Goal: Task Accomplishment & Management: Manage account settings

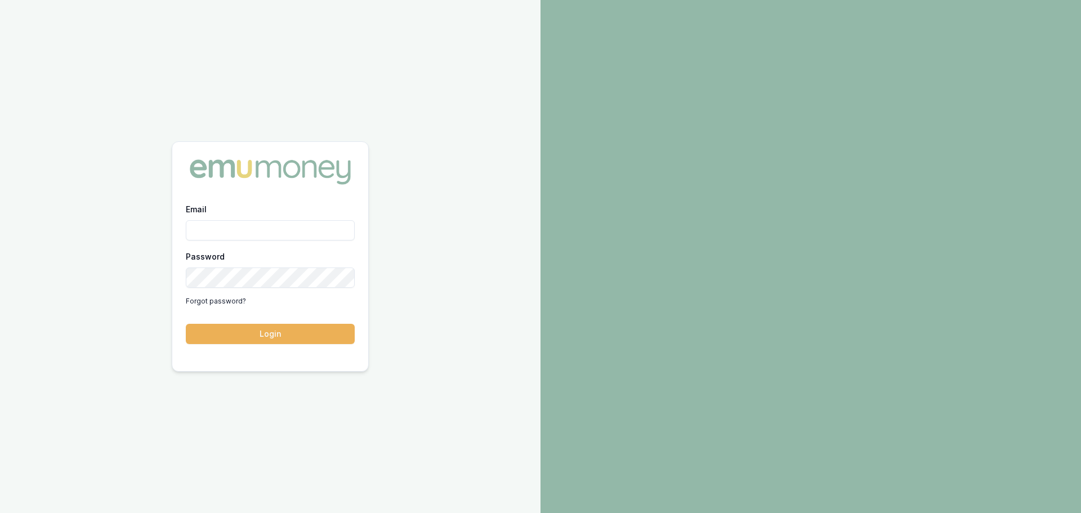
click at [326, 225] on input "Email" at bounding box center [270, 230] width 169 height 20
type input "erin.shield@emumoney.com.au"
click at [186, 324] on button "Login" at bounding box center [270, 334] width 169 height 20
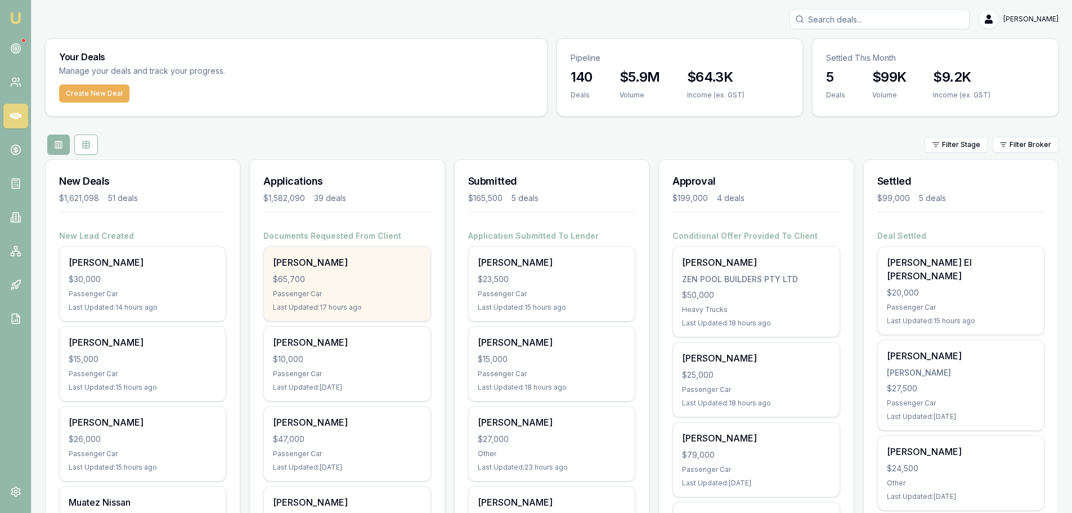
click at [409, 269] on div "[PERSON_NAME] $65,700 Passenger Car Last Updated: 17 hours ago" at bounding box center [347, 284] width 166 height 74
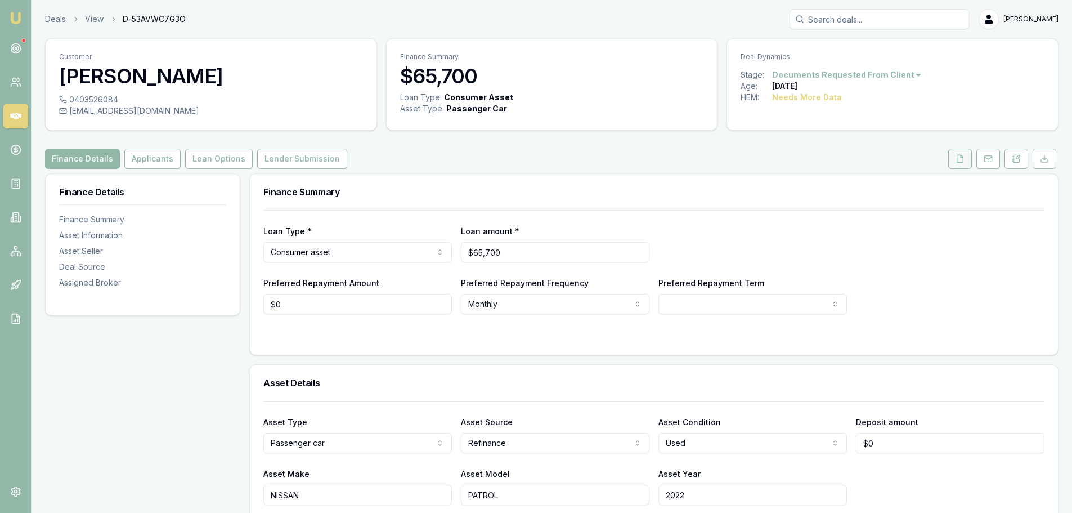
click at [961, 155] on polyline at bounding box center [962, 156] width 2 height 2
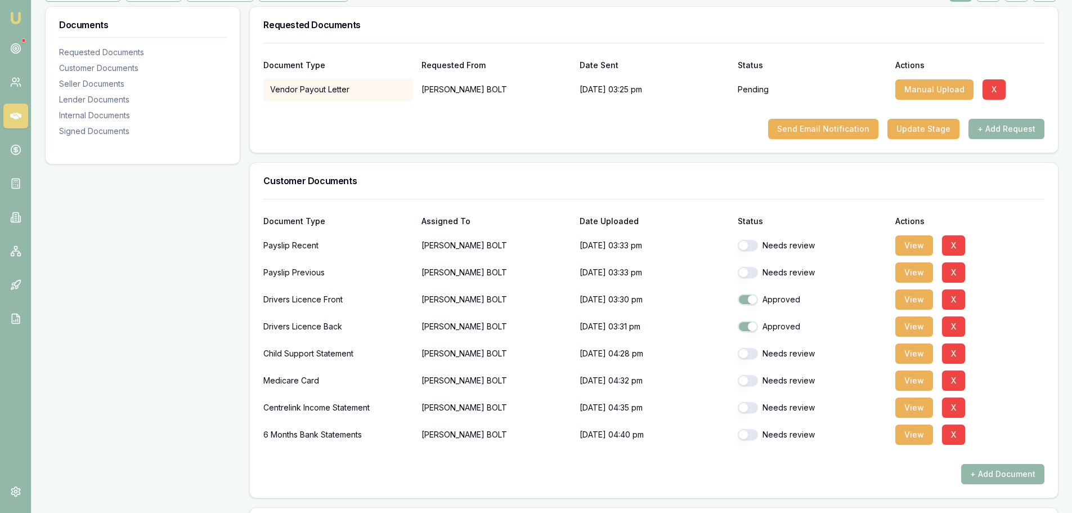
scroll to position [169, 0]
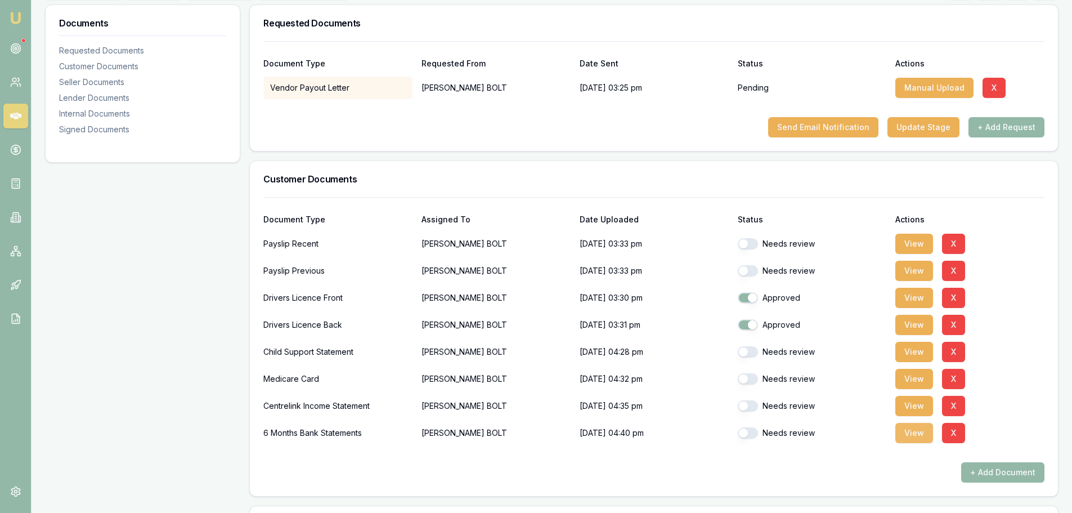
click at [921, 431] on button "View" at bounding box center [915, 433] width 38 height 20
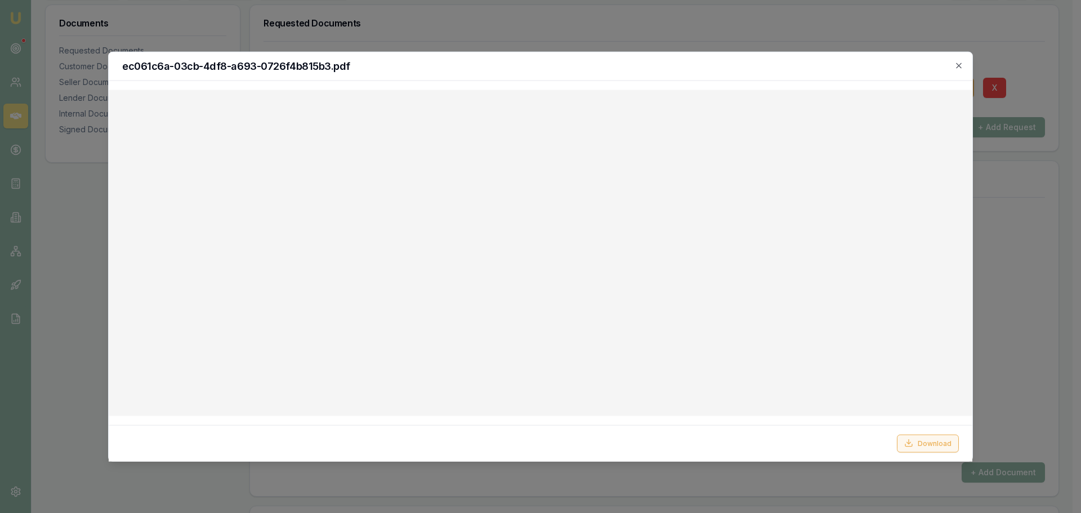
click at [936, 444] on button "Download" at bounding box center [928, 443] width 62 height 18
click at [704, 68] on h2 "ec061c6a-03cb-4df8-a693-0726f4b815b3.pdf" at bounding box center [540, 66] width 836 height 10
click at [963, 67] on icon "button" at bounding box center [958, 65] width 9 height 9
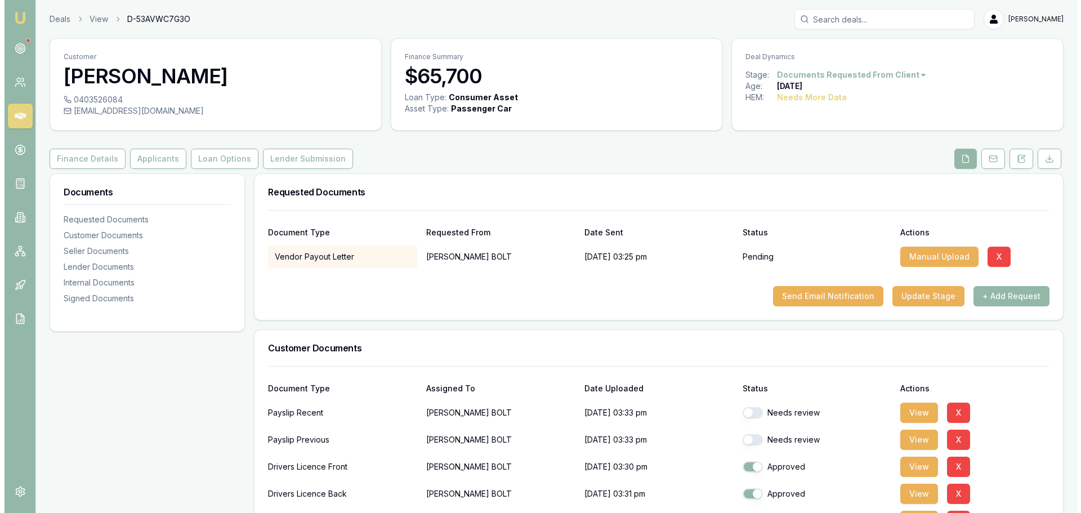
scroll to position [281, 0]
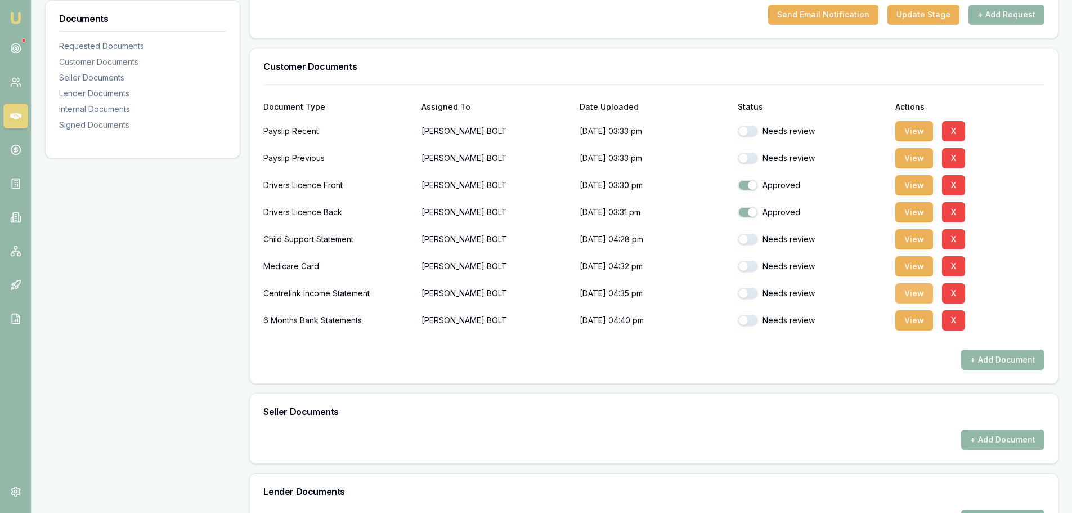
click at [913, 291] on button "View" at bounding box center [915, 293] width 38 height 20
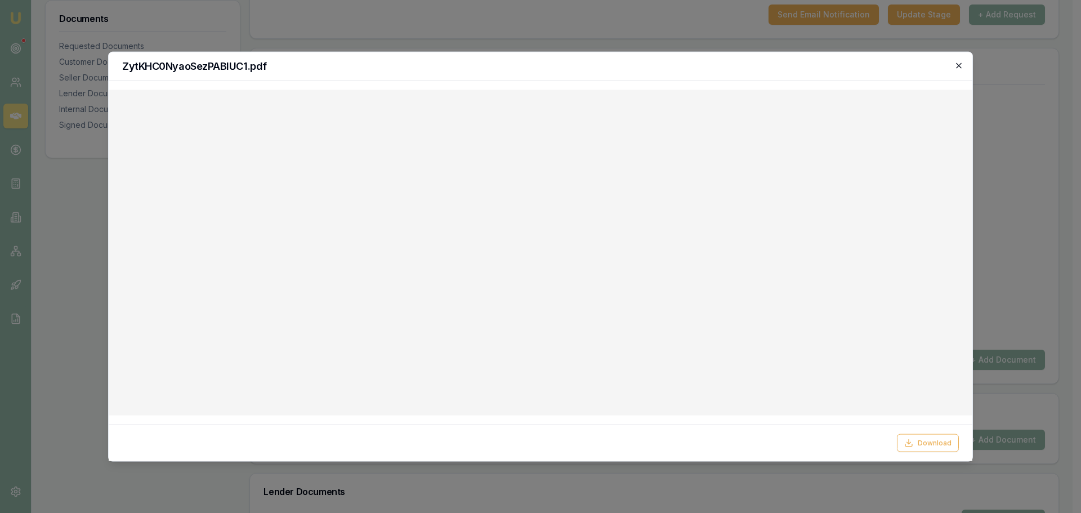
click at [960, 65] on icon "button" at bounding box center [958, 65] width 9 height 9
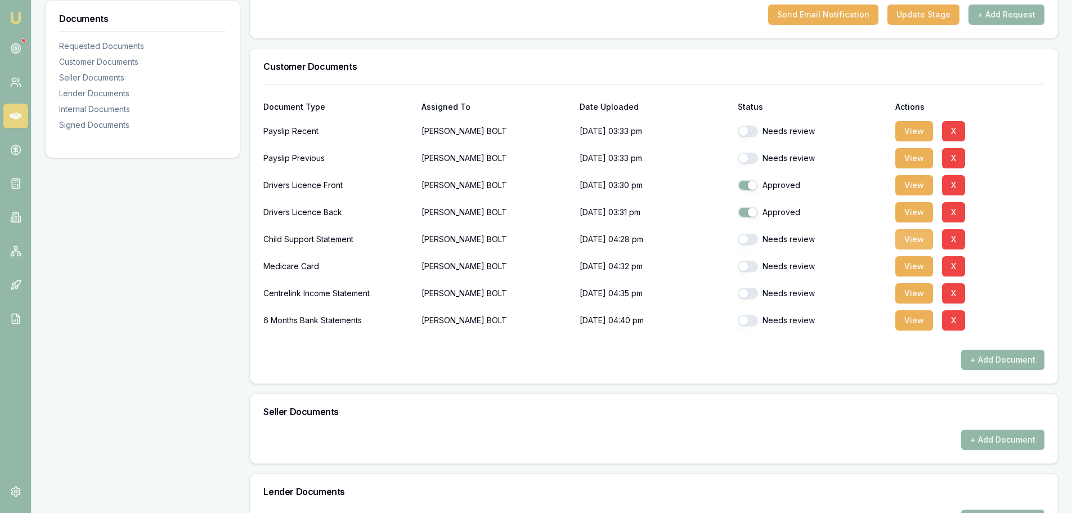
click at [910, 238] on button "View" at bounding box center [915, 239] width 38 height 20
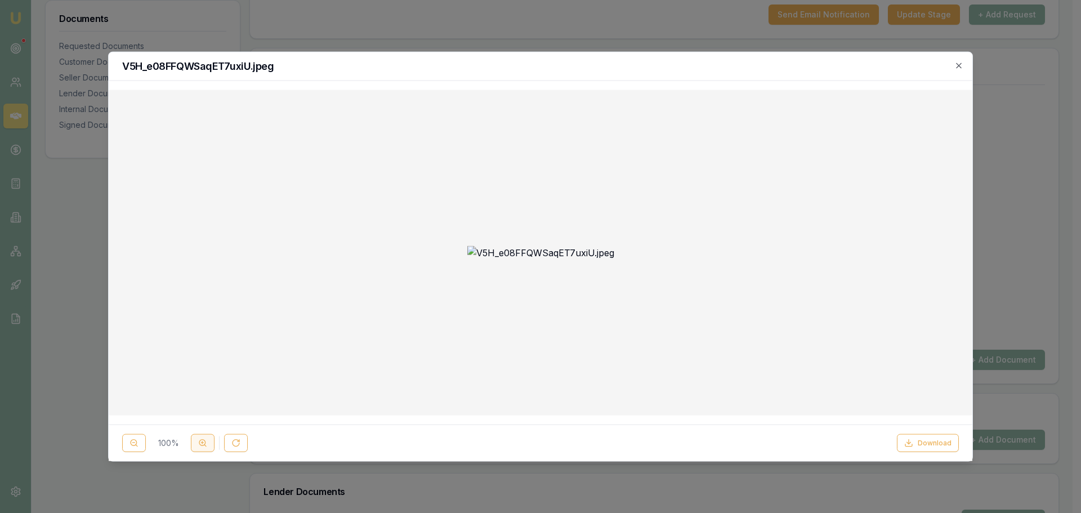
click at [206, 441] on icon at bounding box center [202, 443] width 9 height 9
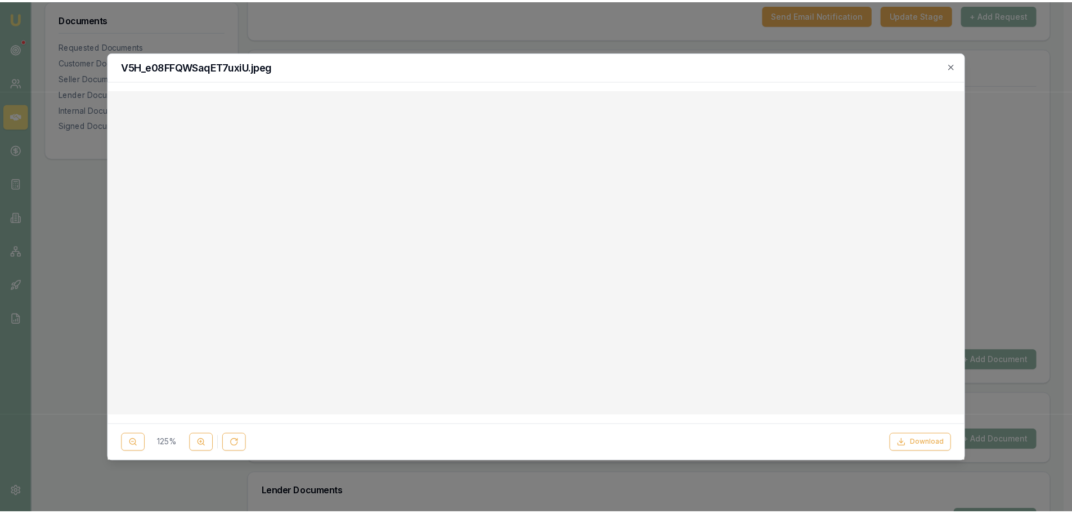
scroll to position [0, 0]
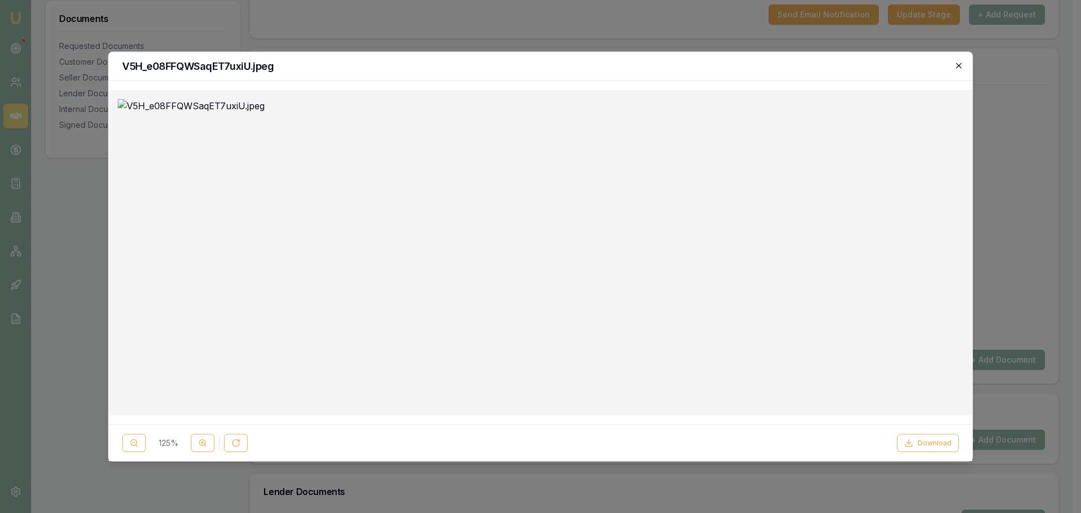
click at [958, 65] on icon "button" at bounding box center [958, 65] width 9 height 9
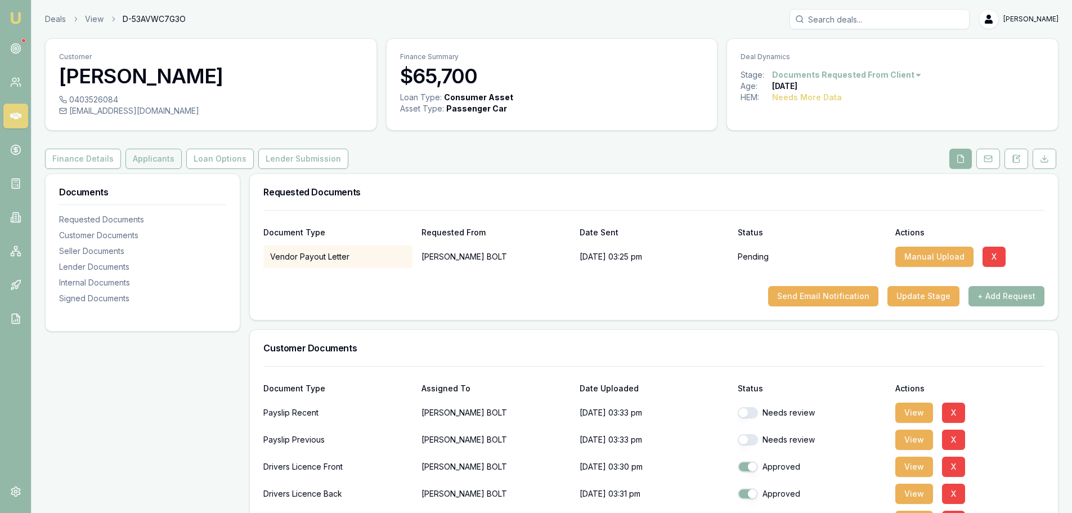
click at [151, 163] on button "Applicants" at bounding box center [154, 159] width 56 height 20
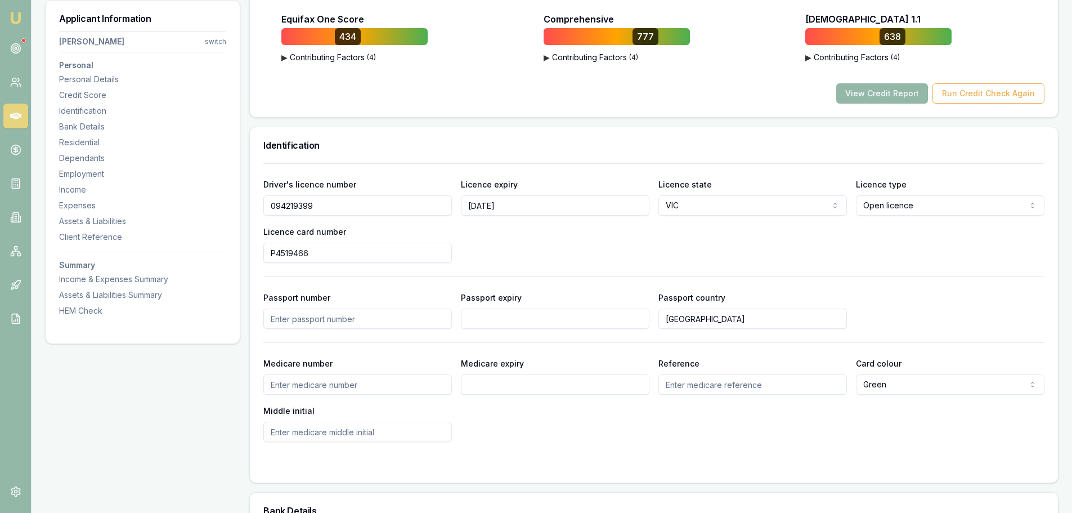
scroll to position [563, 0]
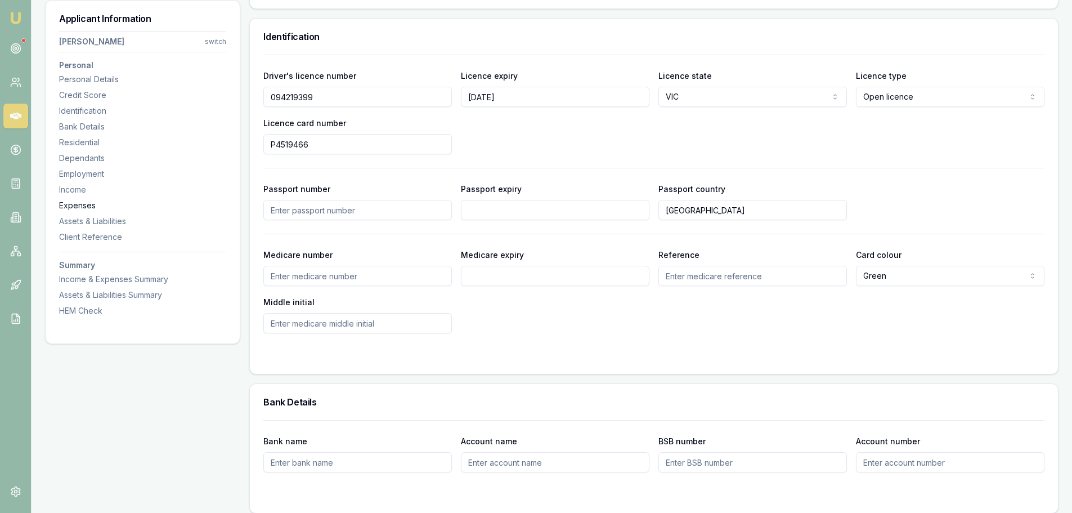
click at [75, 200] on div "Expenses" at bounding box center [142, 205] width 167 height 11
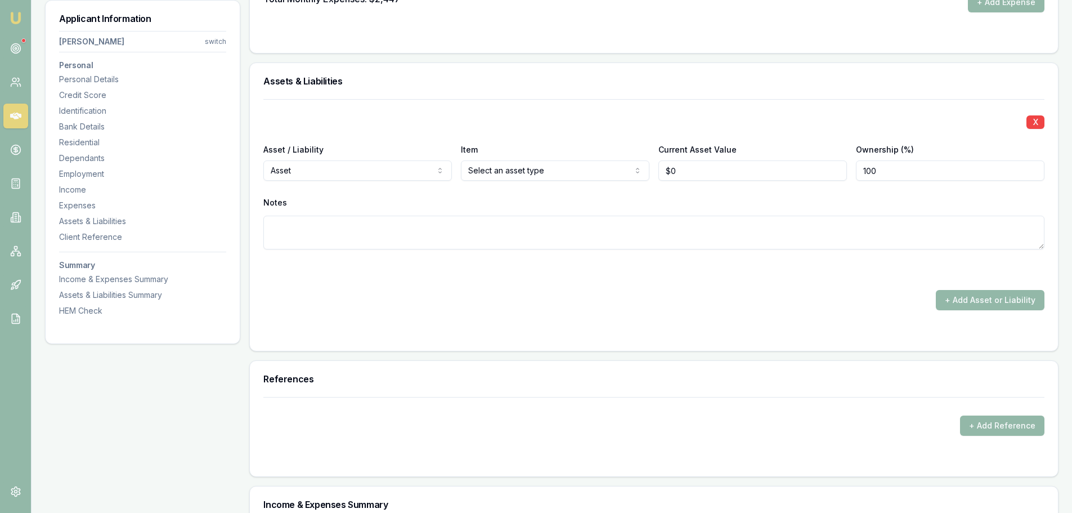
scroll to position [3256, 0]
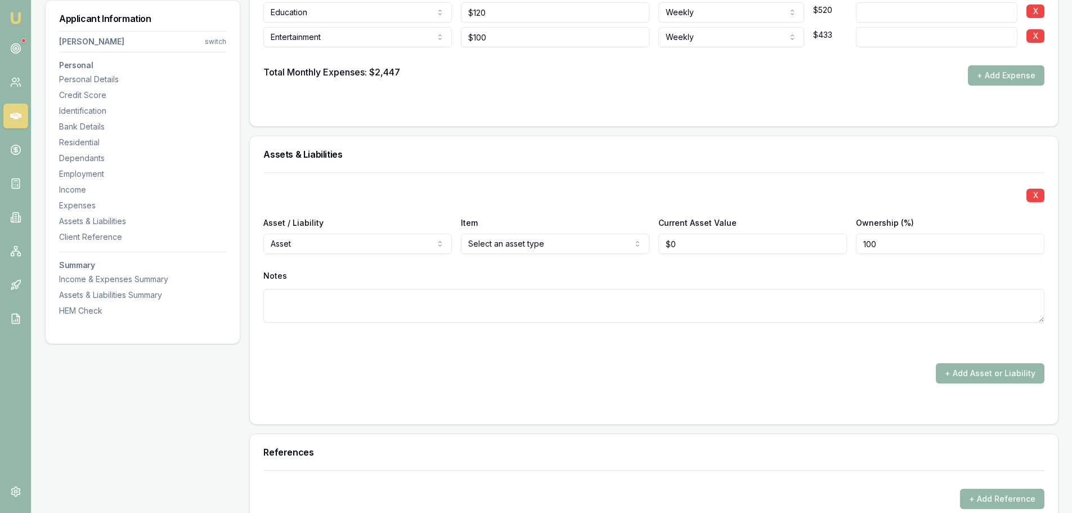
drag, startPoint x: 92, startPoint y: 140, endPoint x: 25, endPoint y: 133, distance: 67.3
click at [92, 140] on div "Residential" at bounding box center [142, 142] width 167 height 11
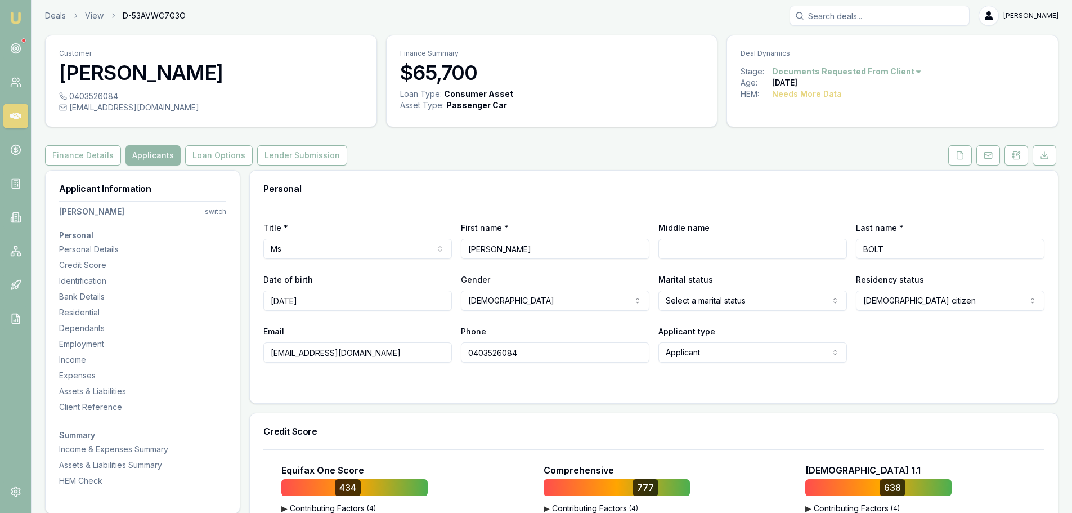
scroll to position [0, 0]
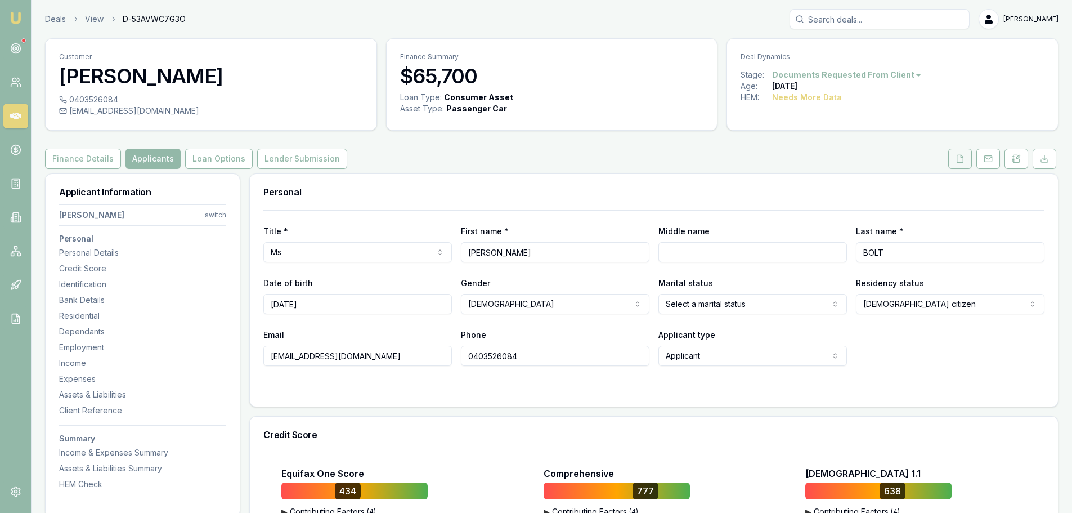
click at [958, 150] on button at bounding box center [960, 159] width 24 height 20
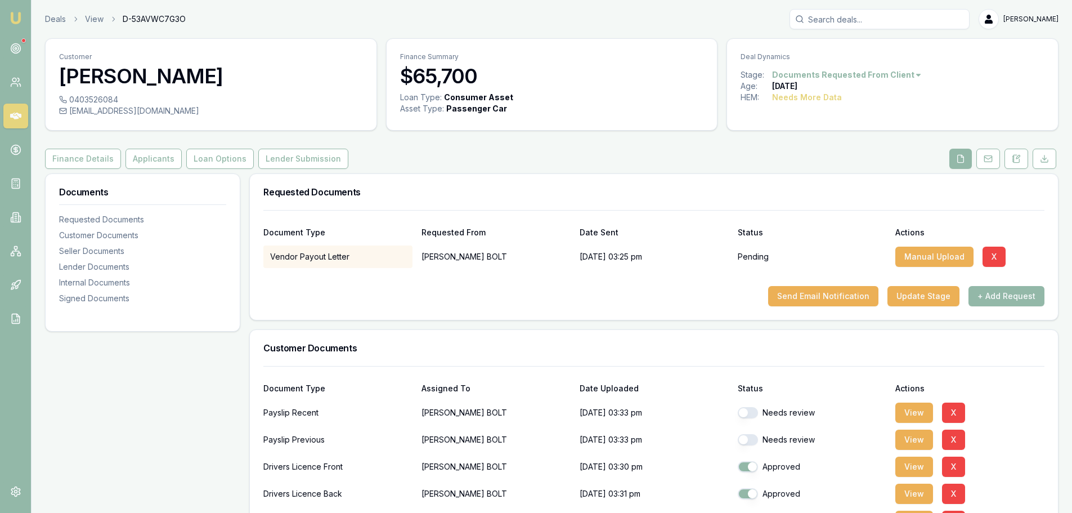
click at [750, 415] on button "button" at bounding box center [748, 412] width 20 height 11
checkbox input "true"
click at [753, 436] on button "button" at bounding box center [748, 439] width 20 height 11
checkbox input "true"
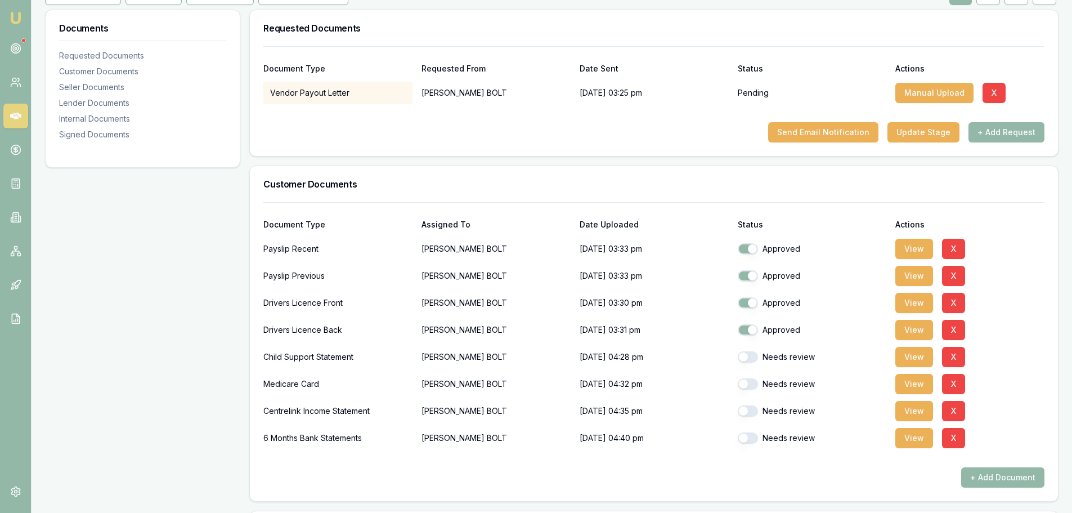
scroll to position [338, 0]
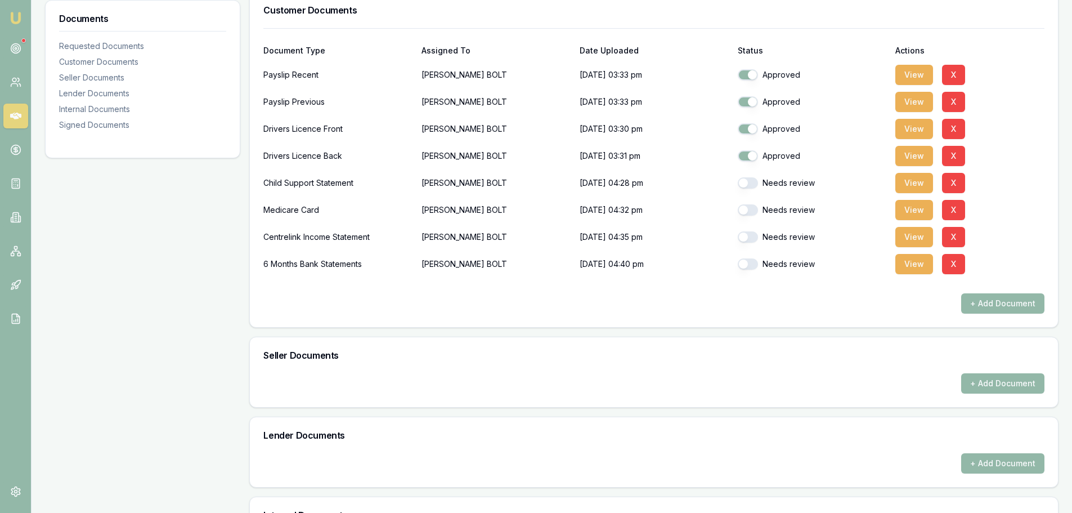
click at [755, 180] on button "button" at bounding box center [748, 182] width 20 height 11
checkbox input "true"
click at [753, 209] on button "button" at bounding box center [748, 209] width 20 height 11
checkbox input "true"
click at [750, 236] on button "button" at bounding box center [748, 236] width 20 height 11
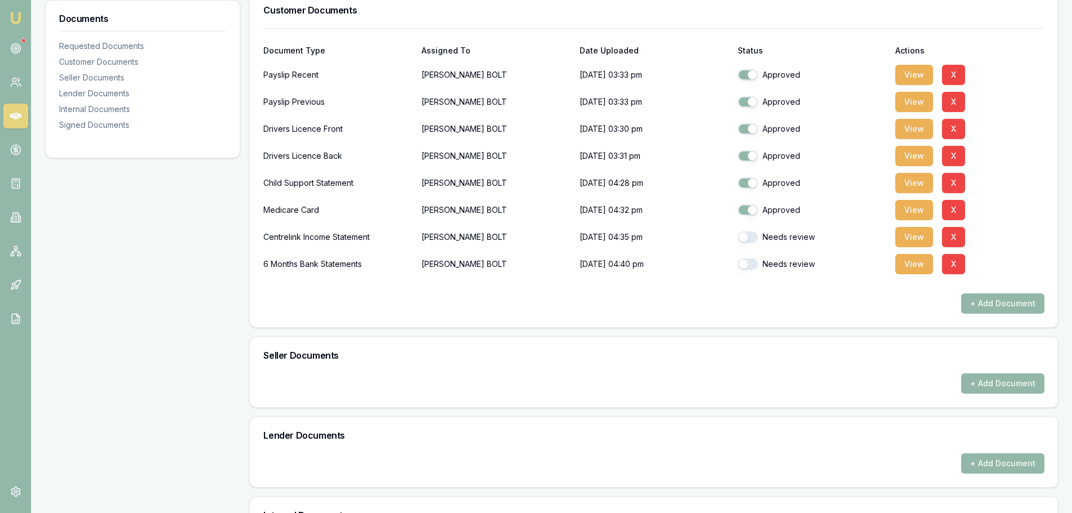
checkbox input "true"
checkbox input "false"
checkbox input "true"
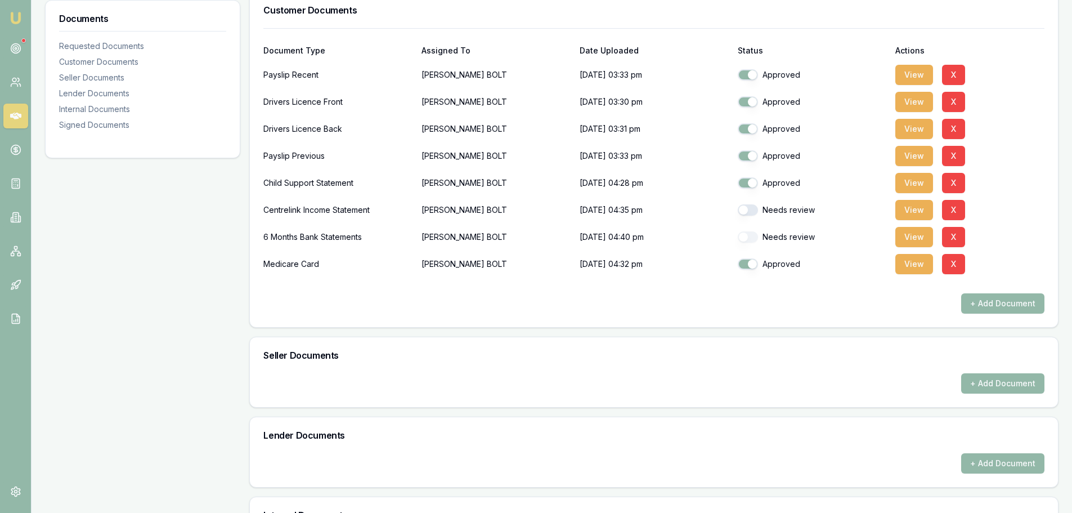
checkbox input "true"
click at [750, 260] on button "button" at bounding box center [748, 263] width 20 height 11
checkbox input "true"
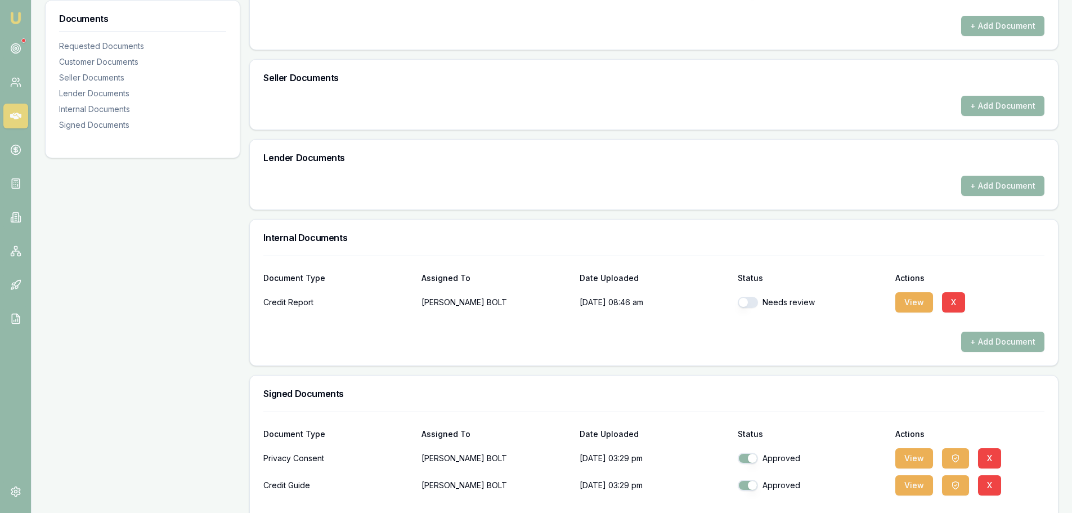
scroll to position [619, 0]
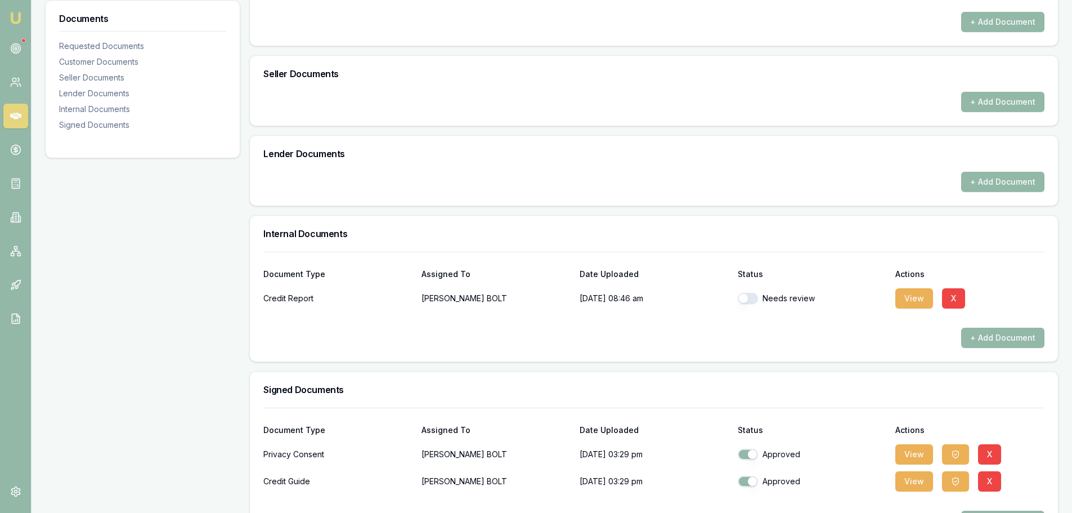
click at [752, 297] on button "button" at bounding box center [748, 298] width 20 height 11
checkbox input "true"
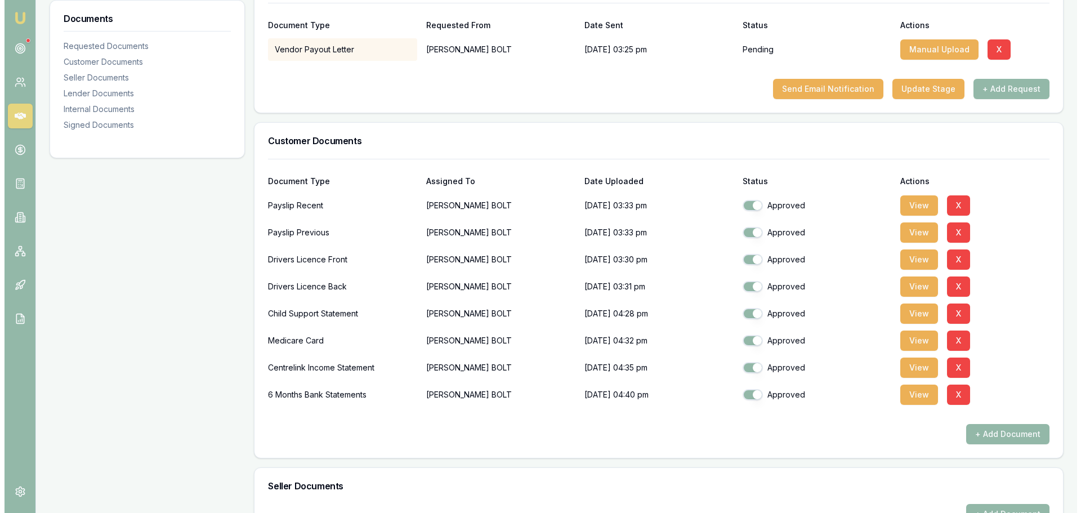
scroll to position [0, 0]
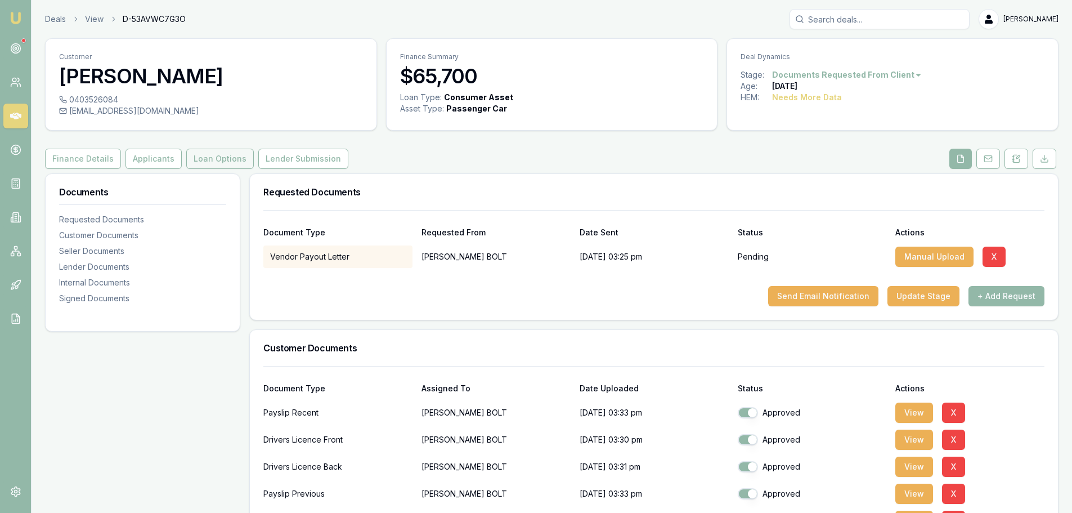
click at [225, 160] on button "Loan Options" at bounding box center [220, 159] width 68 height 20
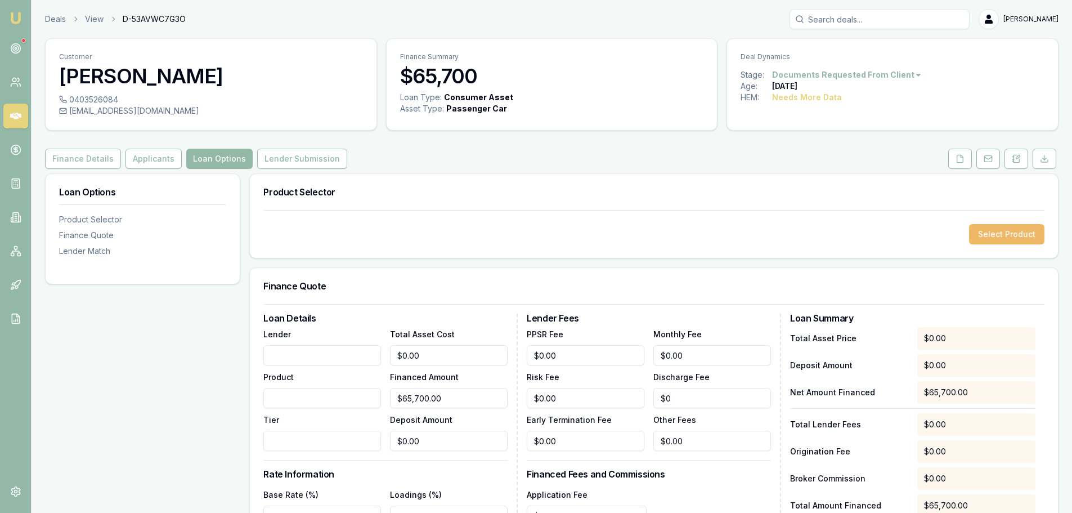
click at [1000, 235] on button "Select Product" at bounding box center [1006, 234] width 75 height 20
click at [333, 360] on input "Lender" at bounding box center [322, 355] width 118 height 20
type input "AZORA"
type input "CONSUMER REFI"
click at [286, 441] on input "CARLOAN 2" at bounding box center [322, 441] width 118 height 20
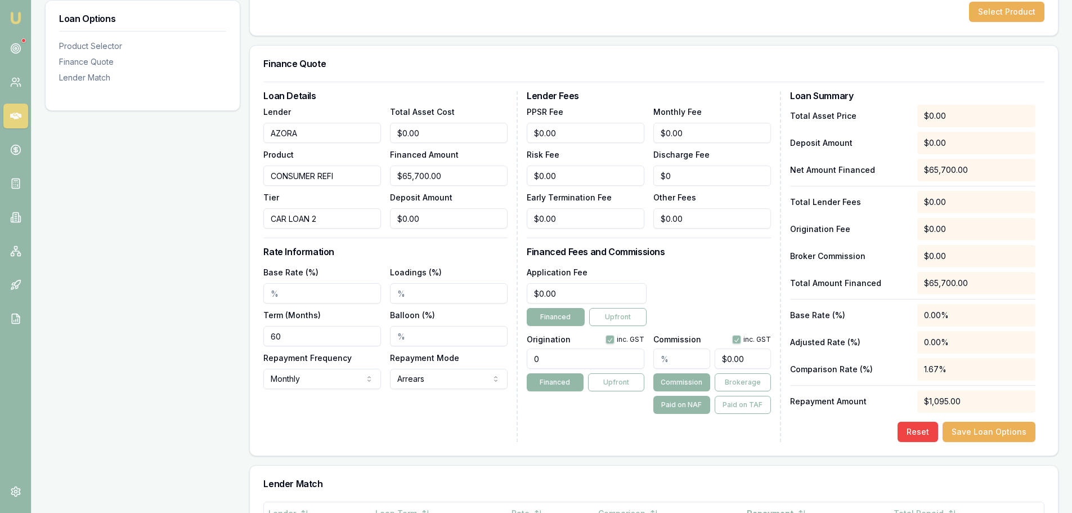
scroll to position [225, 0]
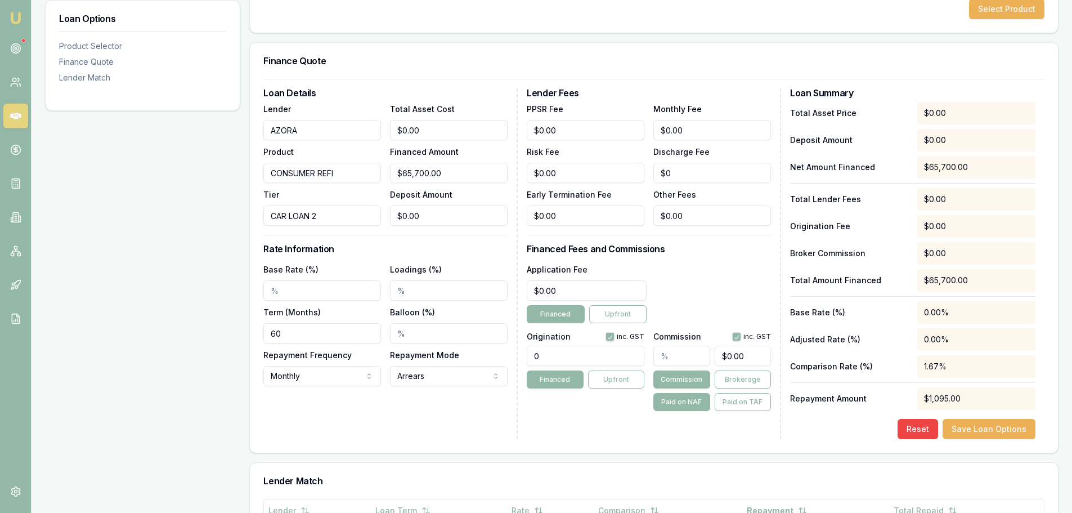
type input "CAR LOAN 2"
click at [299, 289] on input "Base Rate (%)" at bounding box center [322, 290] width 118 height 20
type input "0"
type input "9.99%"
drag, startPoint x: 169, startPoint y: 338, endPoint x: 47, endPoint y: 332, distance: 121.7
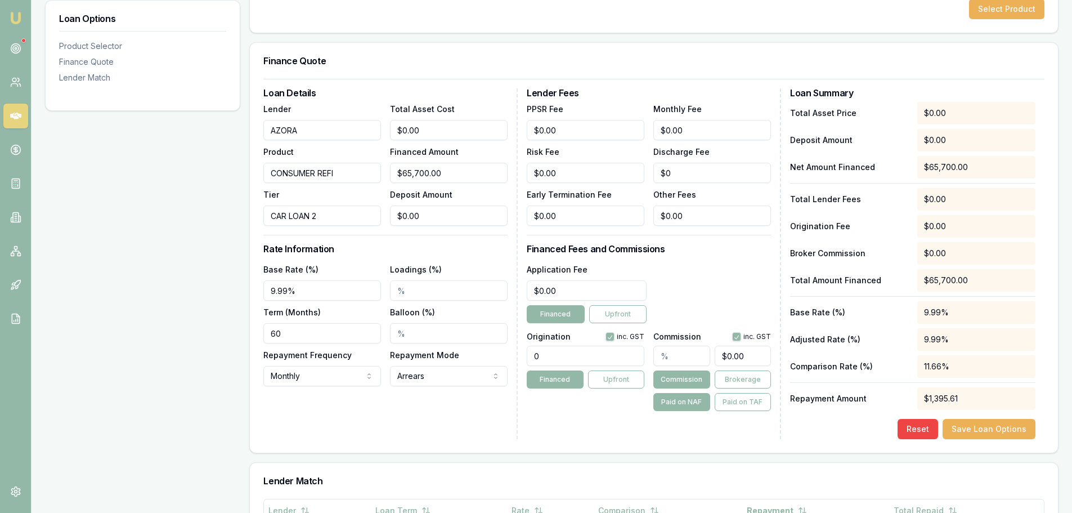
click at [83, 338] on div "Loan Options Product Selector Finance Quote Lender Match Product Selector Selec…" at bounding box center [552, 287] width 1014 height 678
type input "84"
drag, startPoint x: 584, startPoint y: 288, endPoint x: 330, endPoint y: 284, distance: 253.9
click at [363, 289] on div "Loan Details Lender AZORA Product CONSUMER REFI Tier CAR LOAN 2 Total Asset Cos…" at bounding box center [653, 263] width 781 height 351
drag, startPoint x: 598, startPoint y: 293, endPoint x: 172, endPoint y: 311, distance: 426.5
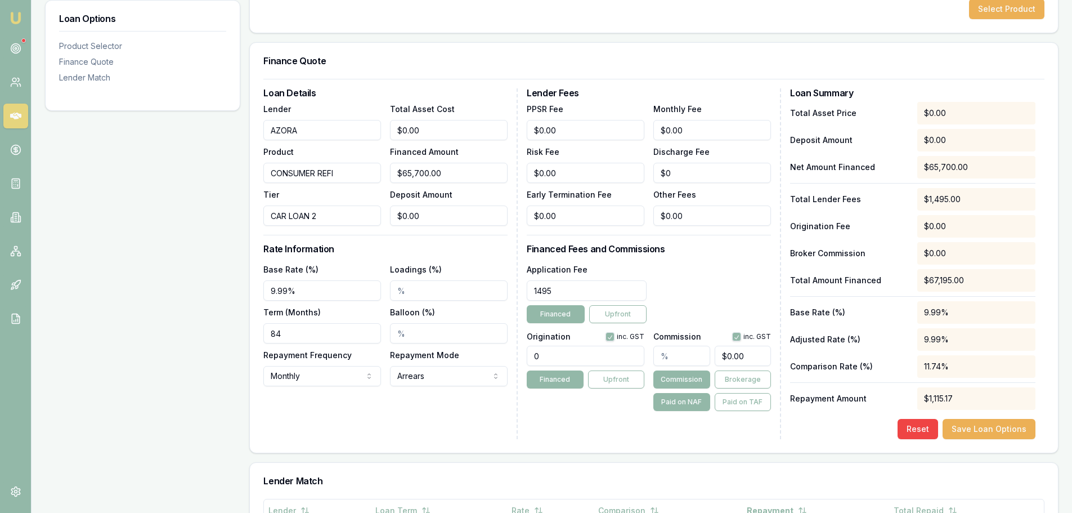
click at [190, 314] on div "Loan Options Product Selector Finance Quote Lender Match Product Selector Selec…" at bounding box center [552, 287] width 1014 height 678
type input "$695.00"
drag, startPoint x: 573, startPoint y: 355, endPoint x: 281, endPoint y: 361, distance: 292.2
click at [321, 362] on div "Loan Details Lender AZORA Product CONSUMER REFI Tier CAR LOAN 2 Total Asset Cos…" at bounding box center [653, 263] width 781 height 351
type input "1495.00"
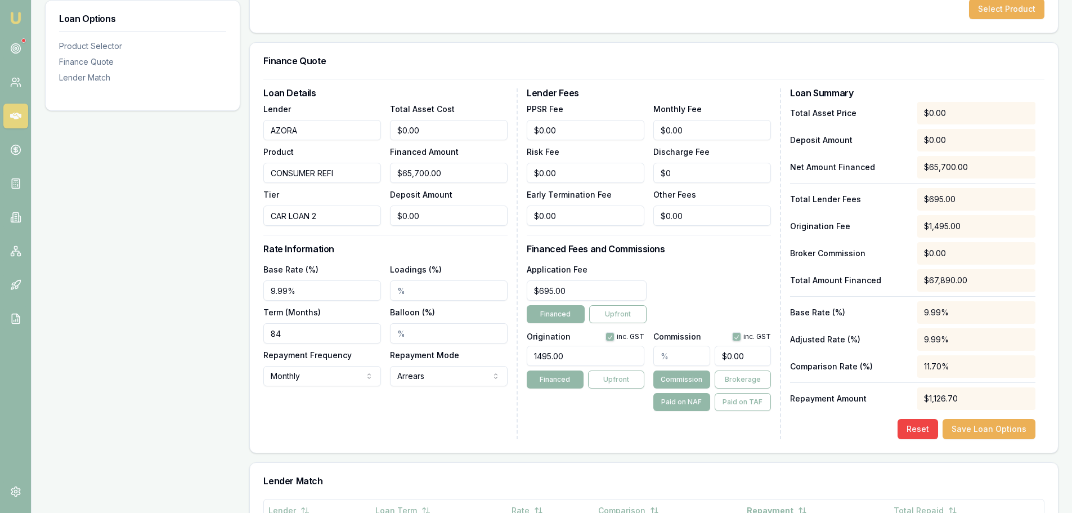
click at [677, 356] on input "text" at bounding box center [682, 356] width 56 height 20
type input "4"
type input "$2,628.00"
type input "4.00%"
click at [682, 279] on div "Application Fee $695.00 Financed Upfront" at bounding box center [649, 292] width 244 height 61
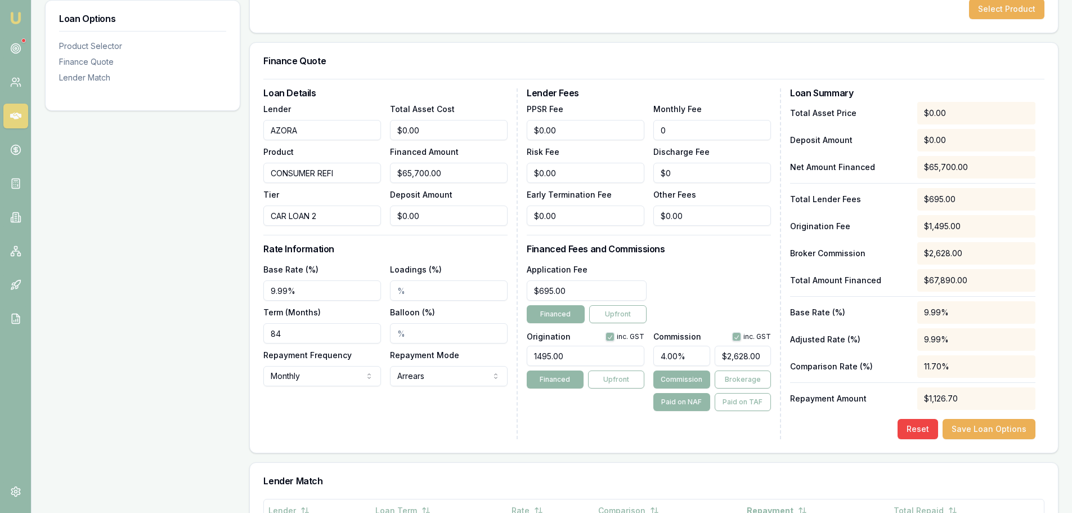
drag, startPoint x: 697, startPoint y: 123, endPoint x: 635, endPoint y: 128, distance: 62.1
click at [638, 128] on div "PPSR Fee $0.00 Monthly Fee 0 Risk Fee $0.00 Discharge Fee $0 Early Termination …" at bounding box center [649, 164] width 244 height 124
type input "$15.00"
click at [757, 255] on div "Lender Fees PPSR Fee $0.00 Monthly Fee $15.00 Risk Fee $0.00 Discharge Fee $0 E…" at bounding box center [654, 263] width 254 height 351
drag, startPoint x: 685, startPoint y: 171, endPoint x: 603, endPoint y: 159, distance: 82.6
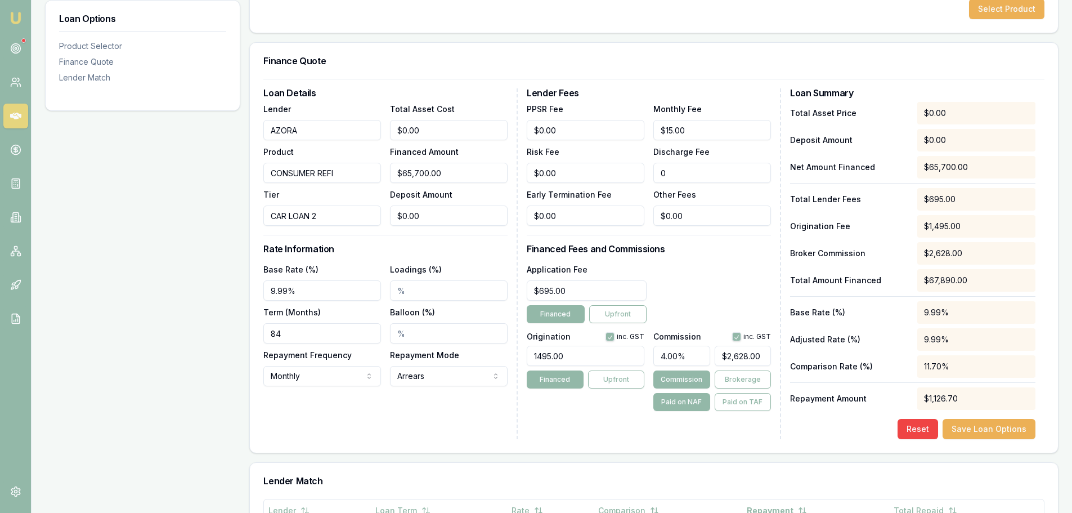
click at [610, 160] on div "PPSR Fee $0.00 Monthly Fee $15.00 Risk Fee $0.00 Discharge Fee 0 Early Terminat…" at bounding box center [649, 164] width 244 height 124
type input "$195"
drag, startPoint x: 503, startPoint y: 215, endPoint x: 461, endPoint y: 213, distance: 42.3
click at [462, 213] on div "Loan Details Lender AZORA Product CONSUMER REFI Tier CAR LOAN 2 Total Asset Cos…" at bounding box center [653, 263] width 781 height 351
type input "$395.00"
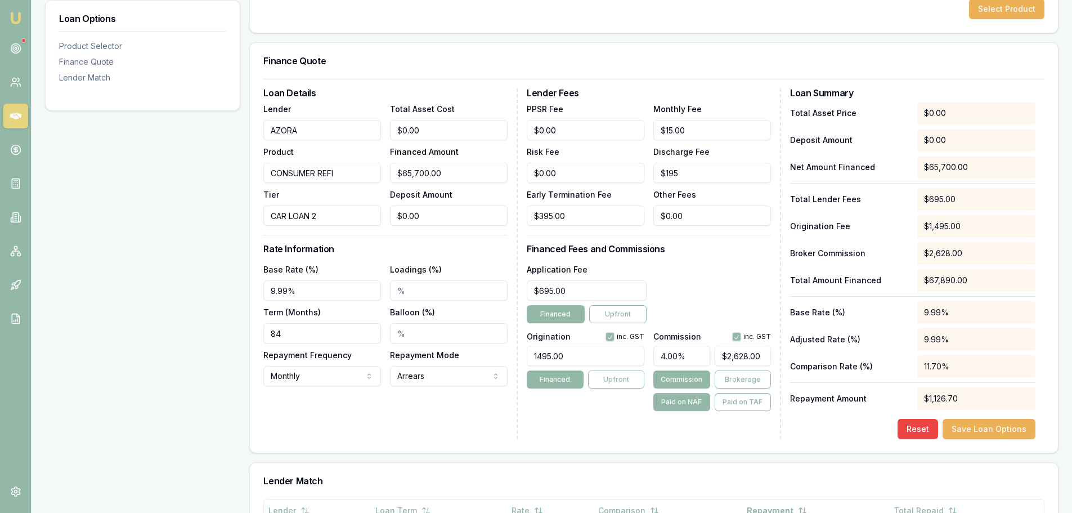
click at [710, 269] on div "Application Fee $695.00 Financed Upfront" at bounding box center [649, 292] width 244 height 61
click at [976, 430] on button "Save Loan Options" at bounding box center [989, 429] width 93 height 20
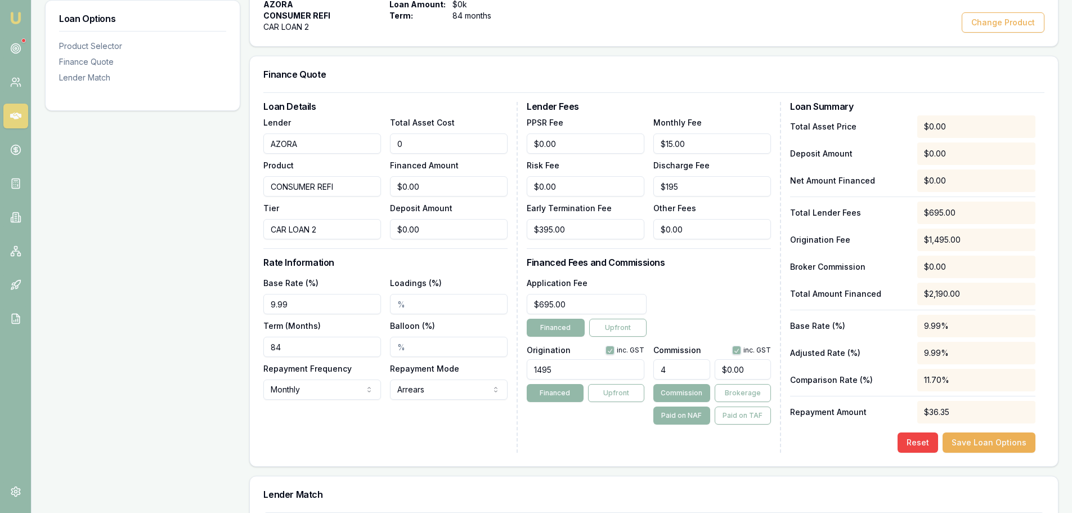
drag, startPoint x: 432, startPoint y: 140, endPoint x: 95, endPoint y: 111, distance: 339.0
click at [115, 119] on div "Loan Options Product Selector Finance Quote Lender Match Product Selector AZORA…" at bounding box center [552, 294] width 1014 height 692
type input "6"
type input "$6.00"
type input "$0.24"
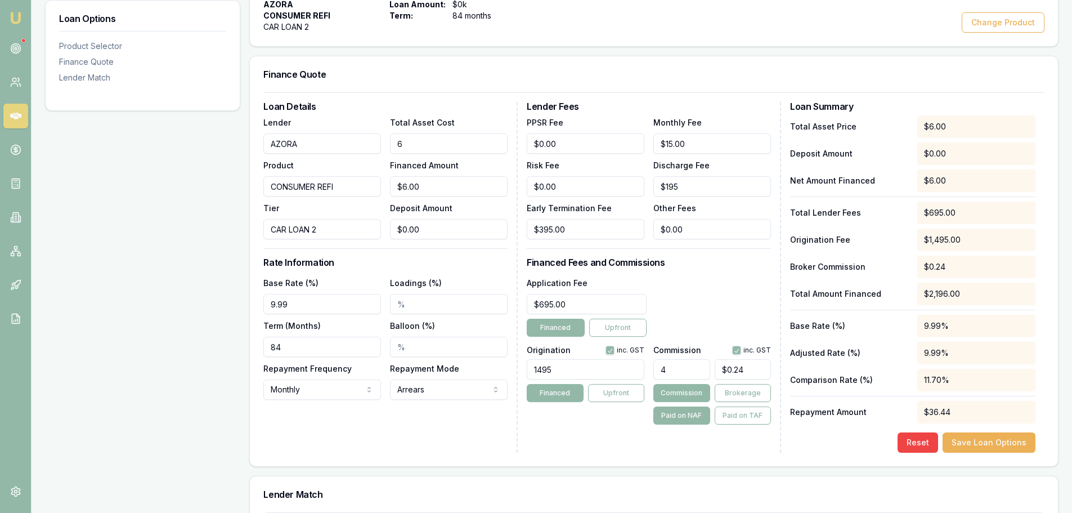
type input "69"
type input "$69.00"
type input "$2.76"
type input "690"
type input "$690.00"
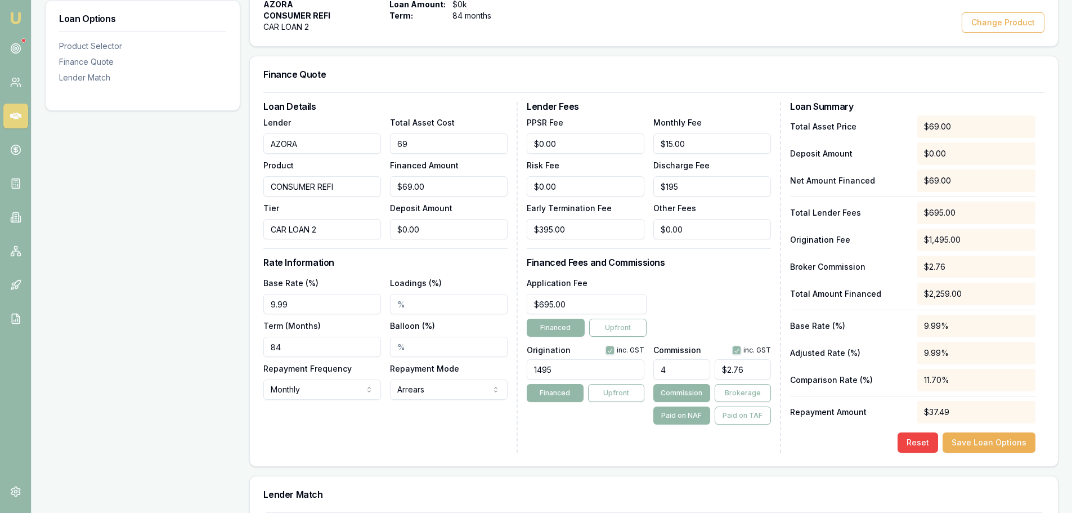
type input "$27.60"
type input "6900"
type input "$6,900.00"
type input "$276.00"
type input "69000"
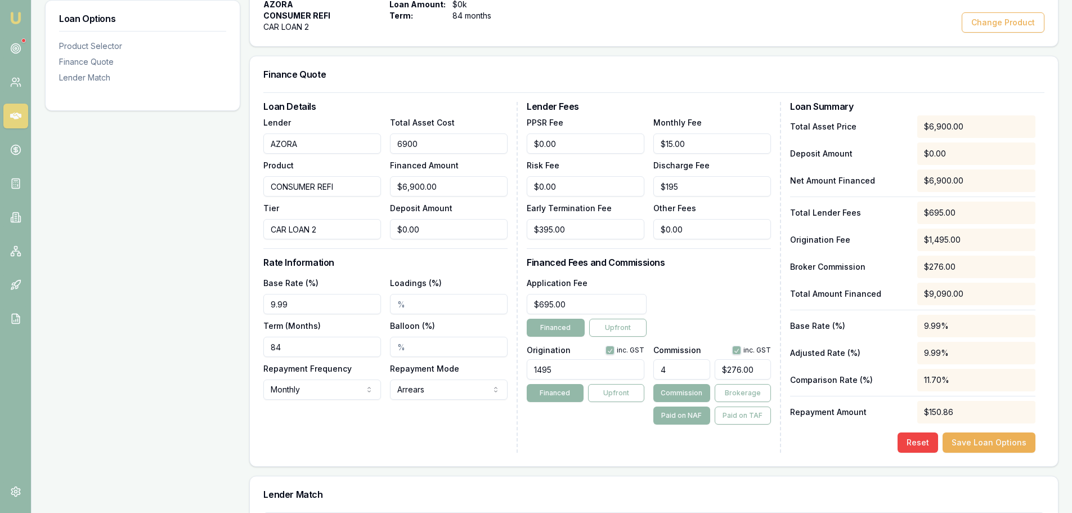
type input "$69,000.00"
type input "$2,760.00"
type input "$69,000.00"
click at [996, 440] on button "Save Loan Options" at bounding box center [989, 442] width 93 height 20
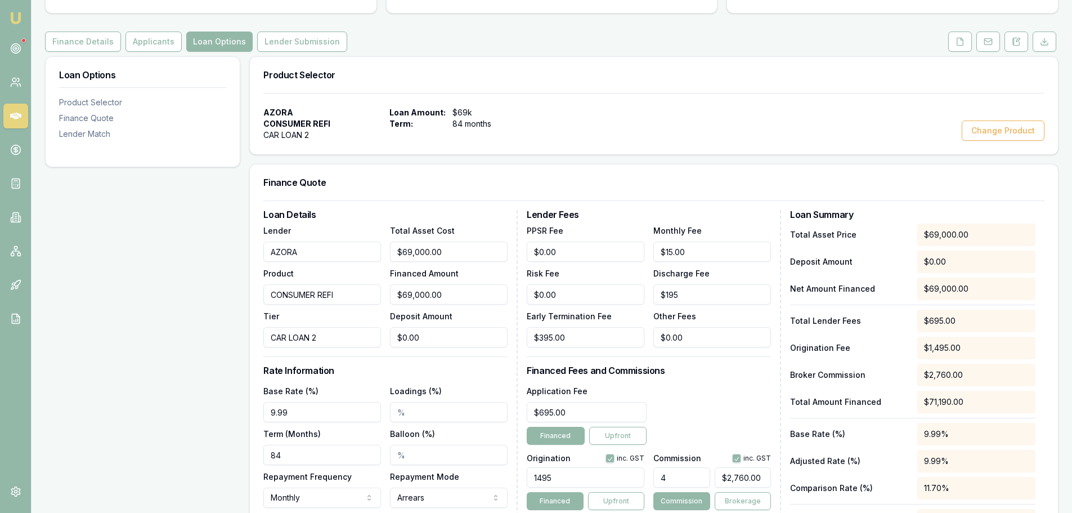
scroll to position [0, 0]
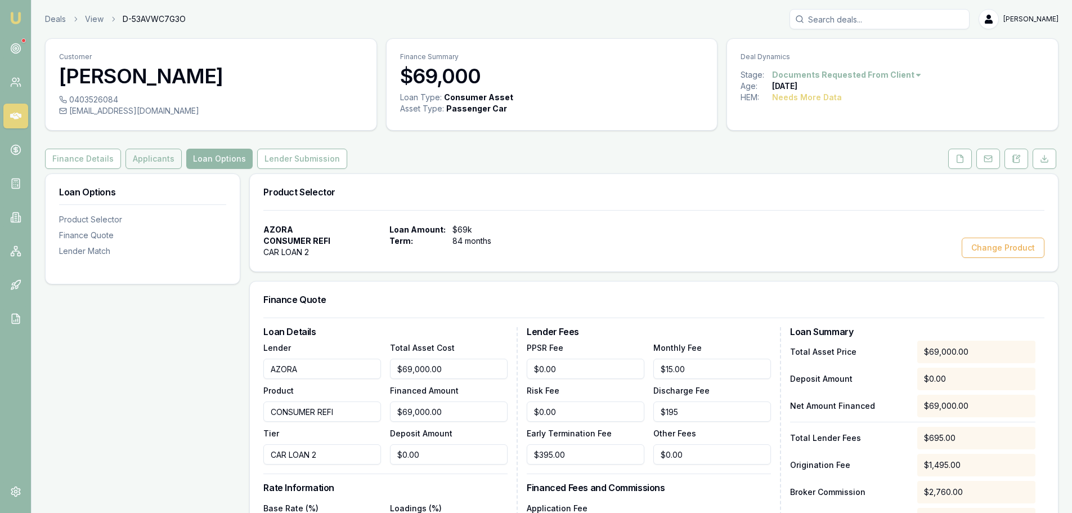
click at [149, 158] on button "Applicants" at bounding box center [154, 159] width 56 height 20
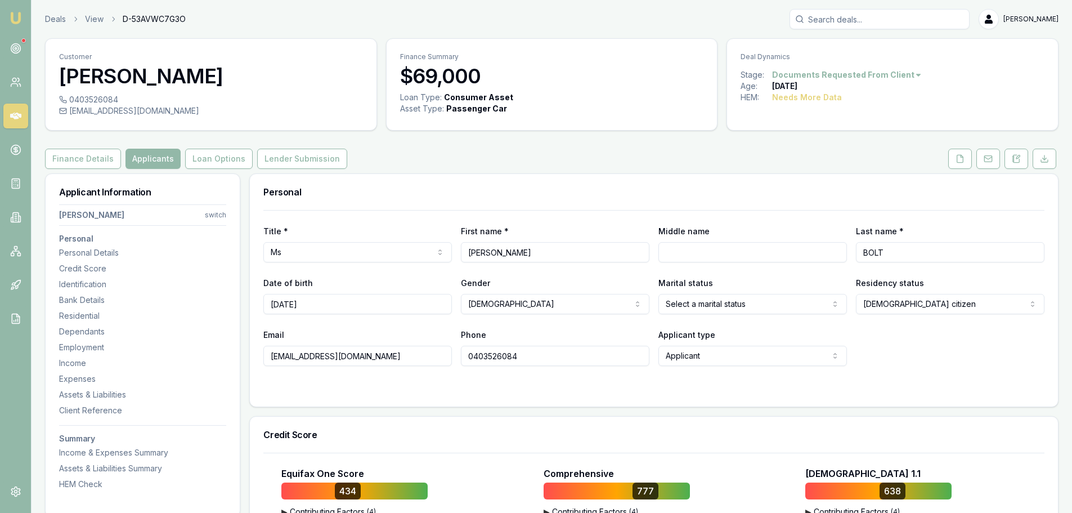
scroll to position [169, 0]
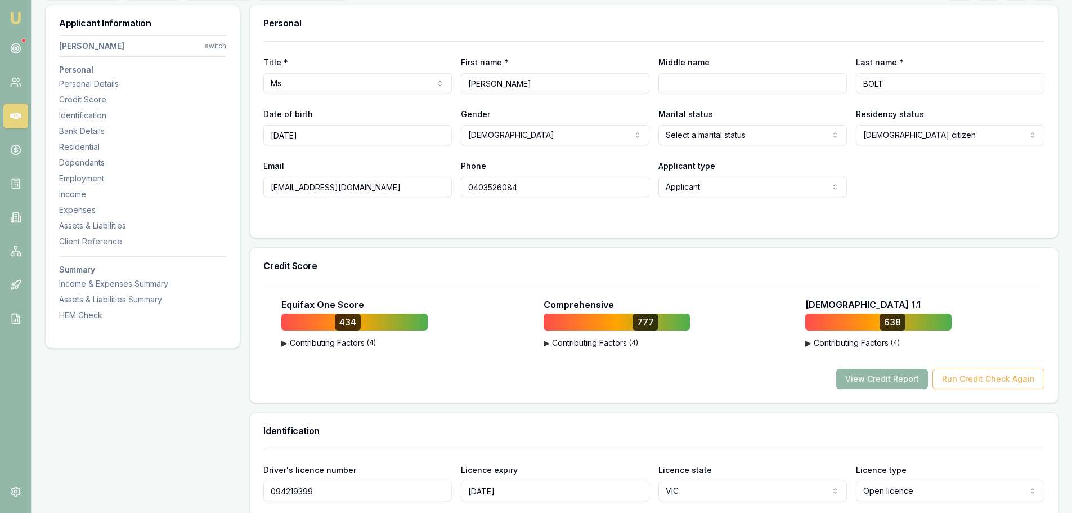
click at [714, 132] on html "Emu Broker Deals View D-53AVWC7G3O Erin Shield Toggle Menu Customer SHARNA BOLT…" at bounding box center [536, 87] width 1072 height 513
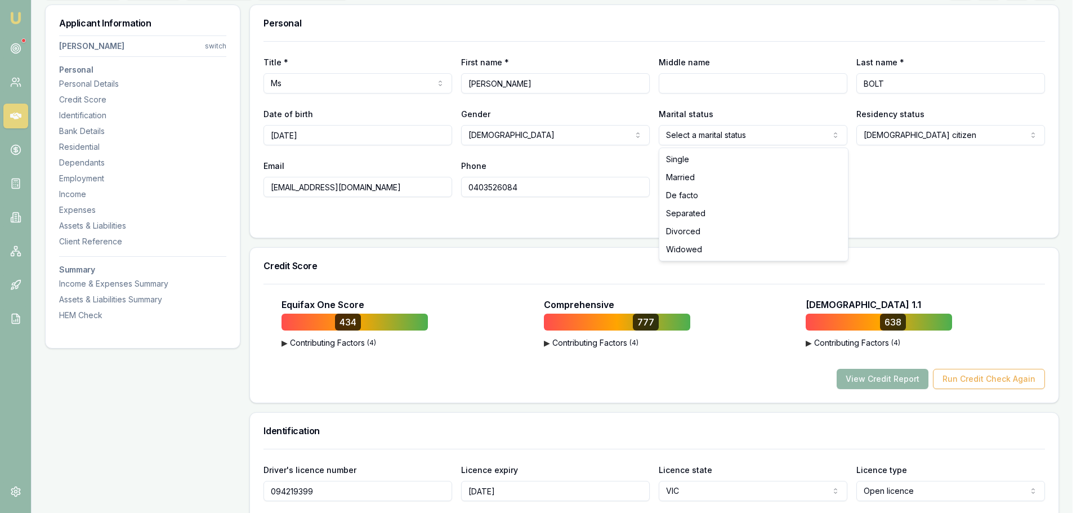
select select "DIVORCED"
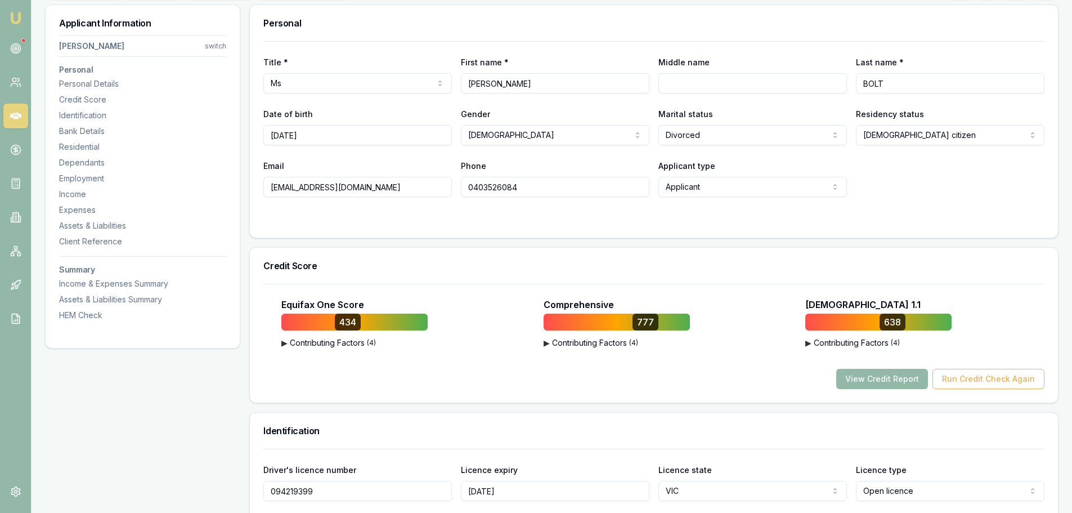
click at [896, 206] on form "Title * Ms Mr Mrs Miss Ms Dr Prof First name * SHARNA Middle name Last name * B…" at bounding box center [653, 132] width 781 height 183
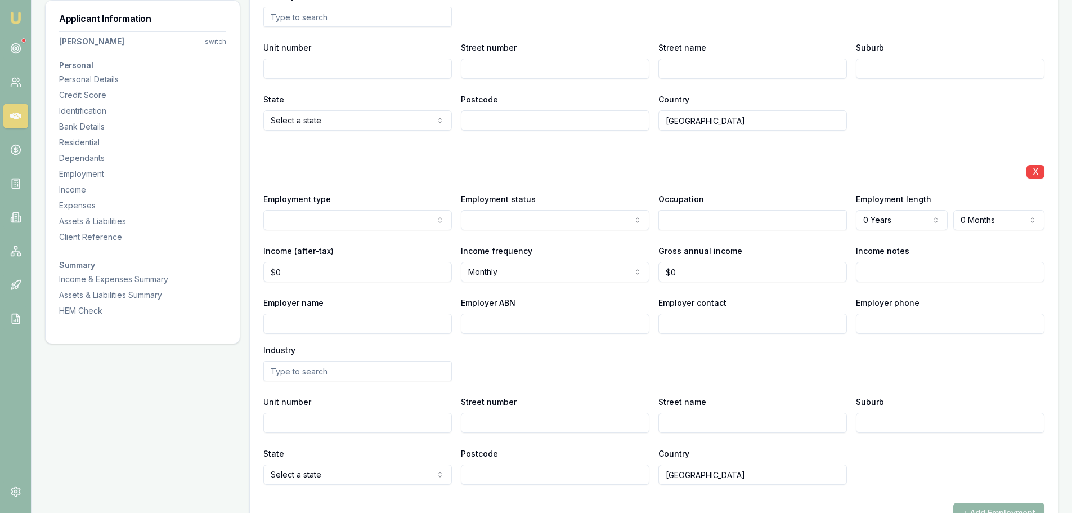
scroll to position [2308, 0]
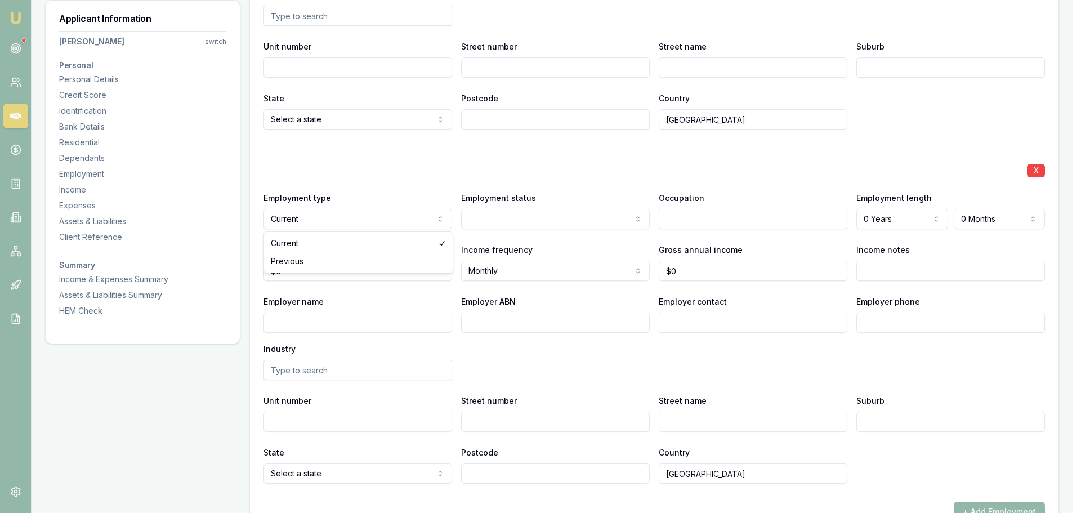
select select "PREVIOUS"
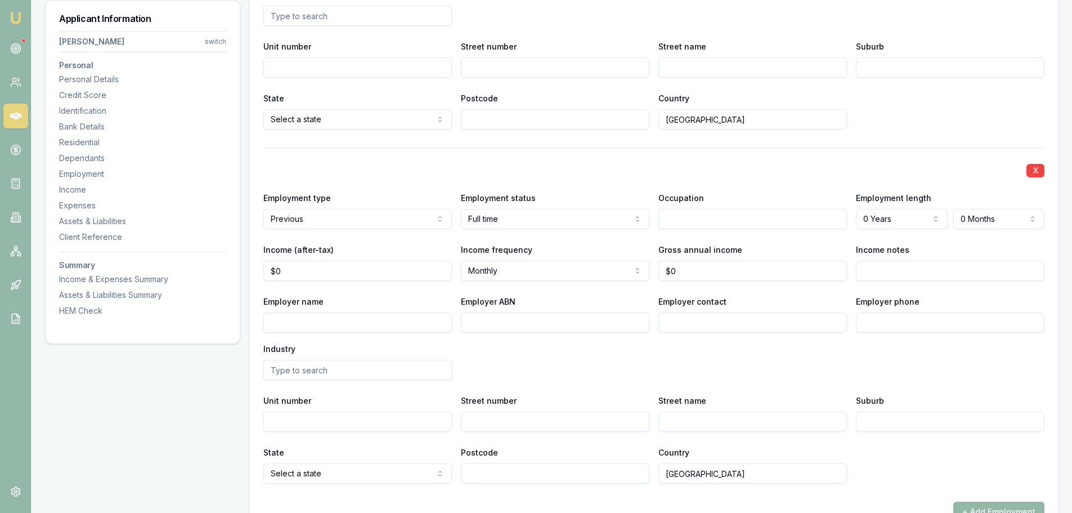
click at [692, 221] on input "text" at bounding box center [753, 219] width 189 height 20
type input "POLICE CADET"
select select "6"
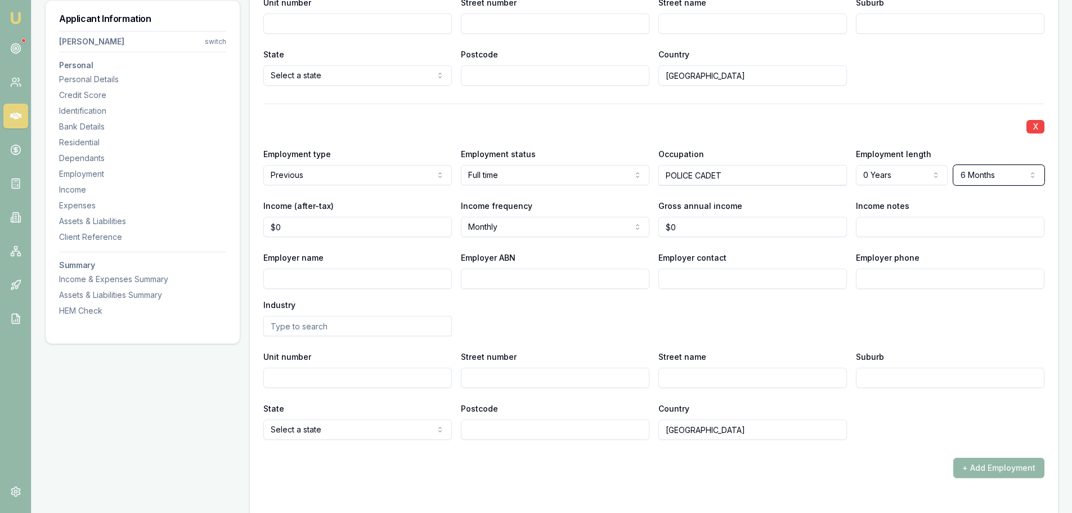
scroll to position [2364, 0]
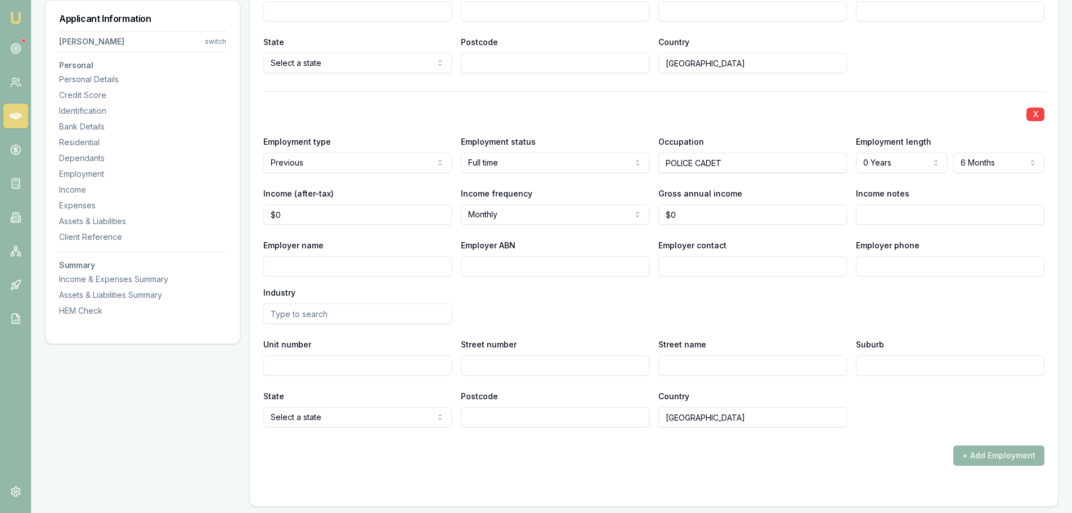
click at [319, 268] on input "Employer name" at bounding box center [357, 266] width 189 height 20
type input "VIC POLICE"
click at [837, 314] on div "Employer name VIC POLICE Employer ABN Employer contact Employer phone Industry" at bounding box center [653, 281] width 781 height 86
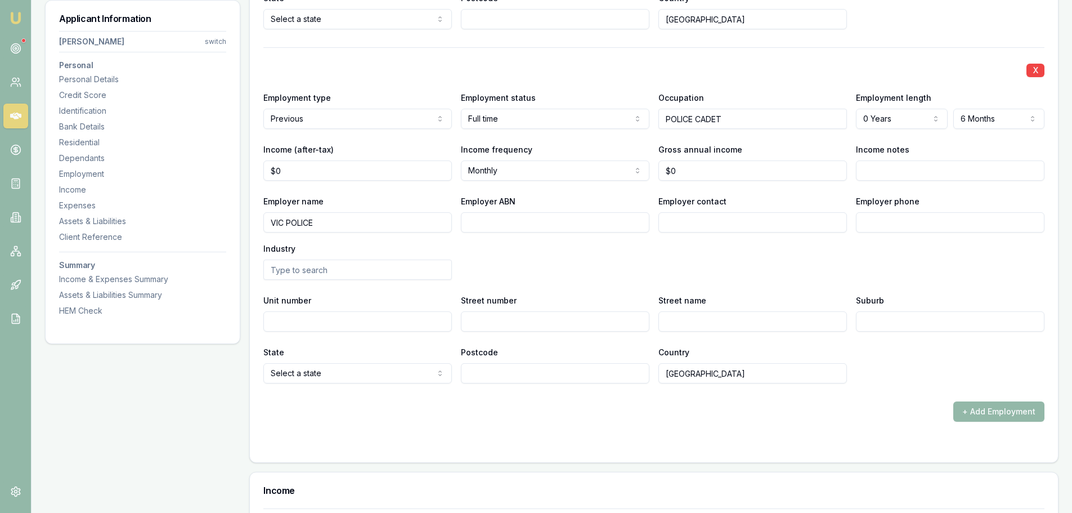
scroll to position [2533, 0]
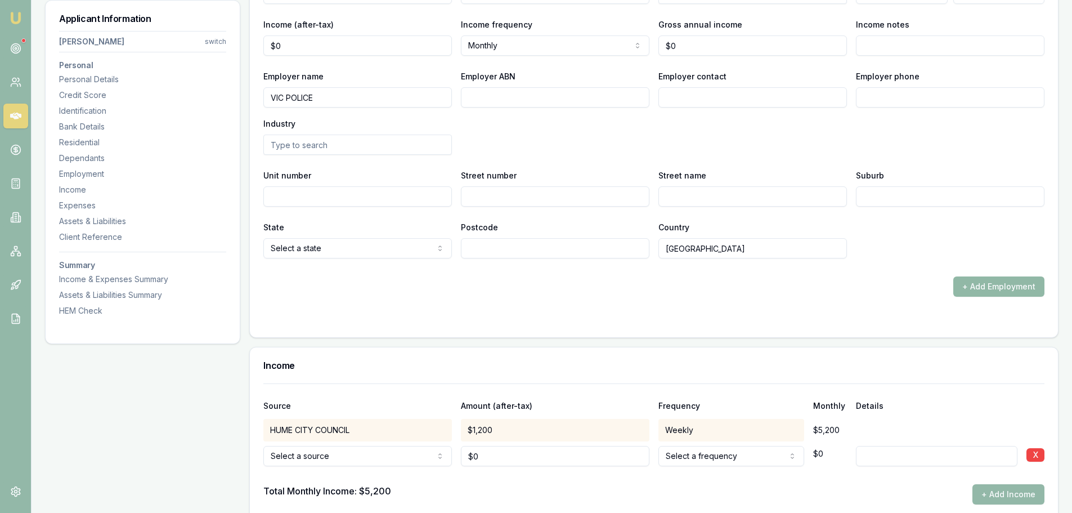
click at [998, 278] on button "+ Add Employment" at bounding box center [999, 286] width 91 height 20
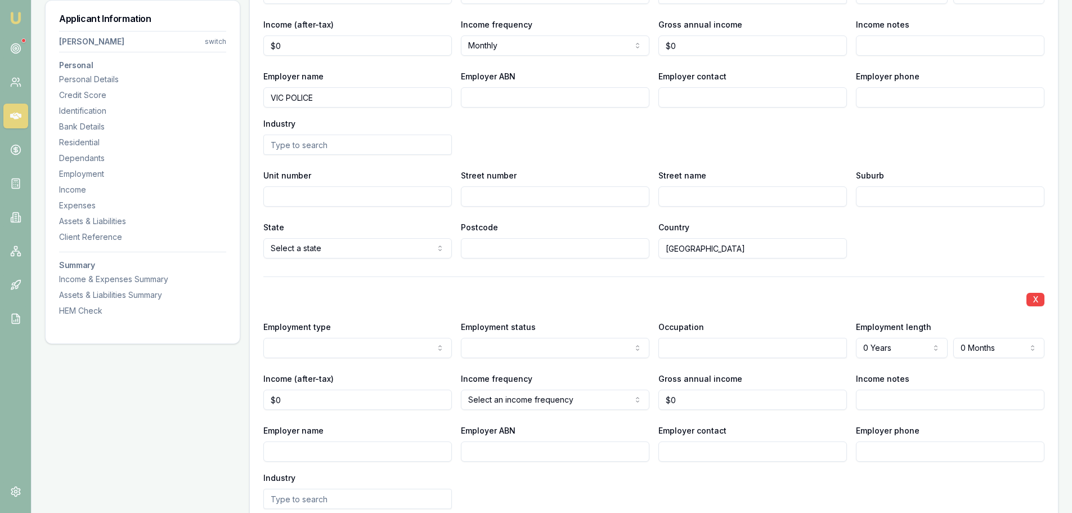
select select "PREVIOUS"
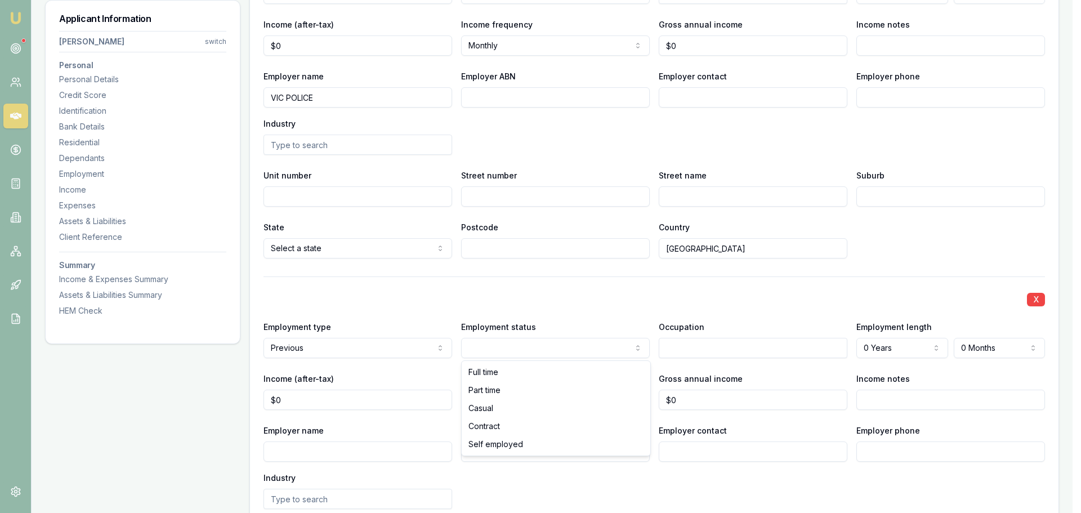
select select "SELF_EMPLOYED"
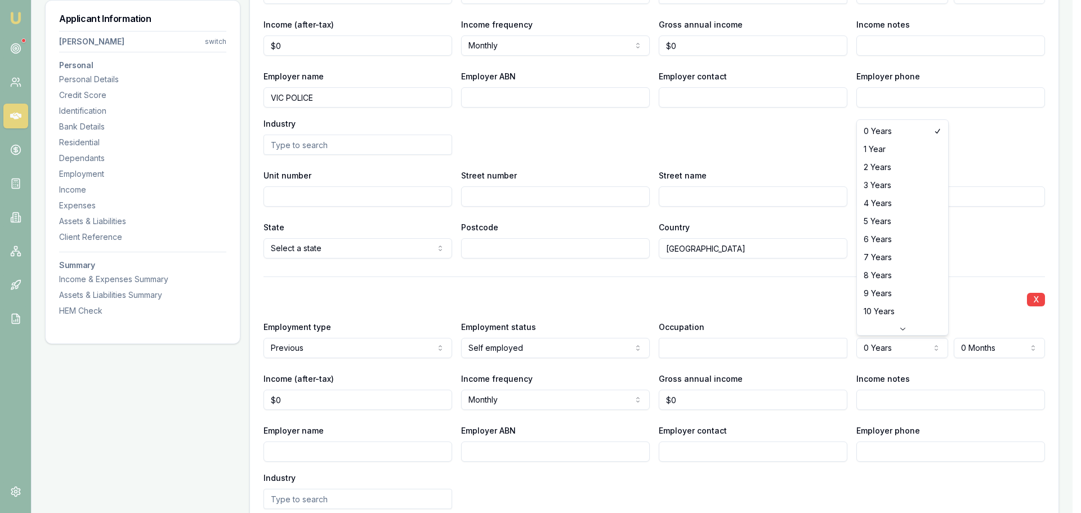
select select "4"
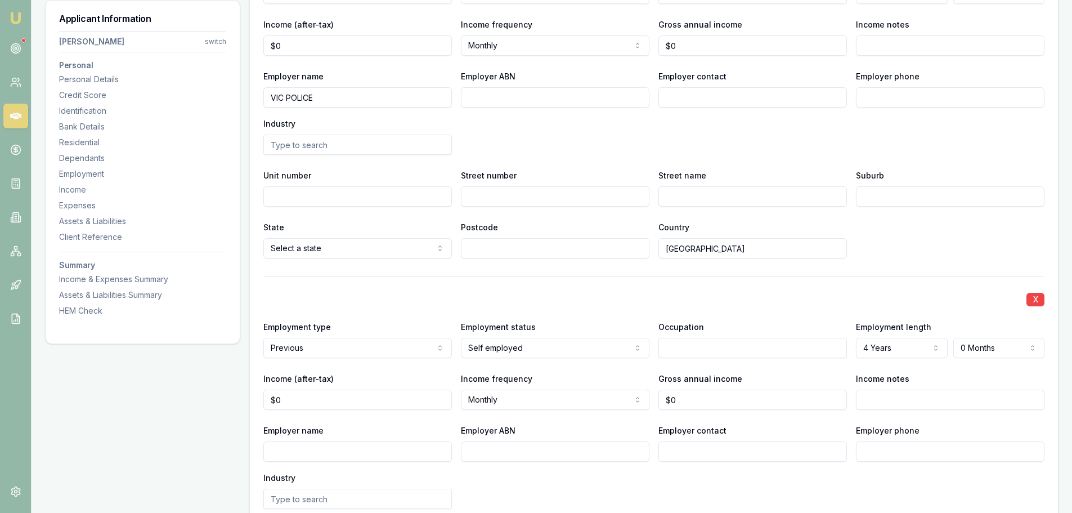
click at [701, 296] on div "X" at bounding box center [653, 298] width 781 height 16
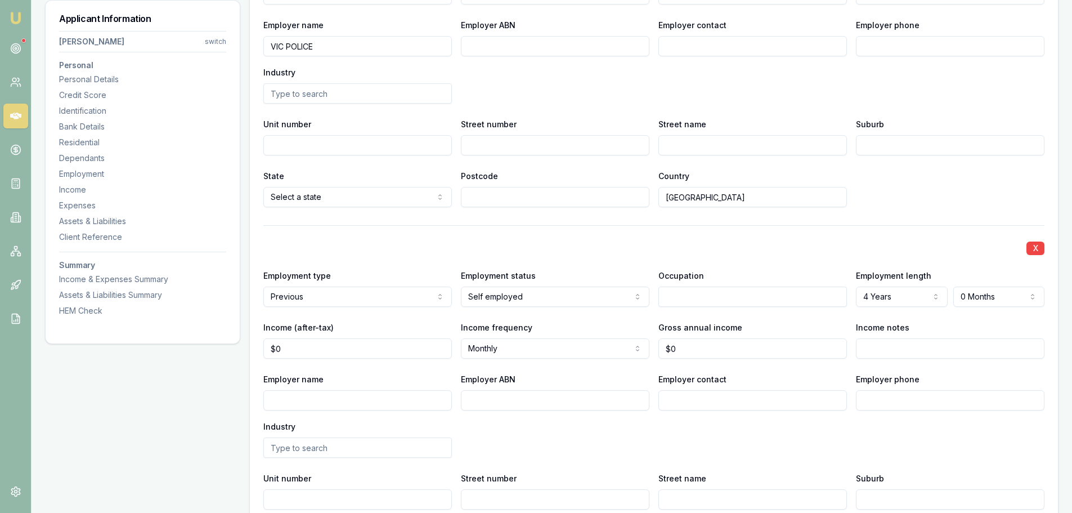
scroll to position [2589, 0]
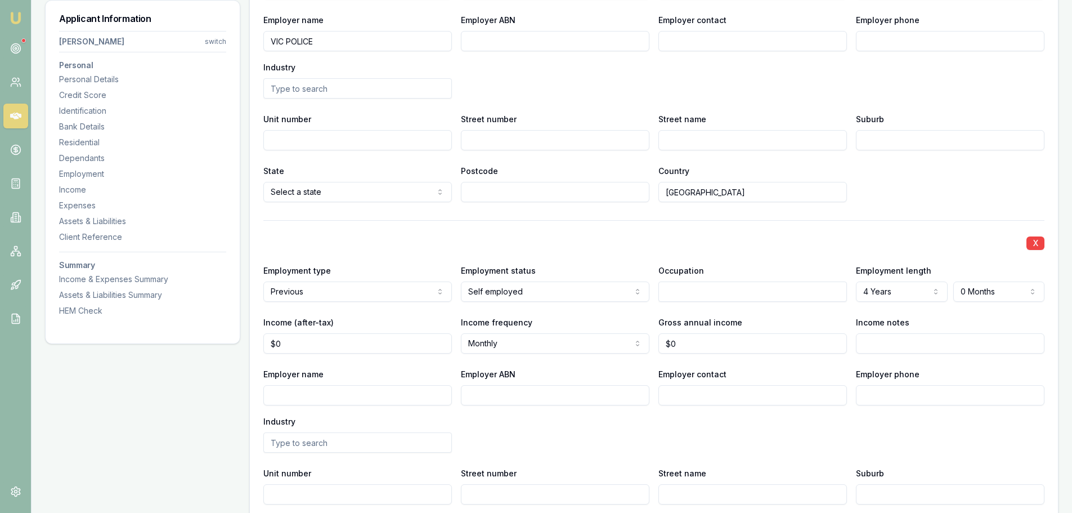
click at [297, 396] on input "Employer name" at bounding box center [357, 395] width 189 height 20
paste input "BOLT, SHARNA LOIUSE"
type input "BOLT, SHARNA LOIUSE"
click at [489, 395] on input "Employer ABN" at bounding box center [555, 395] width 189 height 20
paste input "25 939 145 841"
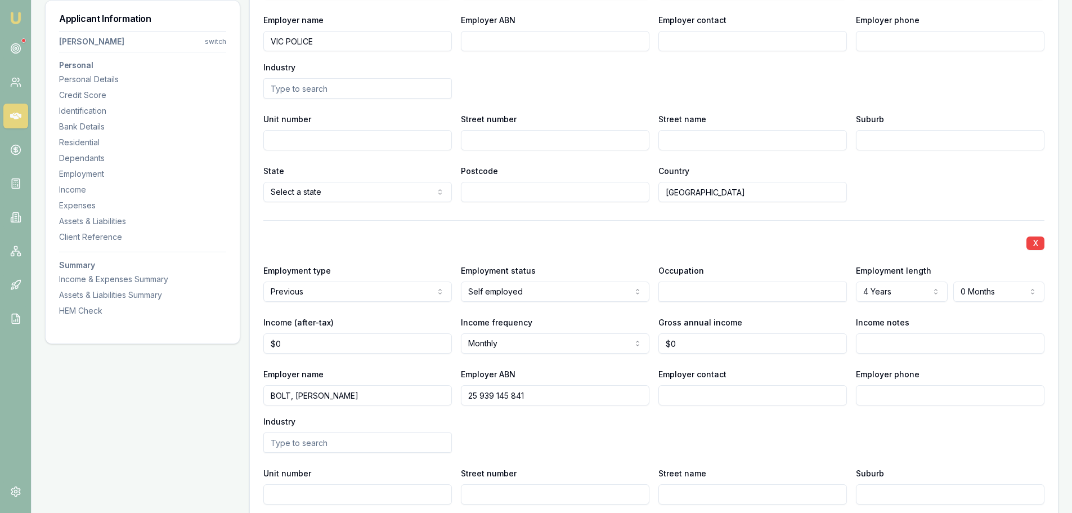
type input "25 939 145 841"
click at [679, 429] on div "Employer name BOLT, SHARNA LOIUSE Employer ABN 25 939 145 841 Employer contact …" at bounding box center [653, 410] width 781 height 86
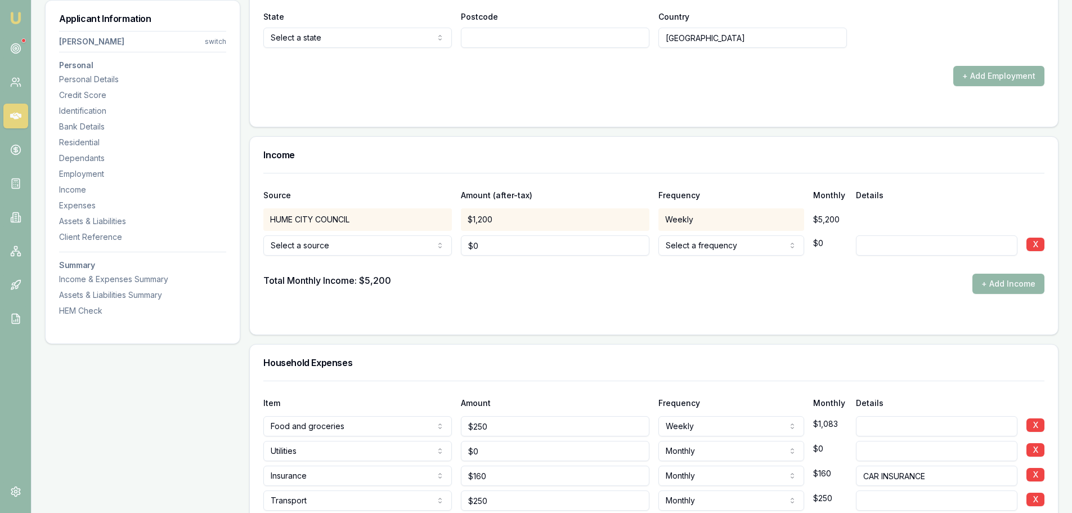
scroll to position [3152, 0]
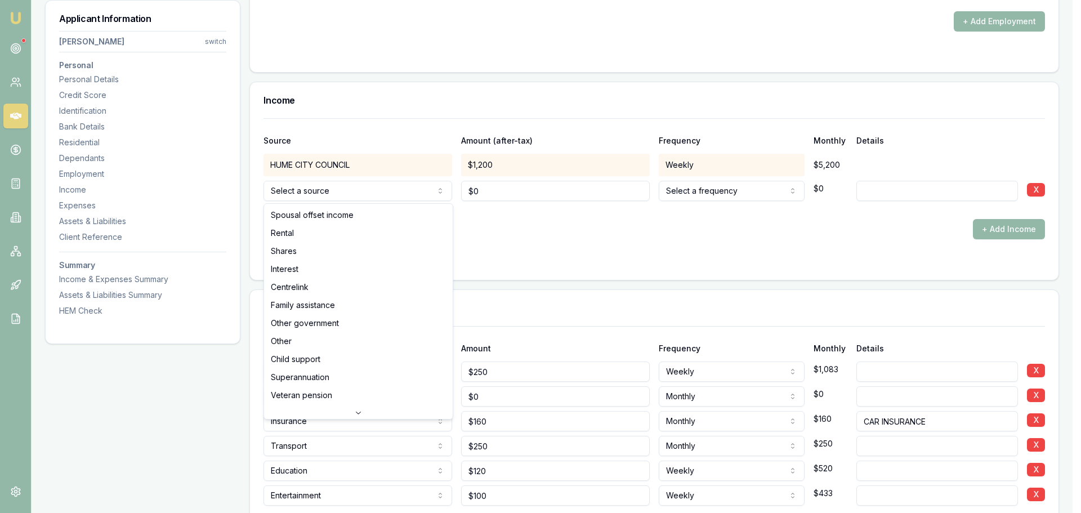
select select "CENTRELINK"
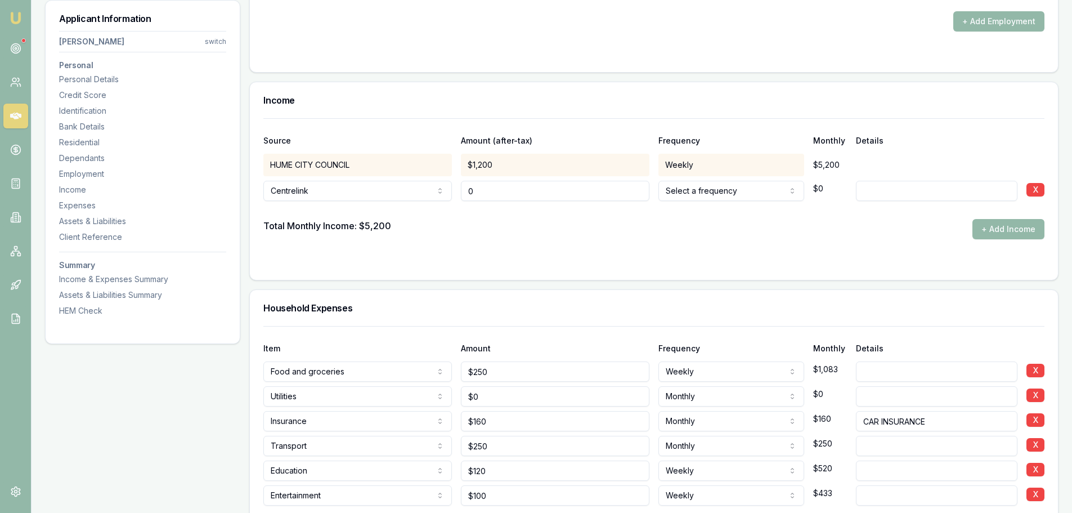
drag, startPoint x: 488, startPoint y: 195, endPoint x: 427, endPoint y: 195, distance: 61.4
click at [427, 195] on div "Centrelink Spousal offset income Rental Shares Interest Centrelink Family assis…" at bounding box center [653, 188] width 781 height 25
type input "$2,561"
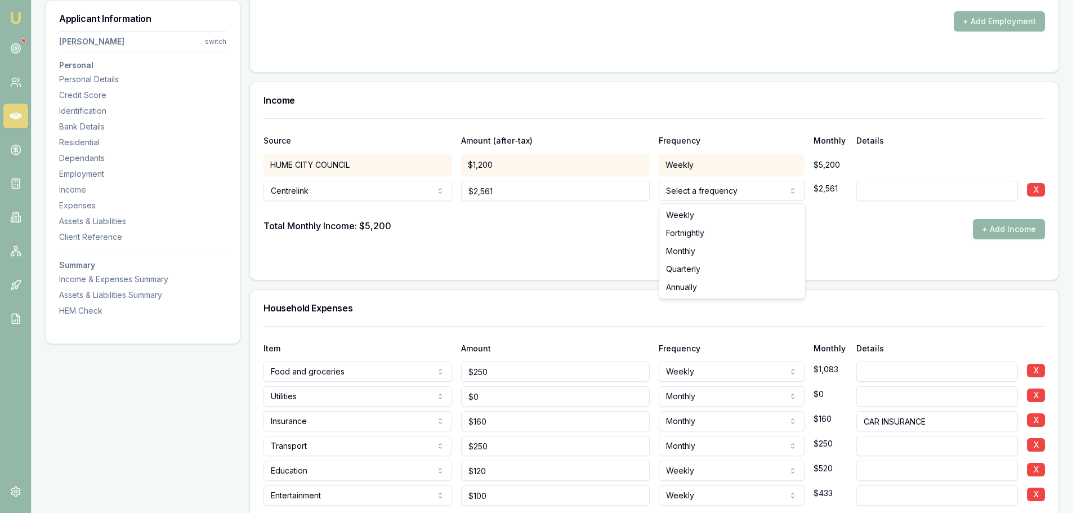
select select "MONTHLY"
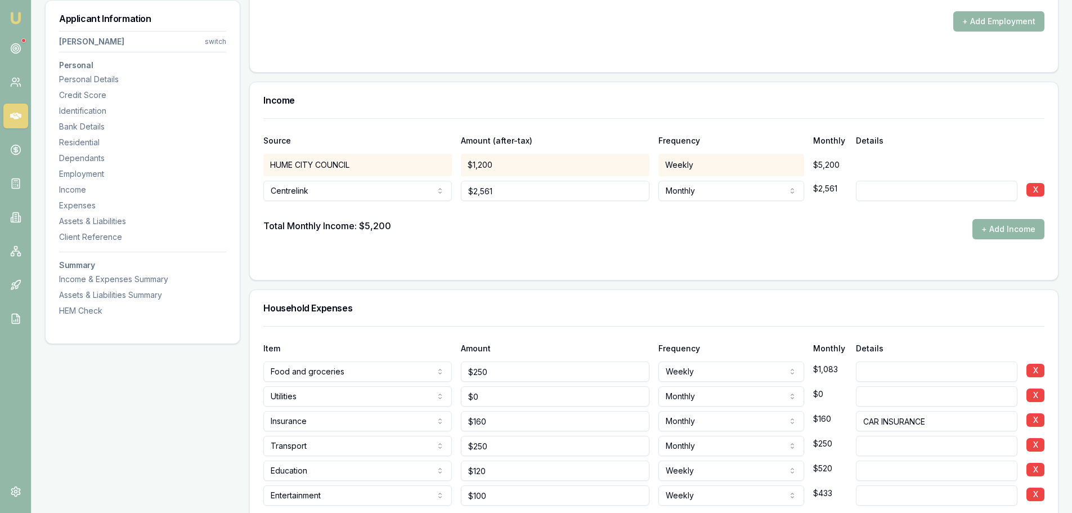
click at [1023, 230] on button "+ Add Income" at bounding box center [1009, 229] width 72 height 20
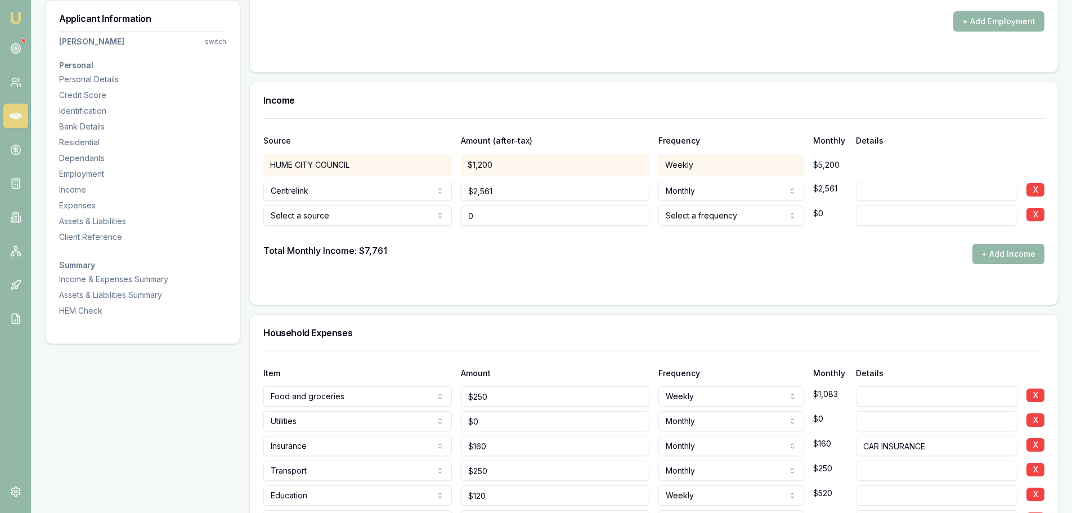
type input "$0"
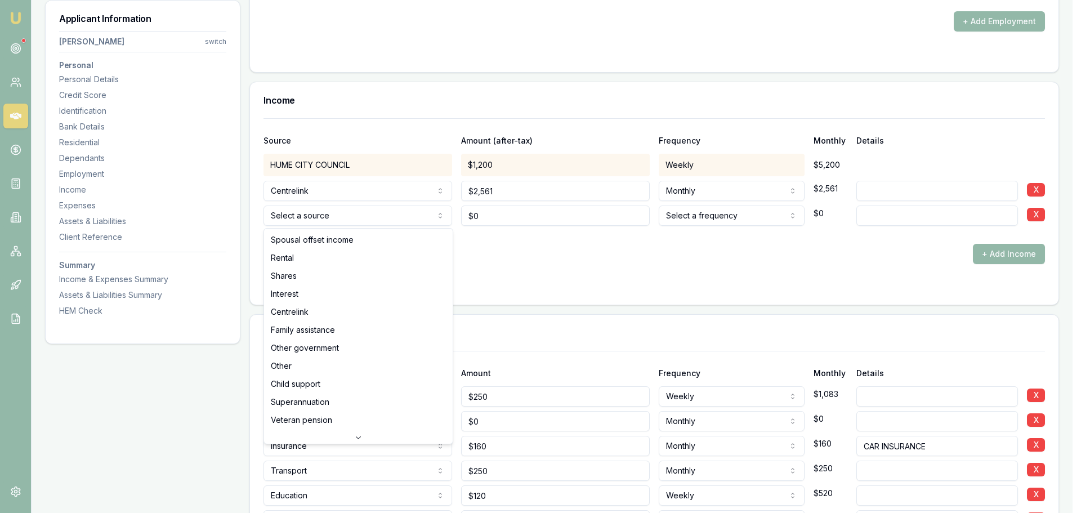
select select "CHILD_SUPPORT"
drag, startPoint x: 302, startPoint y: 382, endPoint x: 307, endPoint y: 379, distance: 5.8
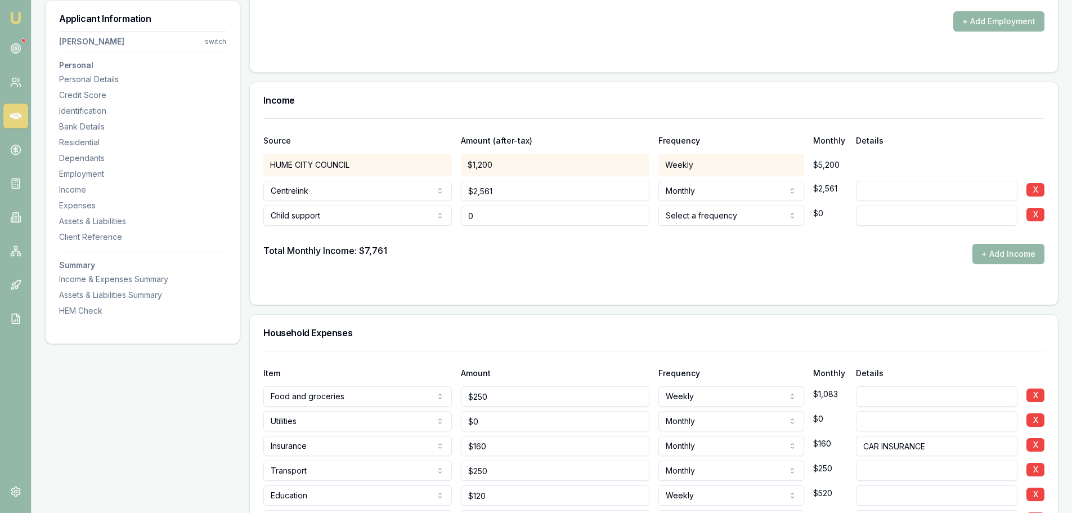
drag, startPoint x: 518, startPoint y: 212, endPoint x: 454, endPoint y: 216, distance: 63.7
click at [458, 216] on div "Child support Spousal offset income Rental Shares Interest Centrelink Family as…" at bounding box center [653, 213] width 781 height 25
type input "$624"
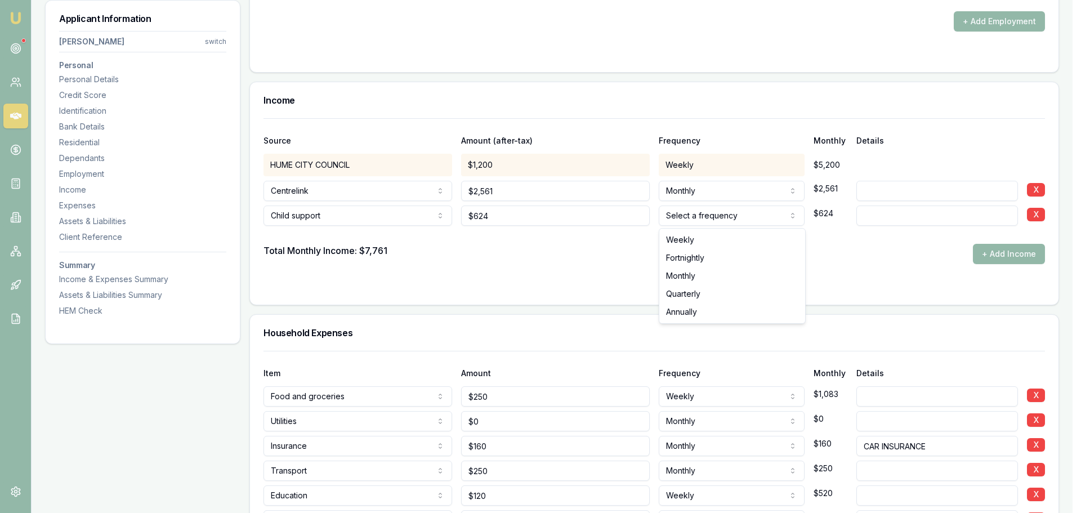
select select "MONTHLY"
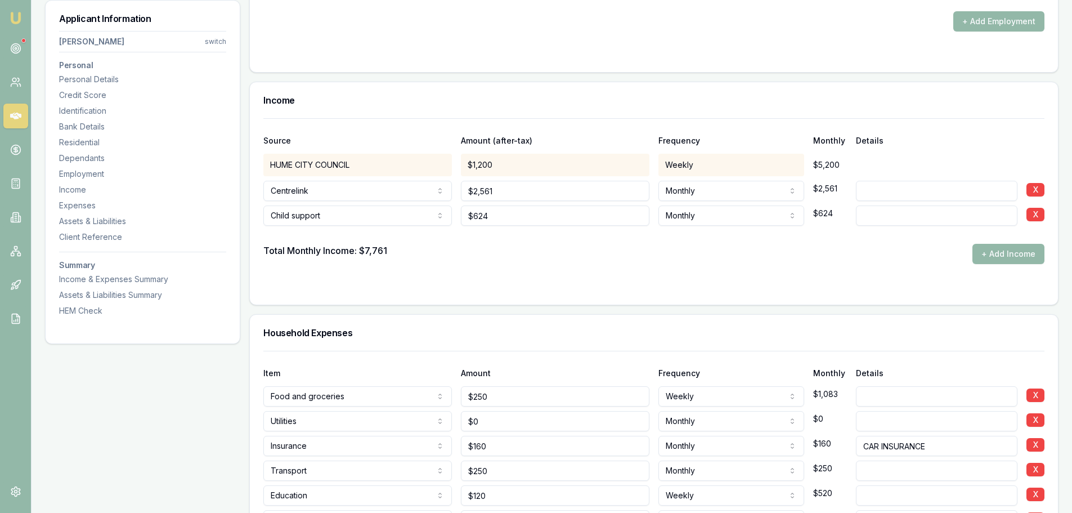
click at [736, 269] on form "Source Amount (after-tax) Frequency Monthly Details HUME CITY COUNCIL $1,200 We…" at bounding box center [653, 204] width 781 height 173
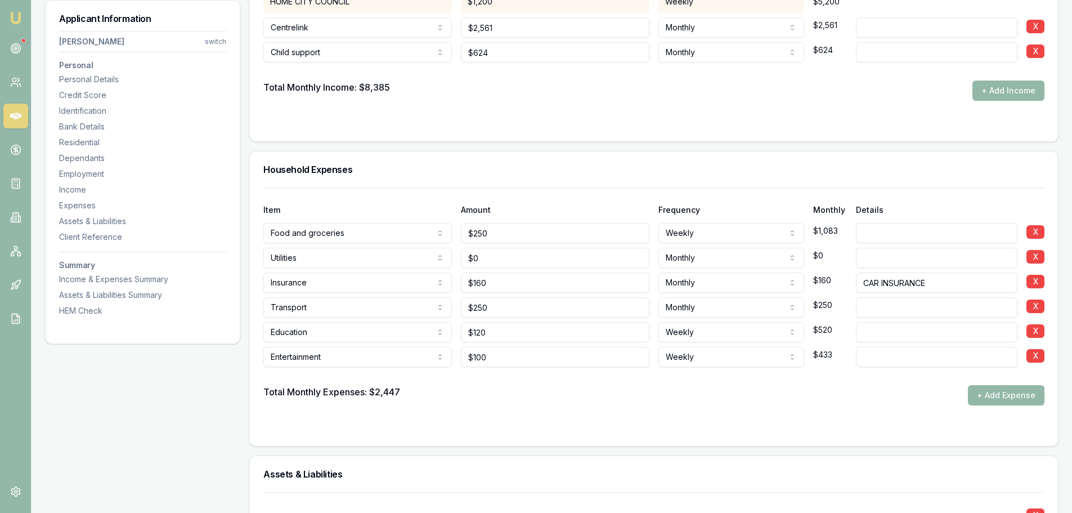
scroll to position [3377, 0]
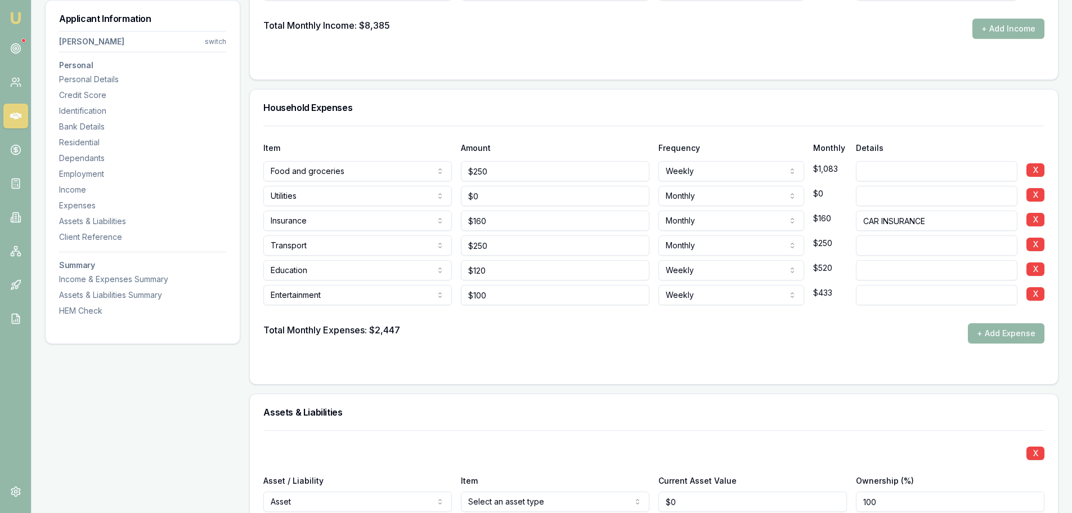
click at [988, 333] on button "+ Add Expense" at bounding box center [1006, 333] width 77 height 20
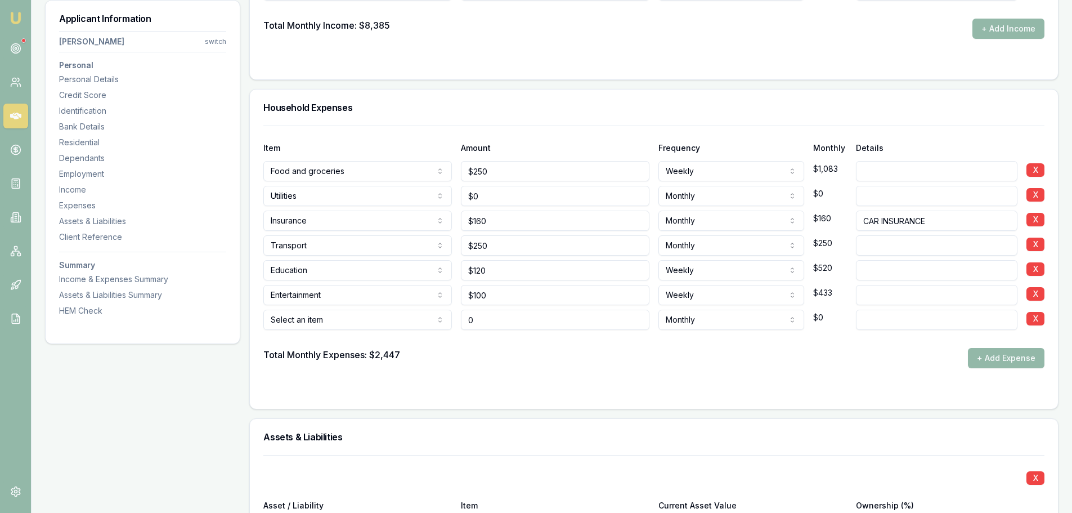
drag, startPoint x: 498, startPoint y: 319, endPoint x: 355, endPoint y: 306, distance: 143.6
click at [370, 312] on div "Rent or board Rent or board Food and groceries Utilities Insurance Transport He…" at bounding box center [653, 317] width 781 height 25
type input "$150"
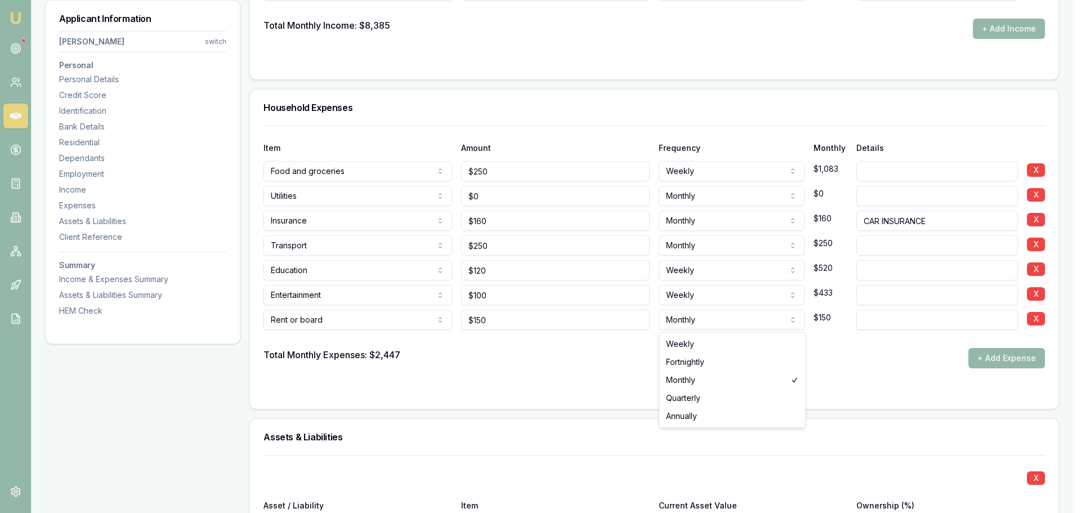
select select "WEEKLY"
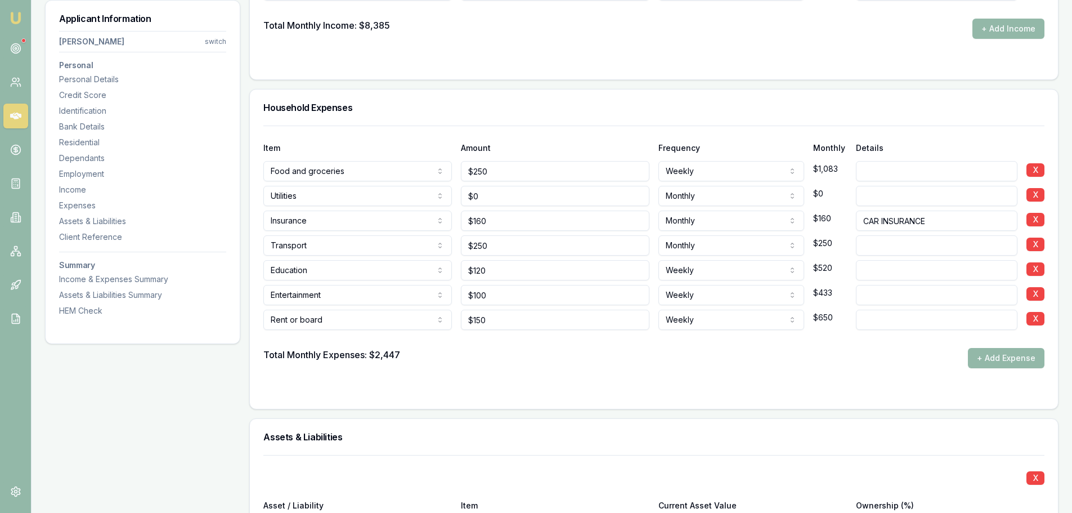
click at [717, 345] on div at bounding box center [653, 339] width 781 height 18
click at [88, 312] on div "HEM Check" at bounding box center [142, 310] width 167 height 11
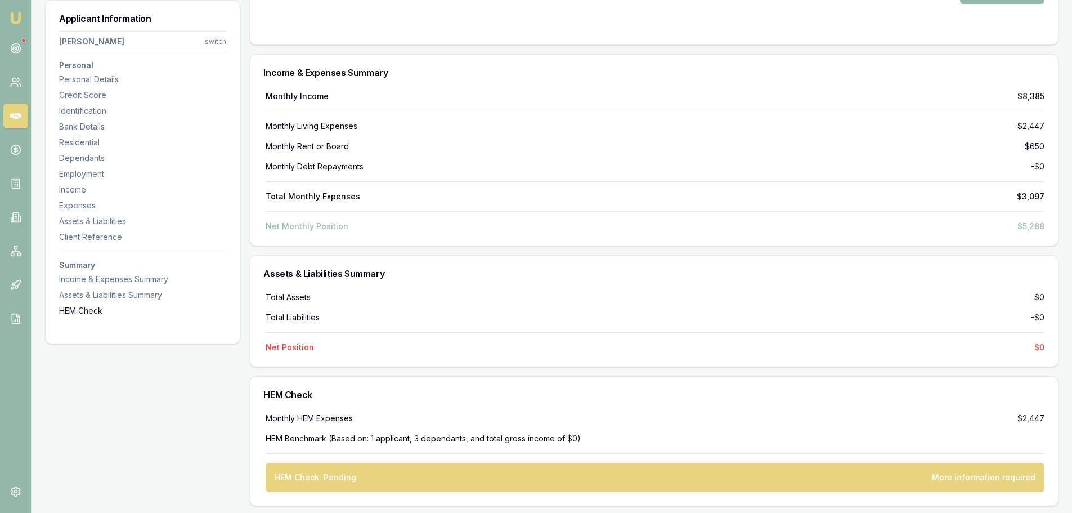
scroll to position [4167, 0]
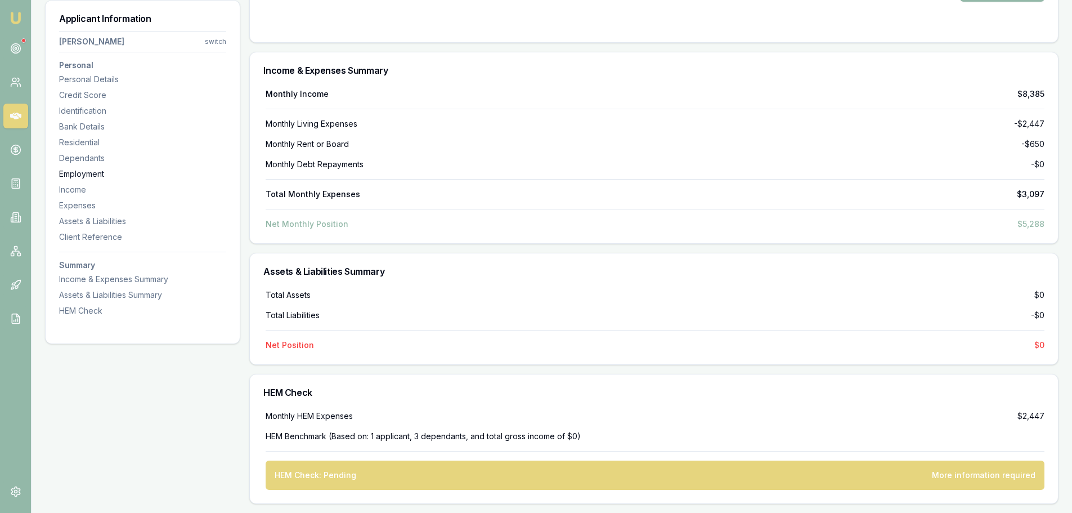
click at [80, 173] on div "Employment" at bounding box center [142, 173] width 167 height 11
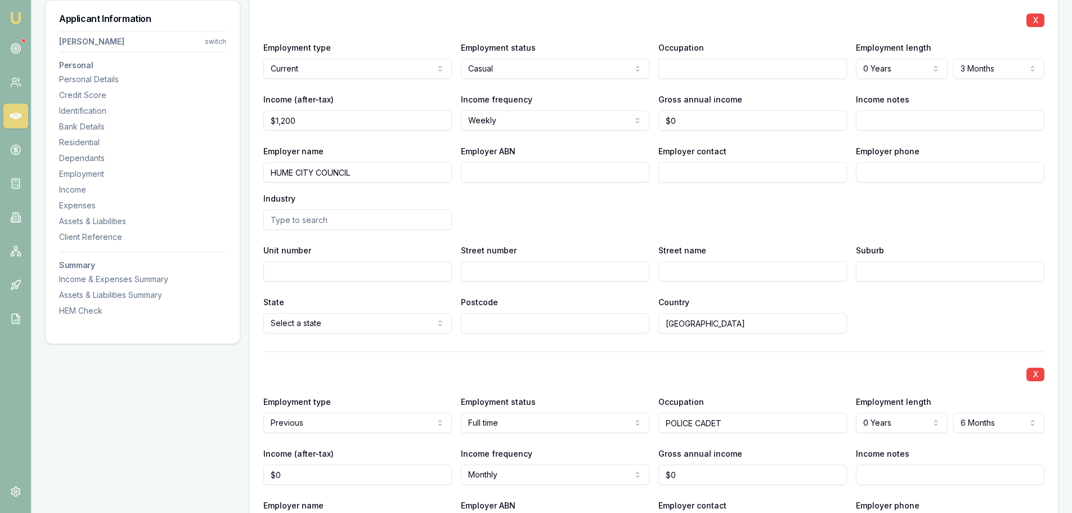
scroll to position [2065, 0]
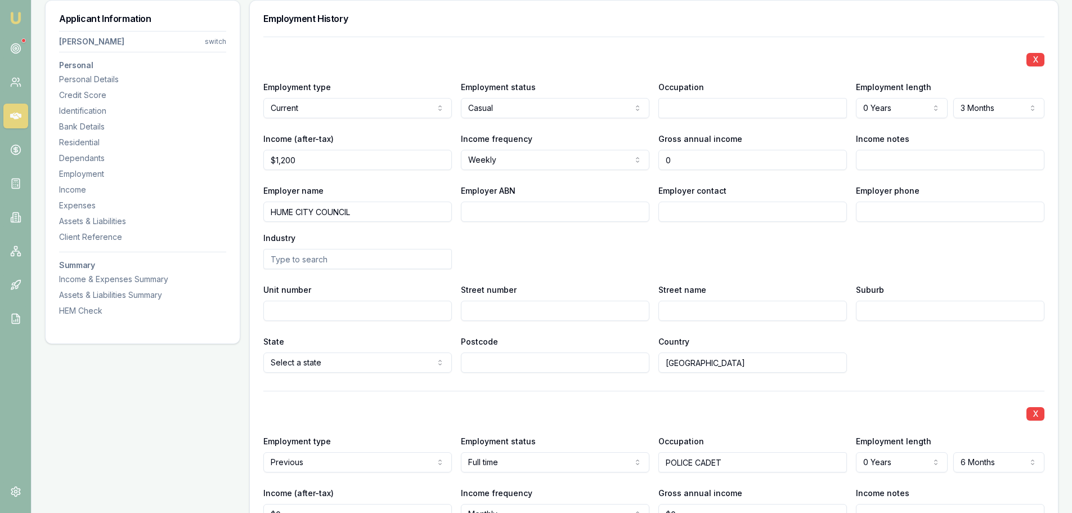
drag, startPoint x: 688, startPoint y: 158, endPoint x: 591, endPoint y: 159, distance: 97.4
click at [609, 159] on div "Income (after-tax) $1,200 Income frequency Weekly Weekly Fortnightly Monthly Qu…" at bounding box center [653, 151] width 781 height 38
type input "$52,000"
click at [679, 253] on div "Employer name HUME CITY COUNCIL Employer ABN Employer contact Employer phone In…" at bounding box center [653, 227] width 781 height 86
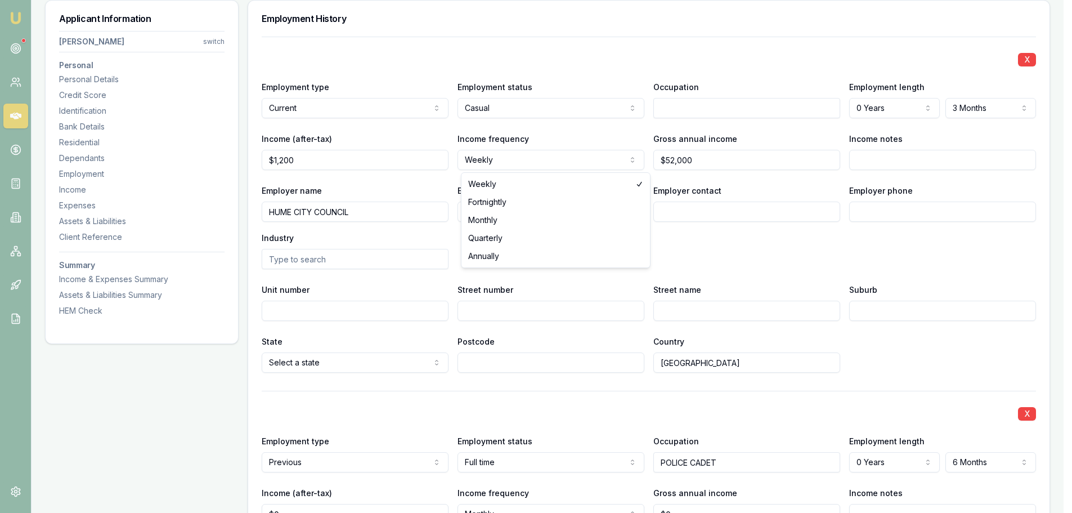
select select "MONTHLY"
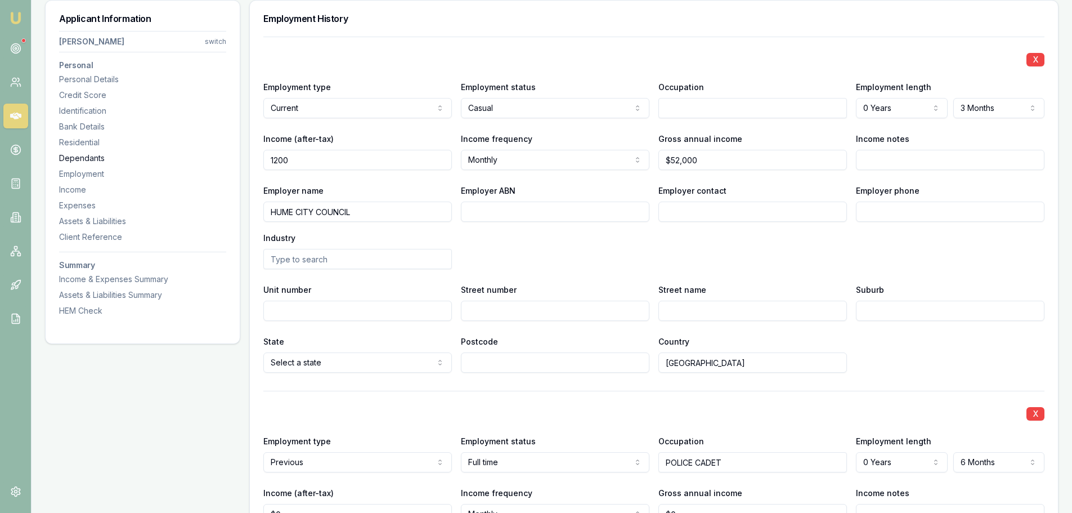
drag, startPoint x: 310, startPoint y: 161, endPoint x: 178, endPoint y: 154, distance: 131.9
click at [178, 154] on div "Applicant Information SHARNA BOLT switch Personal Personal Details Credit Score…" at bounding box center [552, 415] width 1014 height 4613
type input "$4,395"
click at [751, 277] on div "X Employment type Current Current Previous Employment status Casual Full time P…" at bounding box center [653, 205] width 781 height 336
click at [83, 311] on div "HEM Check" at bounding box center [142, 310] width 167 height 11
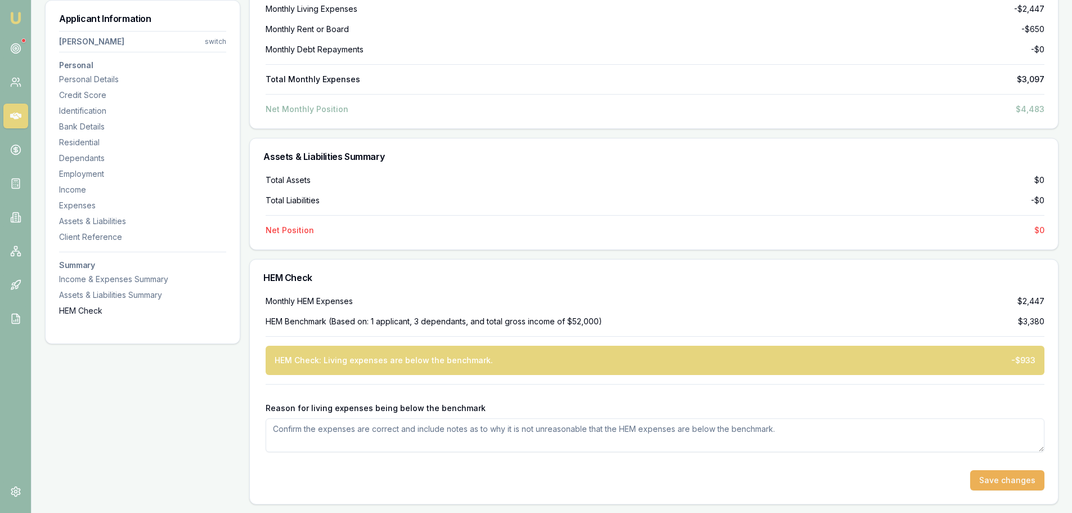
scroll to position [4283, 0]
click at [77, 203] on div "Expenses" at bounding box center [142, 205] width 167 height 11
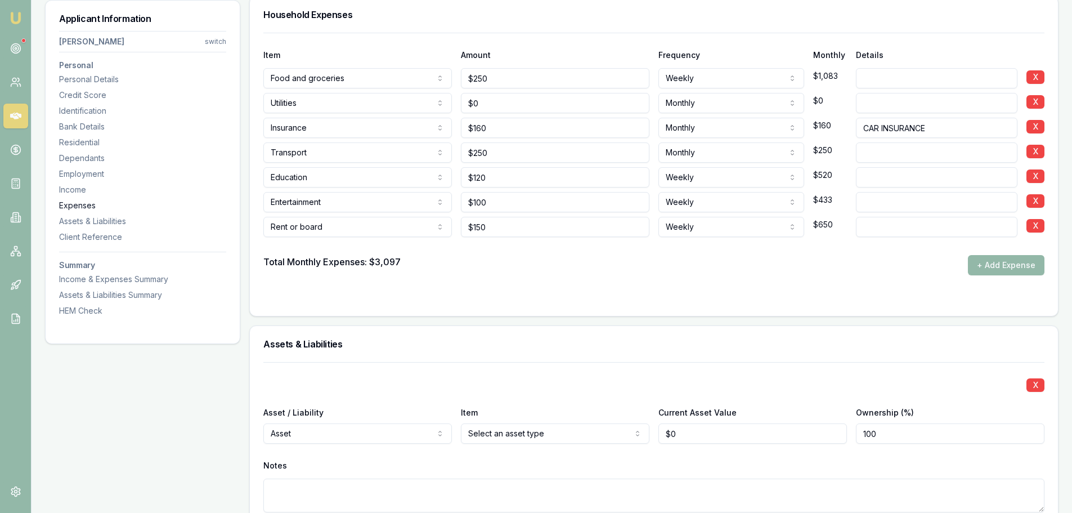
scroll to position [3466, 0]
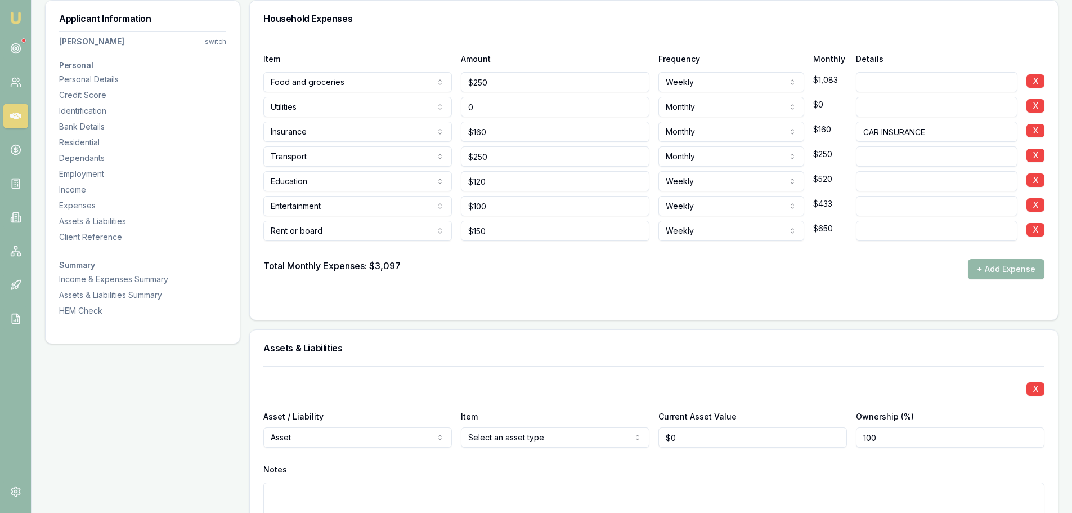
drag, startPoint x: 549, startPoint y: 106, endPoint x: 364, endPoint y: 106, distance: 185.2
click at [397, 106] on div "Utilities Rent or board Food and groceries Utilities Insurance Transport Health…" at bounding box center [653, 104] width 781 height 25
type input "$200"
click at [562, 272] on div "Total Monthly Expenses: $3,097 + Add Expense" at bounding box center [653, 269] width 781 height 20
click at [85, 309] on div "HEM Check" at bounding box center [142, 310] width 167 height 11
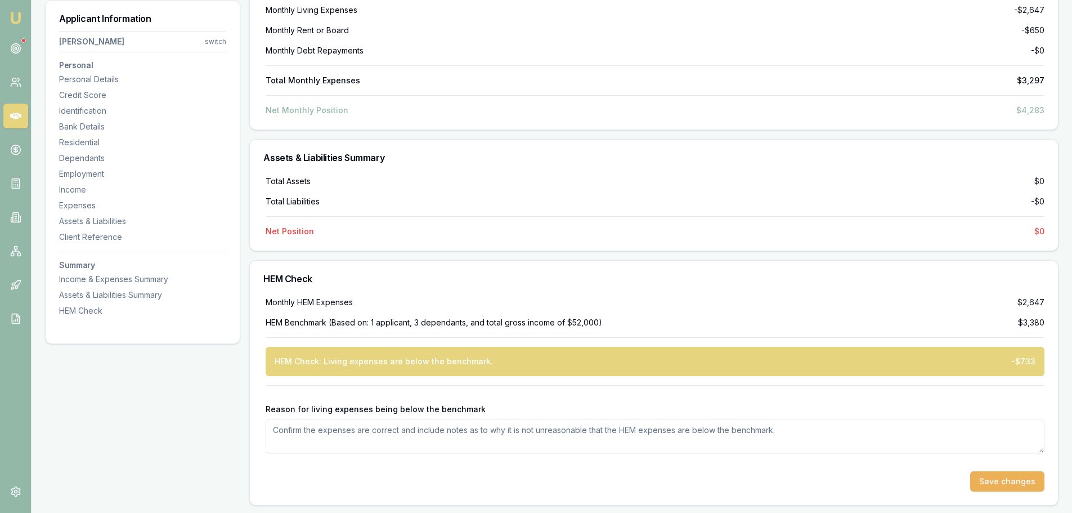
scroll to position [4283, 0]
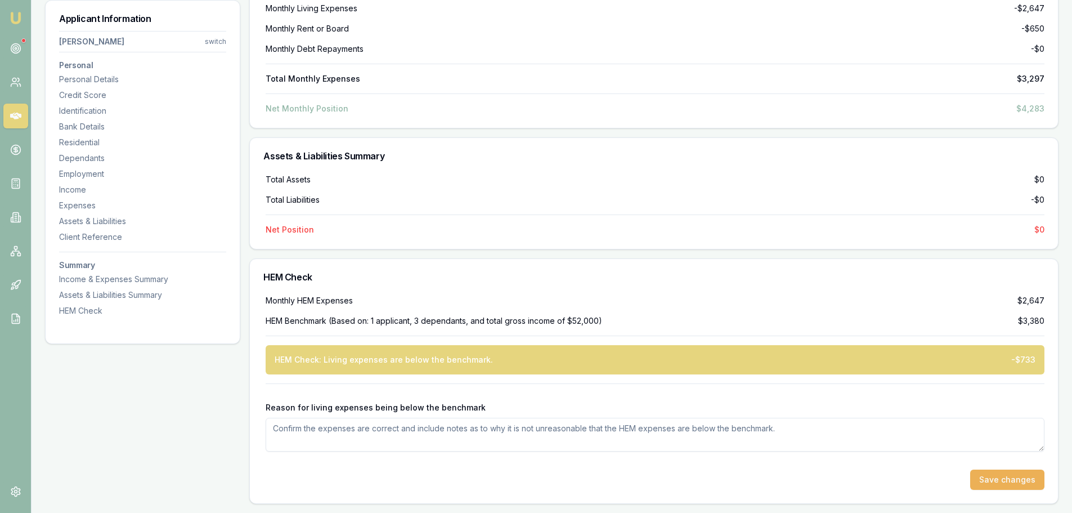
click at [494, 440] on textarea "Reason for living expenses being below the benchmark" at bounding box center [655, 435] width 779 height 34
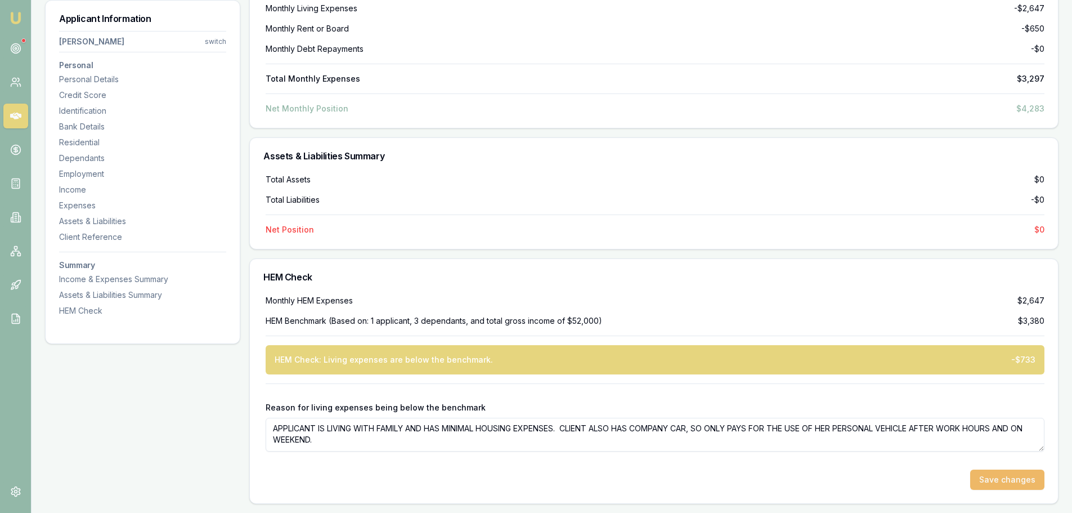
type textarea "APPLICANT IS LIVING WITH FAMILY AND HAS MINIMAL HOUSING EXPENSES. CLIENT ALSO H…"
click at [1028, 476] on button "Save changes" at bounding box center [1007, 479] width 74 height 20
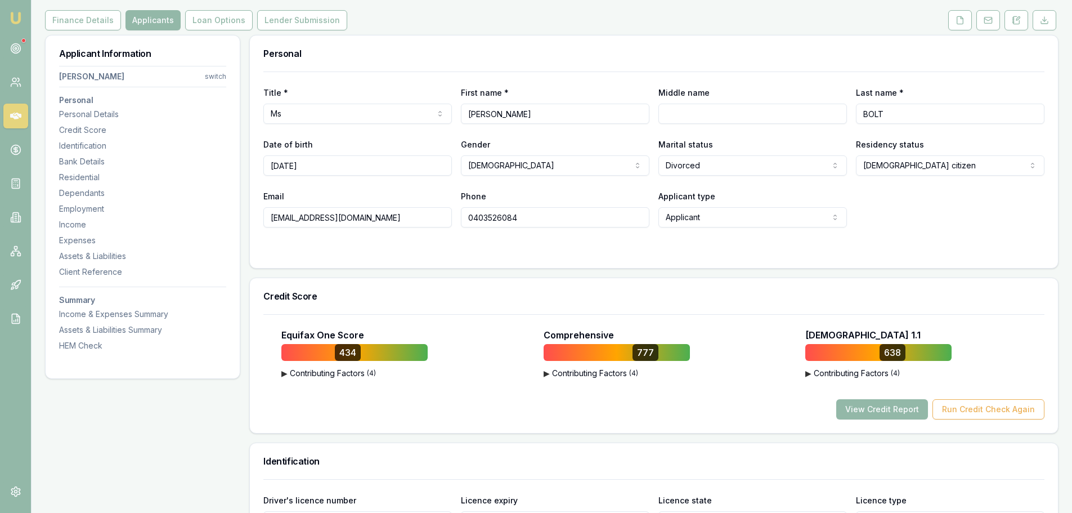
scroll to position [0, 0]
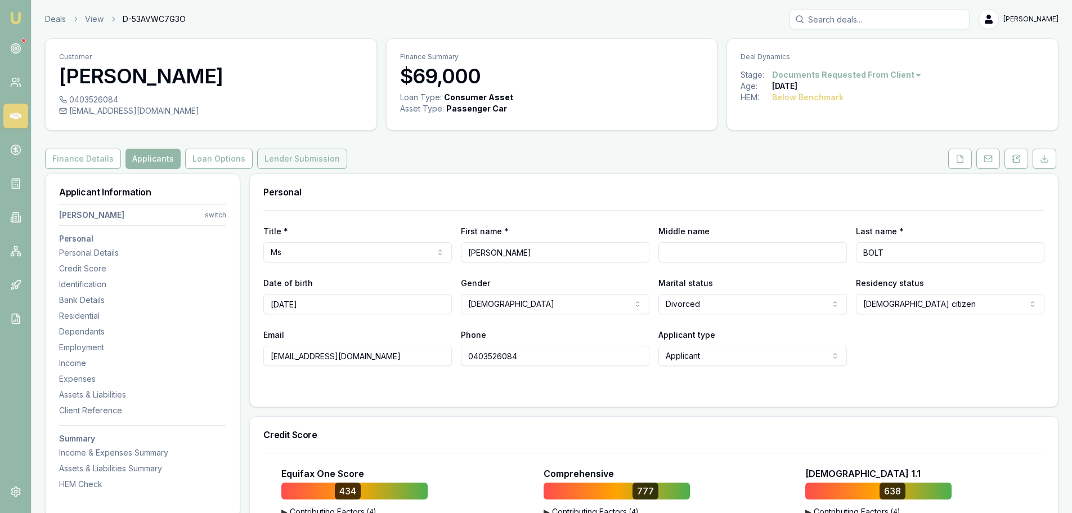
click at [276, 158] on button "Lender Submission" at bounding box center [302, 159] width 90 height 20
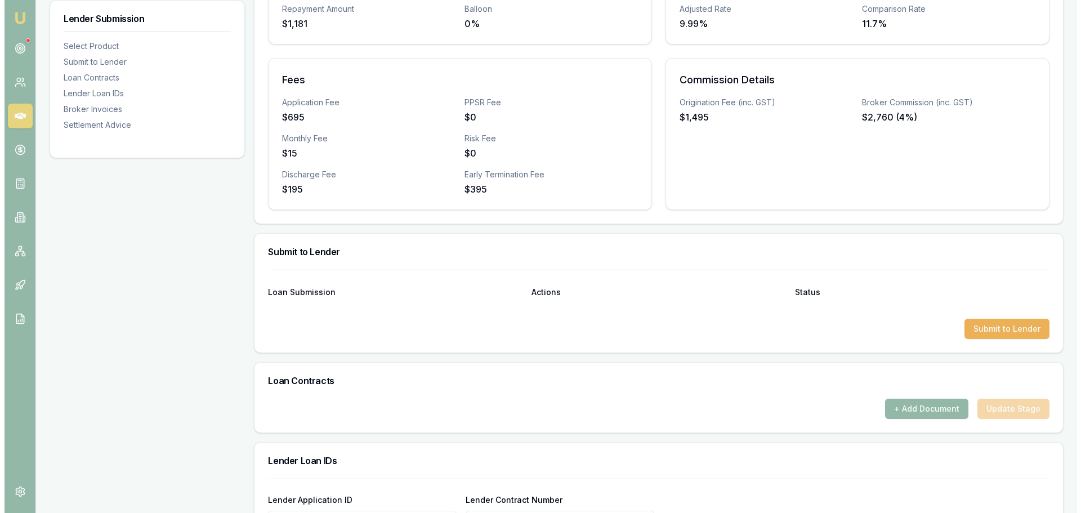
scroll to position [394, 0]
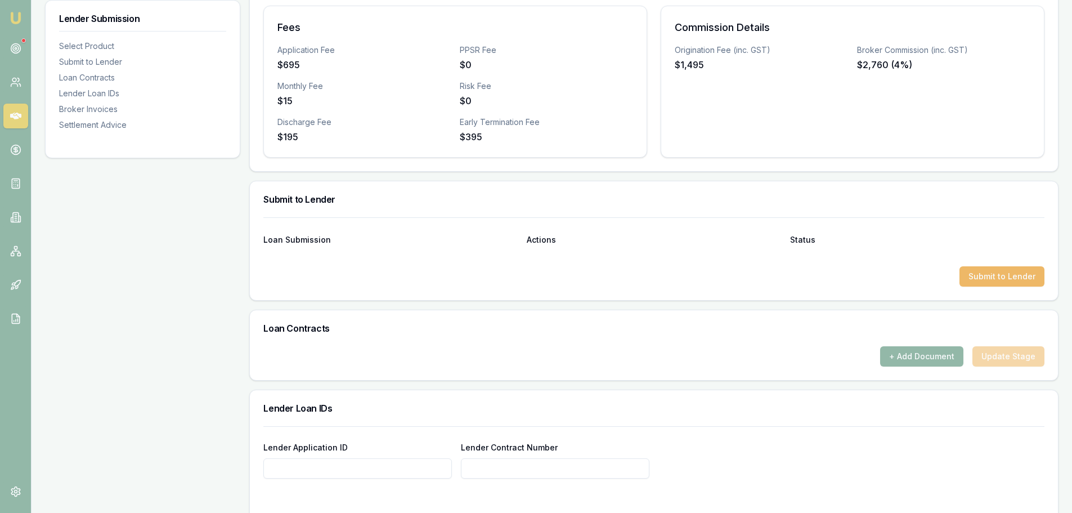
click at [990, 277] on button "Submit to Lender" at bounding box center [1002, 276] width 85 height 20
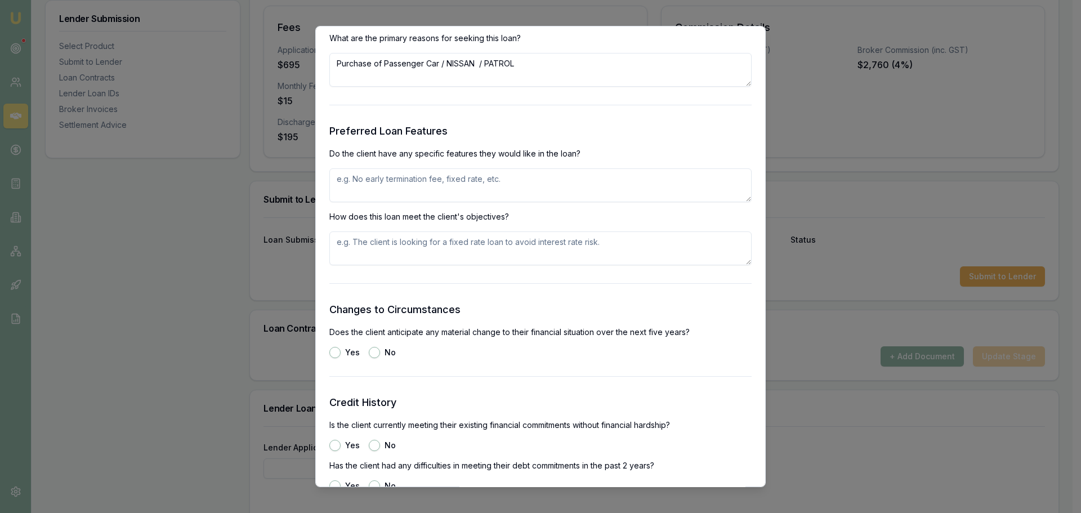
scroll to position [1351, 0]
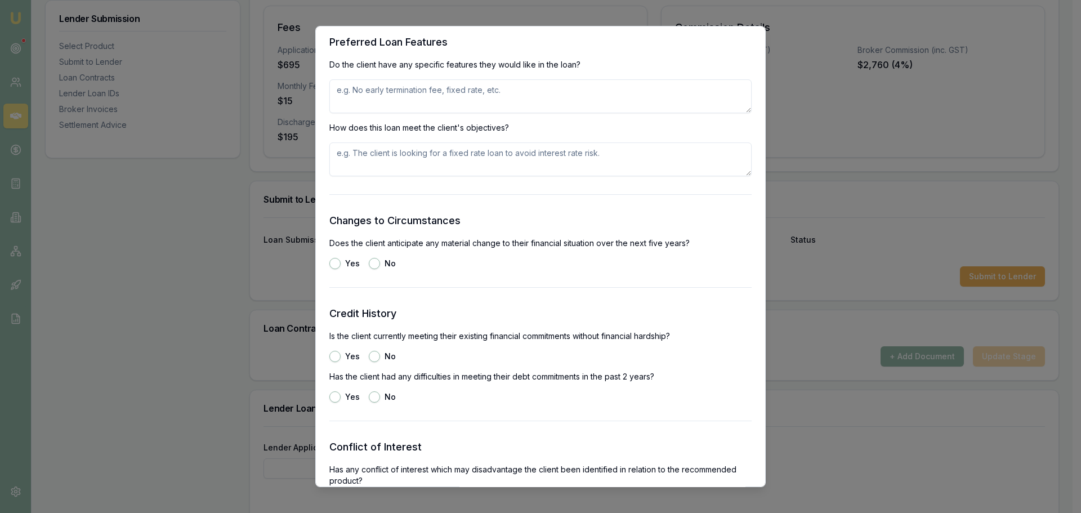
click at [480, 90] on textarea at bounding box center [540, 96] width 422 height 34
type textarea "REFINANCE CURRENT LOAN TO REDUCE REPAYMENTS FORM $2200 A MONTH TO $1100 A MONTH"
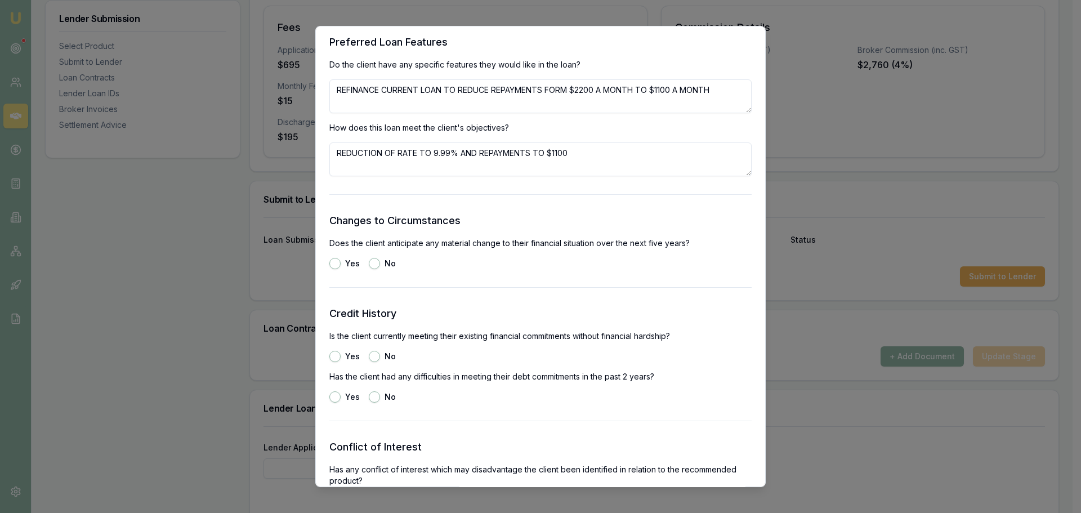
type textarea "REDUCTION OF RATE TO 9.99% AND REPAYMENTS TO $1100"
click at [370, 263] on button "No" at bounding box center [374, 263] width 11 height 11
radio input "true"
click at [334, 355] on button "Yes" at bounding box center [334, 356] width 11 height 11
radio input "true"
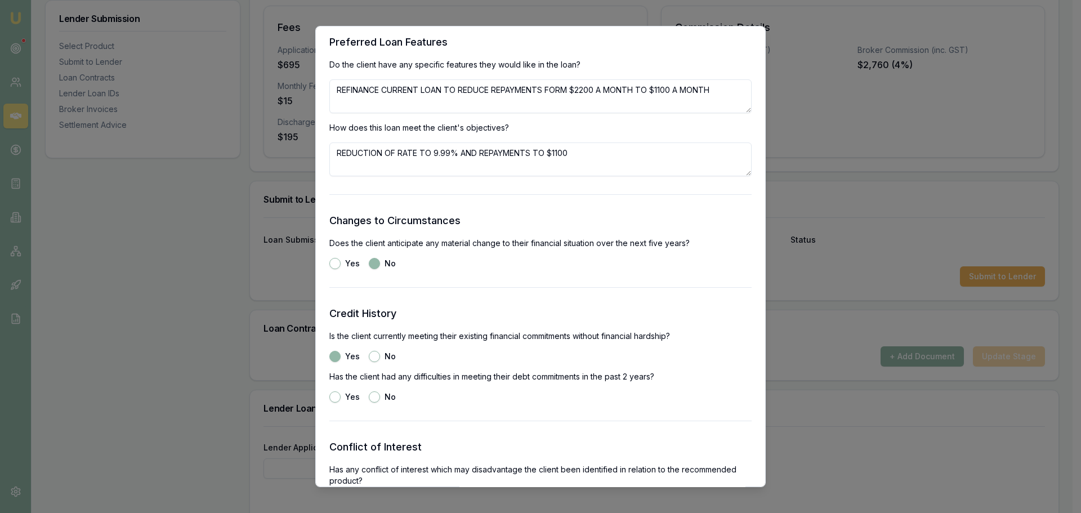
click at [370, 401] on button "No" at bounding box center [374, 396] width 11 height 11
radio input "true"
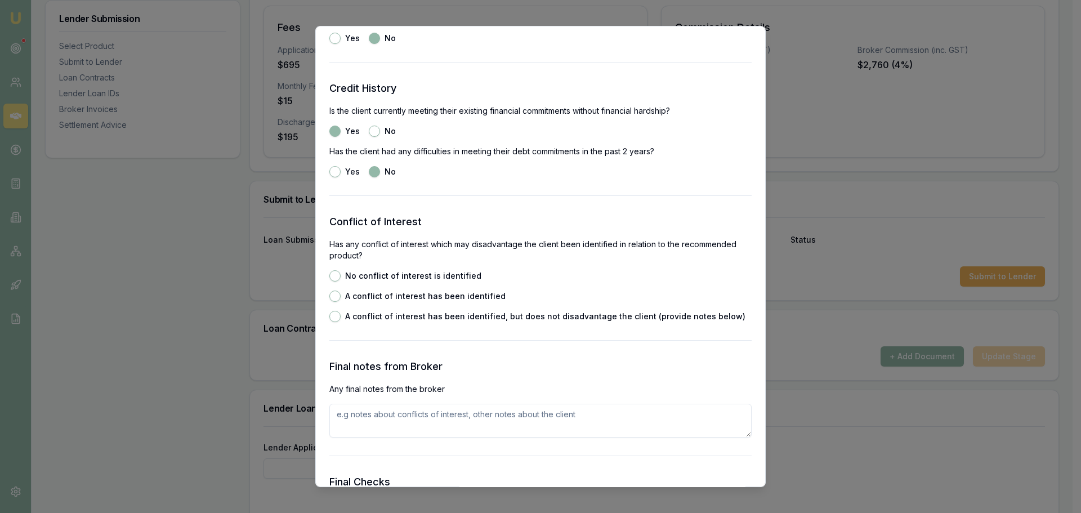
click at [335, 275] on button "No conflict of interest is identified" at bounding box center [334, 275] width 11 height 11
radio input "true"
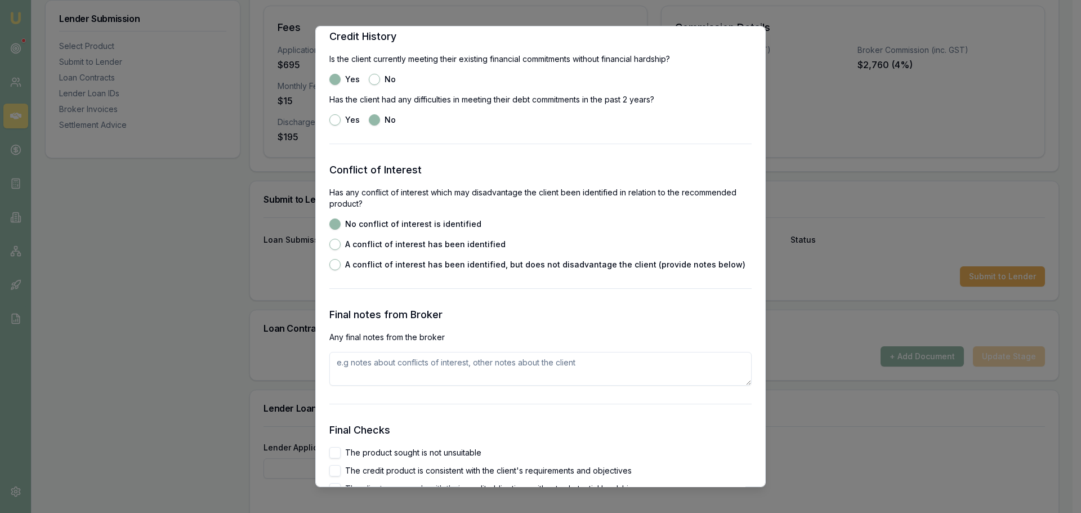
scroll to position [1858, 0]
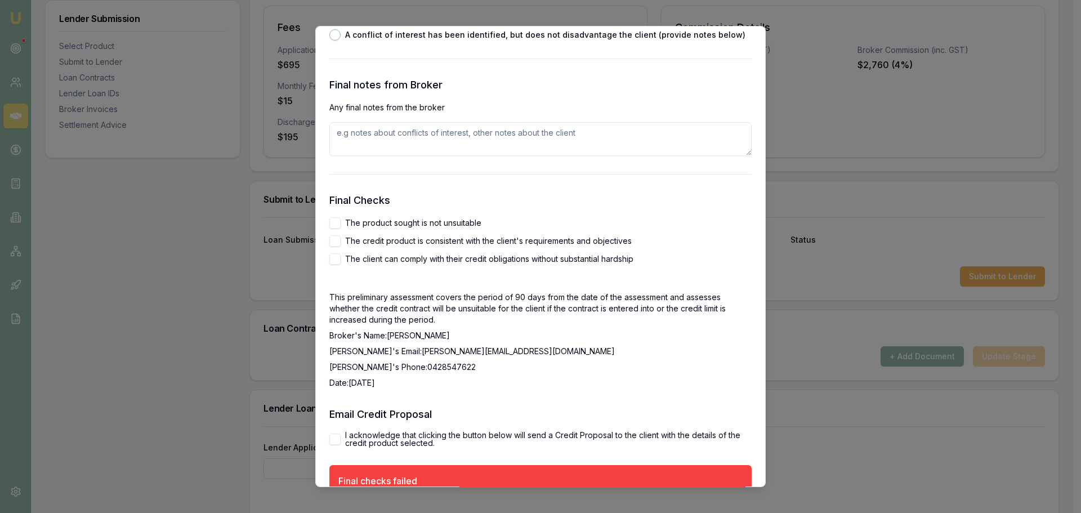
click at [334, 219] on button "The product sought is not unsuitable" at bounding box center [334, 222] width 11 height 11
checkbox input "true"
click at [334, 240] on button "The credit product is consistent with the client's requirements and objectives" at bounding box center [334, 240] width 11 height 11
checkbox input "true"
click at [337, 261] on button "The client can comply with their credit obligations without substantial hardship" at bounding box center [334, 258] width 11 height 11
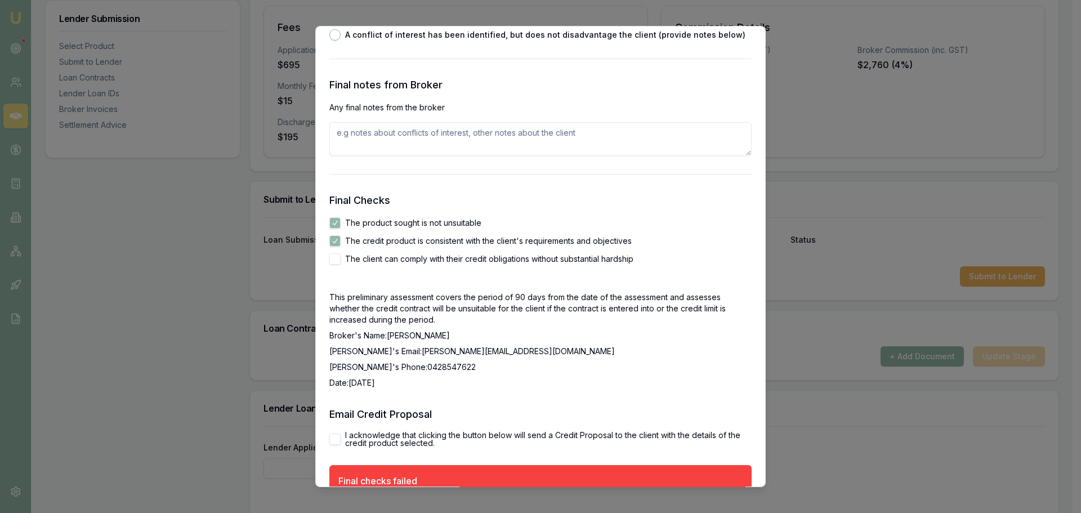
checkbox input "true"
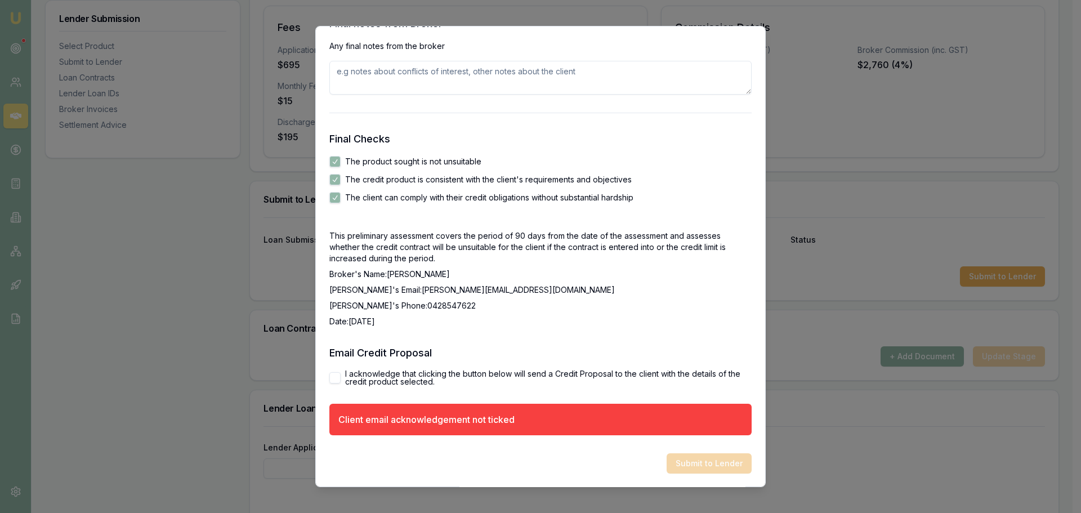
click at [335, 378] on button "I acknowledge that clicking the button below will send a Credit Proposal to the…" at bounding box center [334, 377] width 11 height 11
checkbox input "true"
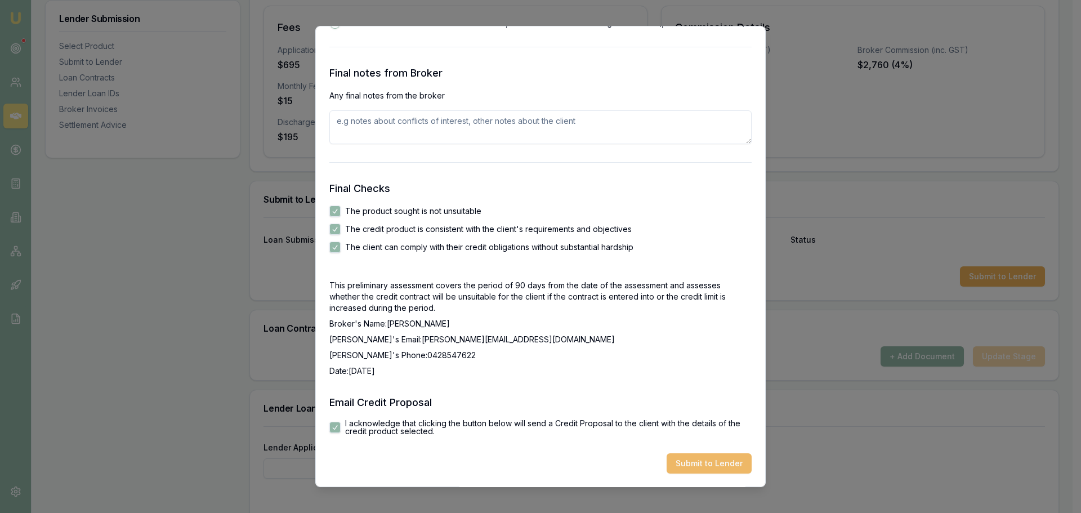
click at [695, 464] on button "Submit to Lender" at bounding box center [708, 463] width 85 height 20
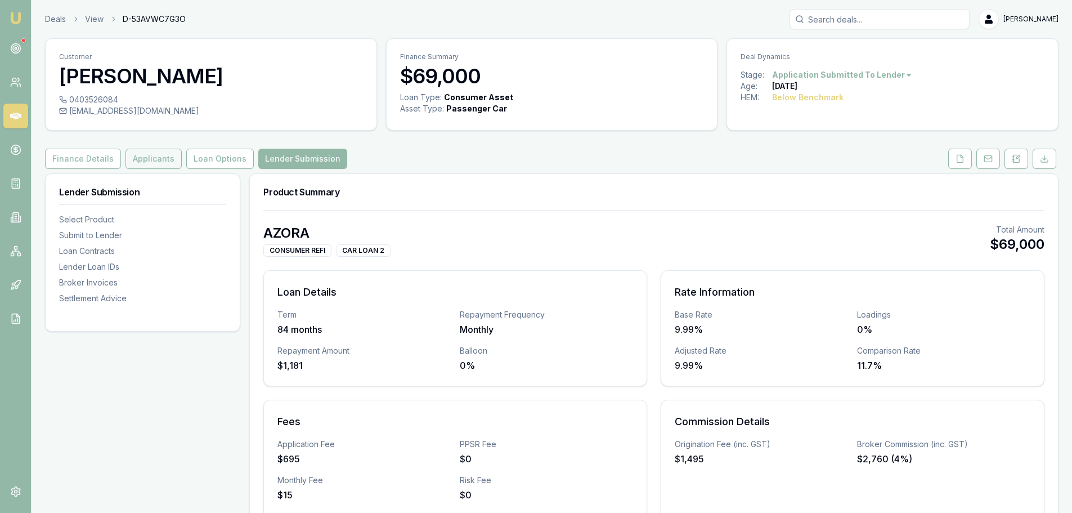
click at [156, 155] on button "Applicants" at bounding box center [154, 159] width 56 height 20
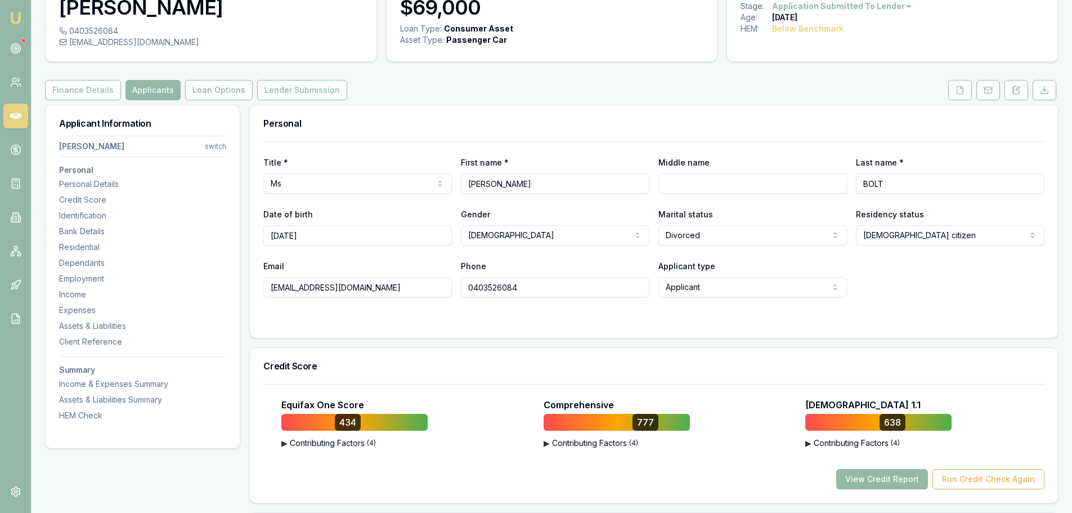
scroll to position [169, 0]
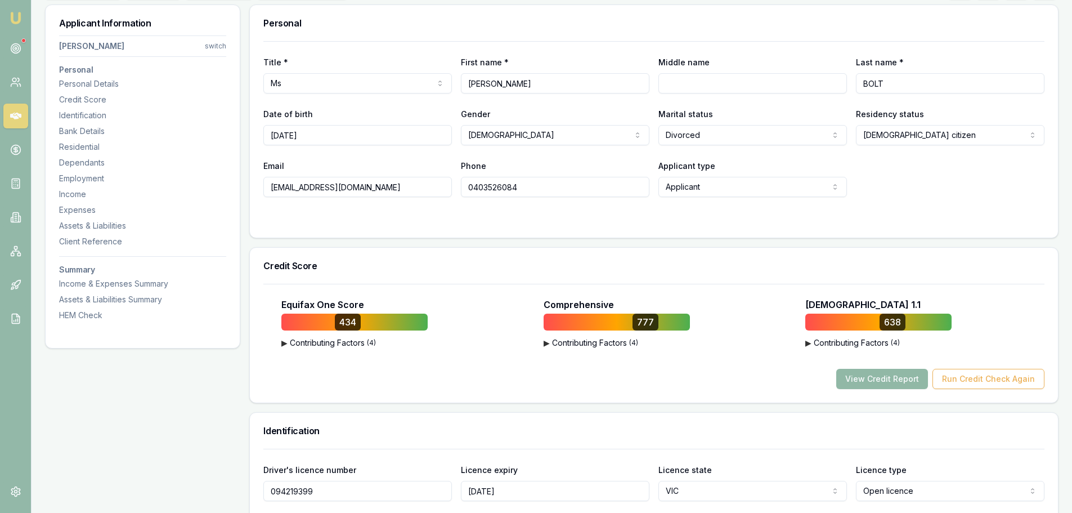
click at [909, 376] on button "View Credit Report" at bounding box center [882, 379] width 92 height 20
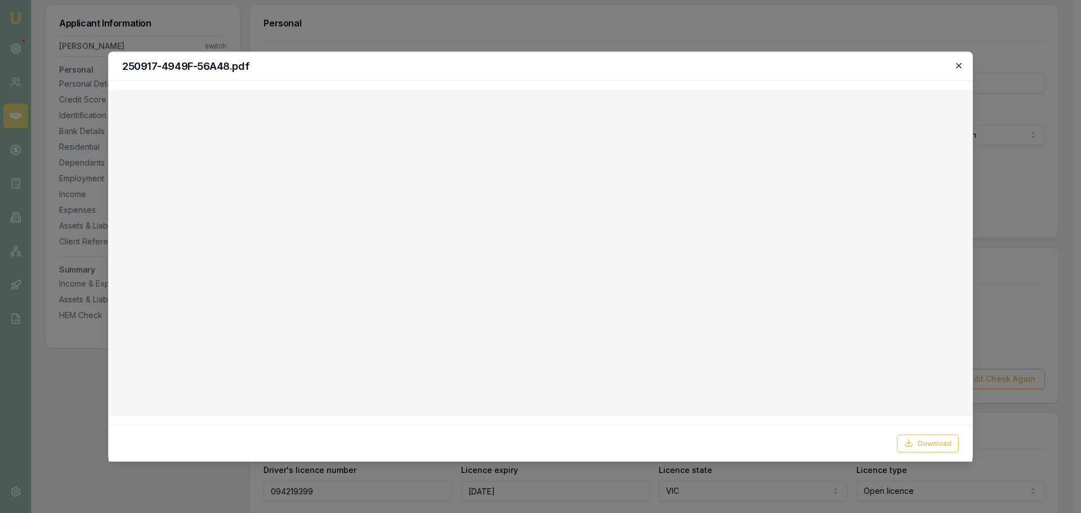
click at [959, 64] on icon "button" at bounding box center [958, 65] width 9 height 9
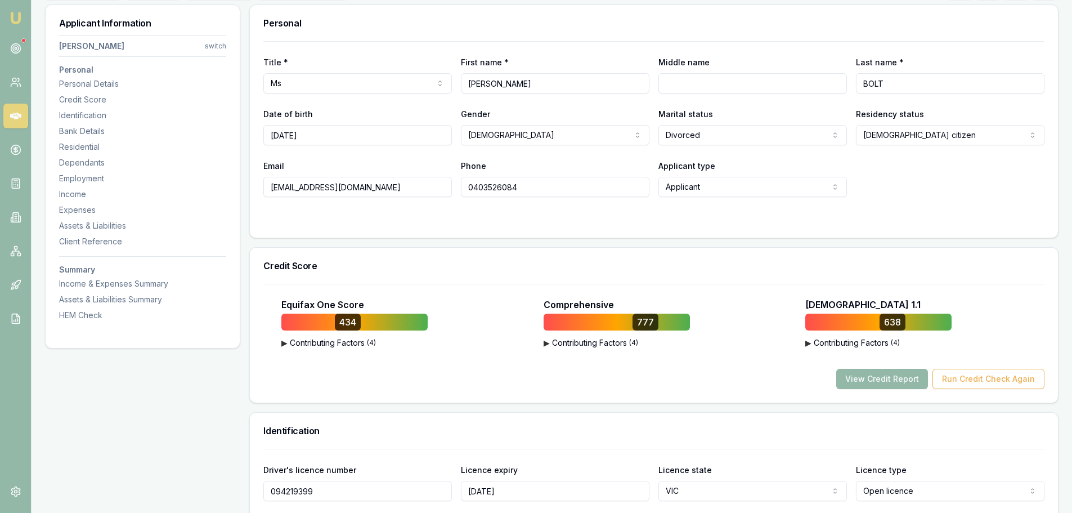
drag, startPoint x: 366, startPoint y: 189, endPoint x: 245, endPoint y: 189, distance: 121.6
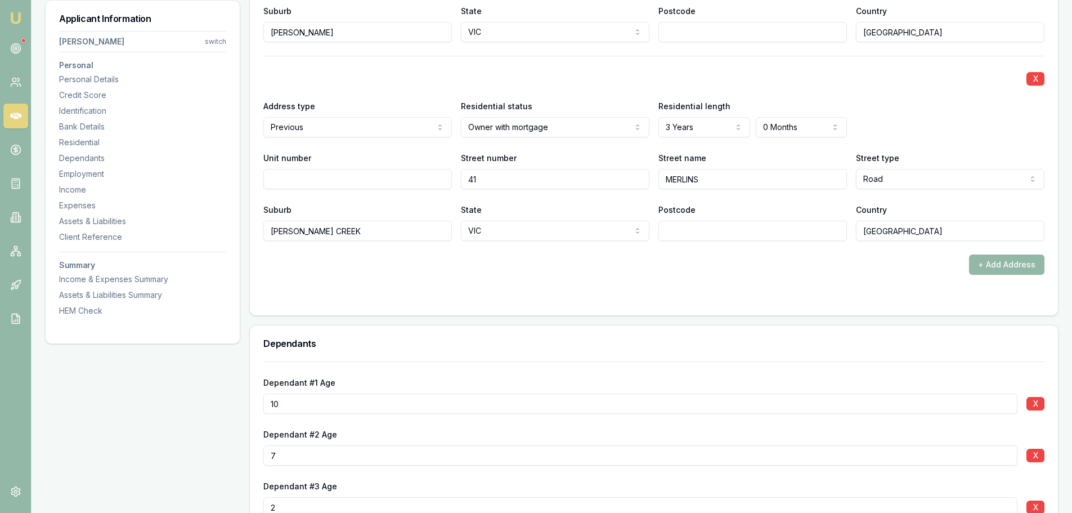
scroll to position [1576, 0]
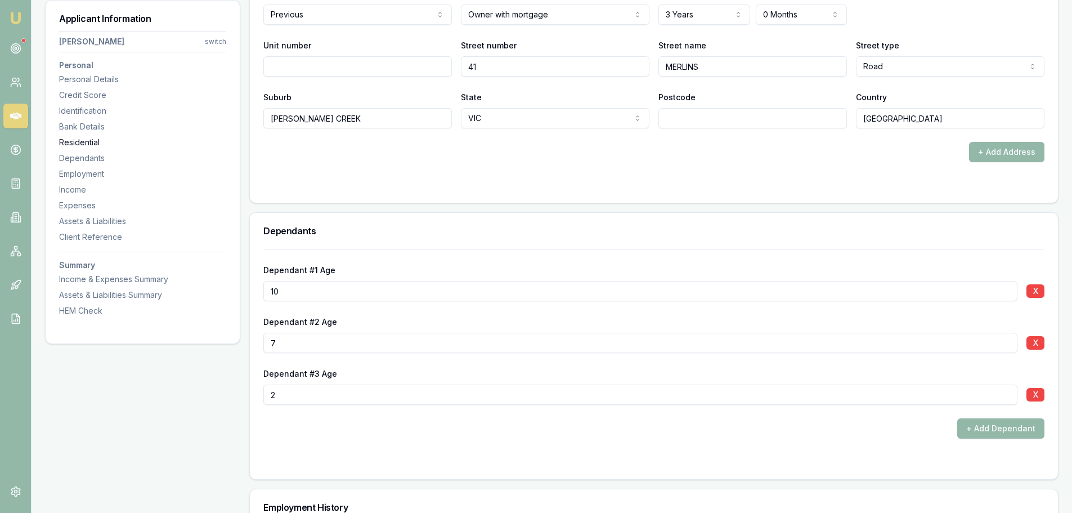
click at [74, 138] on div "Residential" at bounding box center [142, 142] width 167 height 11
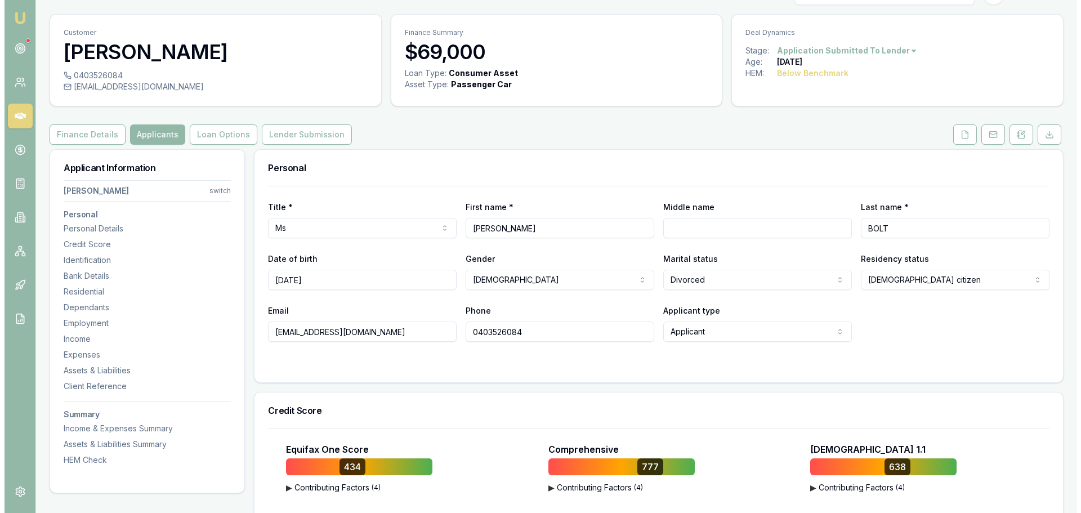
scroll to position [0, 0]
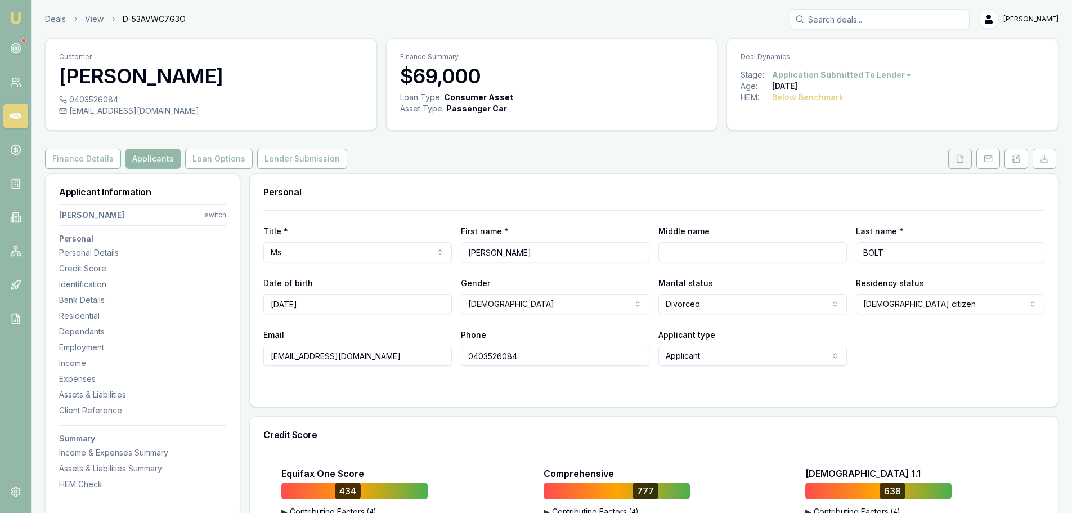
click at [957, 155] on icon at bounding box center [960, 158] width 9 height 9
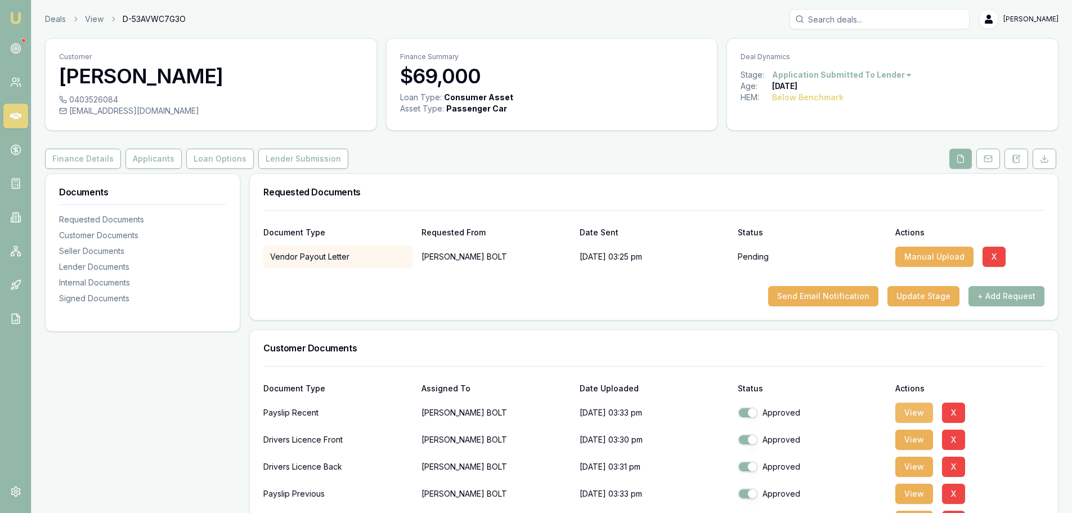
click at [918, 408] on button "View" at bounding box center [915, 412] width 38 height 20
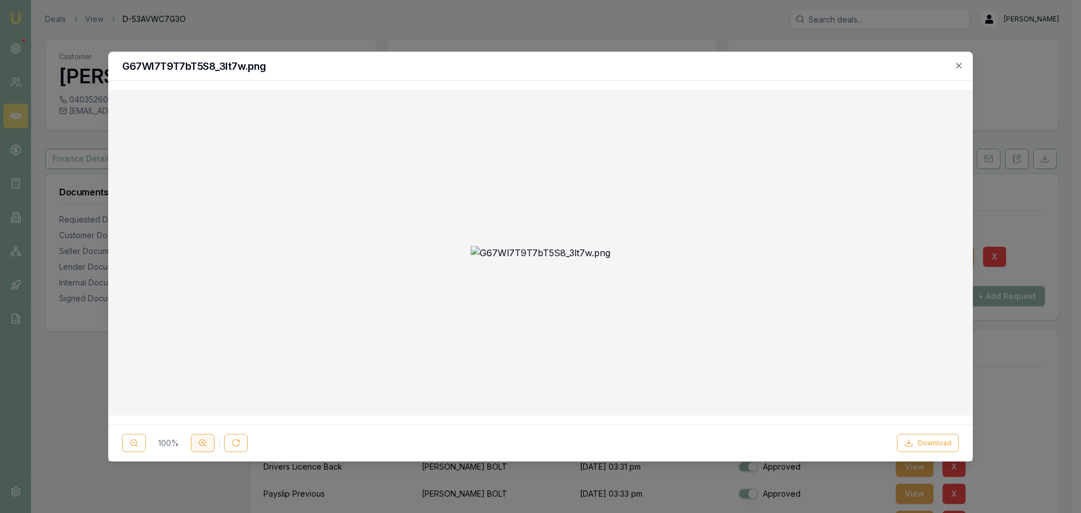
click at [209, 441] on button at bounding box center [203, 443] width 24 height 18
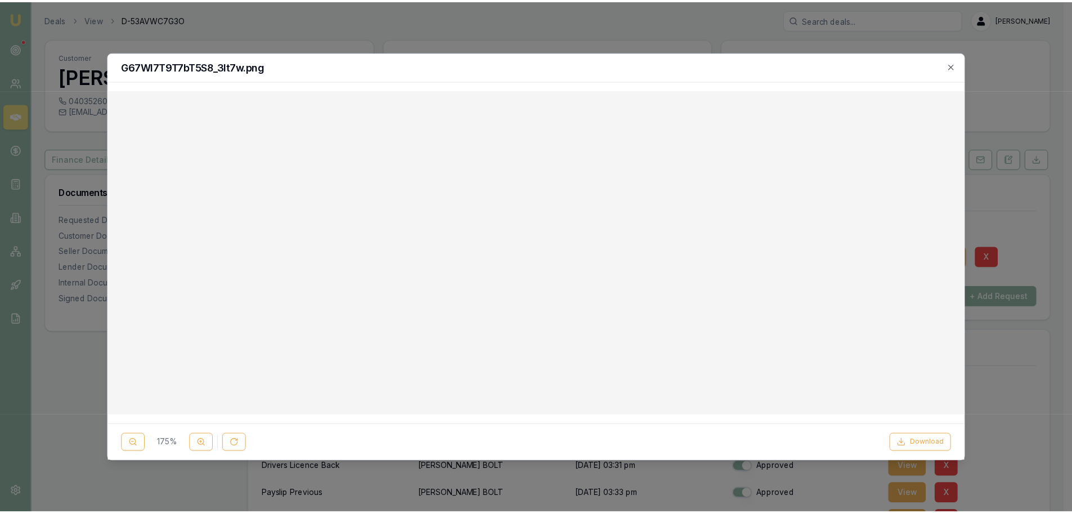
scroll to position [169, 0]
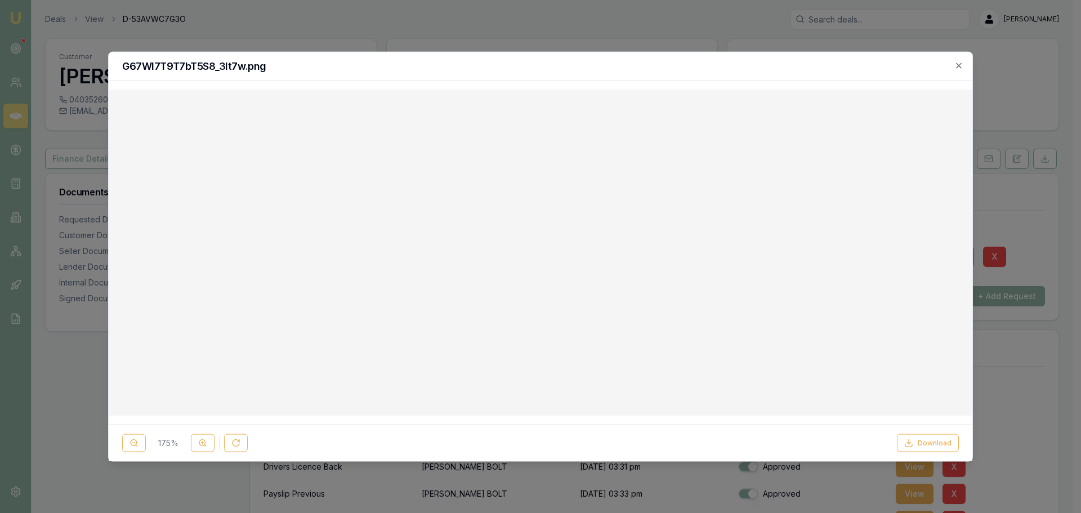
drag, startPoint x: 960, startPoint y: 66, endPoint x: 945, endPoint y: 67, distance: 15.2
click at [960, 66] on icon "button" at bounding box center [958, 65] width 9 height 9
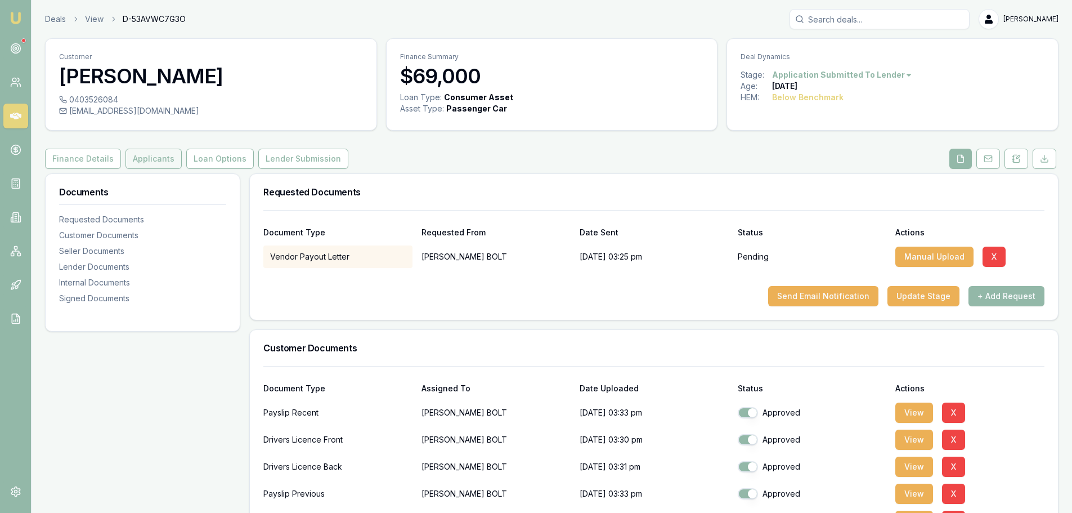
click at [150, 160] on button "Applicants" at bounding box center [154, 159] width 56 height 20
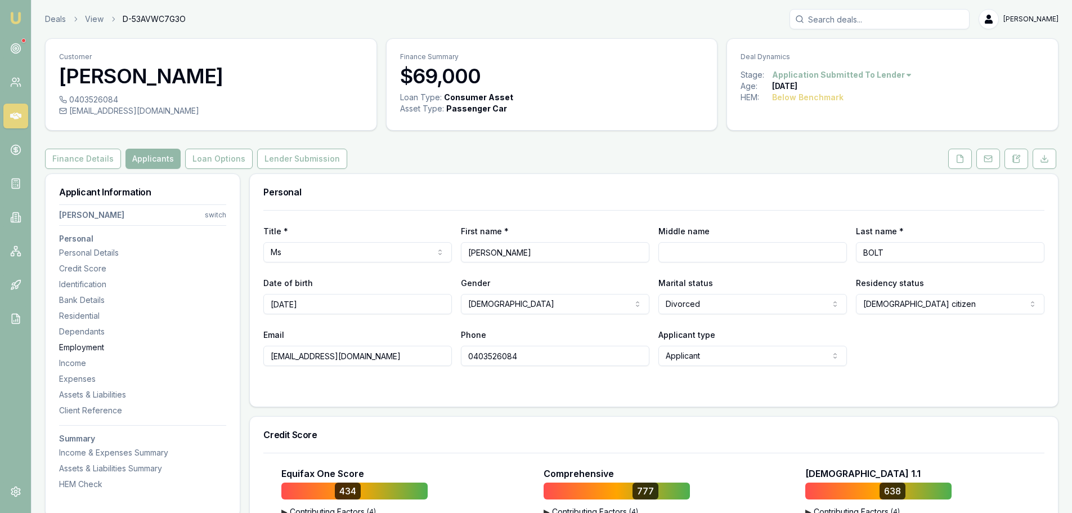
click at [88, 346] on div "Employment" at bounding box center [142, 347] width 167 height 11
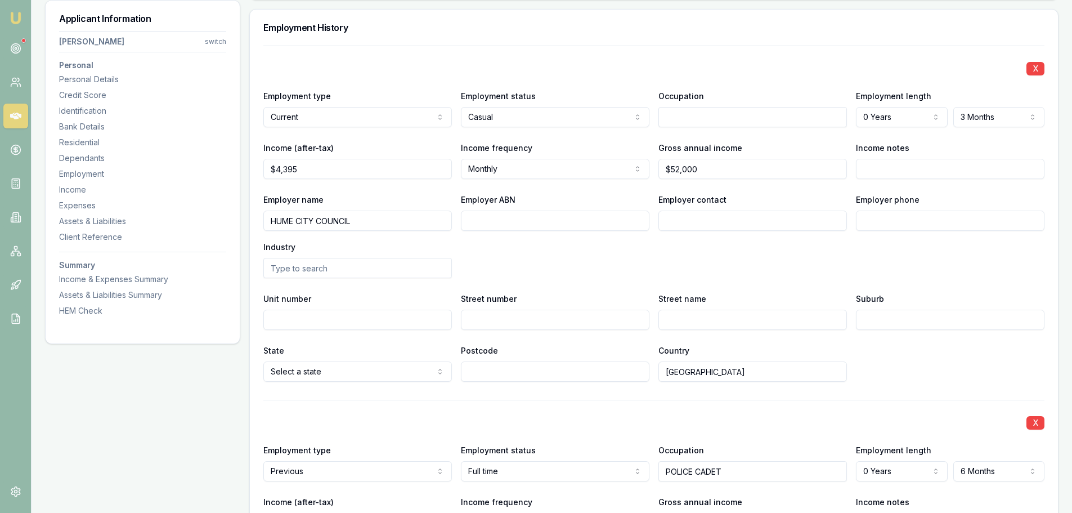
scroll to position [2065, 0]
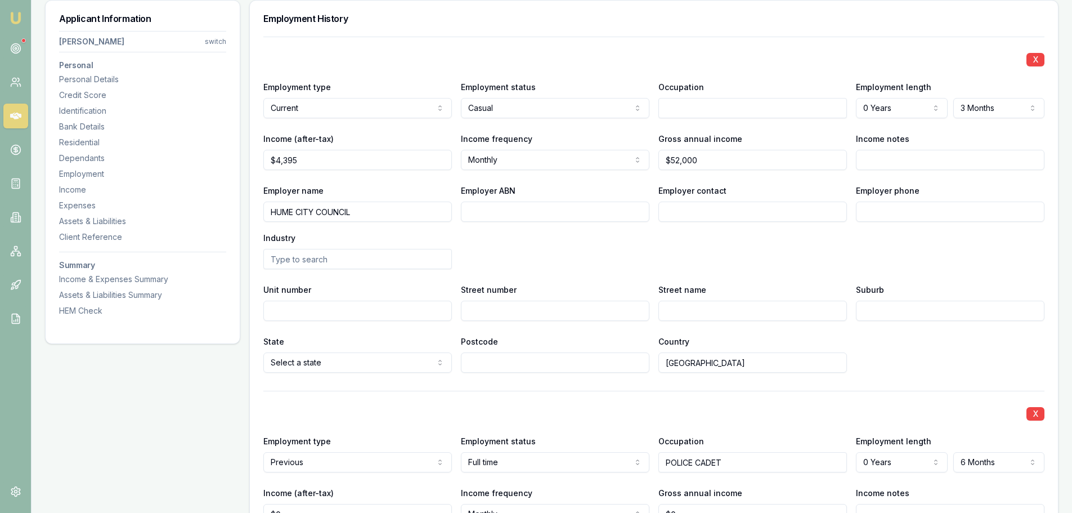
drag, startPoint x: 366, startPoint y: 212, endPoint x: 100, endPoint y: 214, distance: 266.3
click at [110, 218] on div "Applicant Information SHARNA BOLT switch Personal Personal Details Credit Score…" at bounding box center [552, 415] width 1014 height 4613
type input "PLANNED RESOURCES"
click at [759, 211] on input "Employer contact" at bounding box center [753, 212] width 189 height 20
type input "PAYROLL"
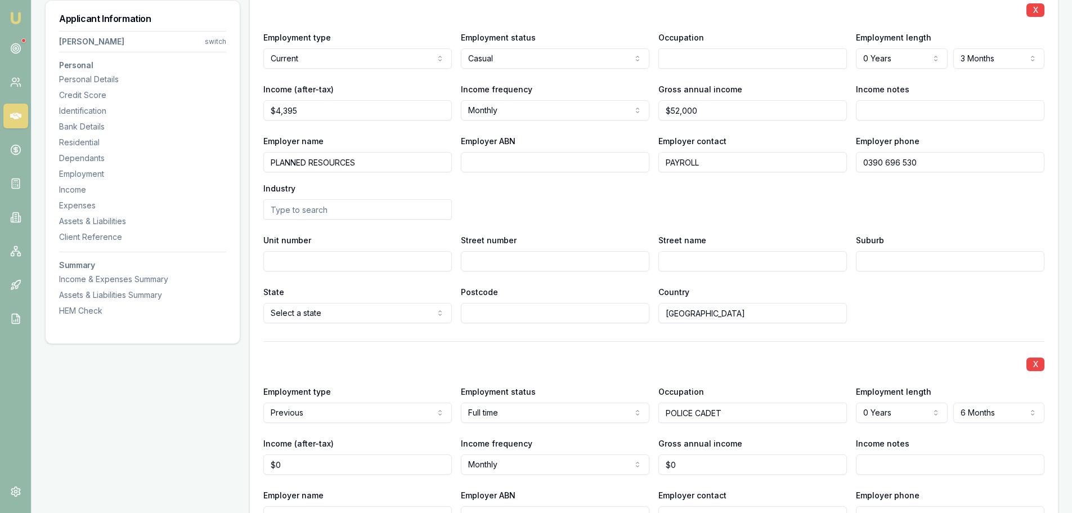
scroll to position [2234, 0]
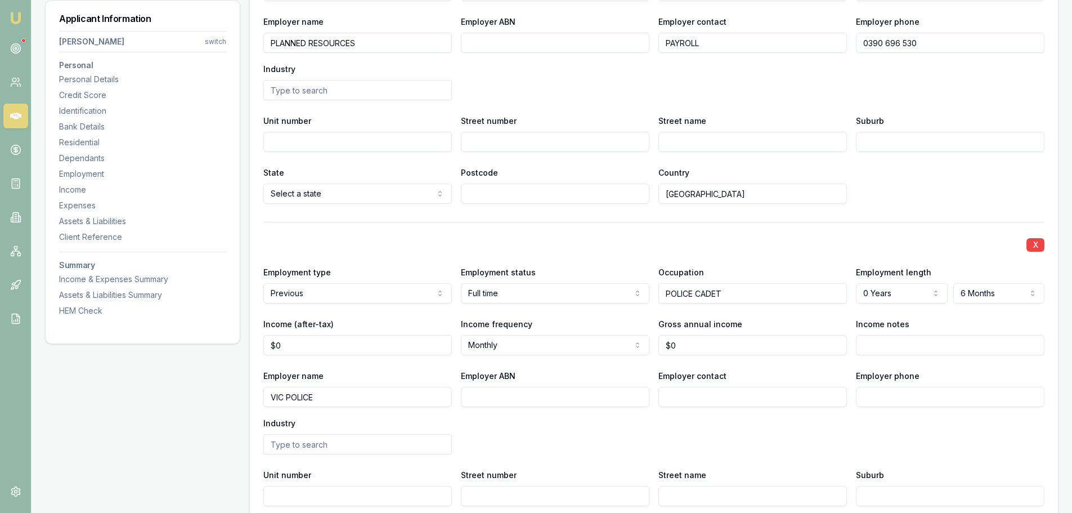
type input "0390 696 530"
click at [451, 215] on div "X Employment type Current Current Previous Employment status Casual Full time P…" at bounding box center [653, 409] width 781 height 1082
click at [418, 146] on input "Unit number" at bounding box center [357, 142] width 189 height 20
type input "2"
type input "161"
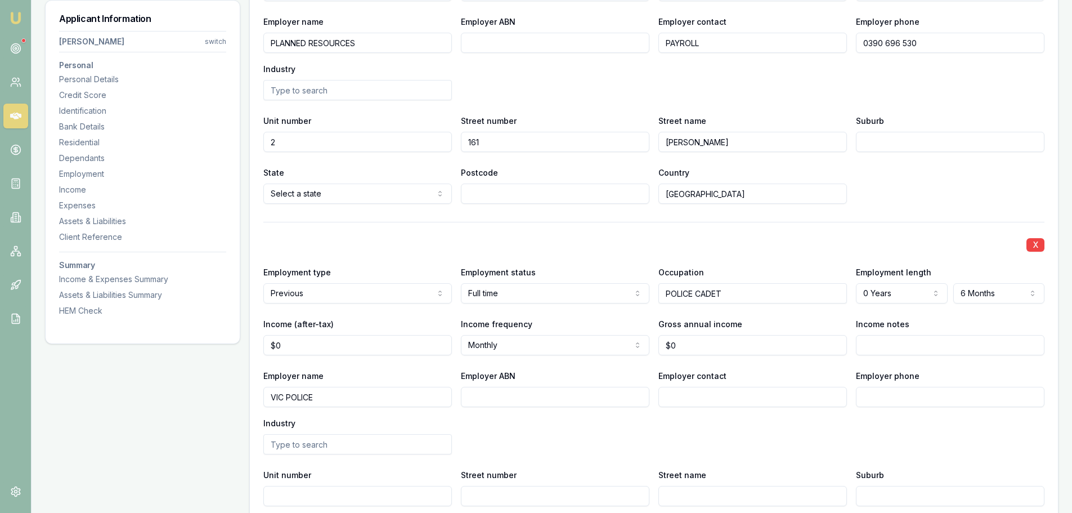
type input "COLLINS"
type input "SD"
click at [749, 146] on input "COLLINS" at bounding box center [753, 142] width 189 height 20
type input "COLLINS ST"
type input "MELBOURNE"
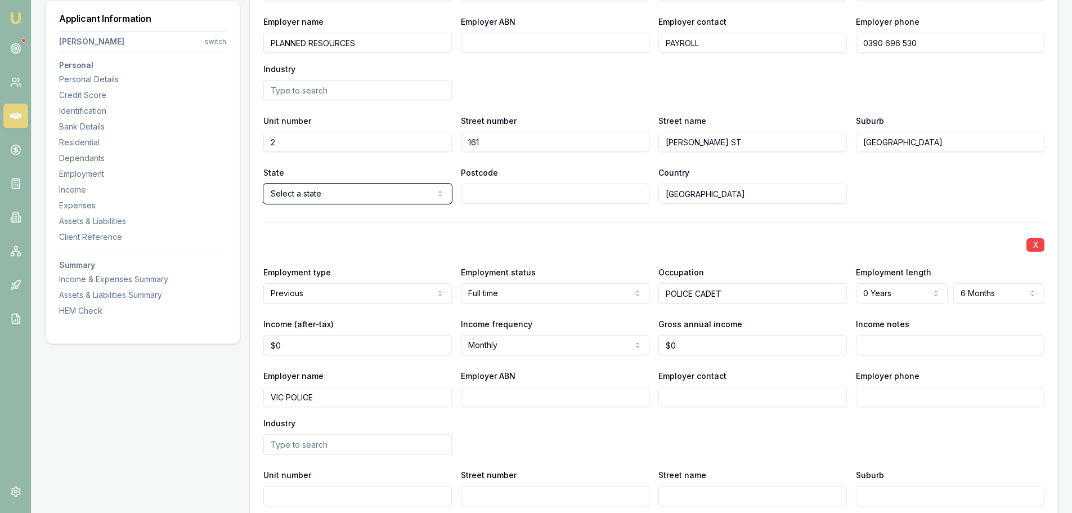
select select "VIC"
type input "3000"
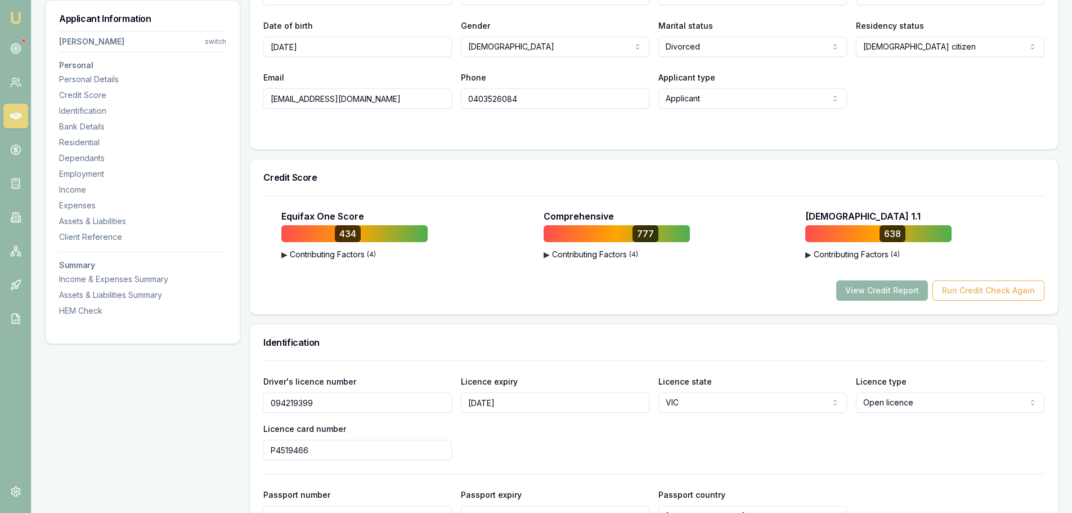
scroll to position [151, 0]
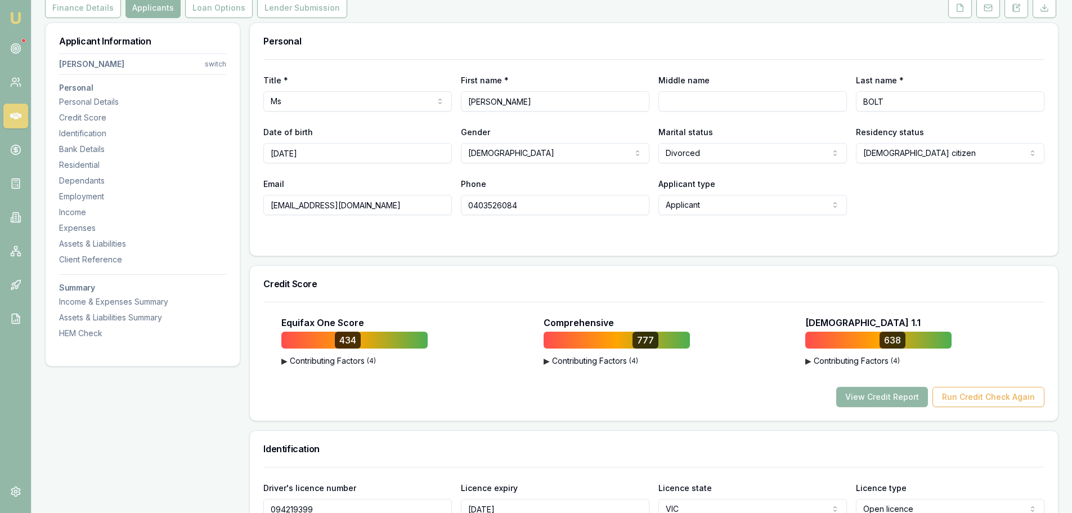
click at [874, 395] on button "View Credit Report" at bounding box center [882, 397] width 92 height 20
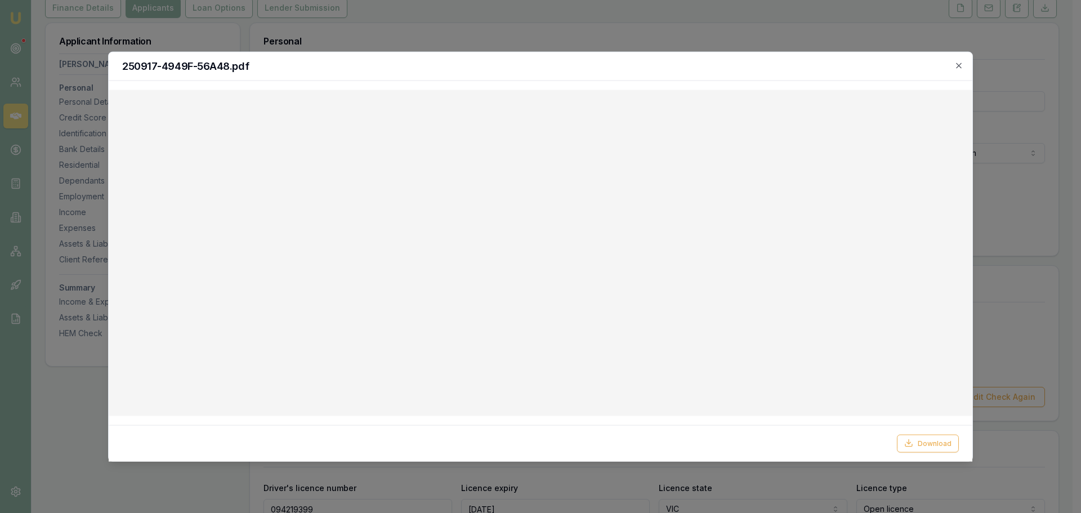
click at [964, 69] on div "250917-4949F-56A48.pdf" at bounding box center [540, 66] width 863 height 29
click at [956, 63] on icon "button" at bounding box center [958, 65] width 9 height 9
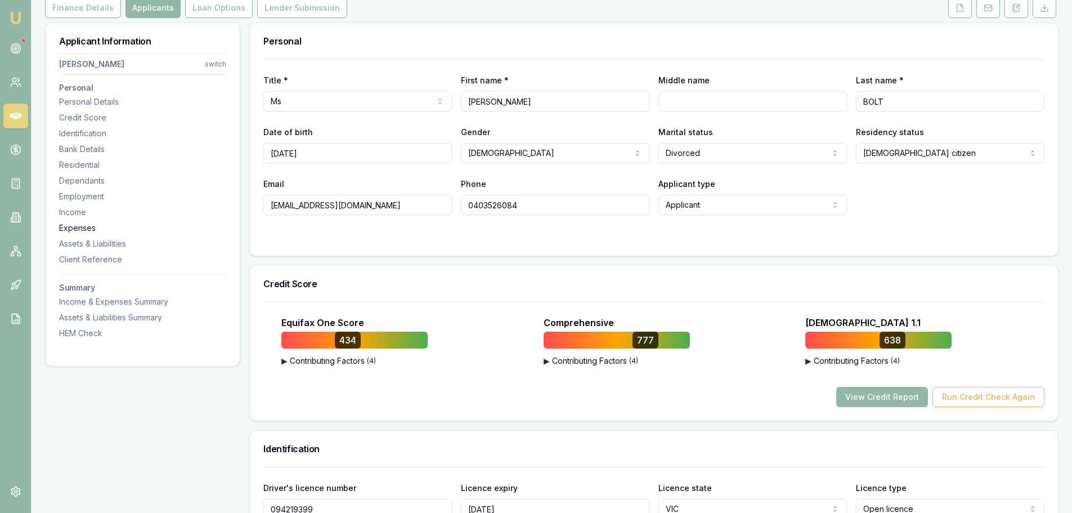
click at [76, 227] on div "Expenses" at bounding box center [142, 227] width 167 height 11
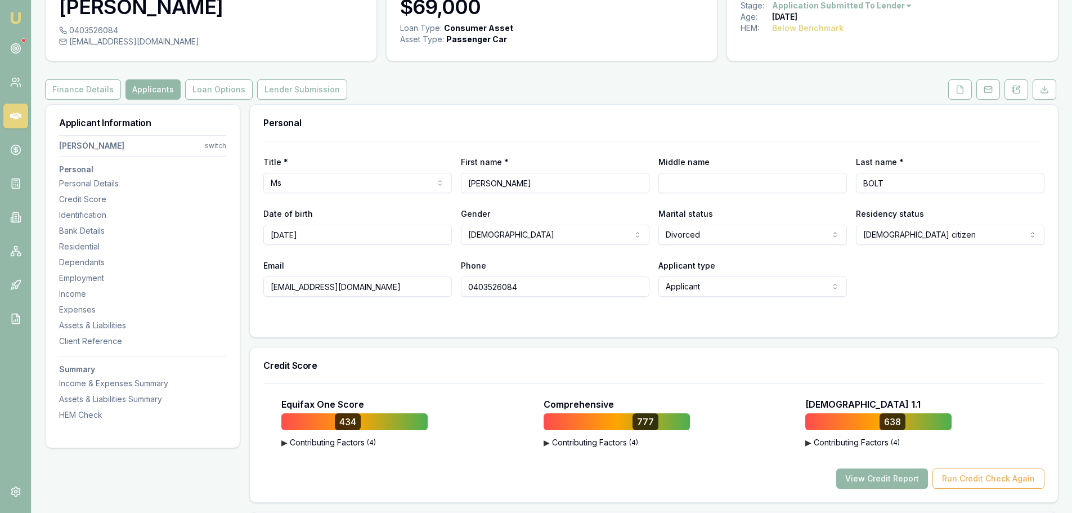
scroll to position [0, 0]
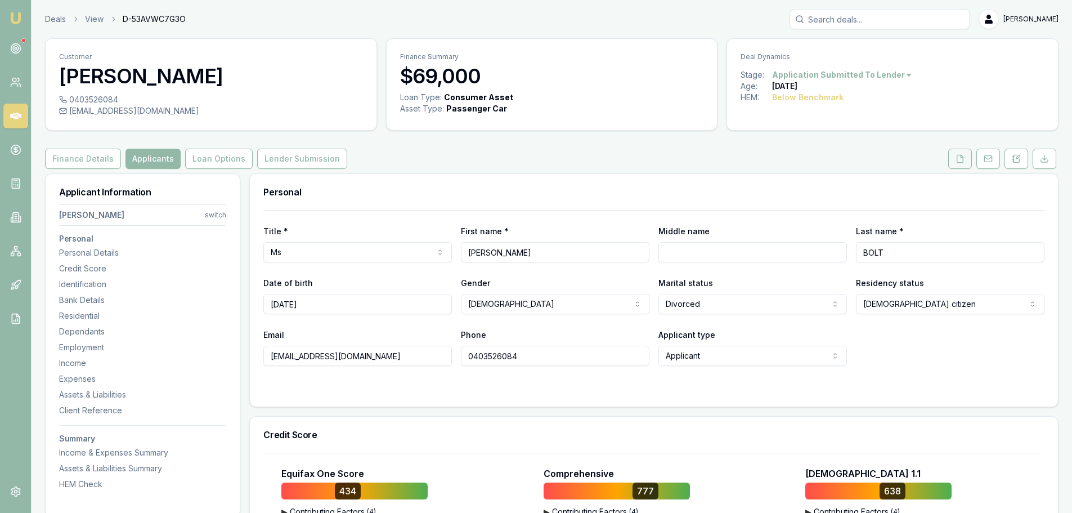
click at [962, 158] on icon at bounding box center [960, 158] width 9 height 9
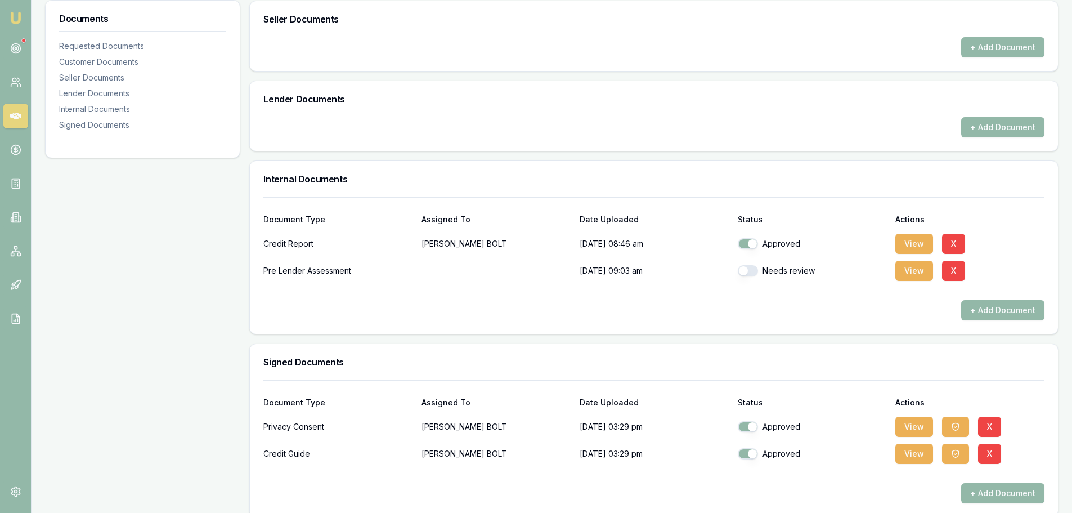
scroll to position [714, 0]
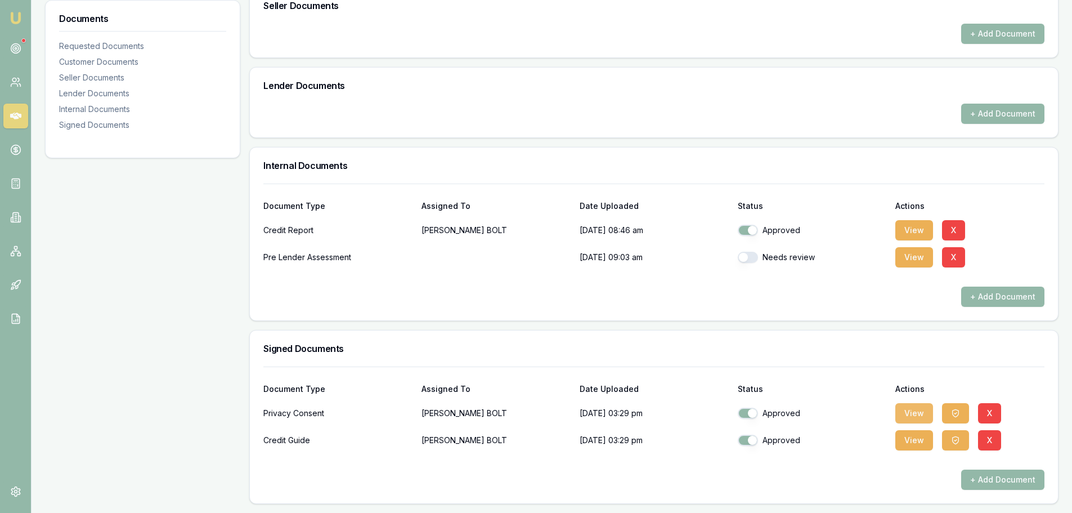
click at [919, 411] on button "View" at bounding box center [915, 413] width 38 height 20
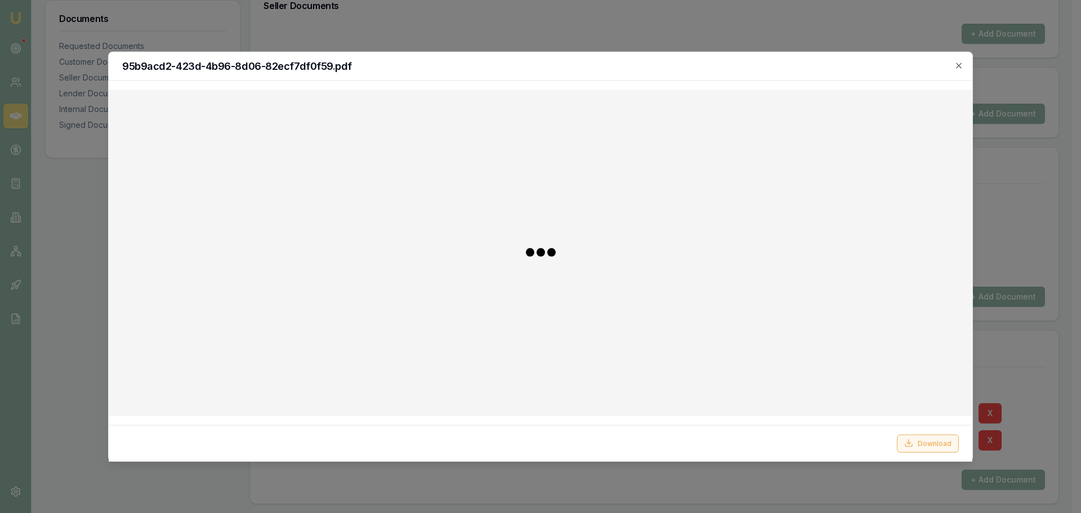
click at [925, 439] on button "Download" at bounding box center [928, 443] width 62 height 18
click at [961, 65] on icon "button" at bounding box center [958, 65] width 9 height 9
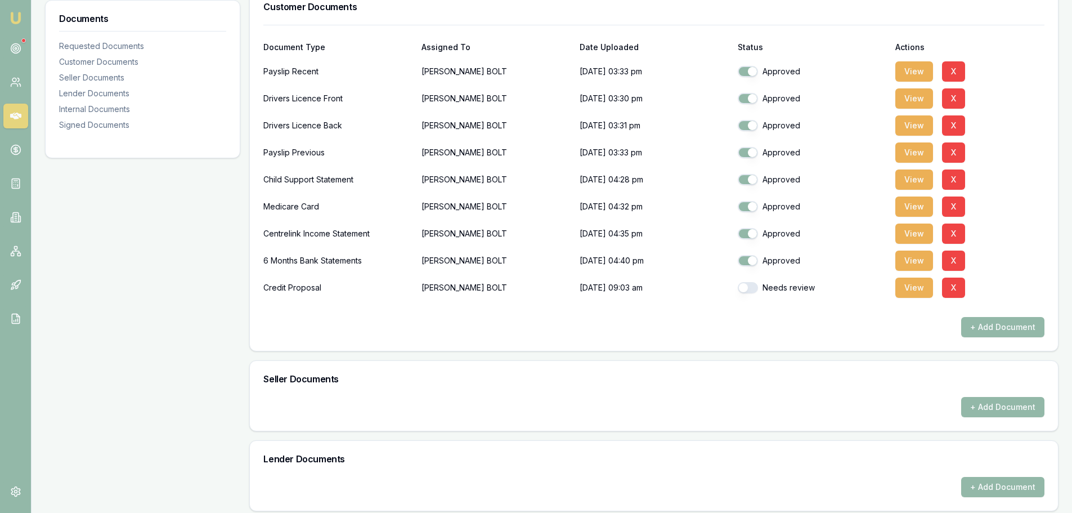
scroll to position [151, 0]
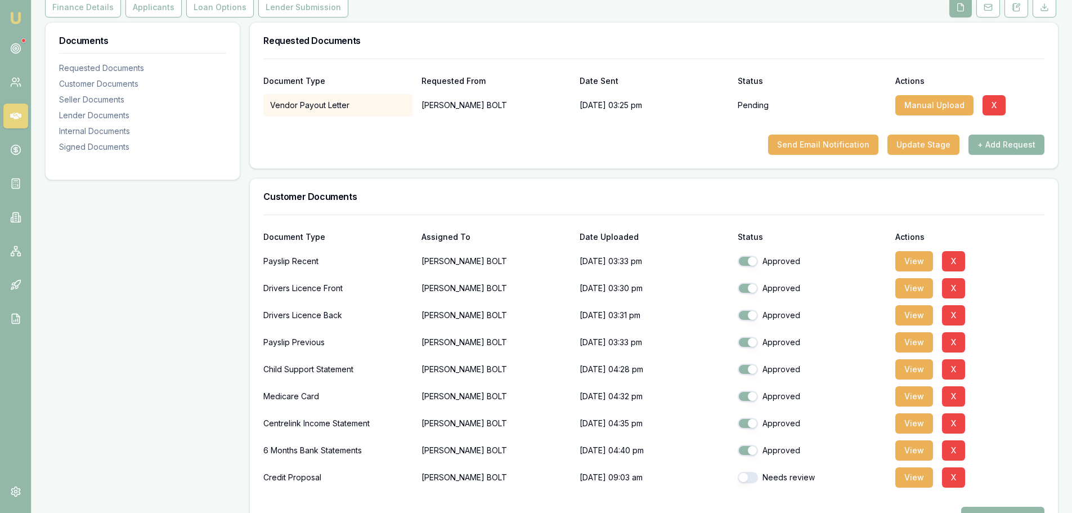
click at [1002, 141] on button "+ Add Request" at bounding box center [1007, 145] width 76 height 20
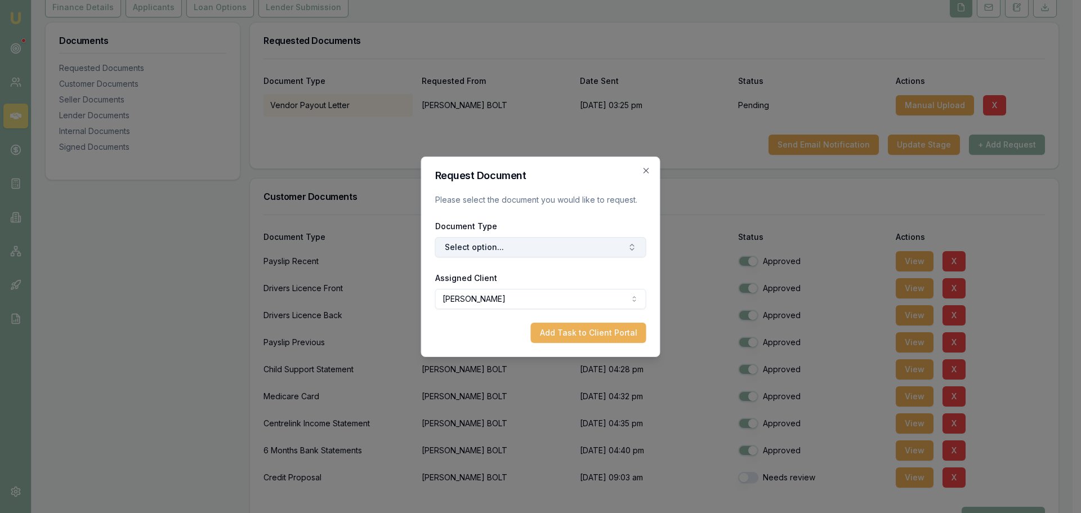
click at [547, 252] on button "Select option..." at bounding box center [540, 247] width 211 height 20
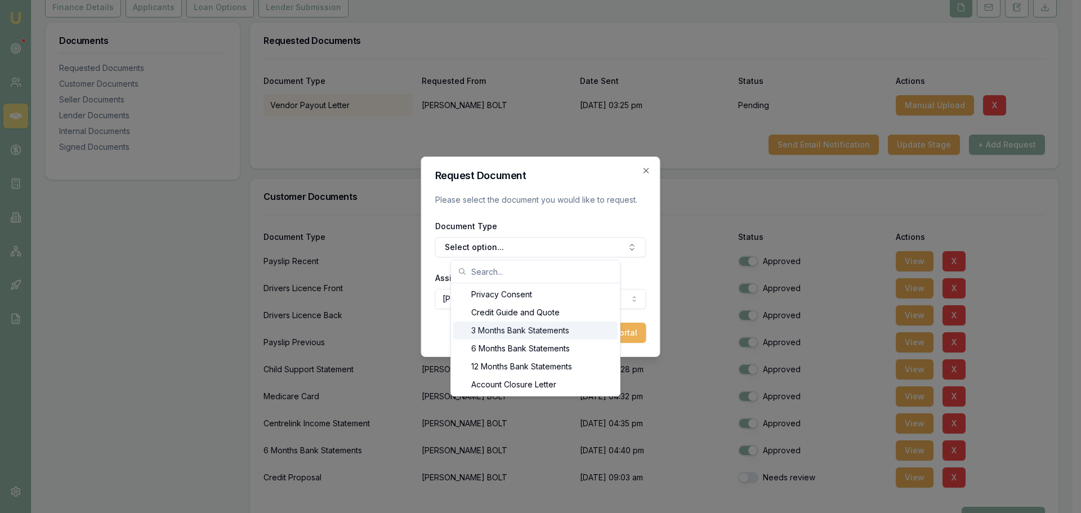
click at [514, 329] on div "3 Months Bank Statements" at bounding box center [535, 330] width 164 height 18
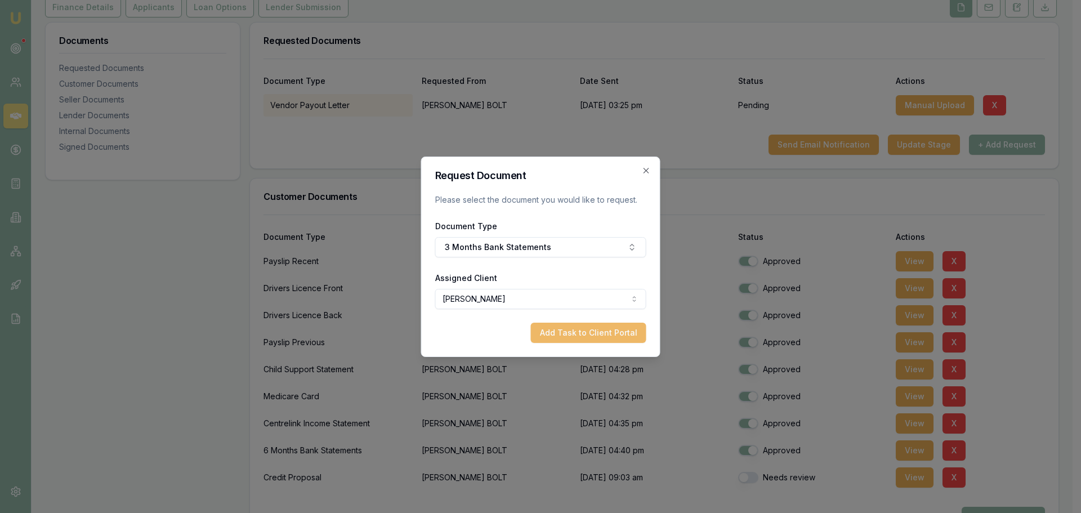
click at [586, 333] on button "Add Task to Client Portal" at bounding box center [588, 333] width 115 height 20
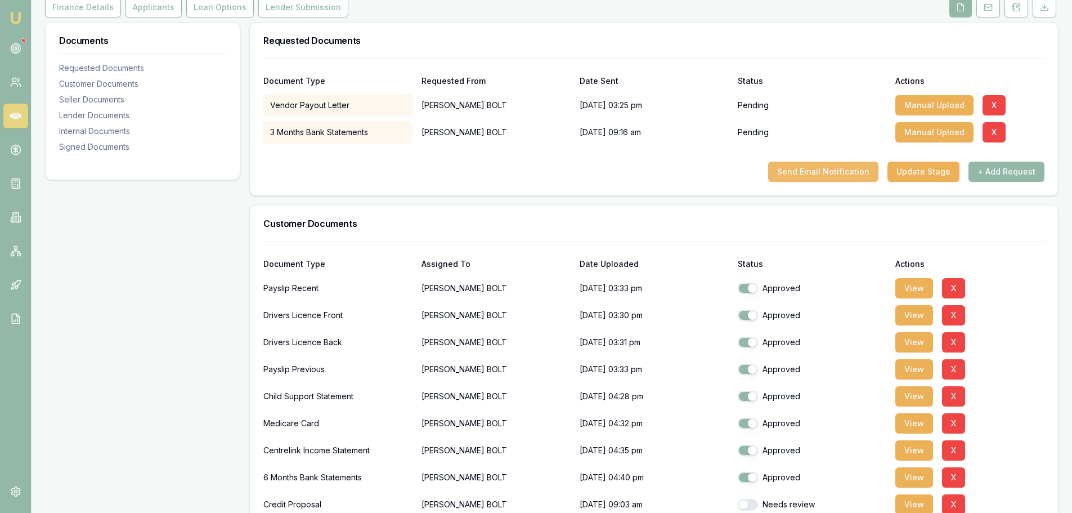
click at [839, 173] on button "Send Email Notification" at bounding box center [823, 172] width 110 height 20
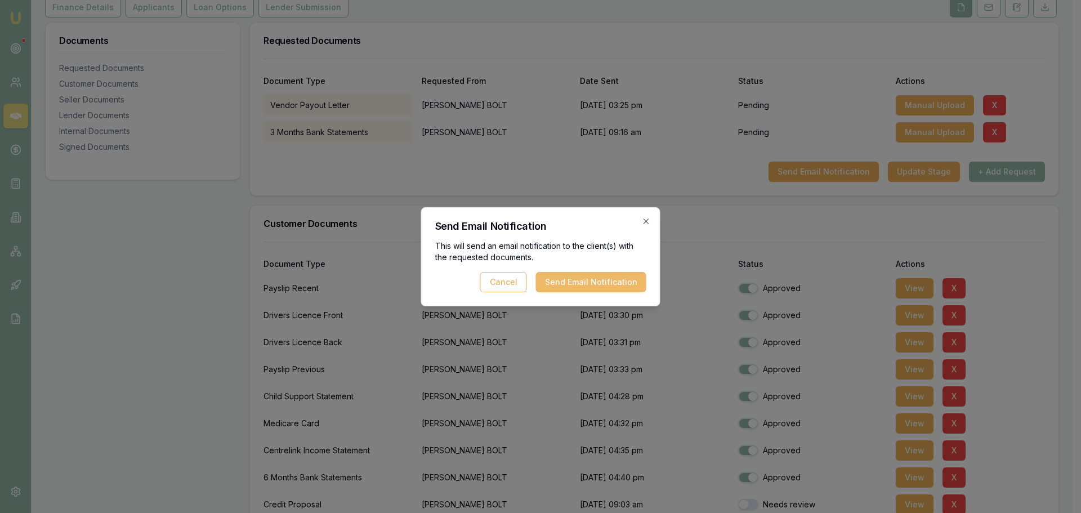
click at [570, 282] on button "Send Email Notification" at bounding box center [591, 282] width 110 height 20
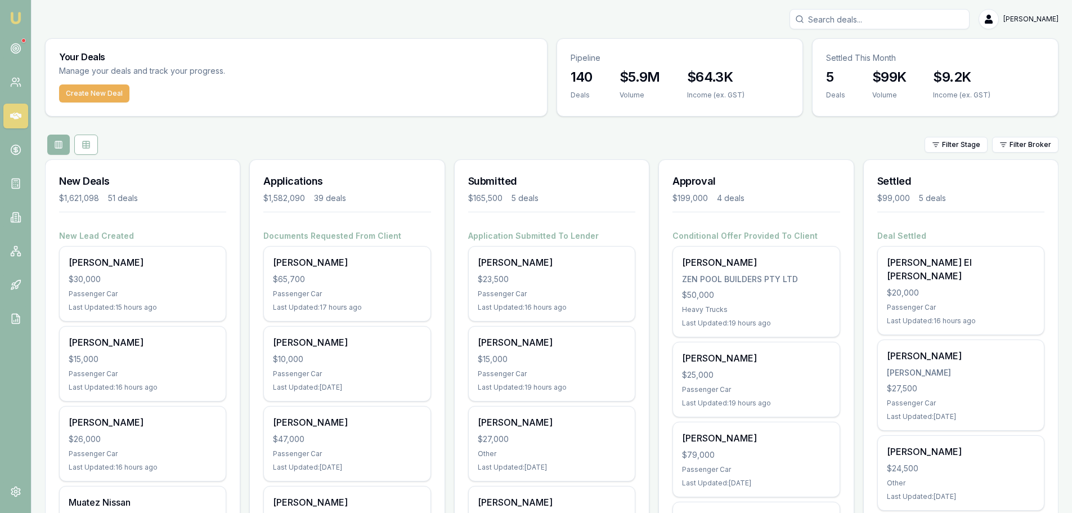
click at [850, 17] on input "Search deals" at bounding box center [880, 19] width 180 height 20
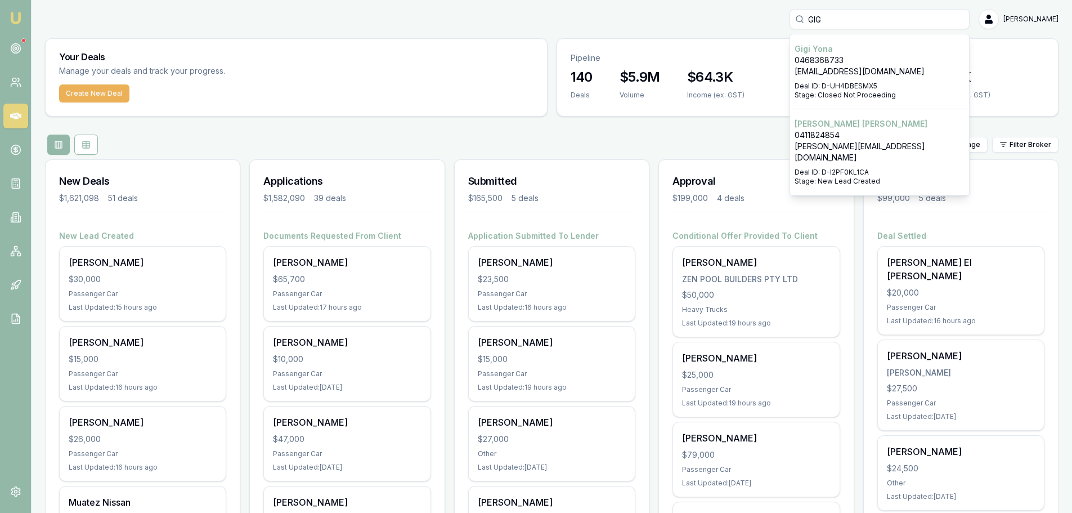
type input "GIG"
click at [883, 133] on p "0411824854" at bounding box center [880, 134] width 170 height 11
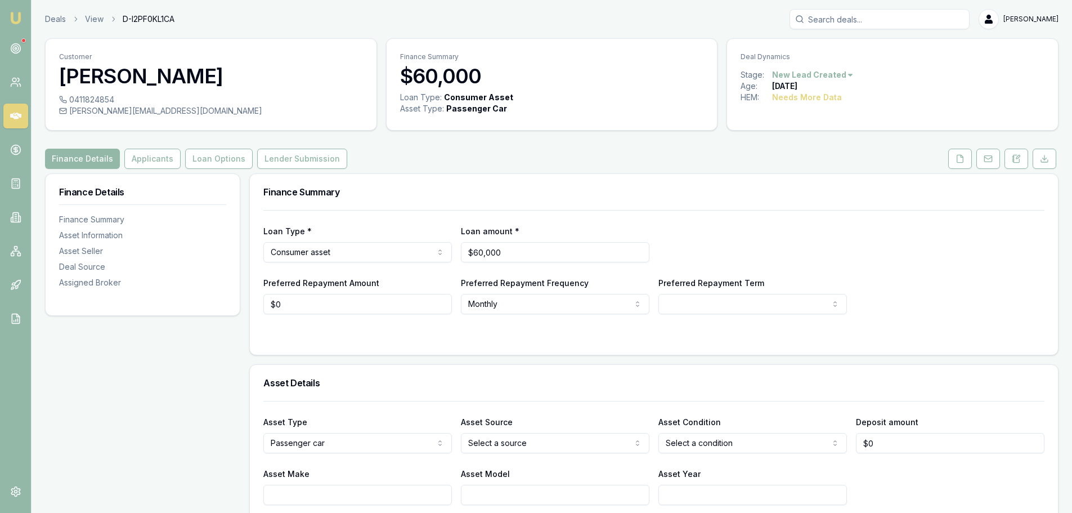
click at [137, 156] on button "Applicants" at bounding box center [152, 159] width 56 height 20
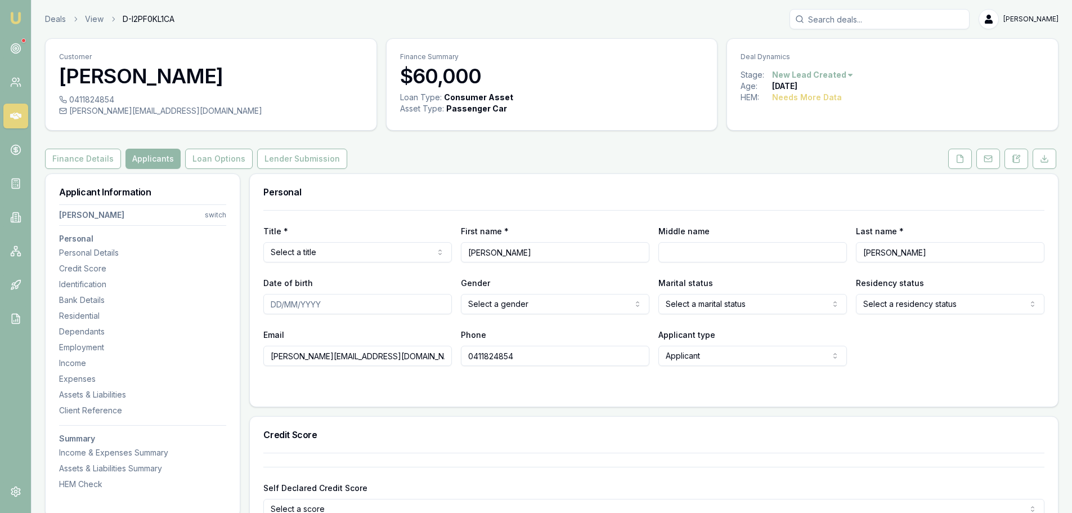
drag, startPoint x: 939, startPoint y: 18, endPoint x: 932, endPoint y: 17, distance: 7.4
click at [938, 18] on input "Search deals" at bounding box center [880, 19] width 180 height 20
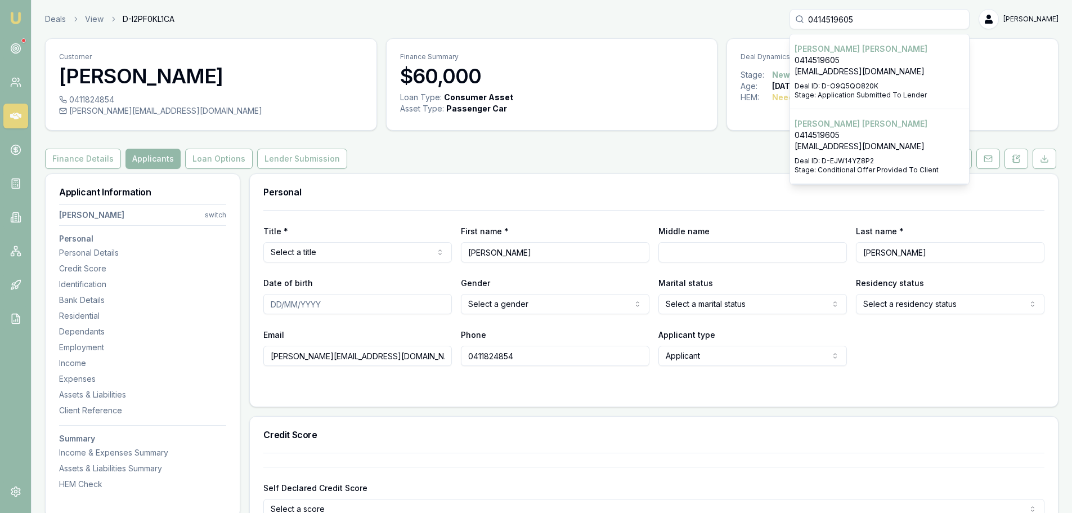
type input "0414519605"
click at [714, 17] on div "Deals View D-I2PF0KL1CA 0414519605 KYLE THOMPSON 0414519605 zenpoolbuilders@out…" at bounding box center [552, 19] width 1014 height 20
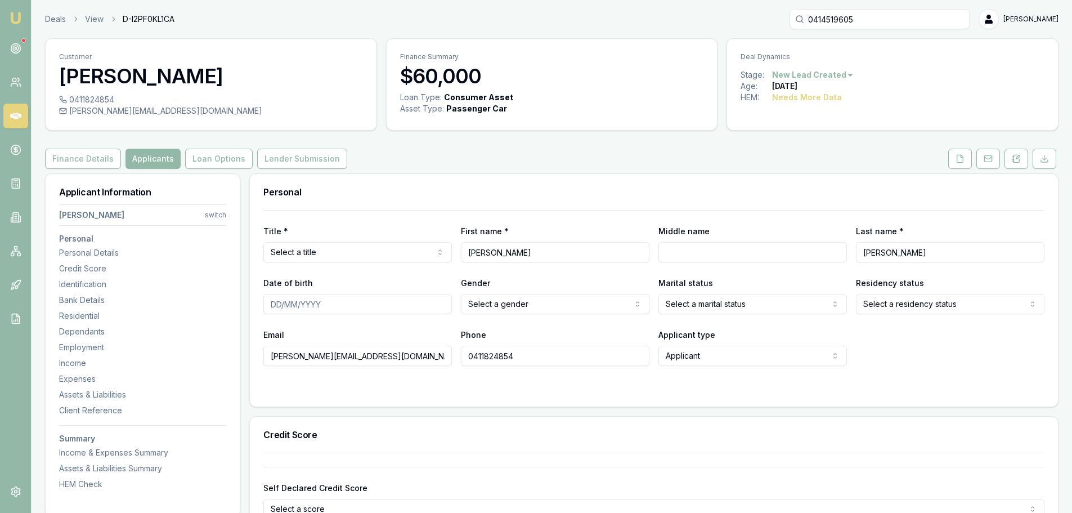
drag, startPoint x: 481, startPoint y: 26, endPoint x: 616, endPoint y: 71, distance: 142.2
click at [482, 26] on div "Deals View D-I2PF0KL1CA 0414519605 Erin Shield" at bounding box center [552, 19] width 1014 height 20
click at [484, 151] on div "Finance Details Applicants Loan Options Lender Submission" at bounding box center [552, 159] width 1014 height 20
click at [88, 162] on button "Finance Details" at bounding box center [83, 159] width 76 height 20
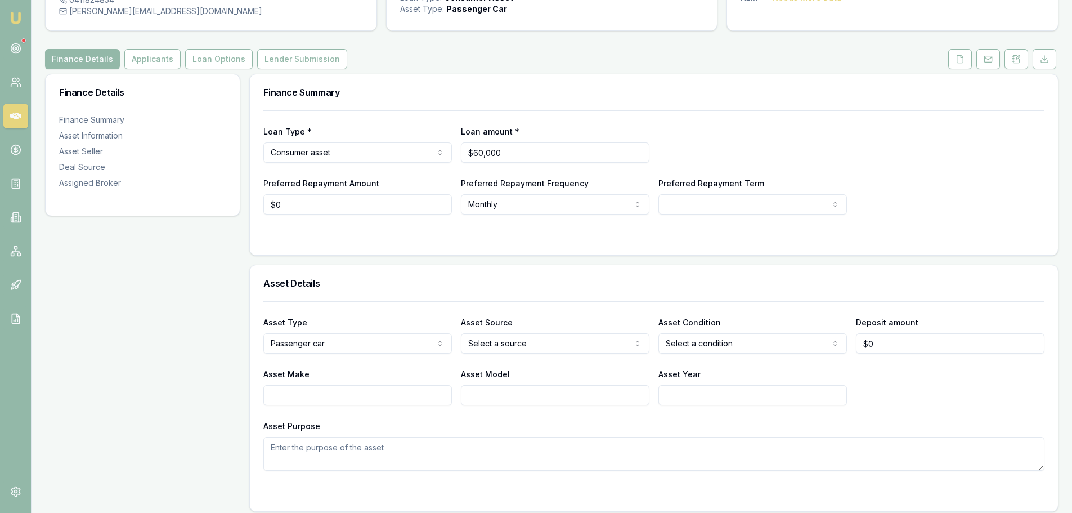
scroll to position [281, 0]
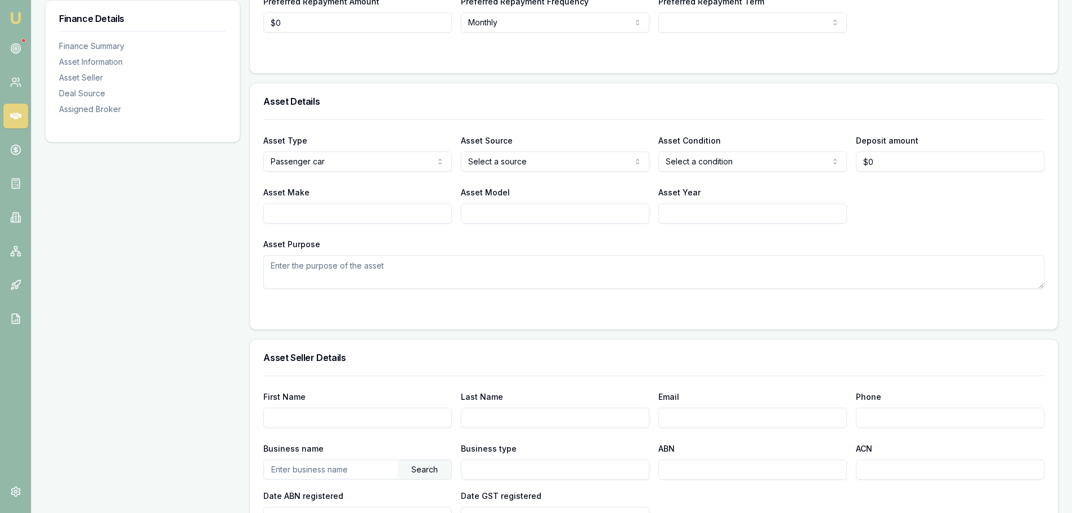
click at [386, 212] on input "Asset Make" at bounding box center [357, 213] width 189 height 20
type input "AUDI"
type input "XQ7"
click at [453, 267] on textarea "Asset Purpose" at bounding box center [653, 272] width 781 height 34
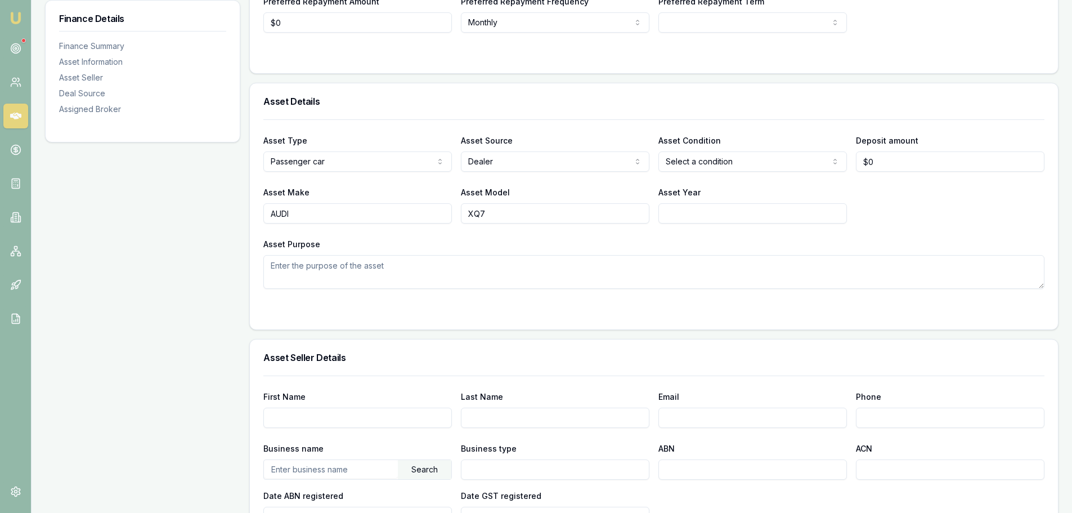
click at [738, 214] on input "Asset Year" at bounding box center [753, 213] width 189 height 20
type input "2025"
click at [681, 271] on textarea "Asset Purpose" at bounding box center [653, 272] width 781 height 34
type textarea "DNX454"
click at [697, 227] on div "Asset Type Passenger car Passenger car Electric vehicle Light commercial Carava…" at bounding box center [653, 203] width 781 height 169
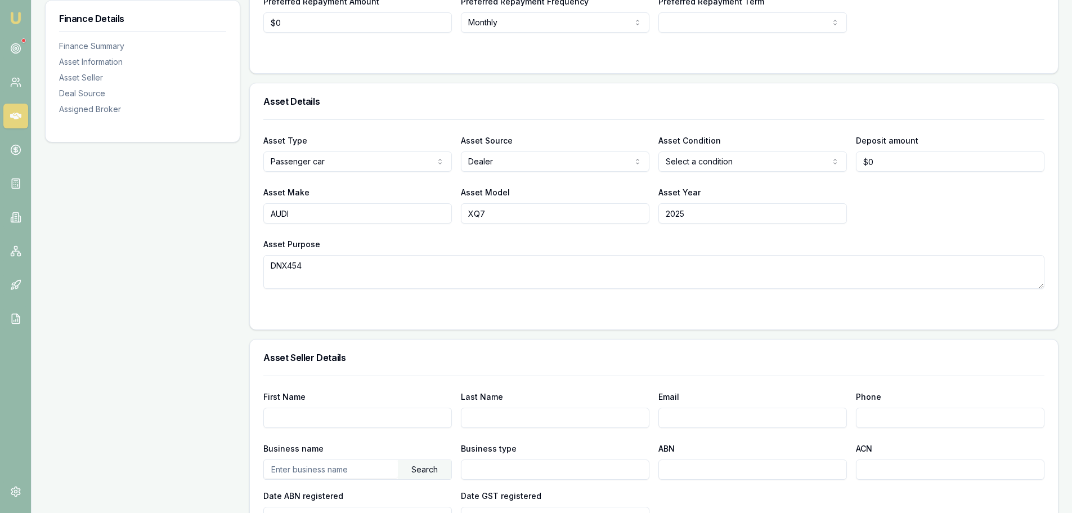
click at [843, 206] on input "2025" at bounding box center [753, 213] width 189 height 20
click at [564, 99] on h3 "Asset Details" at bounding box center [653, 101] width 781 height 9
drag, startPoint x: 701, startPoint y: 189, endPoint x: 703, endPoint y: 177, distance: 11.4
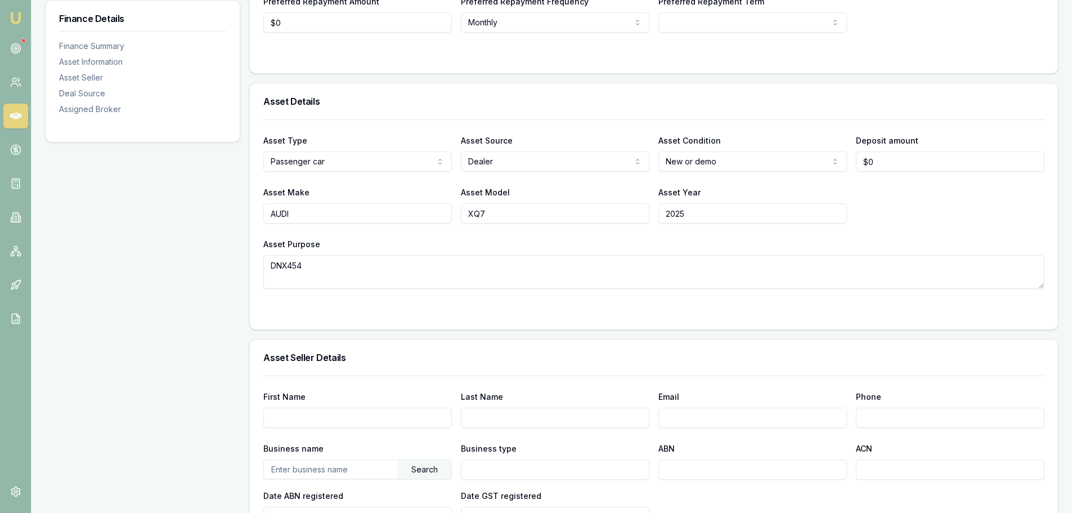
click at [699, 119] on div at bounding box center [653, 119] width 781 height 1
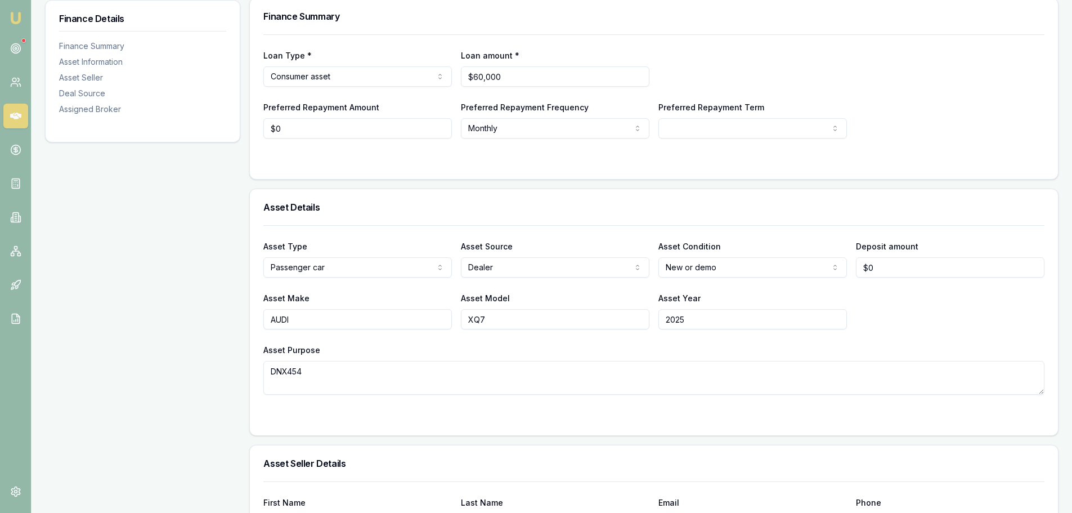
scroll to position [56, 0]
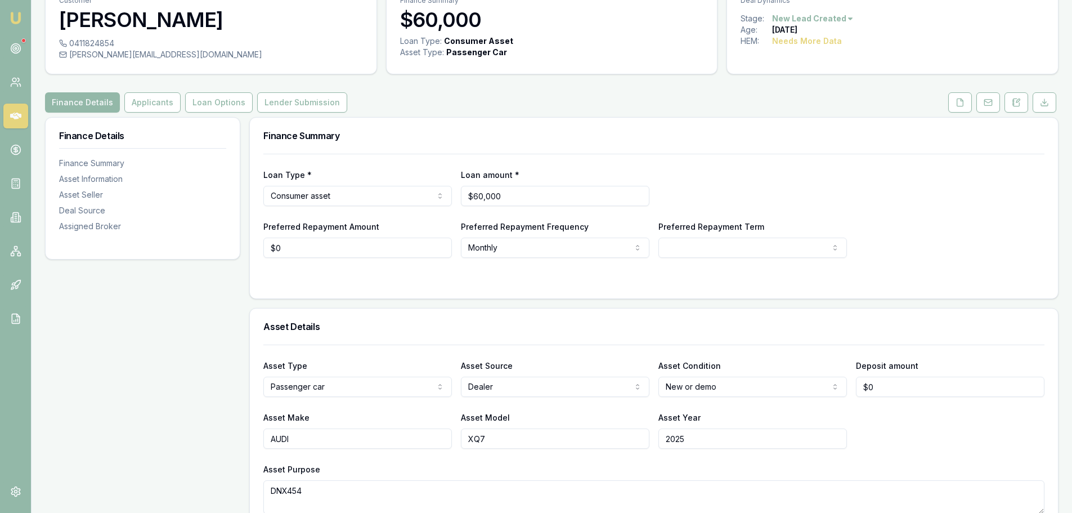
click at [607, 156] on div "Loan Type * Consumer asset Consumer loan Consumer asset Commercial loan Commerc…" at bounding box center [653, 206] width 781 height 104
click at [165, 96] on button "Applicants" at bounding box center [152, 102] width 56 height 20
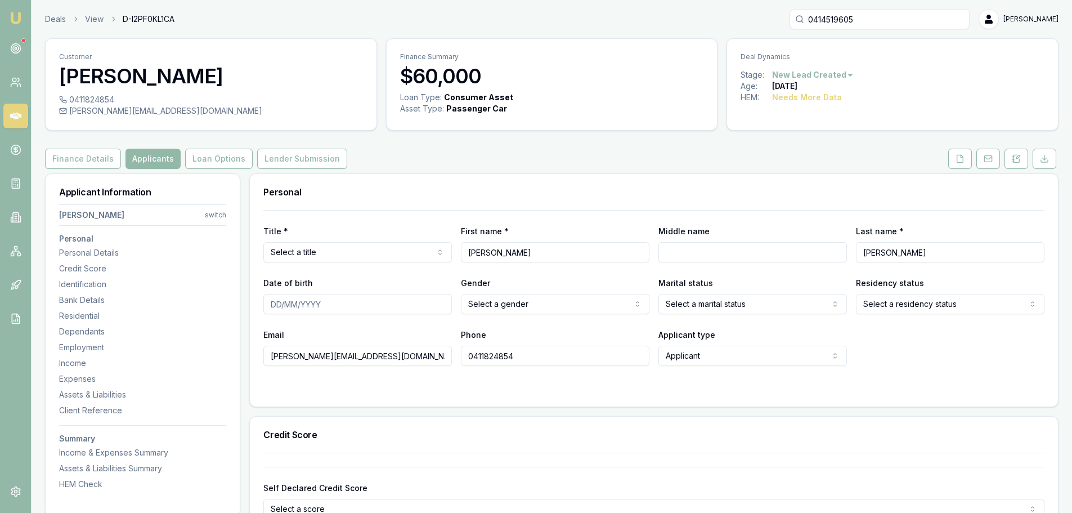
click at [463, 167] on div "Finance Details Applicants Loan Options Lender Submission" at bounding box center [552, 159] width 1014 height 20
click at [223, 167] on button "Loan Options" at bounding box center [219, 159] width 68 height 20
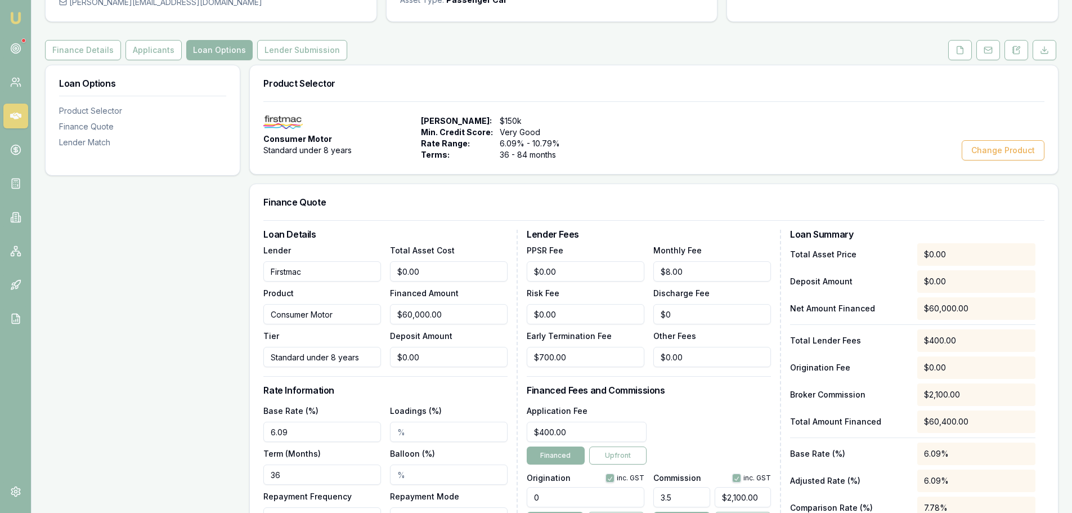
scroll to position [113, 0]
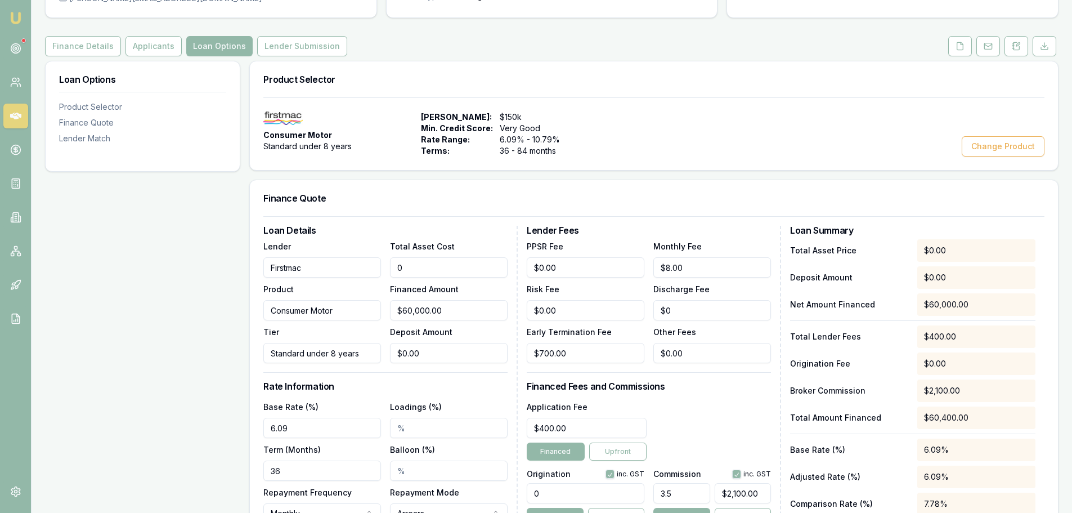
drag, startPoint x: 452, startPoint y: 272, endPoint x: 363, endPoint y: 271, distance: 89.5
click at [364, 271] on div "Lender Firstmac Product Consumer Motor Tier Standard under 8 years Total Asset …" at bounding box center [385, 301] width 244 height 124
type input "1"
type input "$1.00"
type input "$0.04"
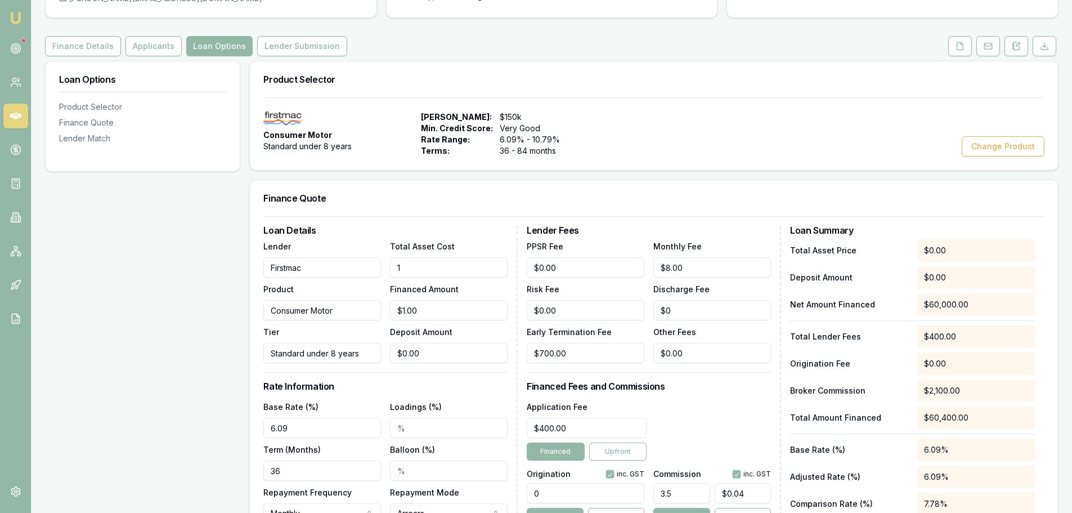
type input "16"
type input "$16.00"
type input "$0.56"
type input "160"
type input "$160.00"
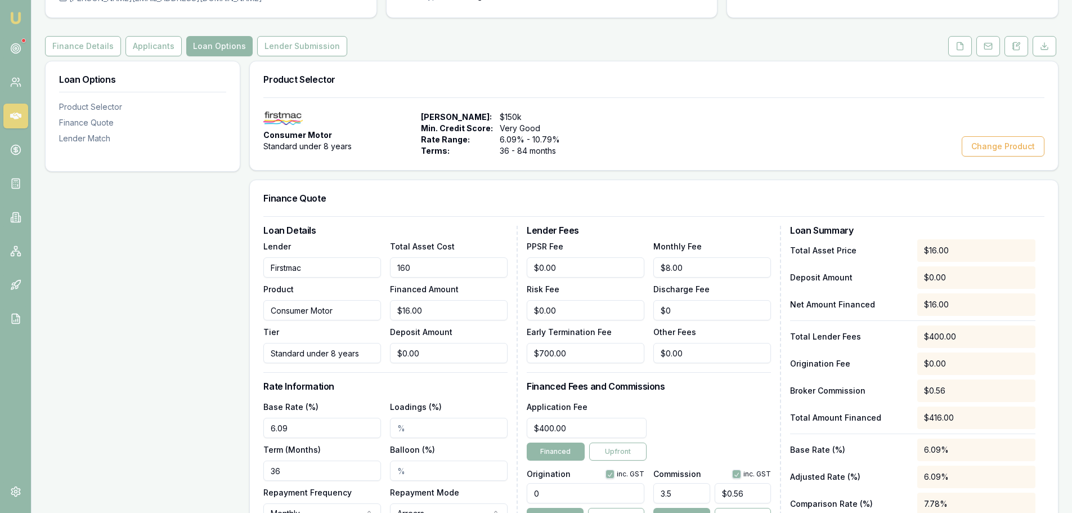
type input "$5.60"
type input "1600"
type input "$1,600.00"
type input "$56.00"
type input "16000"
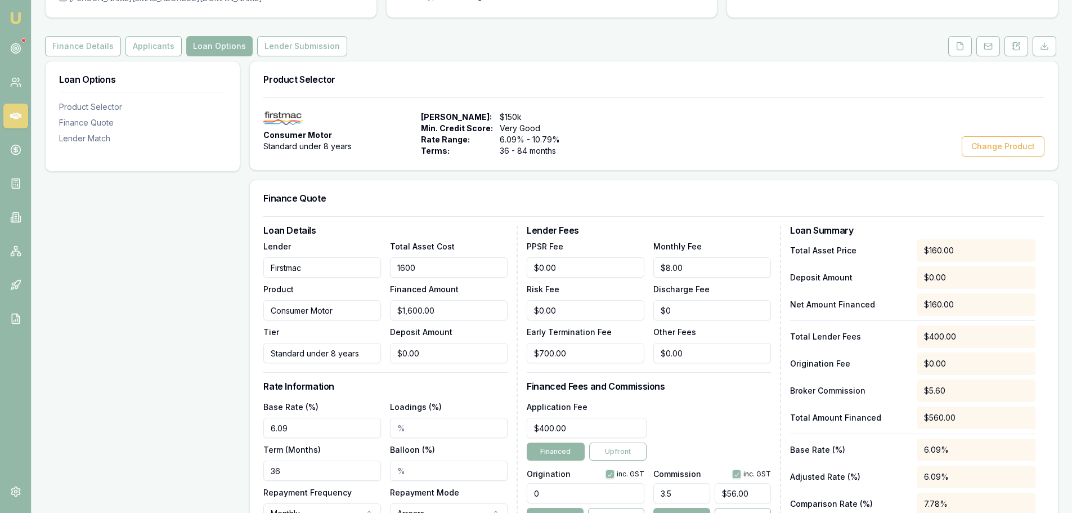
type input "$16,000.00"
type input "$560.00"
type input "$16,000.00"
type input "0"
click at [448, 352] on input "0" at bounding box center [449, 353] width 118 height 20
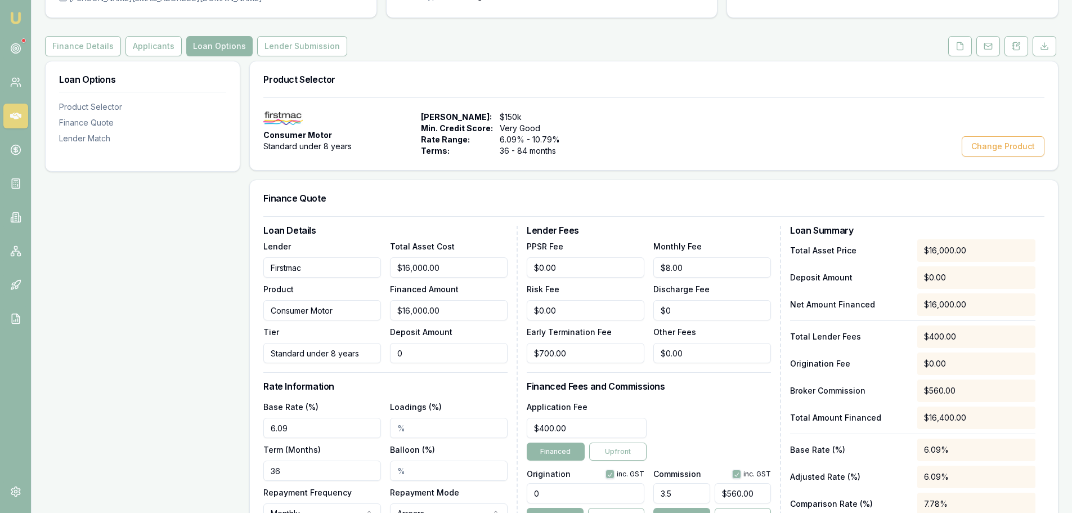
type input "16000"
type input "$0.00"
click at [420, 268] on input "16000" at bounding box center [449, 267] width 118 height 20
type input "160000"
type input "$160,000.00"
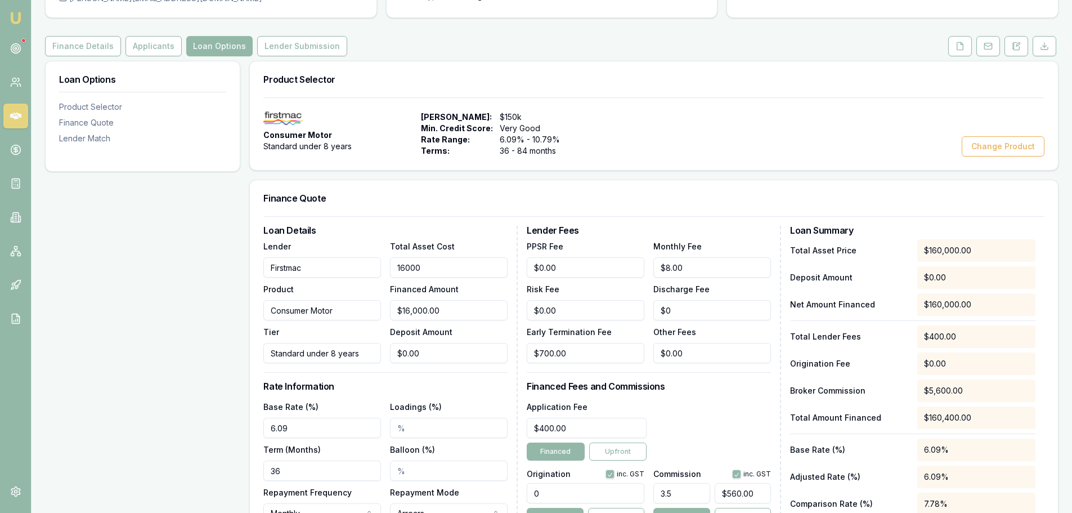
type input "$5,600.00"
type input "$160,000.00"
type input "0"
drag, startPoint x: 436, startPoint y: 355, endPoint x: 260, endPoint y: 343, distance: 176.1
click at [273, 343] on div "Lender Firstmac Product Consumer Motor Tier Standard under 8 years Total Asset …" at bounding box center [385, 301] width 244 height 124
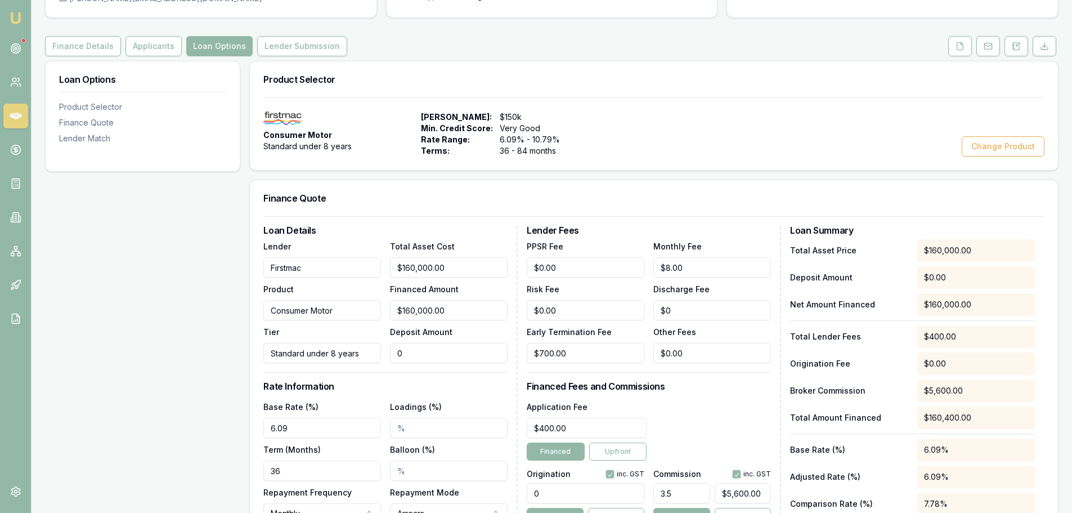
type input "$159,999.00"
type input "1"
type input "$5,599.97"
type input "$159,986.00"
type input "14"
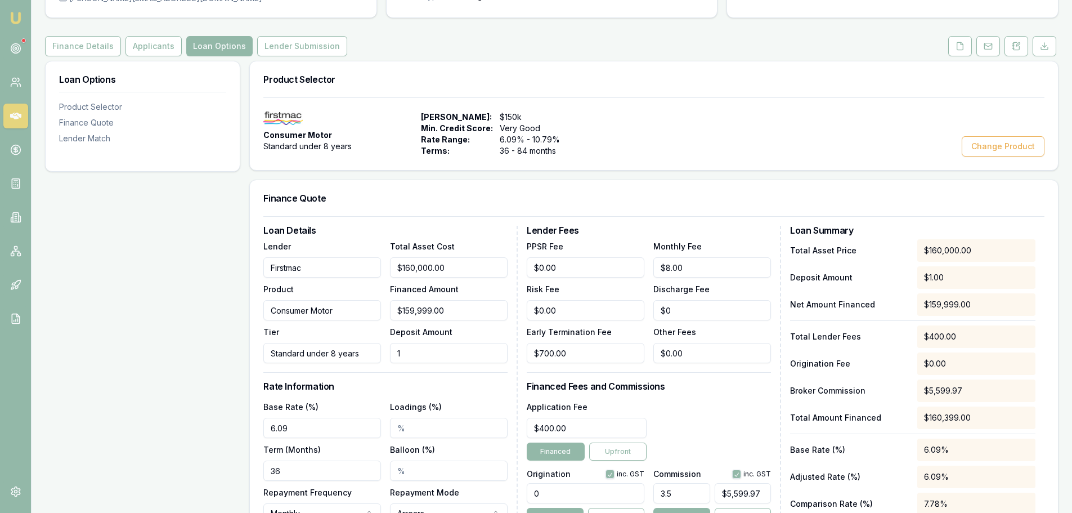
type input "$5,599.51"
type input "$159,855.00"
type input "145"
type input "$5,594.93"
type input "$158,550.00"
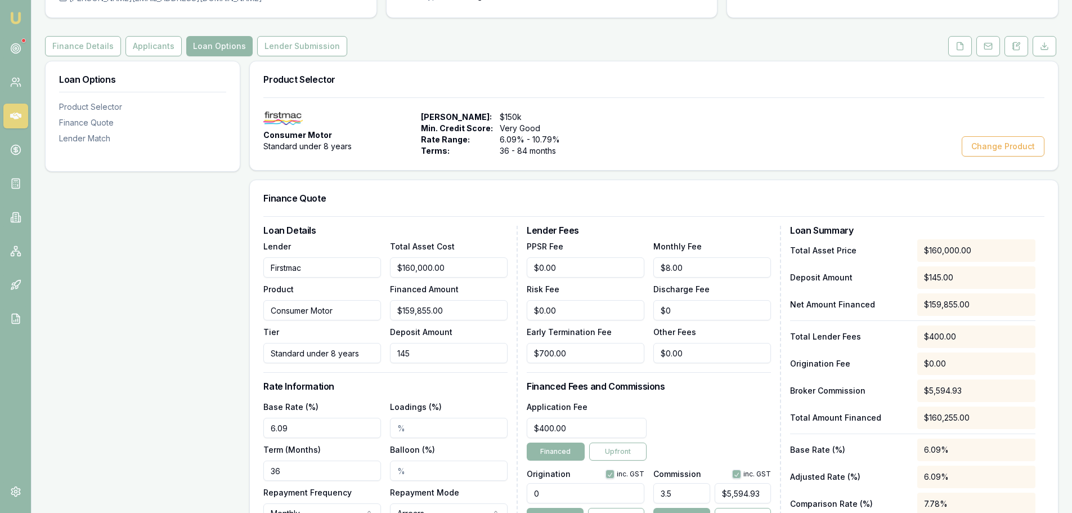
type input "1450"
type input "$5,549.25"
type input "$145,500.00"
type input "14500"
type input "$5,092.50"
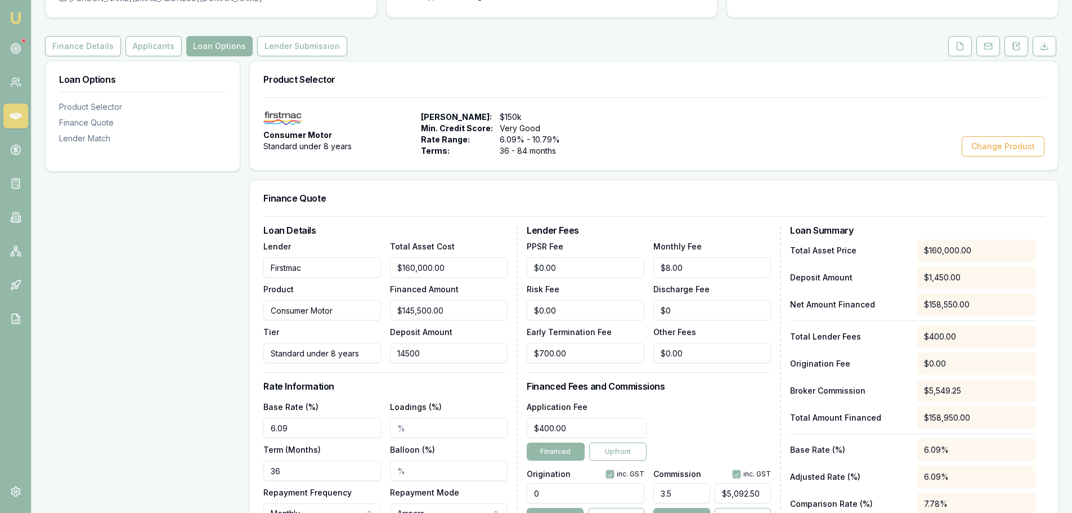
type input "$15,000.00"
type input "145000"
type input "$525.00"
click at [472, 373] on div "Loan Details Lender Firstmac Product Consumer Motor Tier Standard under 8 years…" at bounding box center [390, 401] width 254 height 351
type input "145000"
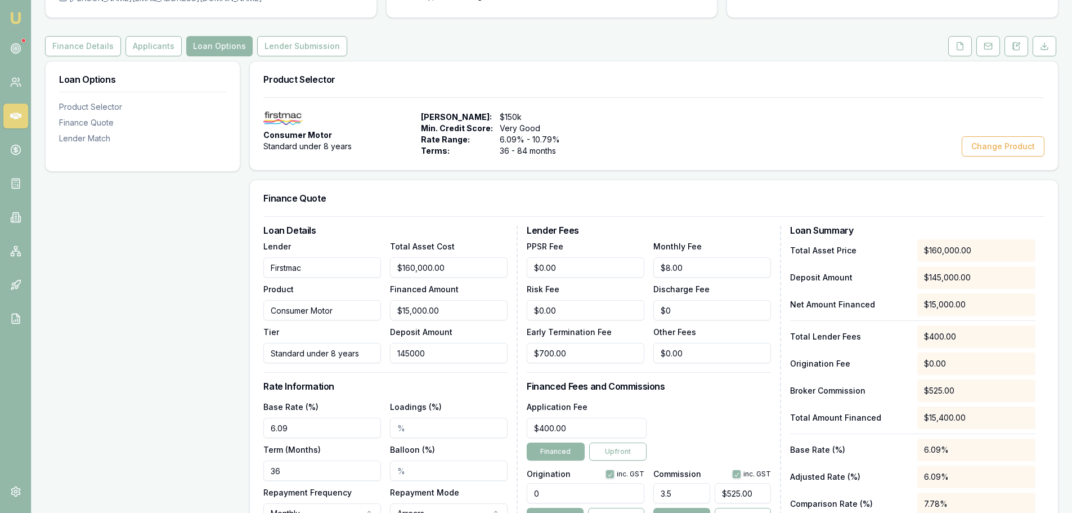
click at [472, 357] on input "145000" at bounding box center [449, 353] width 118 height 20
type input "15000"
type input "$145,000.00"
drag, startPoint x: 456, startPoint y: 310, endPoint x: 250, endPoint y: 320, distance: 205.7
click at [253, 320] on div "Loan Details Lender Firstmac Product Consumer Motor Tier Standard under 8 years…" at bounding box center [654, 403] width 808 height 374
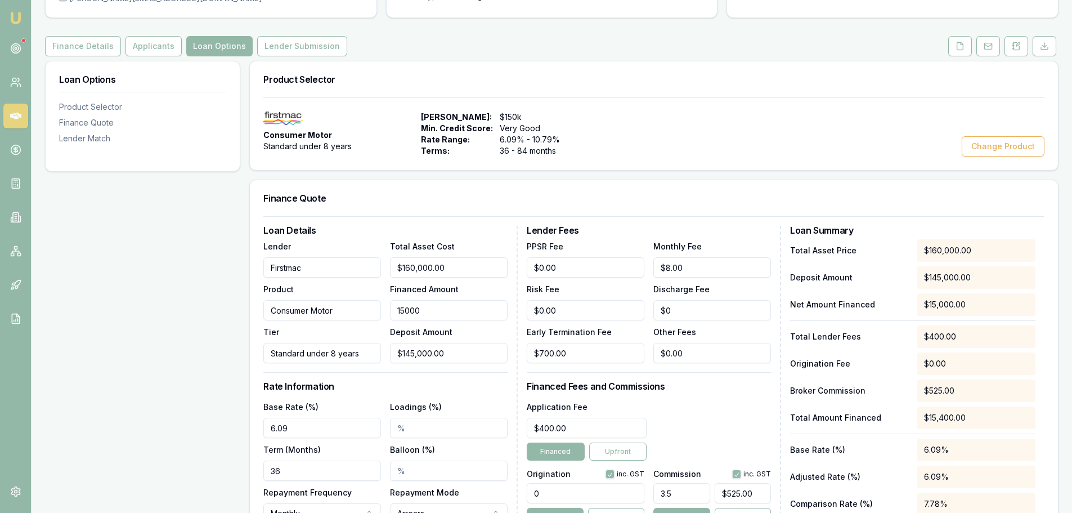
type input "$15,000.00"
type input "145000"
drag, startPoint x: 382, startPoint y: 355, endPoint x: 241, endPoint y: 342, distance: 141.9
click at [268, 355] on div "Lender Firstmac Product Consumer Motor Tier Standard under 8 years Total Asset …" at bounding box center [385, 301] width 244 height 124
type input "$159,999.00"
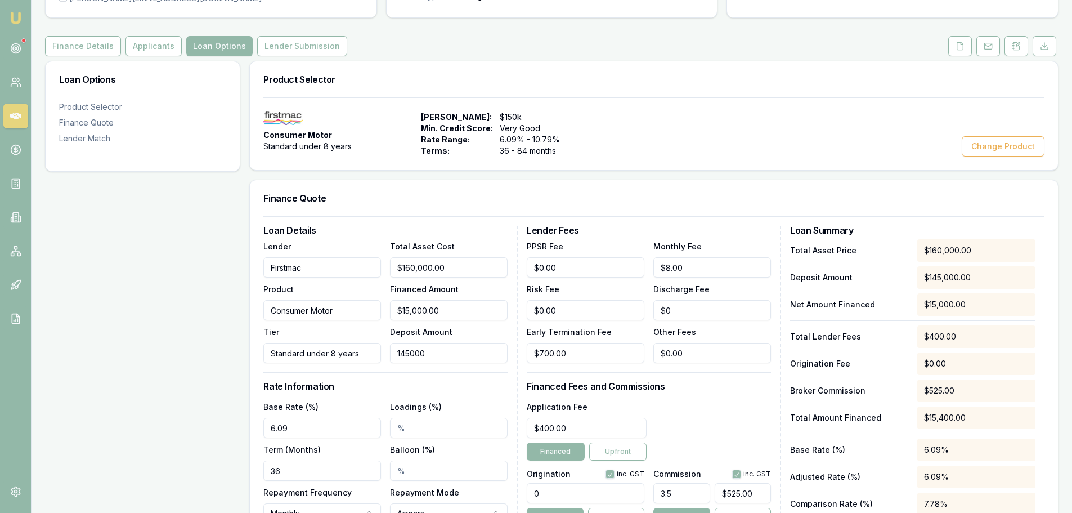
type input "1"
type input "$5,599.97"
type input "$159,988.00"
type input "12"
type input "$5,599.58"
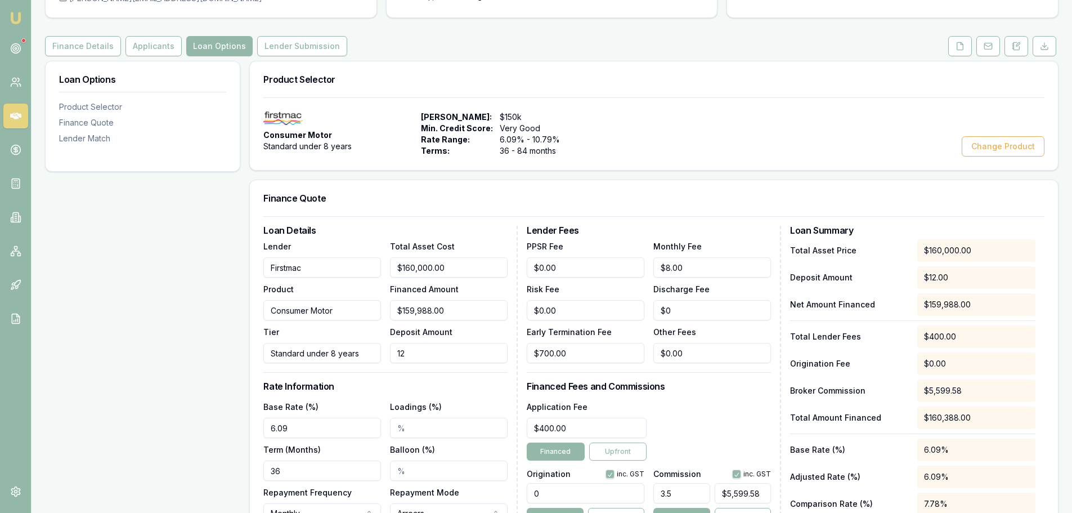
type input "$159,880.00"
type input "120"
type input "$5,595.80"
type input "1200"
type input "$158,800.00"
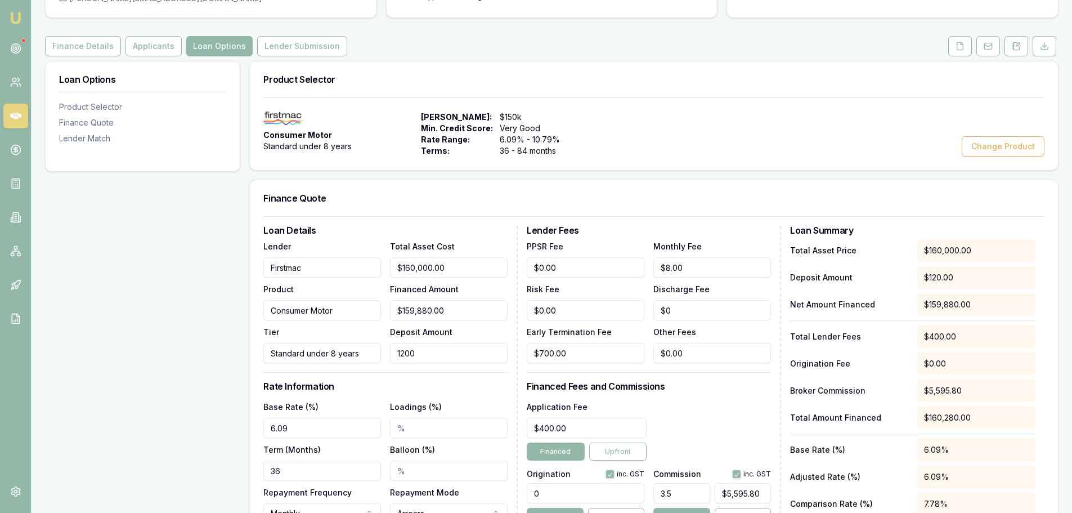
type input "$5,558.00"
type input "$148,000.00"
type input "12000"
type input "$5,180.00"
type input "$40,000.00"
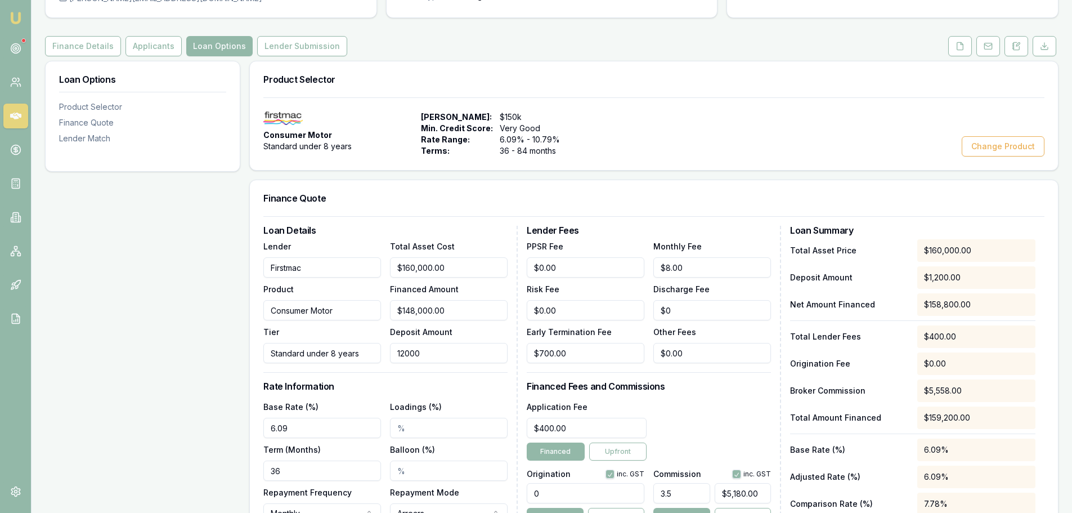
type input "120000"
type input "$1,400.00"
type input "$120,000.00"
click at [466, 386] on h3 "Rate Information" at bounding box center [385, 386] width 244 height 9
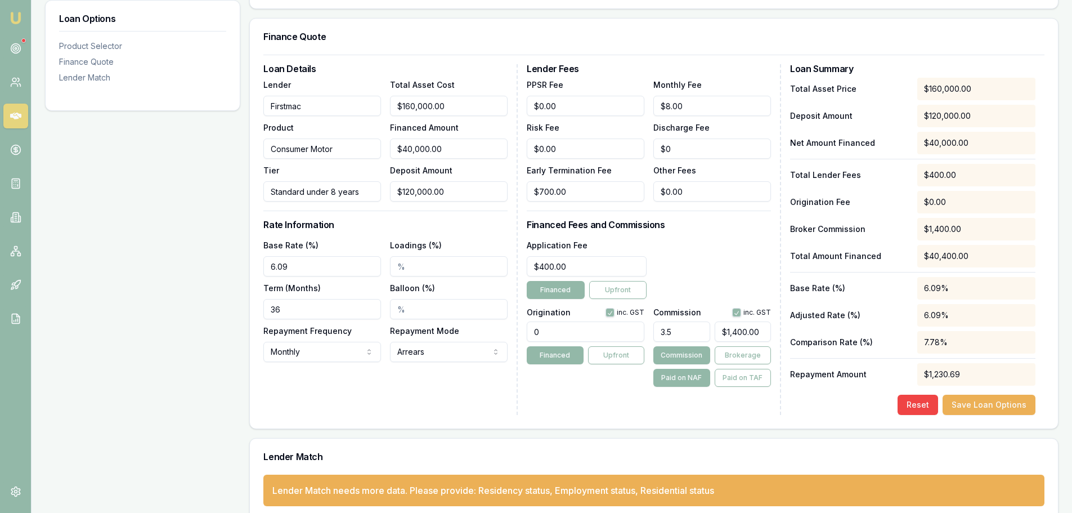
scroll to position [290, 0]
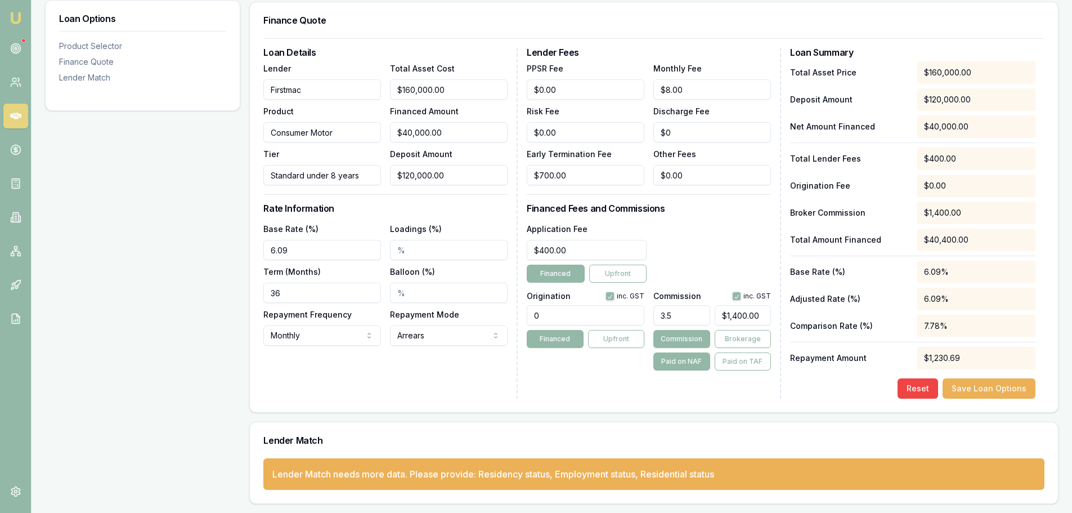
drag, startPoint x: 212, startPoint y: 296, endPoint x: 124, endPoint y: 284, distance: 88.5
click at [141, 290] on div "Loan Options Product Selector Finance Quote Lender Match Product Selector Consu…" at bounding box center [552, 193] width 1014 height 621
type input "0"
click at [1012, 381] on button "Save Loan Options" at bounding box center [989, 388] width 93 height 20
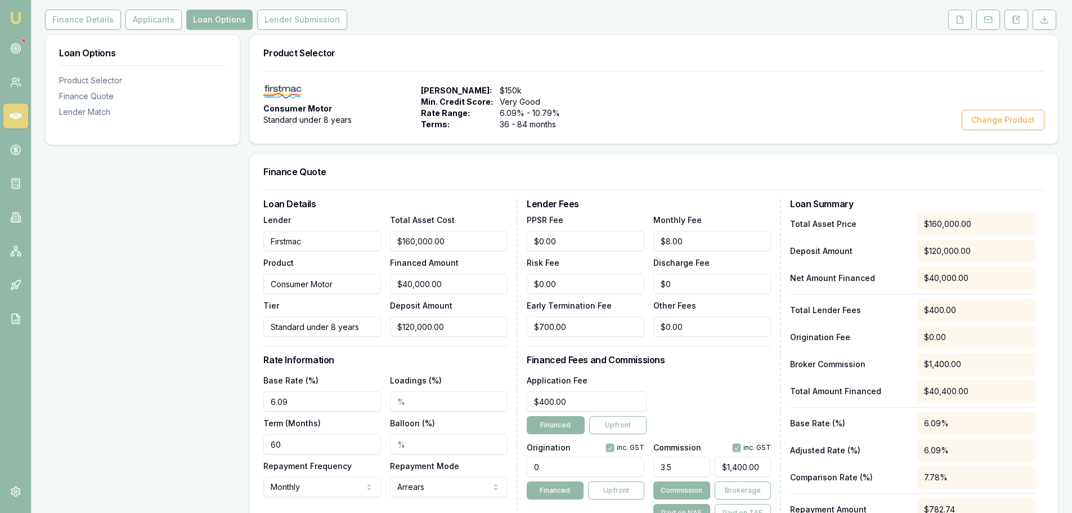
scroll to position [0, 0]
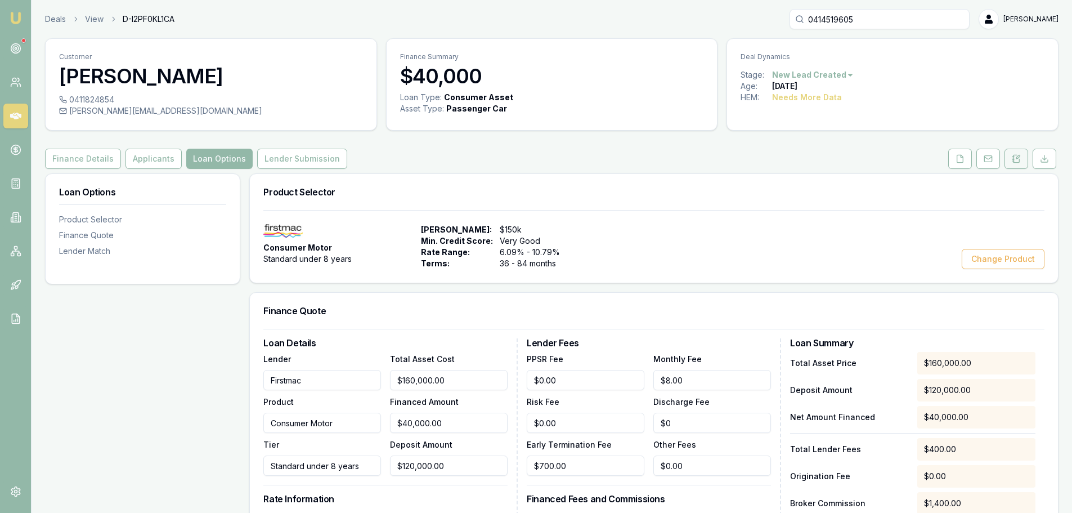
click at [1018, 158] on icon at bounding box center [1018, 156] width 3 height 3
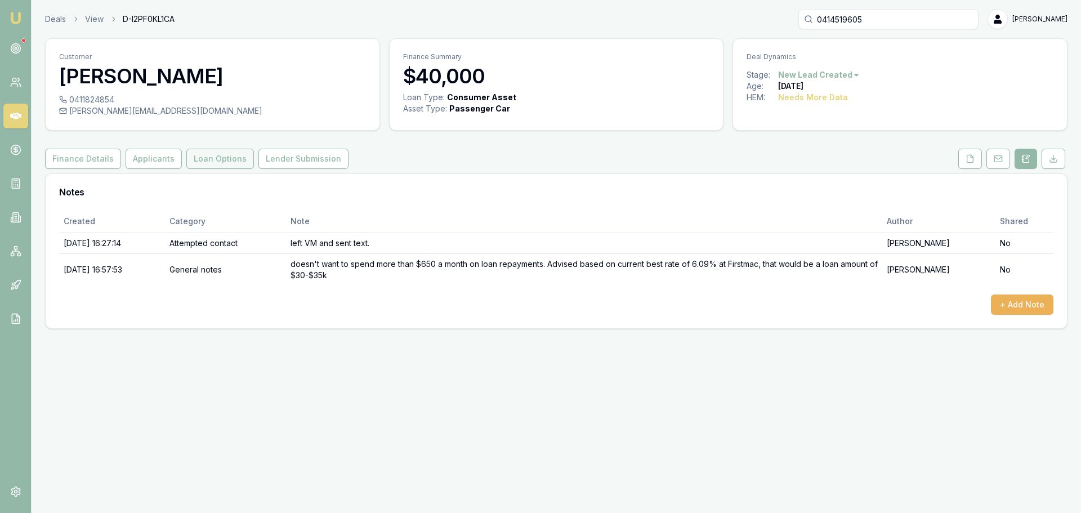
click at [211, 158] on button "Loan Options" at bounding box center [220, 159] width 68 height 20
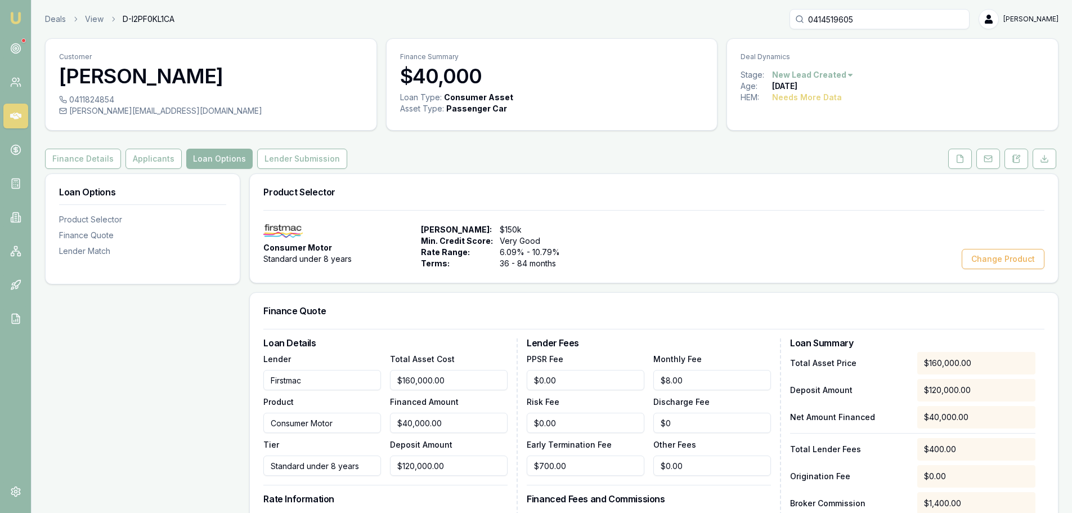
scroll to position [281, 0]
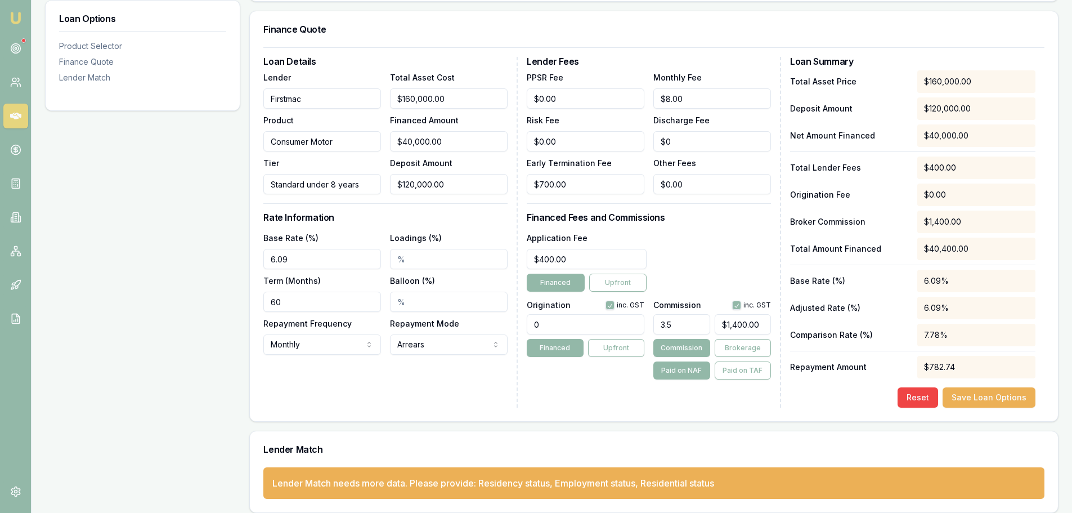
drag, startPoint x: 588, startPoint y: 325, endPoint x: 363, endPoint y: 307, distance: 225.9
click at [443, 321] on div "Loan Details Lender Firstmac Product Consumer Motor Tier Standard under 8 years…" at bounding box center [653, 232] width 781 height 351
type input "1210.00"
click at [706, 256] on div "Application Fee $400.00 Financed Upfront" at bounding box center [649, 261] width 244 height 61
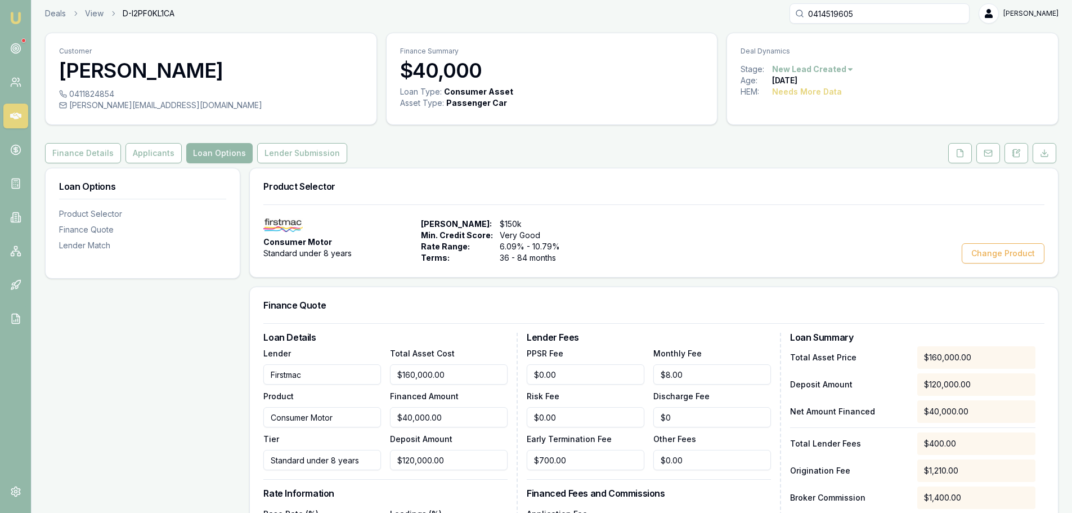
scroll to position [0, 0]
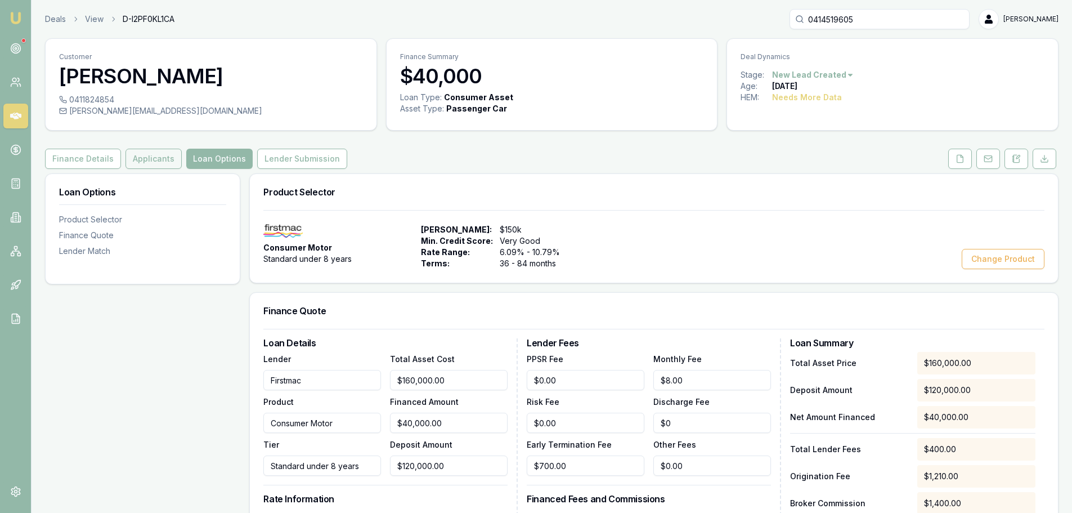
click at [142, 155] on button "Applicants" at bounding box center [154, 159] width 56 height 20
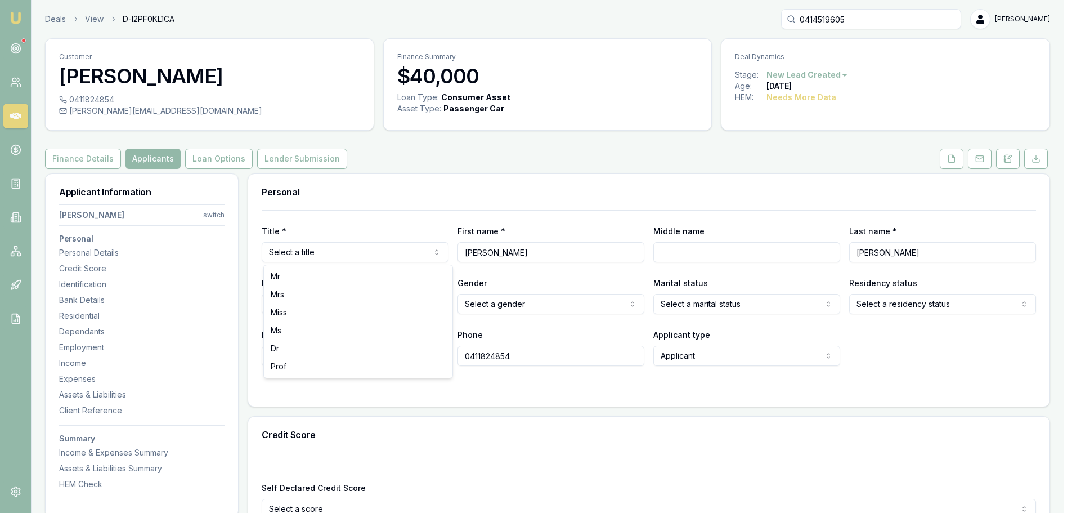
click at [397, 248] on html "Emu Broker Deals View D-I2PF0KL1CA 0414519605 Erin Shield Toggle Menu Customer …" at bounding box center [536, 256] width 1072 height 513
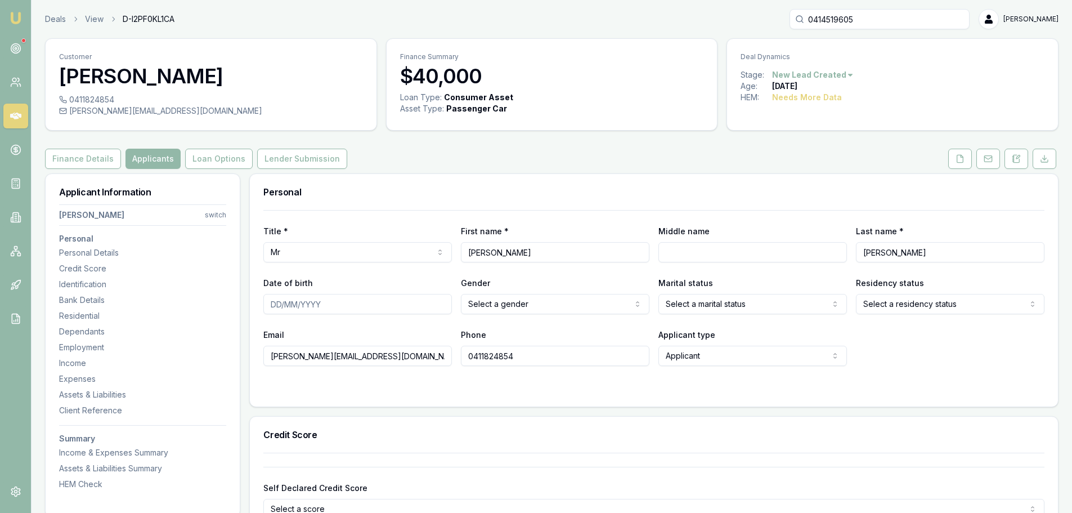
click at [700, 256] on input "Middle name" at bounding box center [753, 252] width 189 height 20
type input "PATRICK"
click at [348, 307] on input "Date of birth" at bounding box center [357, 304] width 189 height 20
type input "12/01/1979"
click at [610, 306] on html "Emu Broker Deals View D-I2PF0KL1CA 0414519605 Erin Shield Toggle Menu Customer …" at bounding box center [536, 256] width 1072 height 513
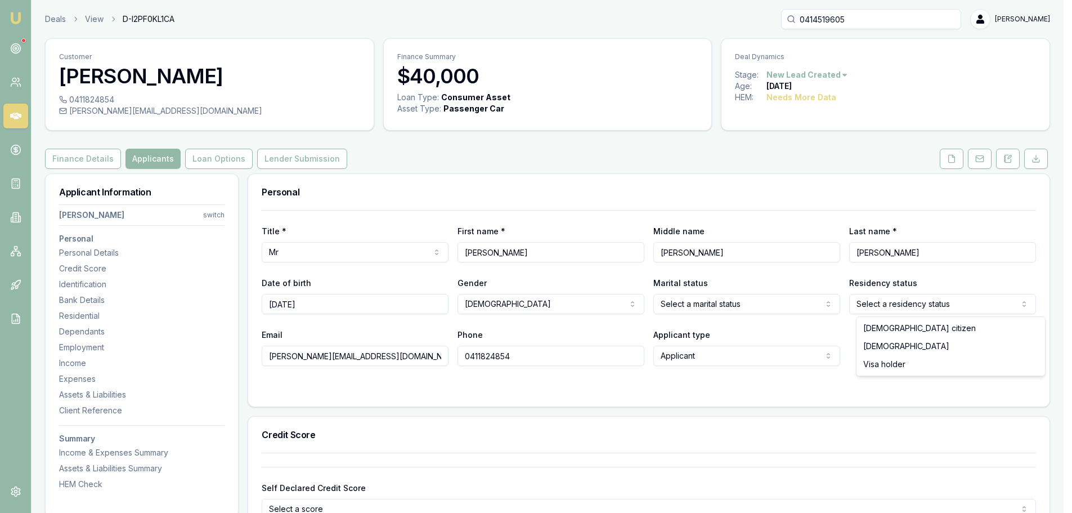
click at [925, 307] on html "Emu Broker Deals View D-I2PF0KL1CA 0414519605 Erin Shield Toggle Menu Customer …" at bounding box center [536, 256] width 1072 height 513
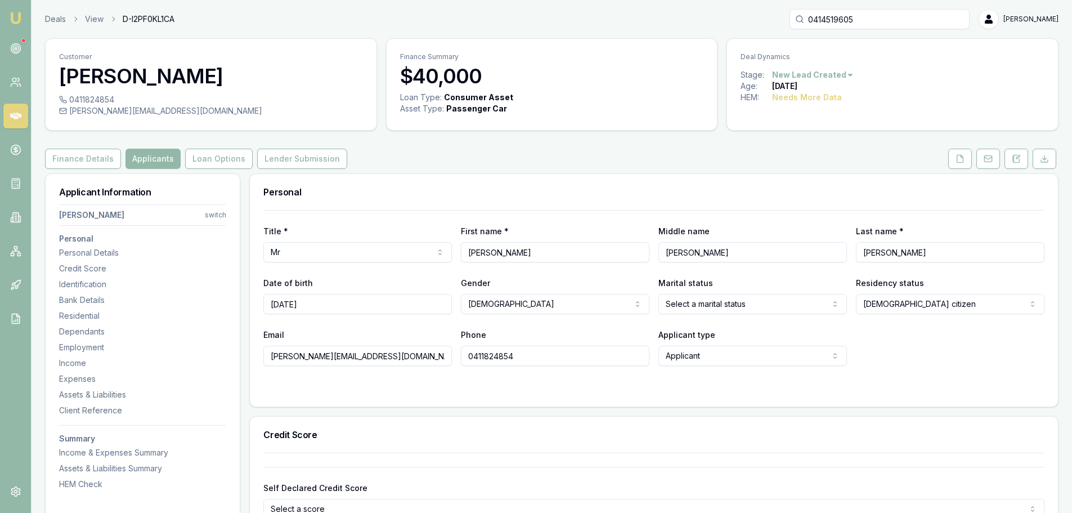
click at [754, 301] on html "Emu Broker Deals View D-I2PF0KL1CA 0414519605 Erin Shield Toggle Menu Customer …" at bounding box center [536, 256] width 1072 height 513
click at [729, 305] on html "Emu Broker Deals View D-I2PF0KL1CA 0414519605 Erin Shield Toggle Menu Customer …" at bounding box center [536, 256] width 1072 height 513
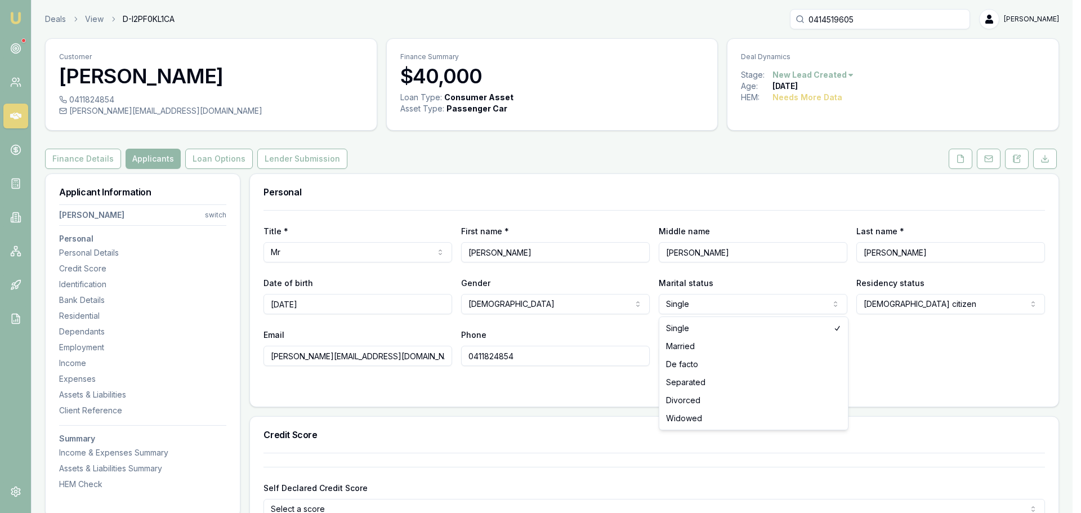
select select "MARRIED"
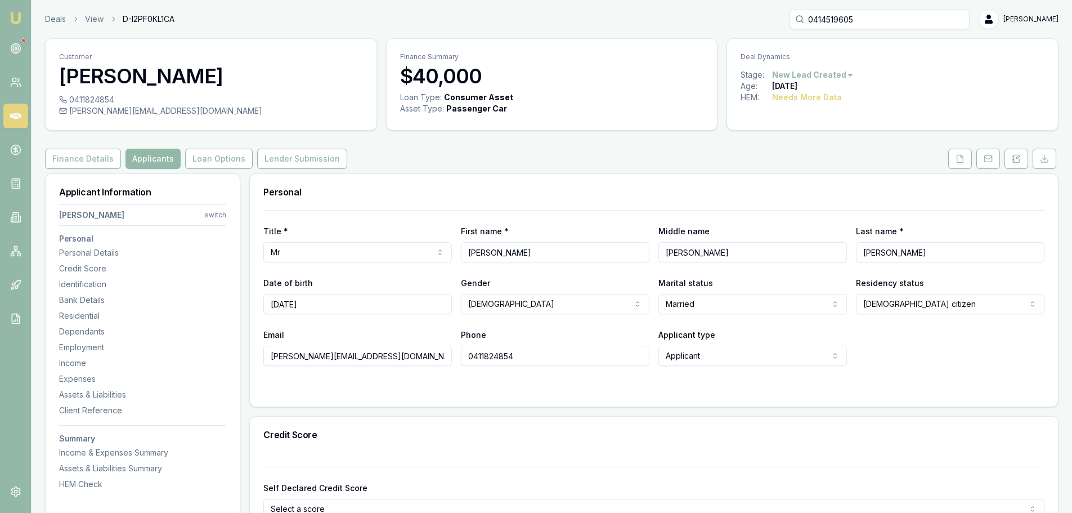
click at [701, 201] on div "Personal" at bounding box center [654, 192] width 808 height 36
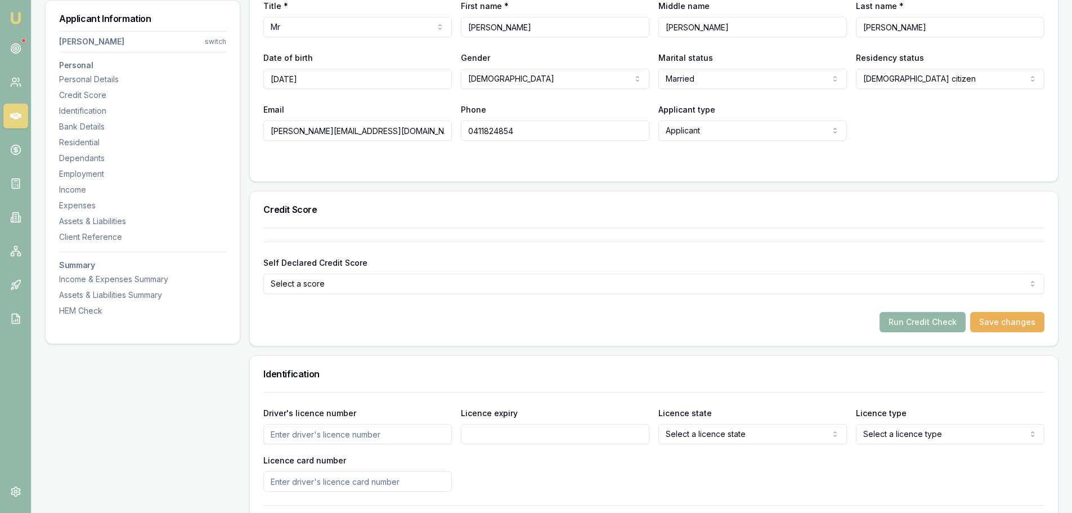
scroll to position [394, 0]
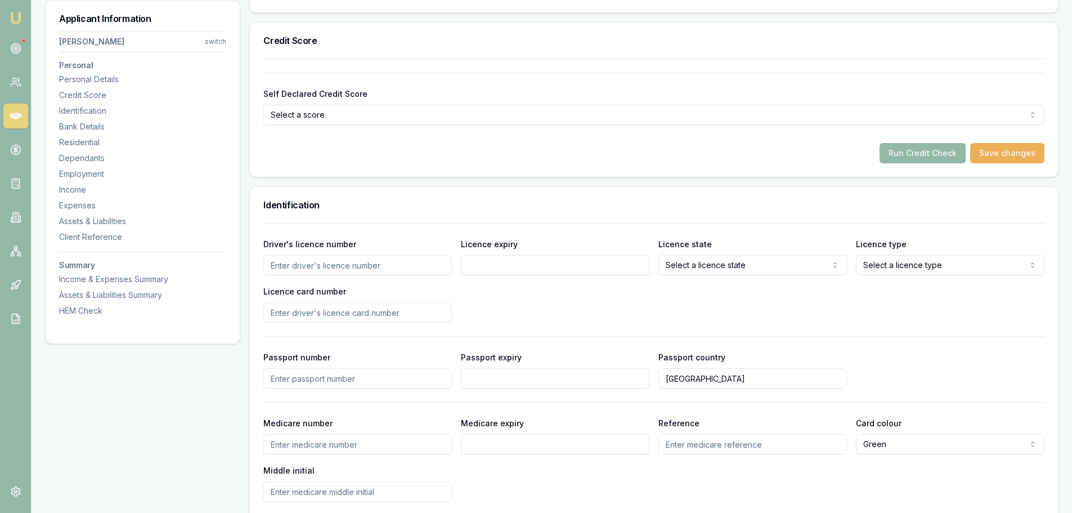
click at [341, 261] on input "Driver's licence number" at bounding box center [357, 265] width 189 height 20
type input "053316260"
click at [593, 256] on input "Licence expiry" at bounding box center [555, 265] width 189 height 20
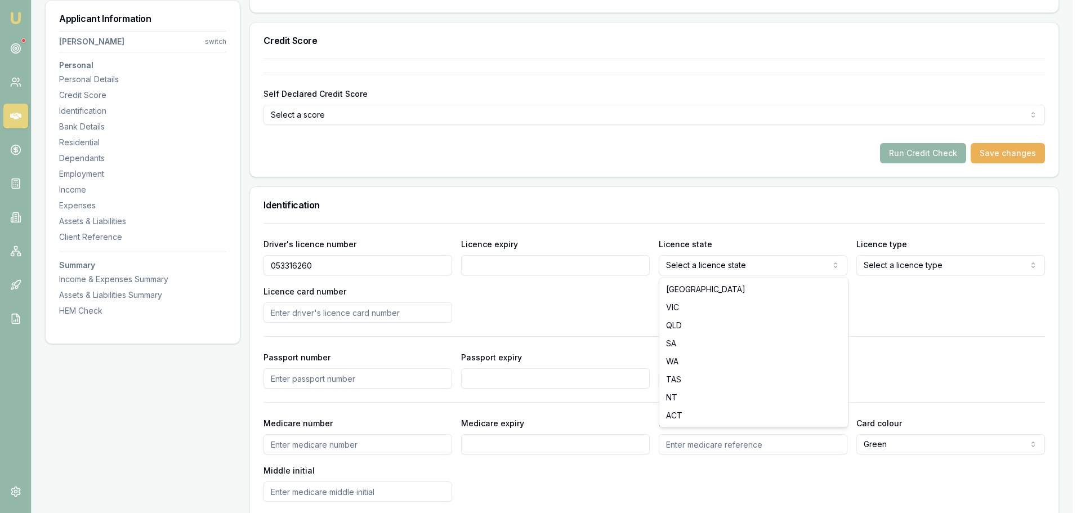
select select "VIC"
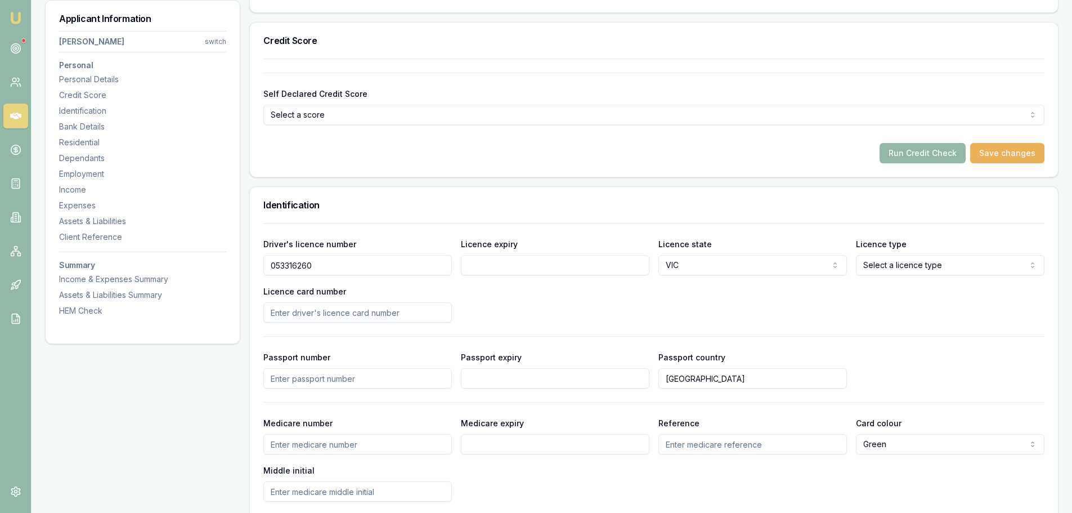
click at [603, 269] on input "Licence expiry" at bounding box center [555, 265] width 189 height 20
type input "16/01/2030"
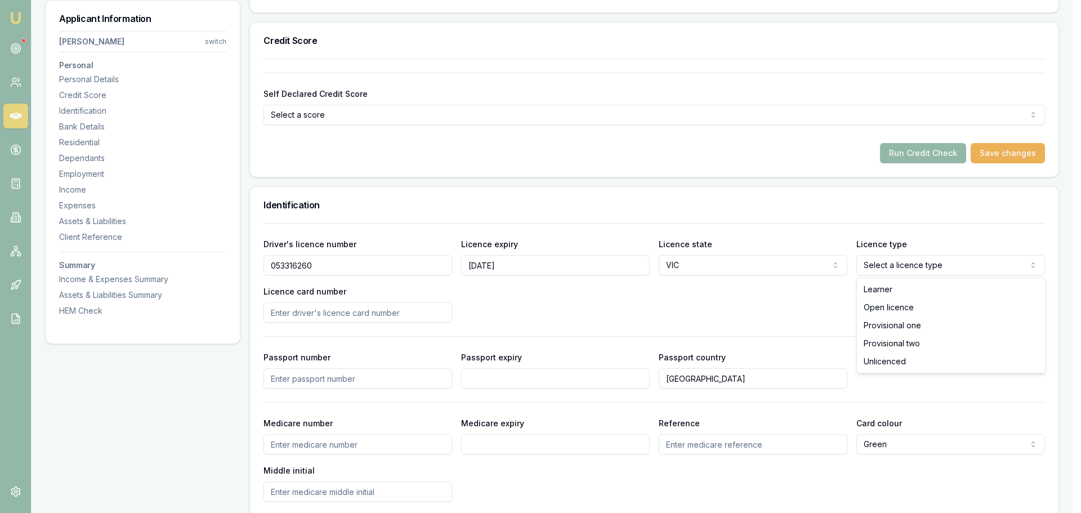
select select "OPEN_LICENCE"
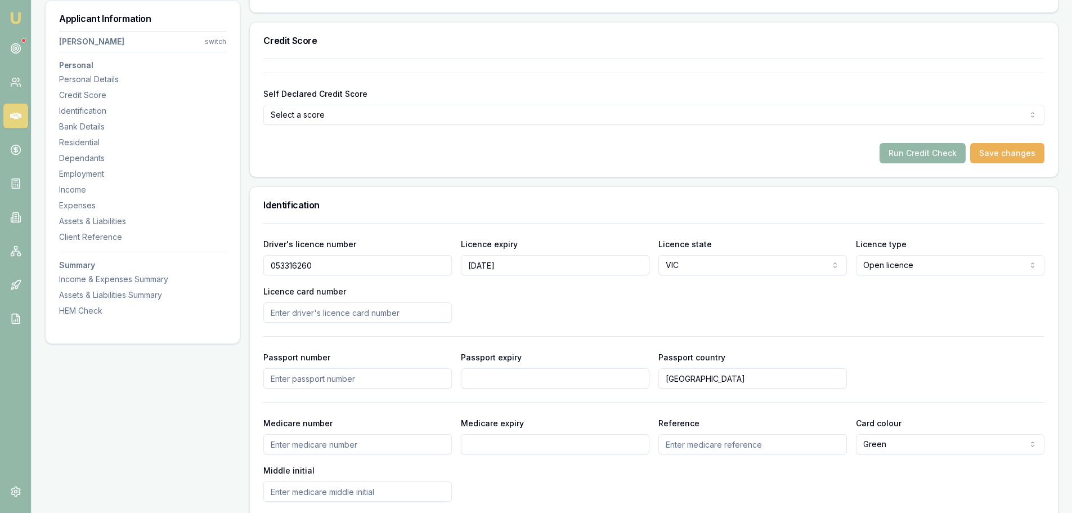
click at [678, 171] on div "Self Declared Credit Score Select a score Excellent Very good Average Fair Low …" at bounding box center [654, 118] width 808 height 118
click at [672, 206] on h3 "Identification" at bounding box center [653, 204] width 781 height 9
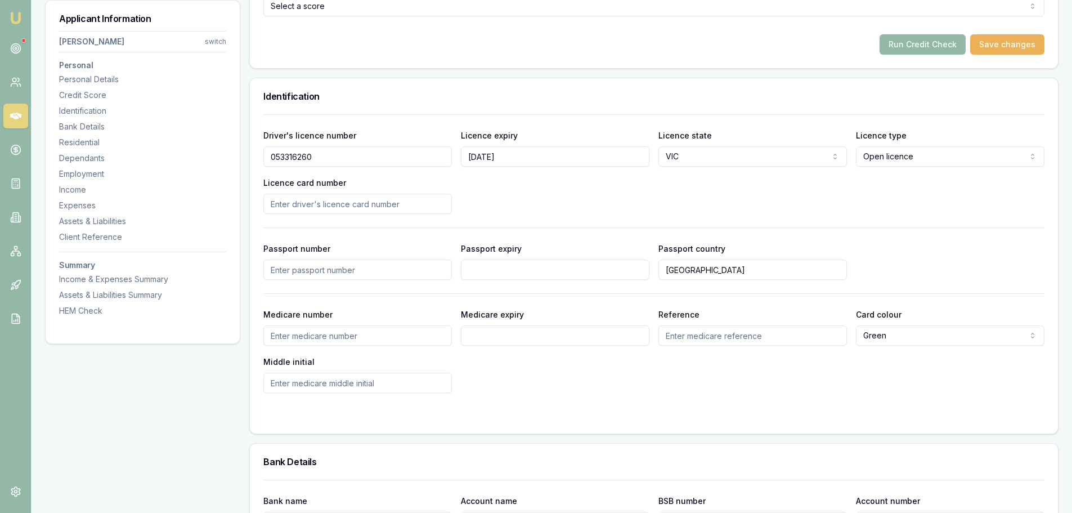
scroll to position [507, 0]
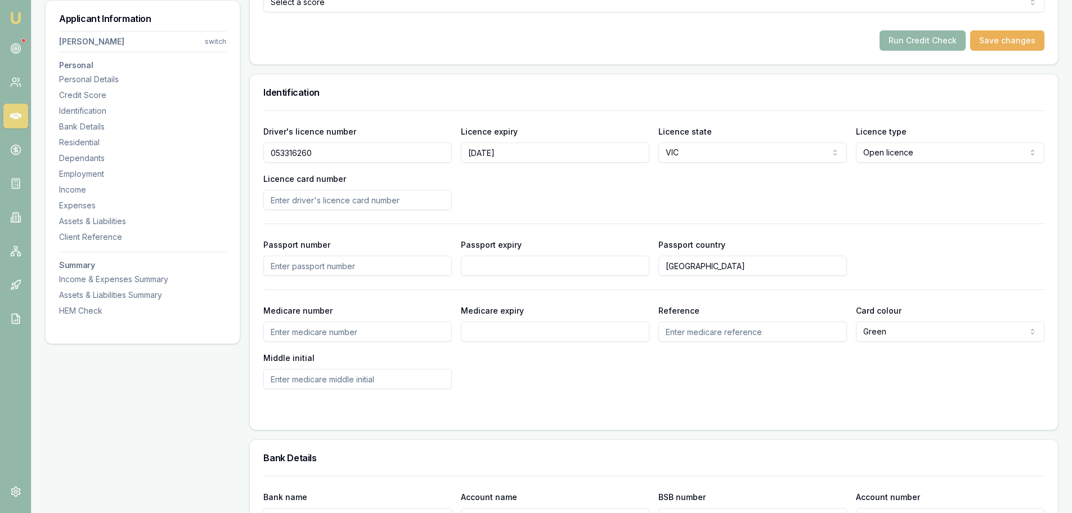
click at [383, 198] on input "Licence card number" at bounding box center [357, 200] width 189 height 20
type input "P2291148"
click at [538, 185] on div "Driver's licence number 053316260 Licence expiry 16/01/2030 Licence state VIC N…" at bounding box center [653, 167] width 781 height 86
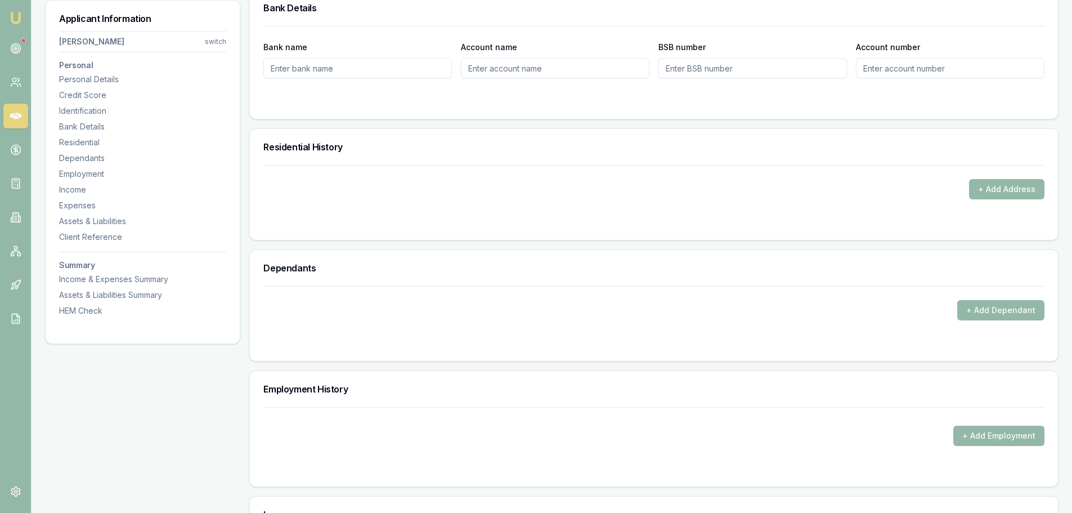
scroll to position [957, 0]
click at [994, 189] on button "+ Add Address" at bounding box center [1006, 188] width 75 height 20
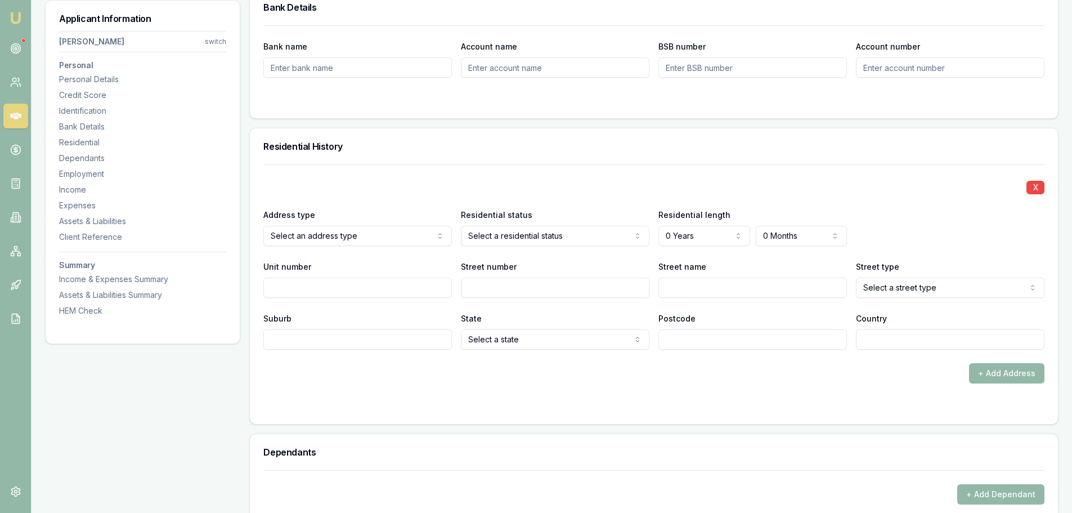
click at [486, 284] on input "Street number" at bounding box center [555, 288] width 189 height 20
type input "18"
type input "WINDSOR"
select select "Drive"
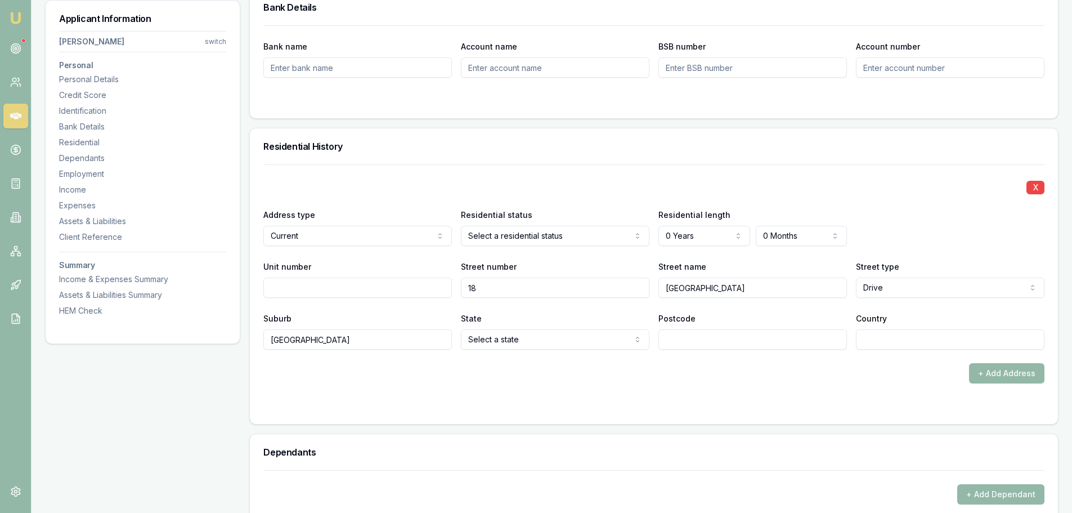
type input "AVONDALE HEIGHTS"
select select "VIC"
type input "AUSTRALIA"
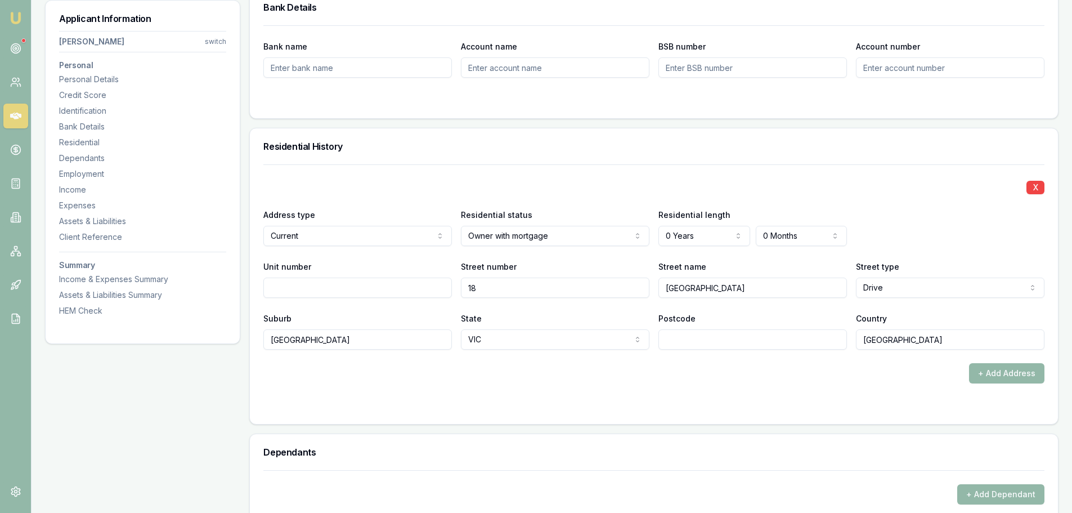
click at [679, 290] on input "WINDSOR" at bounding box center [753, 288] width 189 height 20
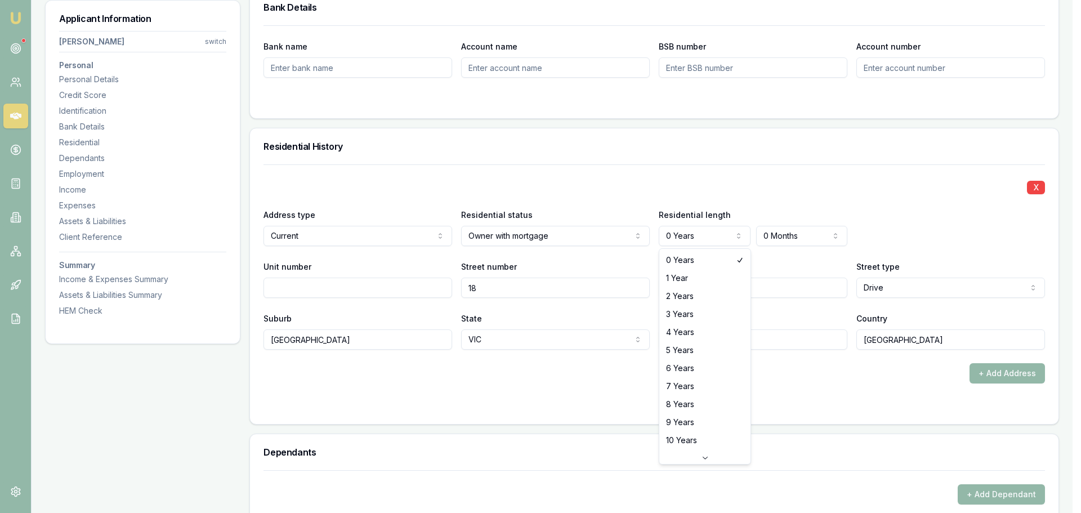
select select "2"
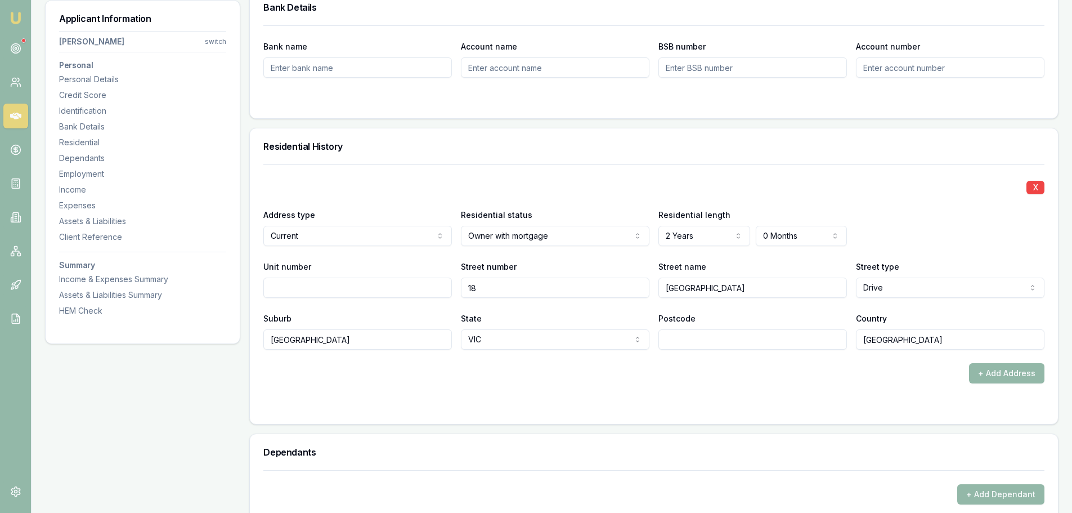
click at [687, 181] on div "X" at bounding box center [653, 186] width 781 height 16
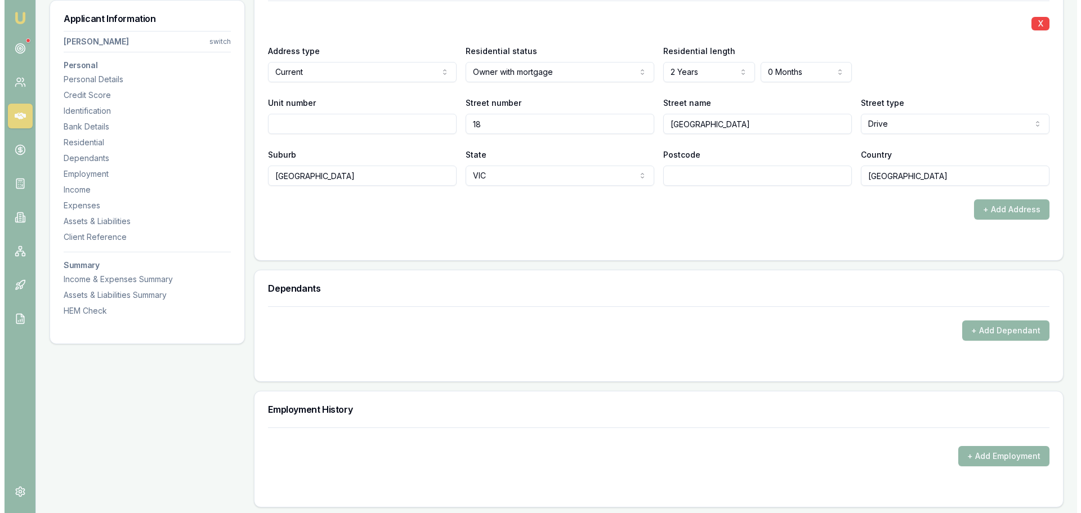
scroll to position [1126, 0]
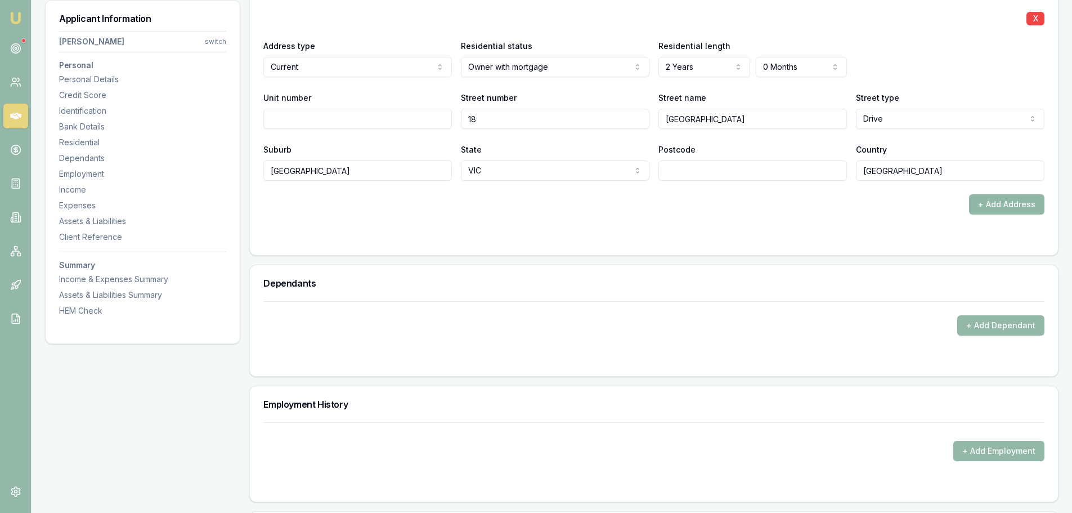
click at [1023, 205] on button "+ Add Address" at bounding box center [1006, 204] width 75 height 20
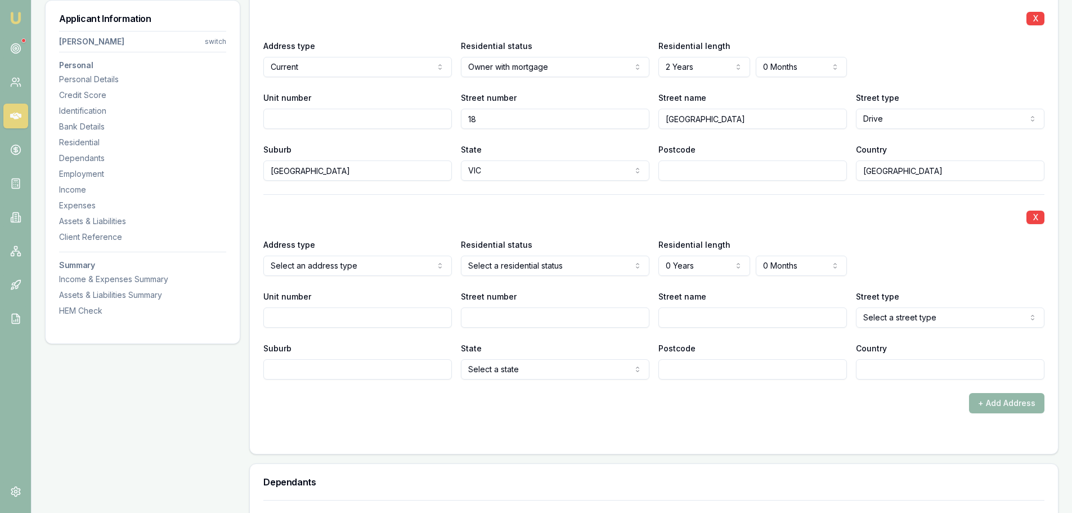
click at [580, 227] on div "X Address type Select an address type Current Previous Residential status Selec…" at bounding box center [653, 286] width 781 height 185
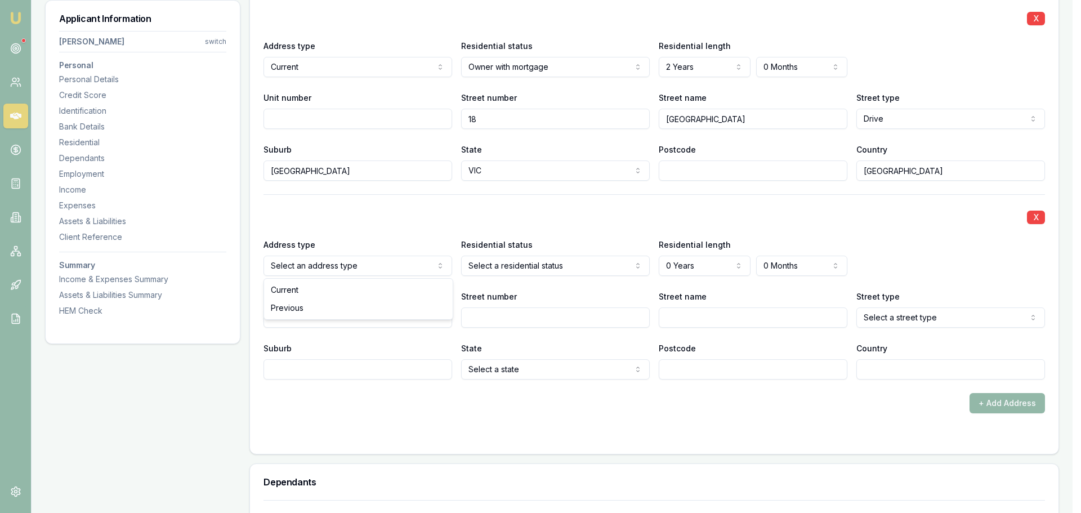
select select "PREVIOUS"
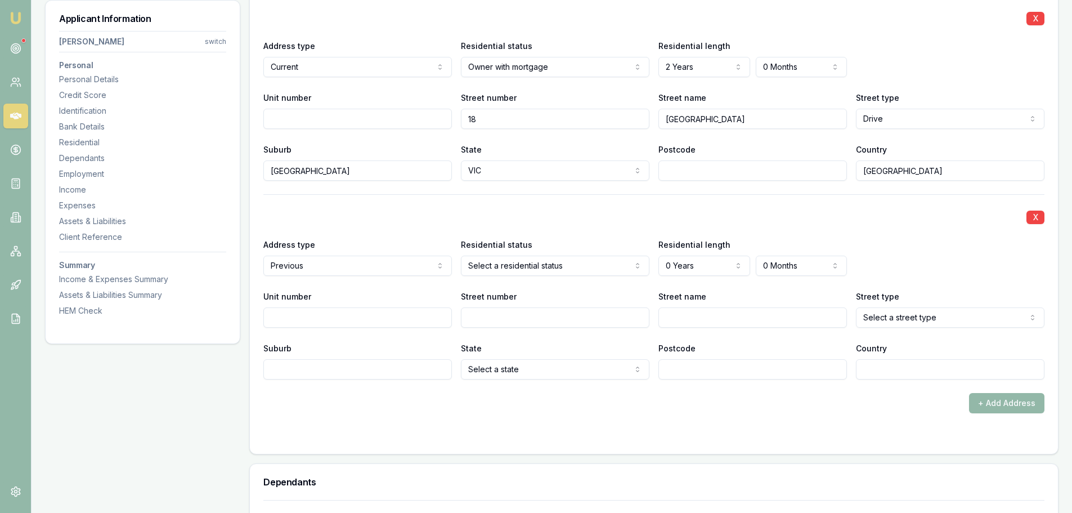
click at [543, 319] on input "Street number" at bounding box center [555, 317] width 189 height 20
type input "81"
type input "WATERVALE"
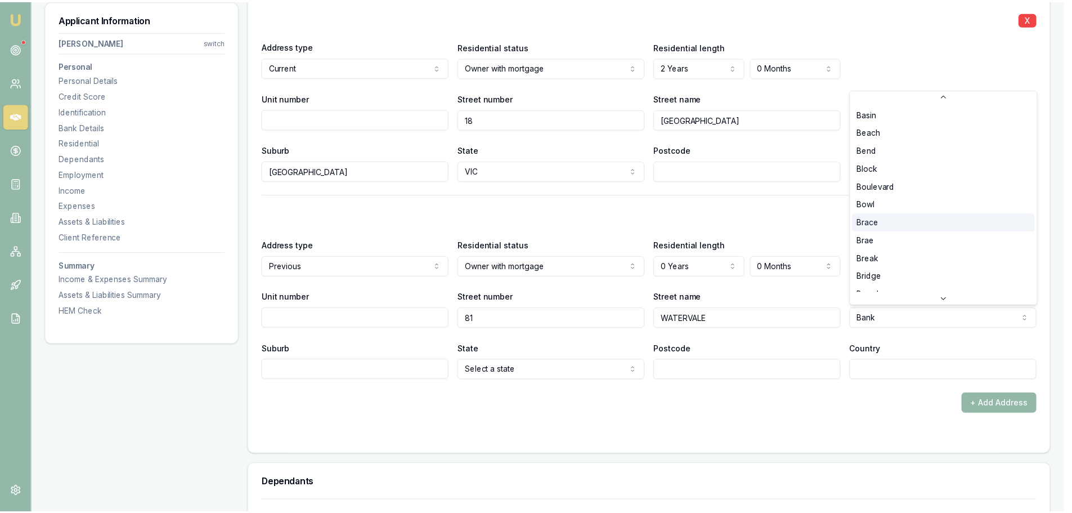
scroll to position [169, 0]
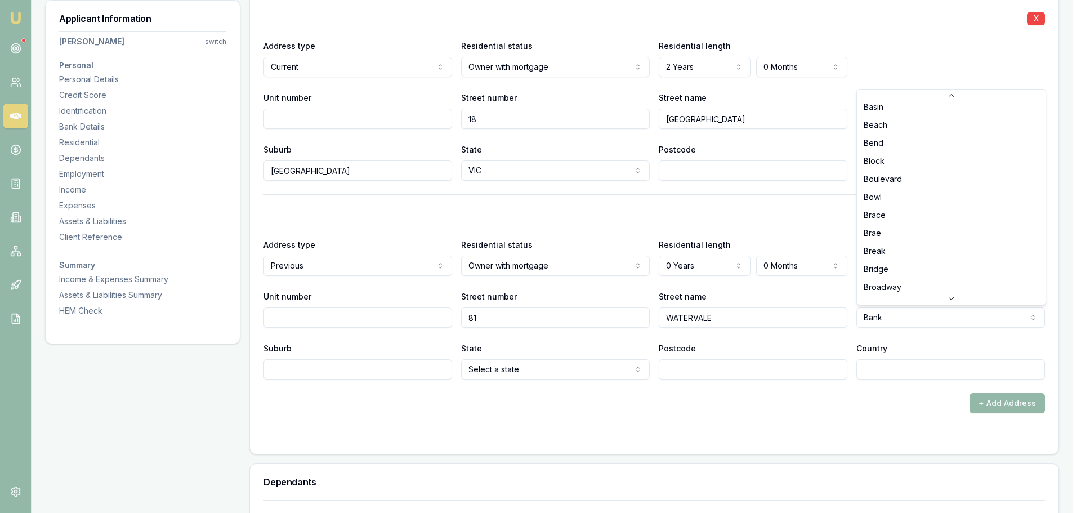
select select "Boulevard"
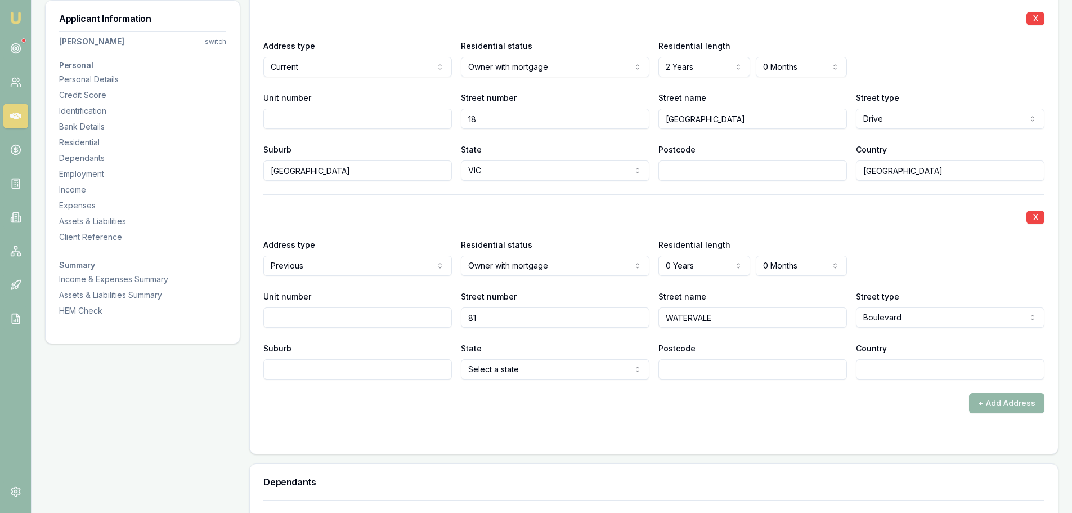
click at [361, 367] on input "Suburb" at bounding box center [357, 369] width 189 height 20
type input "TAYLORS HILL"
select select "VIC"
type input "AUSTRALIA"
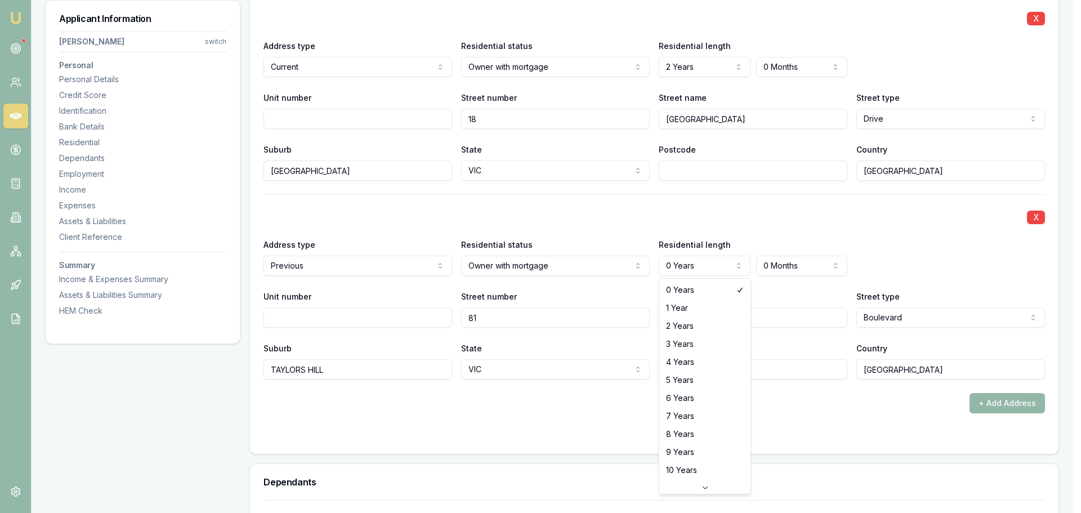
select select "10"
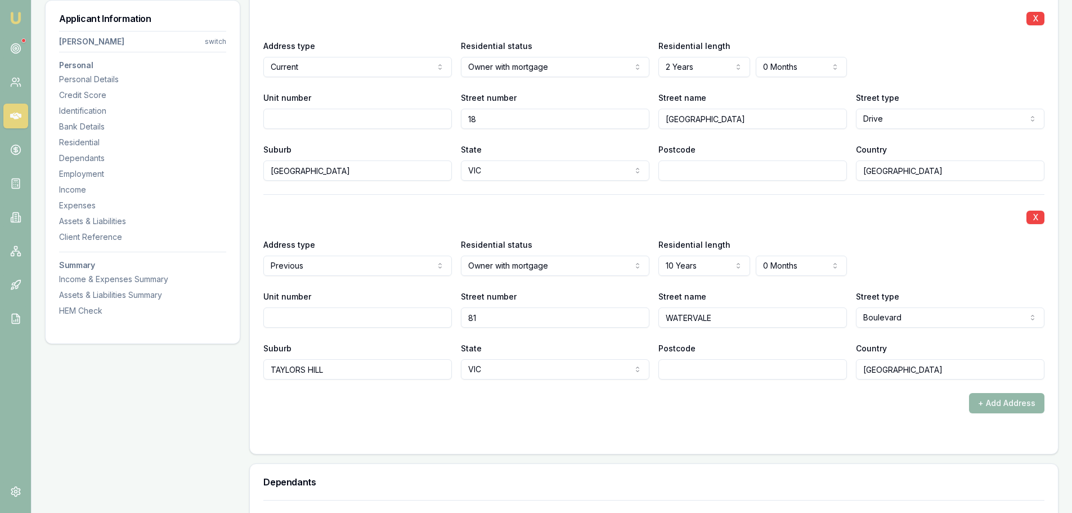
click at [647, 428] on form "X Address type Current Current Previous Residential status Owner with mortgage …" at bounding box center [653, 217] width 781 height 445
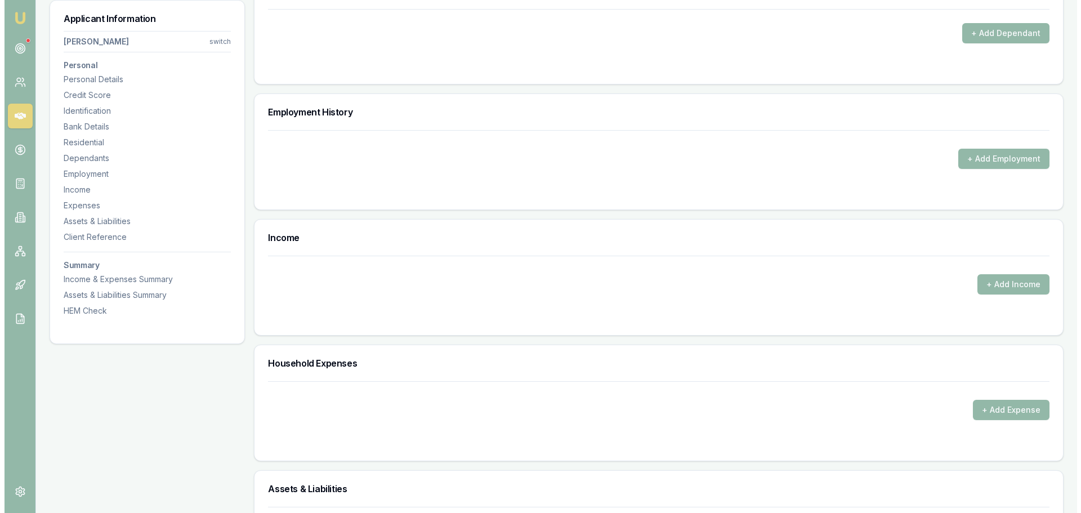
scroll to position [1632, 0]
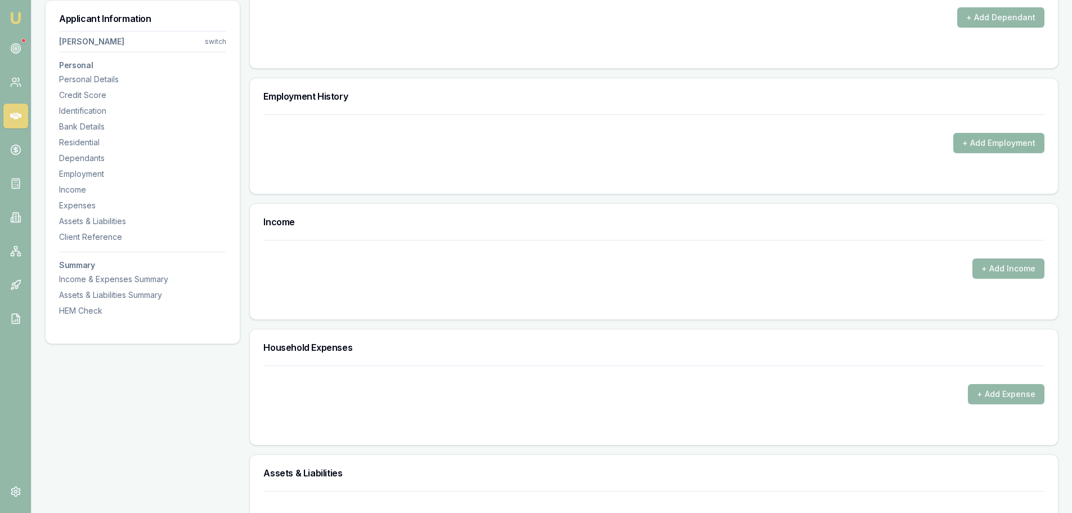
click at [978, 140] on button "+ Add Employment" at bounding box center [999, 143] width 91 height 20
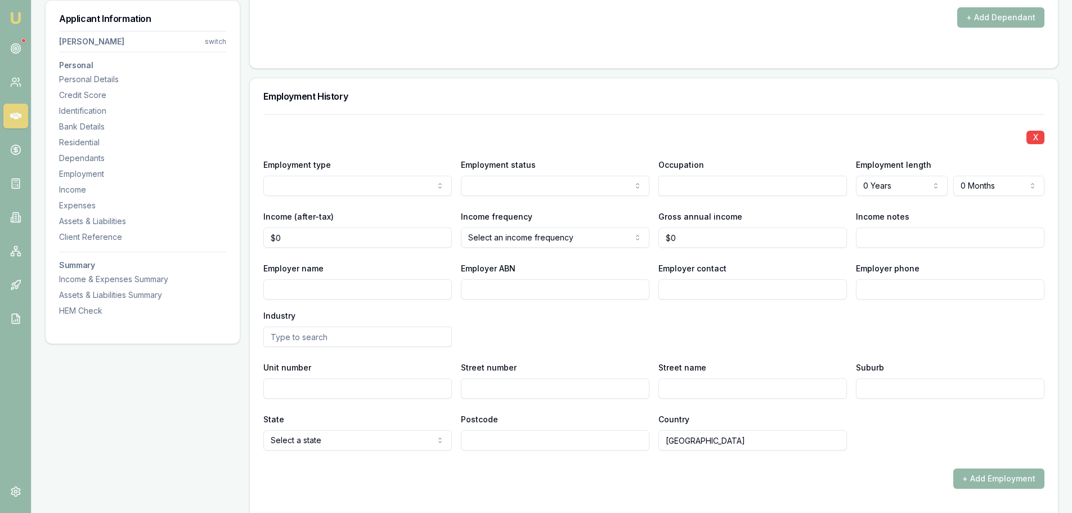
click at [340, 285] on input "Employer name" at bounding box center [357, 289] width 189 height 20
type input "MOONEE VALLEY REAL ESTATE"
click at [683, 186] on input "text" at bounding box center [753, 186] width 189 height 20
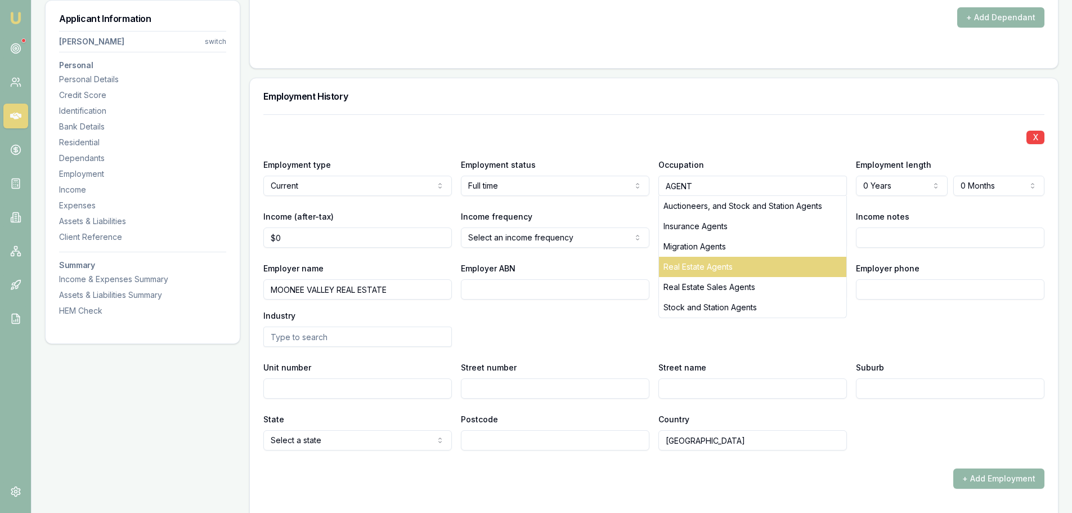
click at [684, 269] on div "Real Estate Agents" at bounding box center [752, 267] width 187 height 20
type input "Real Estate Agents"
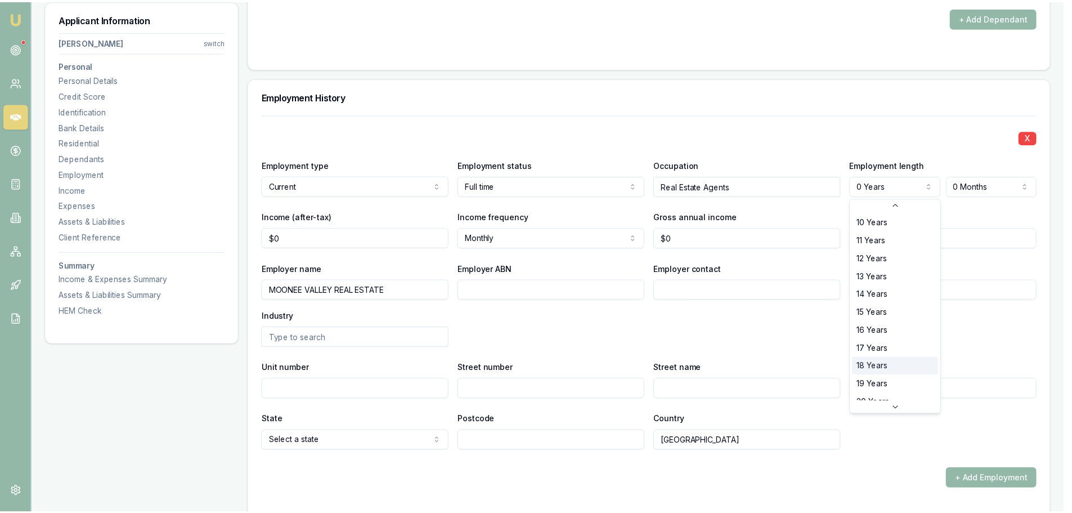
scroll to position [181, 0]
select select "20"
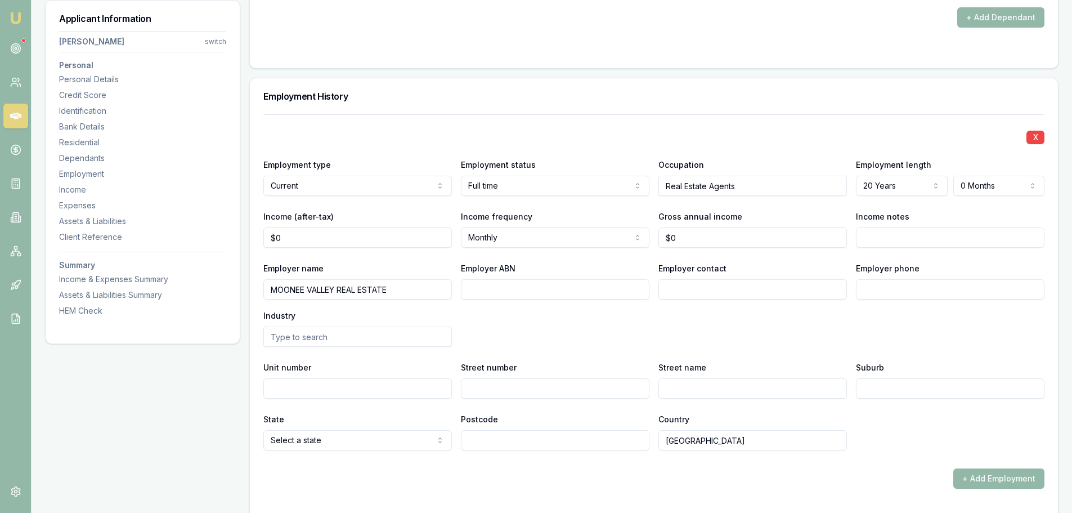
click at [749, 119] on div "X Employment type Current Current Previous Employment status Full time Full tim…" at bounding box center [653, 282] width 781 height 336
click at [920, 238] on input "Income notes" at bounding box center [950, 237] width 189 height 20
type input "25 YEARS"
click at [949, 315] on div "Employer name MOONEE VALLEY REAL ESTATE Employer ABN Employer contact Employer …" at bounding box center [653, 304] width 781 height 86
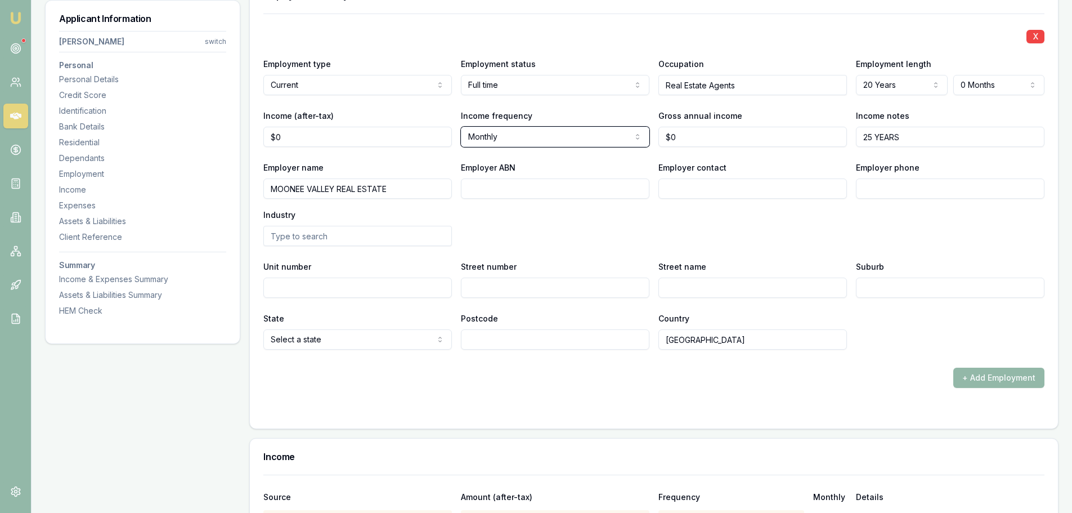
scroll to position [1632, 0]
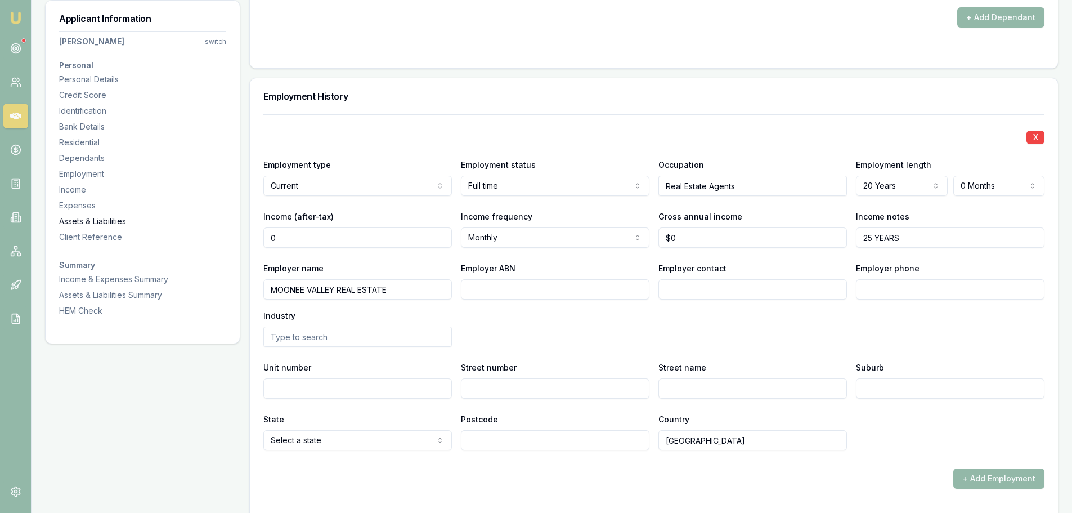
drag, startPoint x: 350, startPoint y: 241, endPoint x: 192, endPoint y: 223, distance: 158.6
click at [194, 223] on div "Applicant Information David Gigliotti switch Personal Personal Details Credit S…" at bounding box center [552, 59] width 1014 height 3036
type input "$0"
click at [463, 125] on div "X Employment type Current Current Previous Employment status Full time Full tim…" at bounding box center [653, 282] width 781 height 336
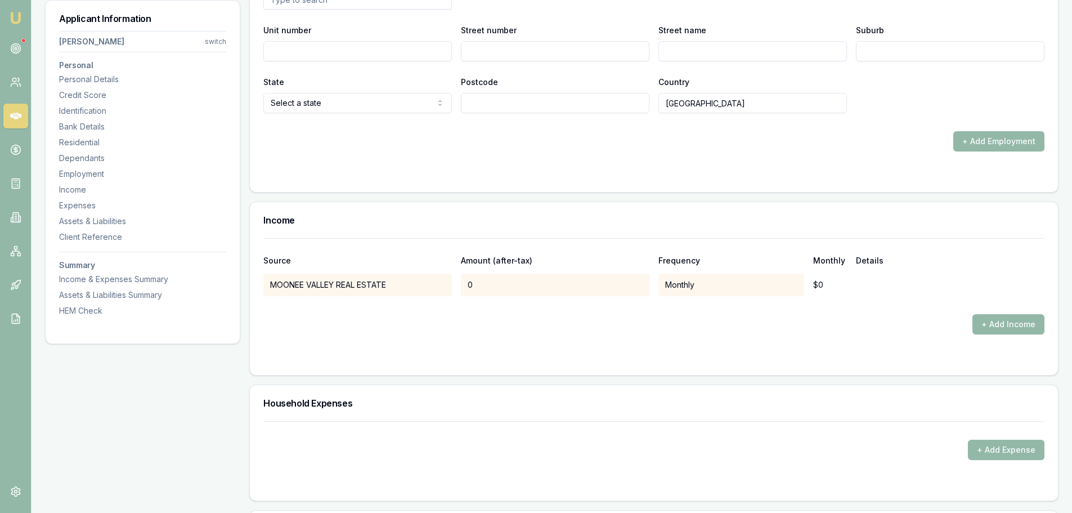
scroll to position [1970, 0]
click at [1006, 321] on button "+ Add Income" at bounding box center [1009, 324] width 72 height 20
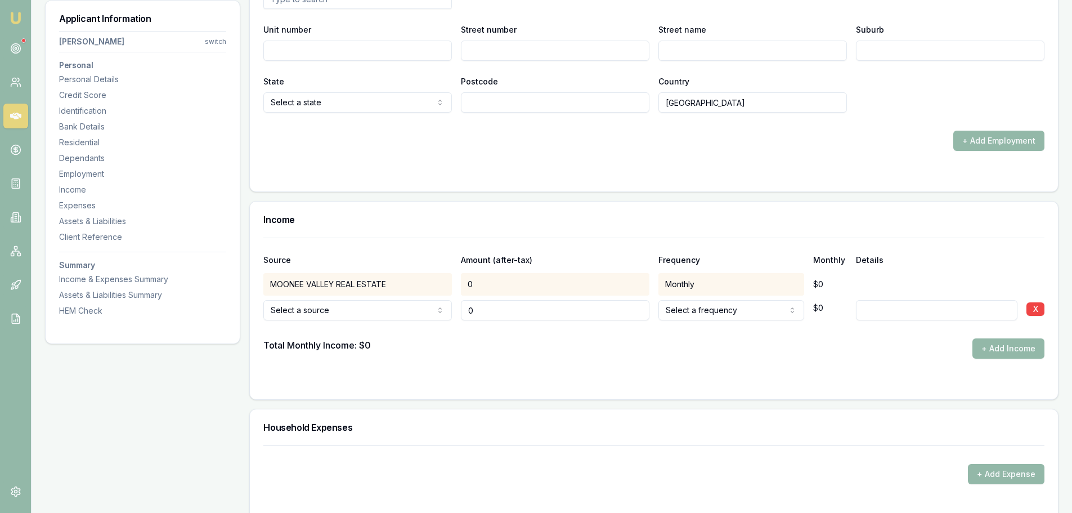
type input "$0"
click at [326, 228] on div "Income" at bounding box center [654, 220] width 808 height 36
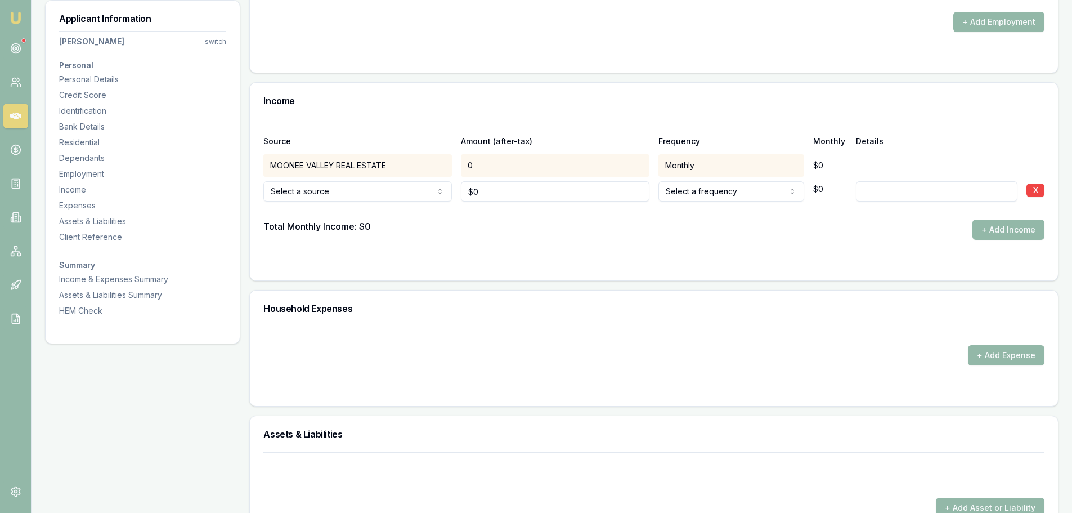
scroll to position [2252, 0]
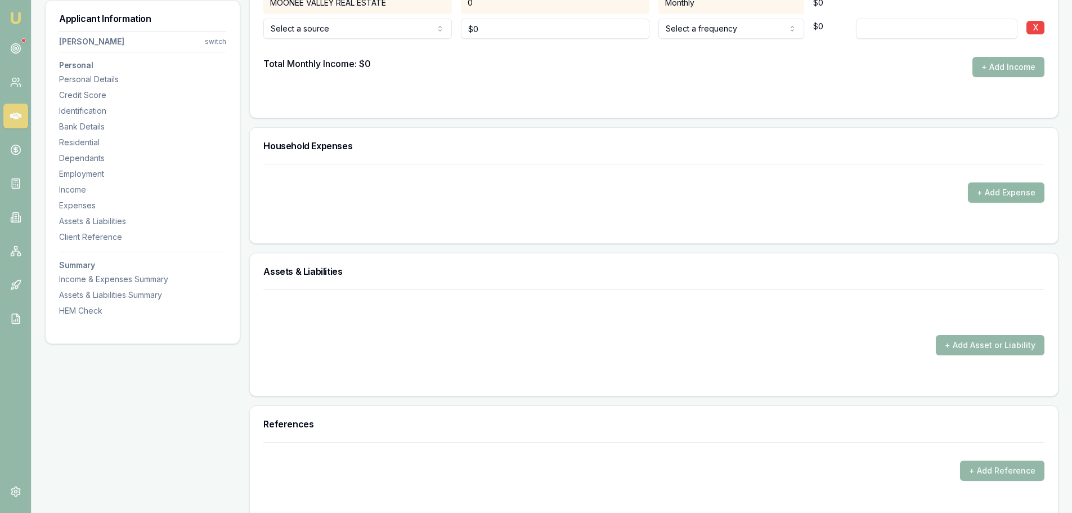
click at [1029, 193] on button "+ Add Expense" at bounding box center [1006, 192] width 77 height 20
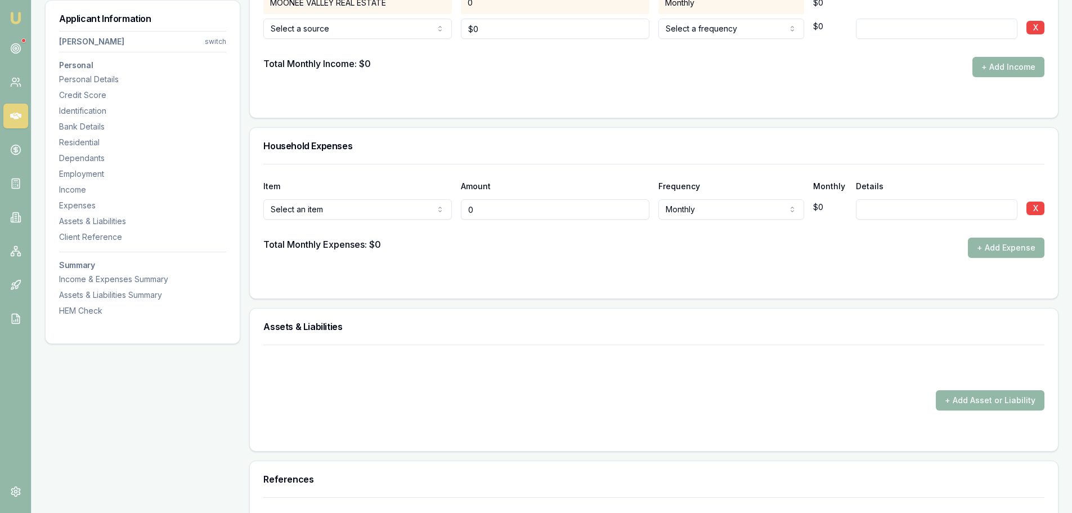
type input "$0"
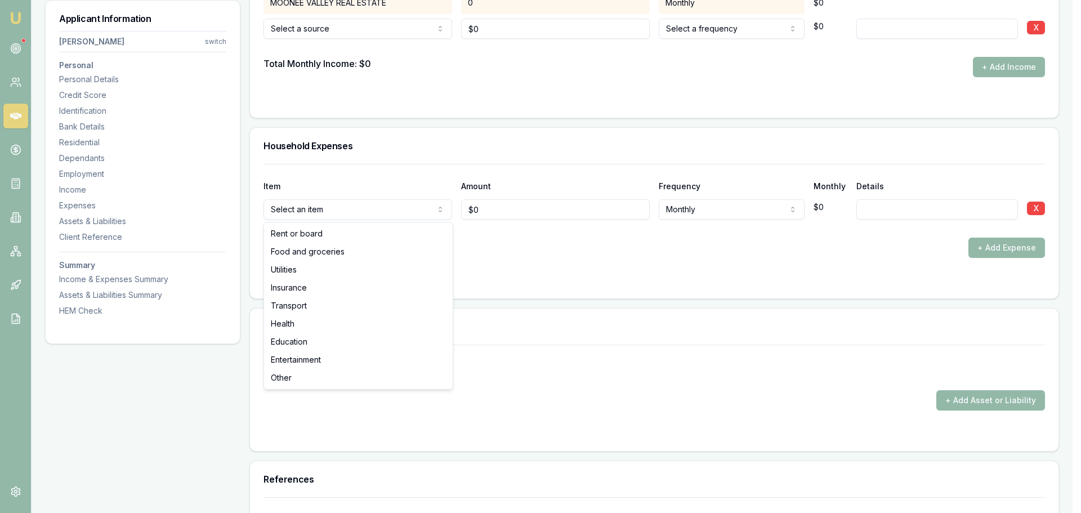
select select "FOOD_AND_GROCERIES"
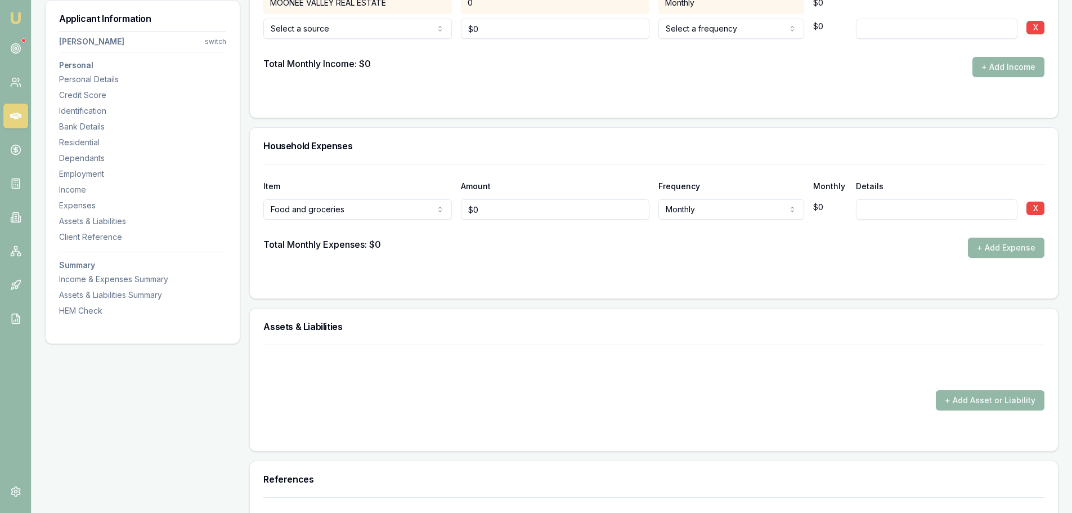
click at [626, 164] on div "Item Amount Frequency Monthly Details" at bounding box center [653, 179] width 781 height 30
click at [402, 134] on div "Household Expenses" at bounding box center [654, 146] width 808 height 36
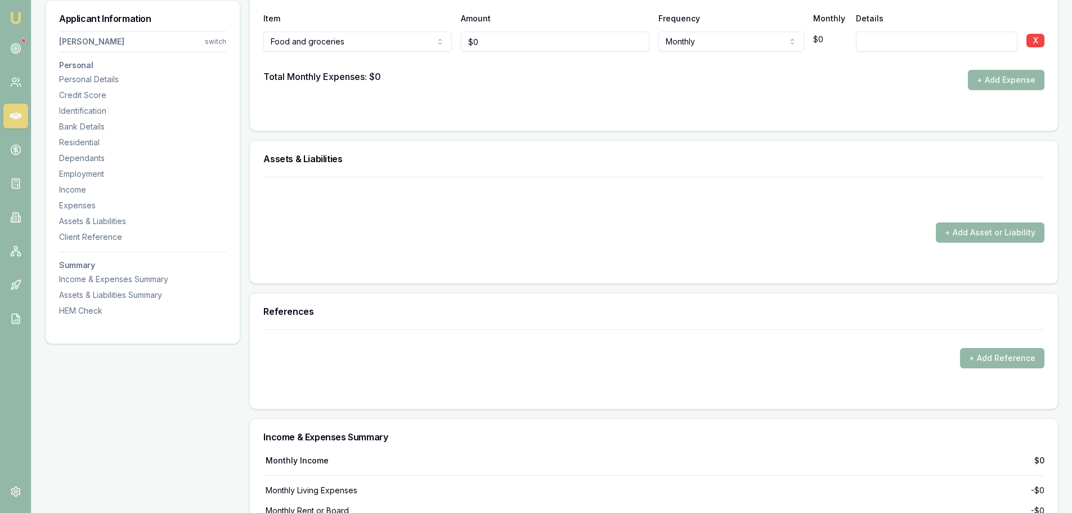
scroll to position [2421, 0]
click at [1031, 231] on button "+ Add Asset or Liability" at bounding box center [990, 231] width 109 height 20
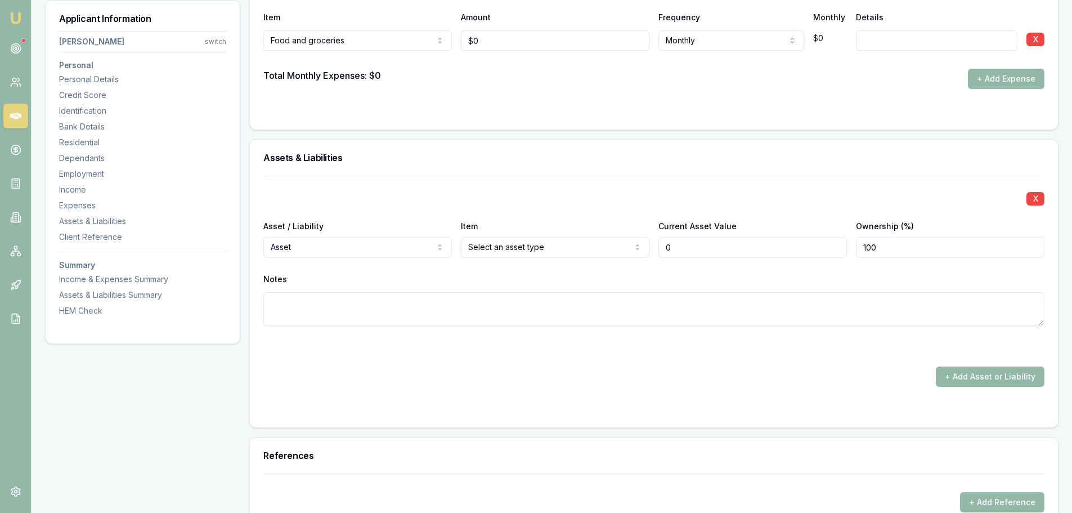
type input "$0"
select select "LIABILITY"
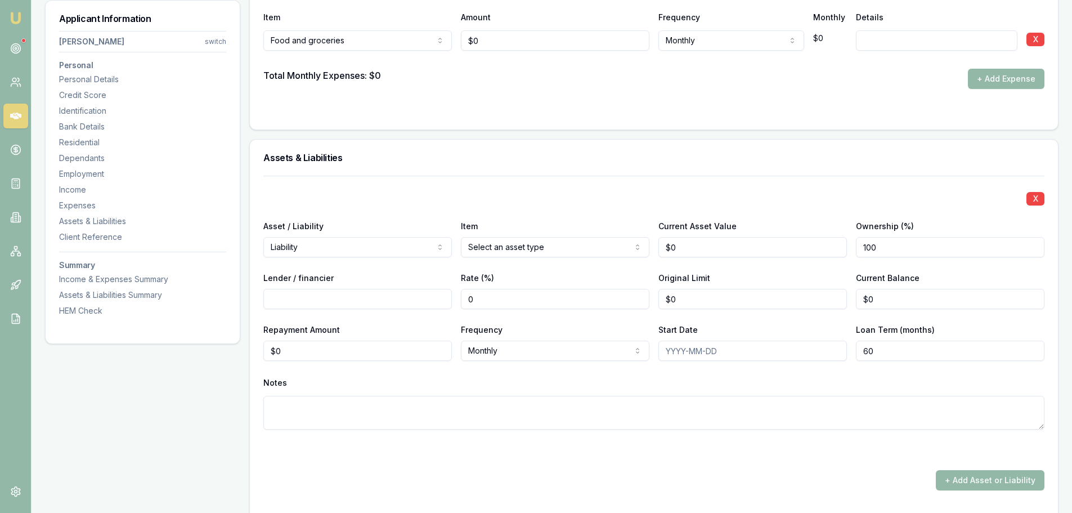
click at [334, 294] on input "Lender / financier" at bounding box center [357, 299] width 189 height 20
type input "E"
type input "WESTPAC"
drag, startPoint x: 357, startPoint y: 353, endPoint x: 218, endPoint y: 337, distance: 139.9
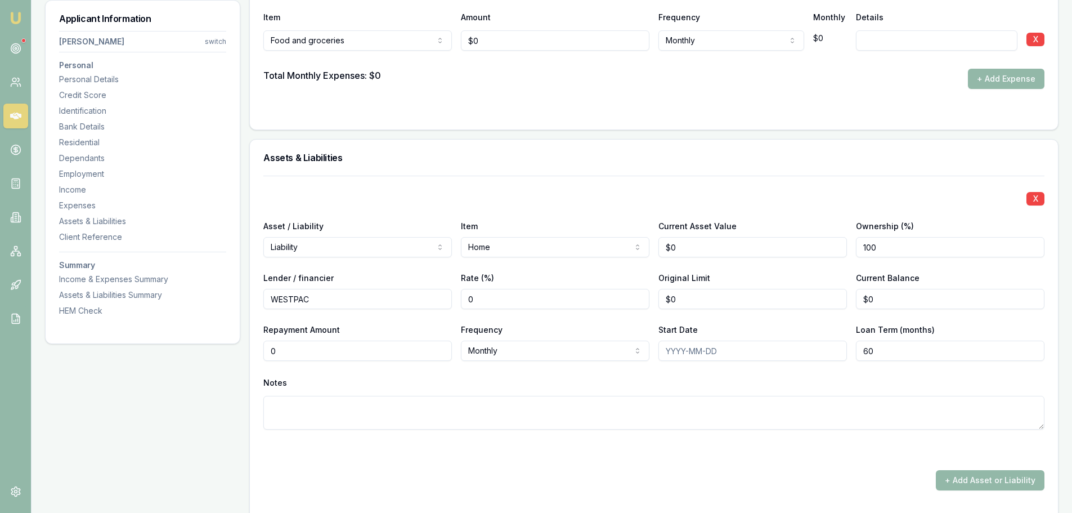
type input "0"
type input "4700"
type input "0"
type input "$4,700"
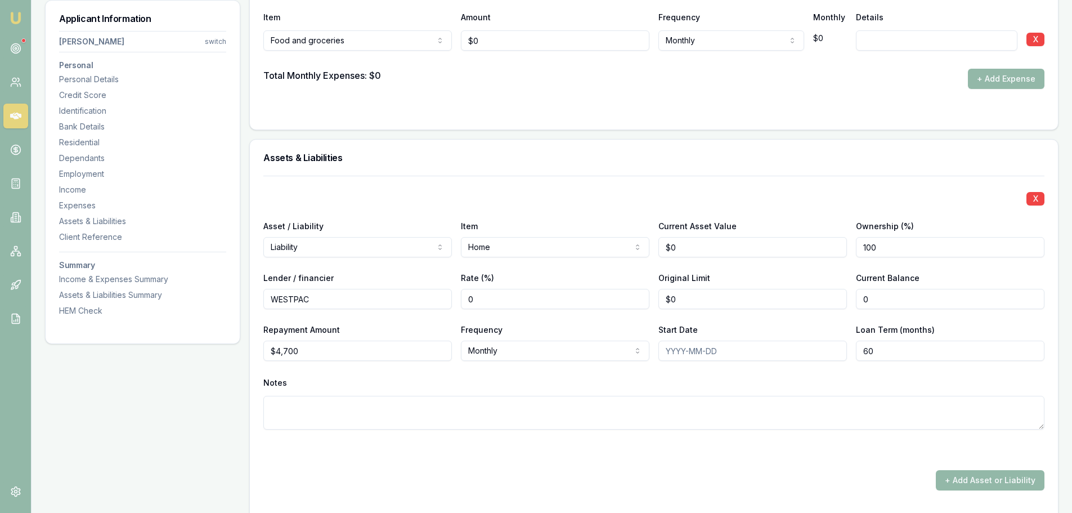
drag, startPoint x: 858, startPoint y: 294, endPoint x: 814, endPoint y: 294, distance: 44.5
click at [831, 294] on div "Lender / financier WESTPAC Rate (%) 0 Original Limit $0 Current Balance 0" at bounding box center [653, 290] width 781 height 38
type input "850000"
type input "0"
type input "$850,000"
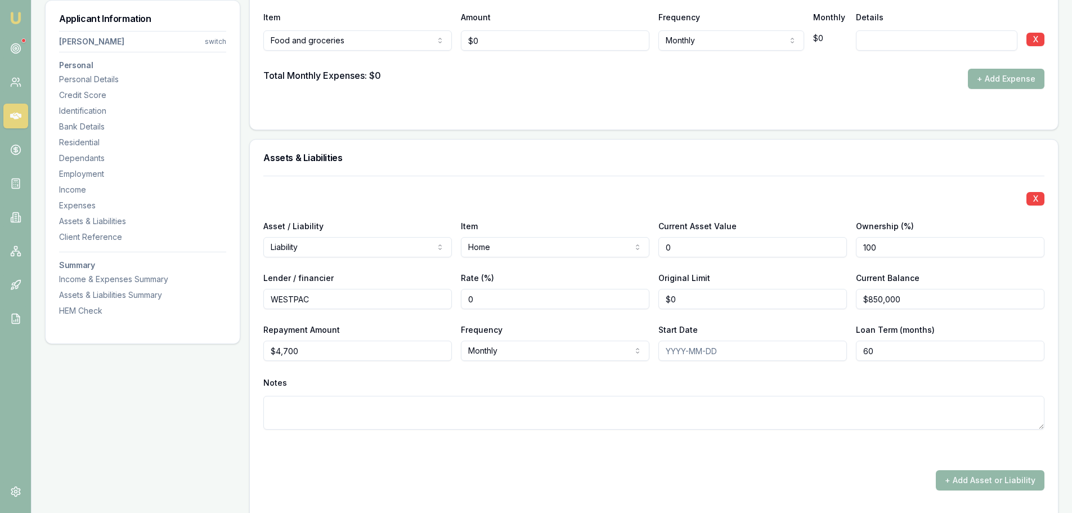
click at [701, 249] on input "0" at bounding box center [753, 247] width 189 height 20
type input "$3,000,000"
click at [593, 185] on div "X Asset / Liability Liability Asset Liability Item Home Home Car Boat Bike Cara…" at bounding box center [653, 316] width 781 height 281
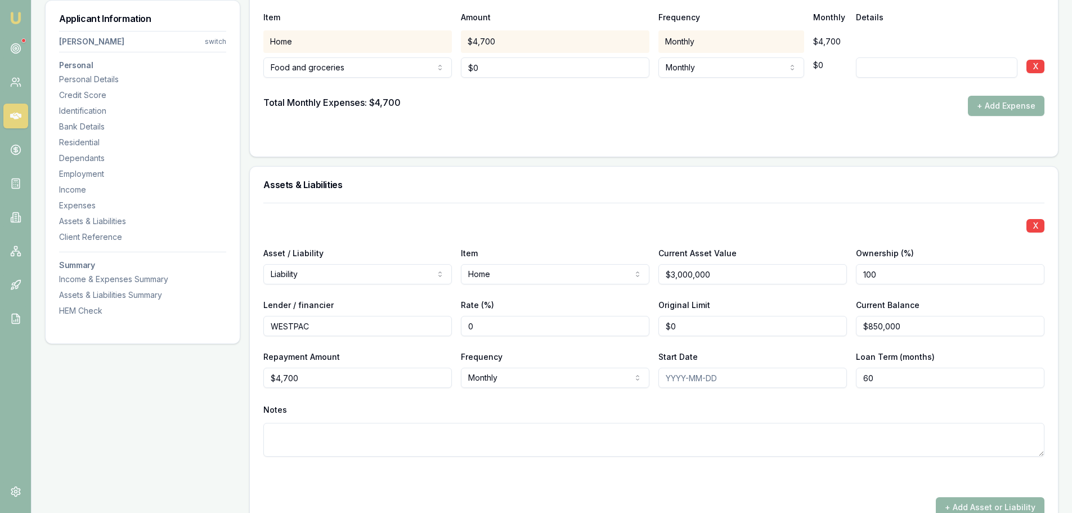
scroll to position [2533, 0]
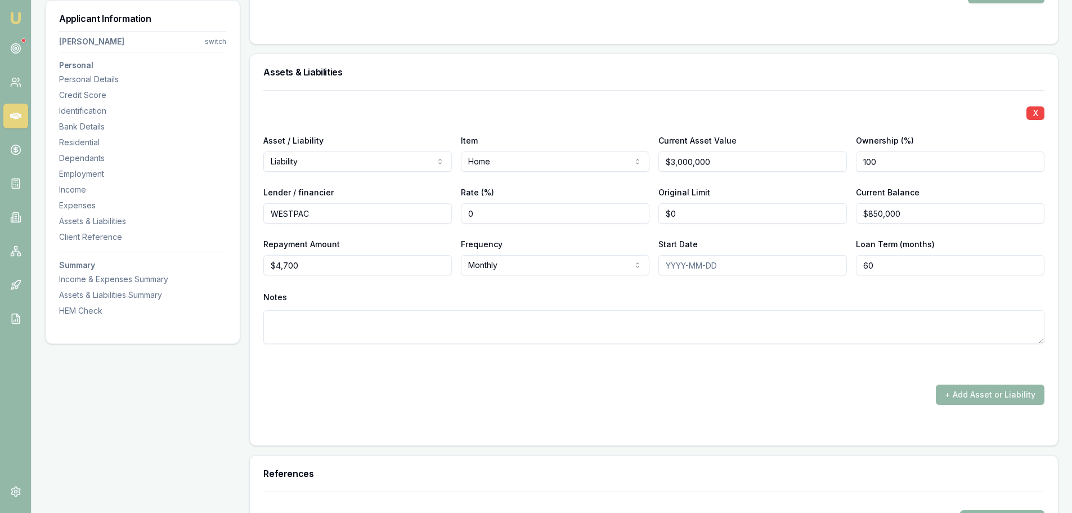
click at [655, 85] on div "Assets & Liabilities" at bounding box center [654, 72] width 808 height 36
click at [1003, 396] on button "+ Add Asset or Liability" at bounding box center [990, 394] width 109 height 20
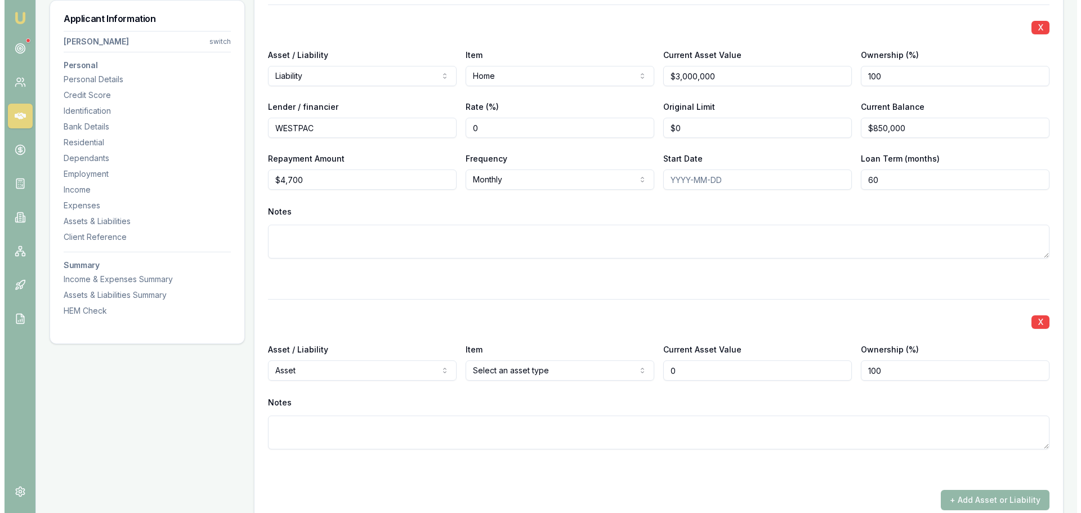
scroll to position [2815, 0]
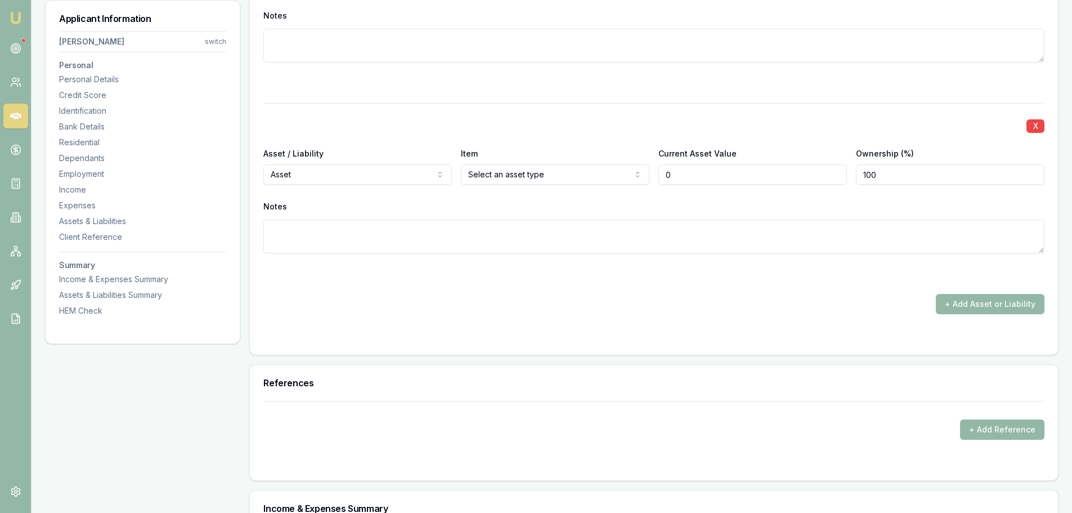
type input "$0"
select select "LIABILITY"
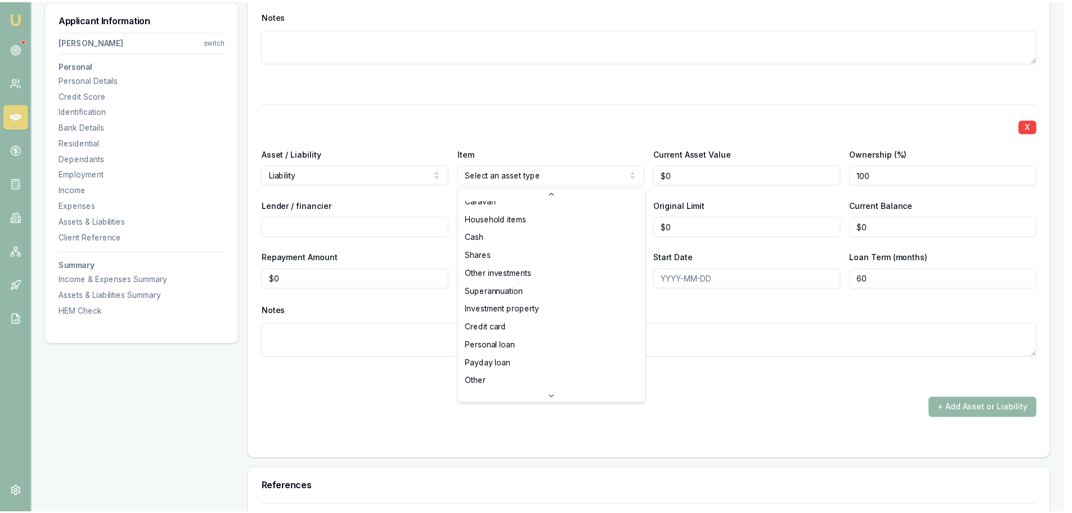
scroll to position [73, 0]
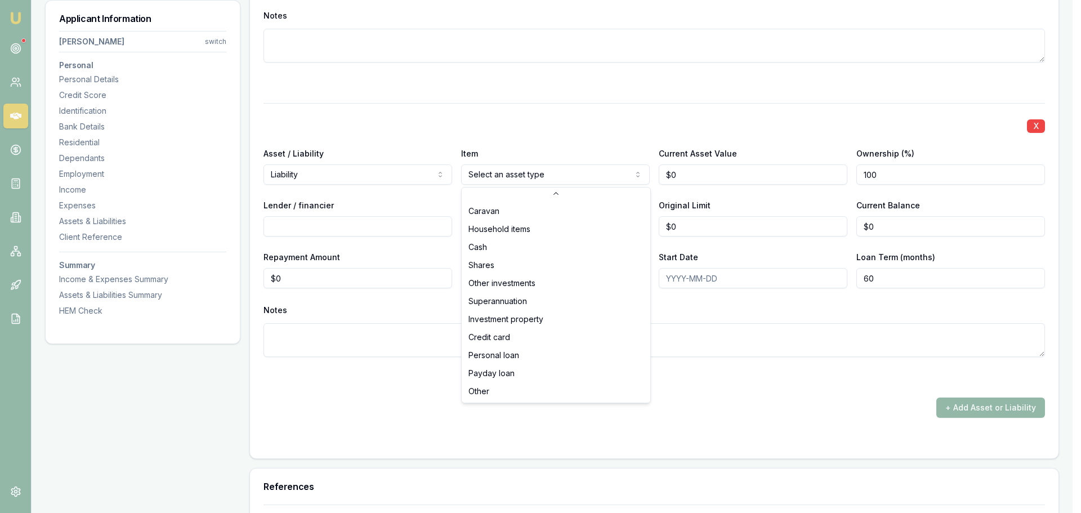
select select "CREDIT_CARD"
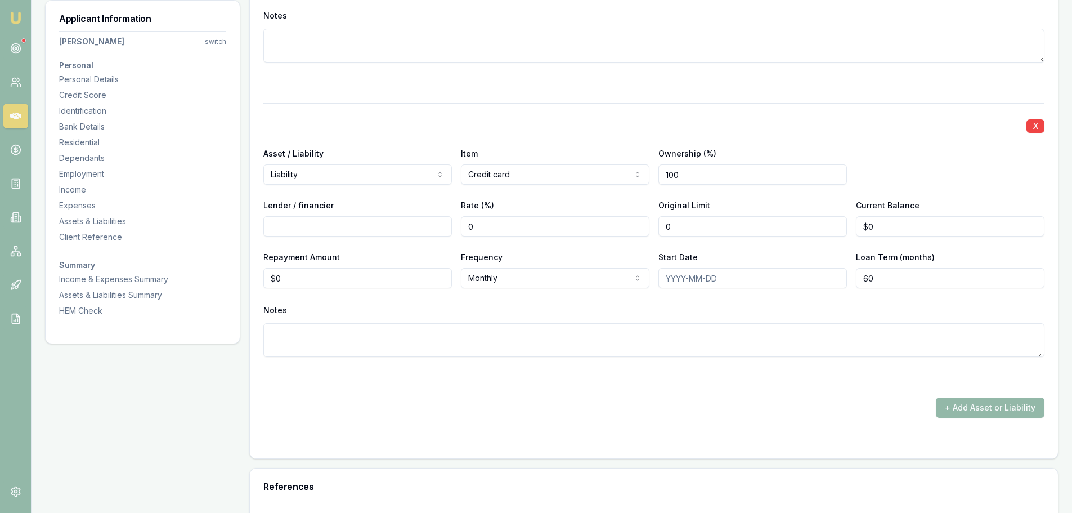
drag, startPoint x: 728, startPoint y: 223, endPoint x: 572, endPoint y: 223, distance: 155.9
click at [621, 223] on div "Lender / financier Rate (%) 0 Original Limit 0 Current Balance $0" at bounding box center [653, 217] width 781 height 38
type input "$8,000"
drag, startPoint x: 884, startPoint y: 227, endPoint x: 856, endPoint y: 225, distance: 28.2
click at [858, 225] on input "0" at bounding box center [950, 226] width 189 height 20
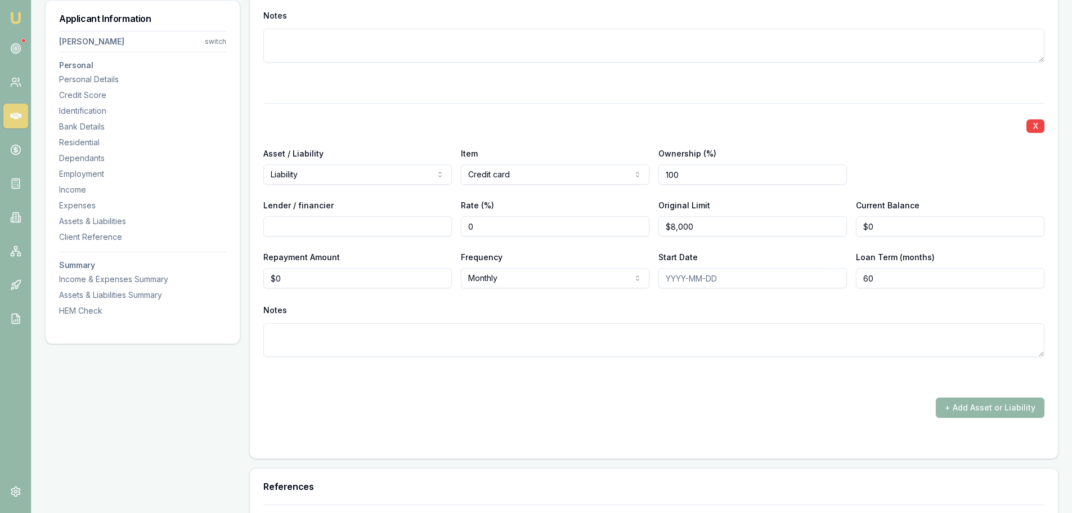
click at [910, 164] on div "Asset / Liability Liability Asset Liability Item Credit card Home Car Boat Bike…" at bounding box center [653, 165] width 781 height 38
drag, startPoint x: 893, startPoint y: 229, endPoint x: 852, endPoint y: 229, distance: 40.5
click at [852, 229] on div "Lender / financier Rate (%) 0 Original Limit $8,000 Current Balance 0" at bounding box center [653, 217] width 781 height 38
type input "$0"
click at [388, 229] on input "Lender / financier" at bounding box center [357, 226] width 189 height 20
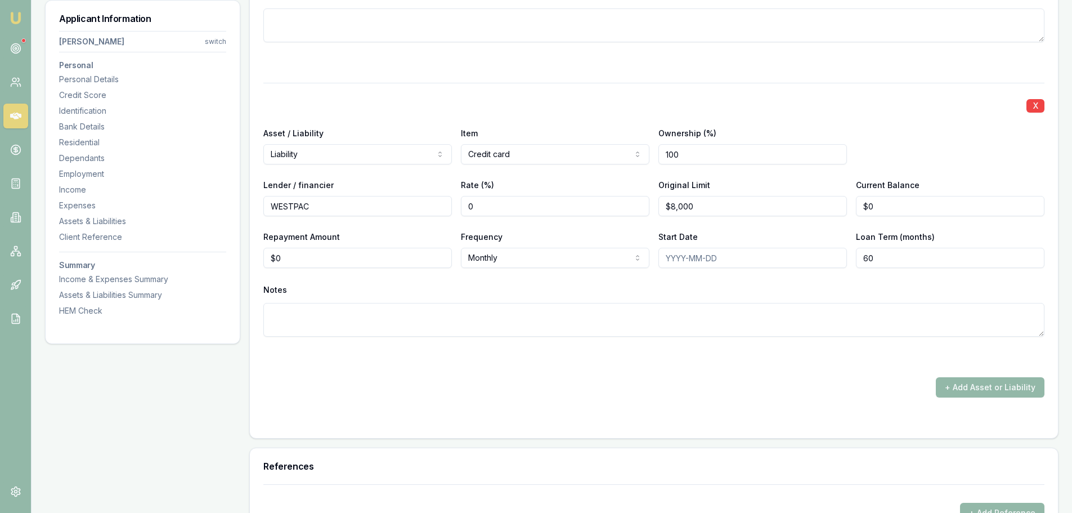
scroll to position [2871, 0]
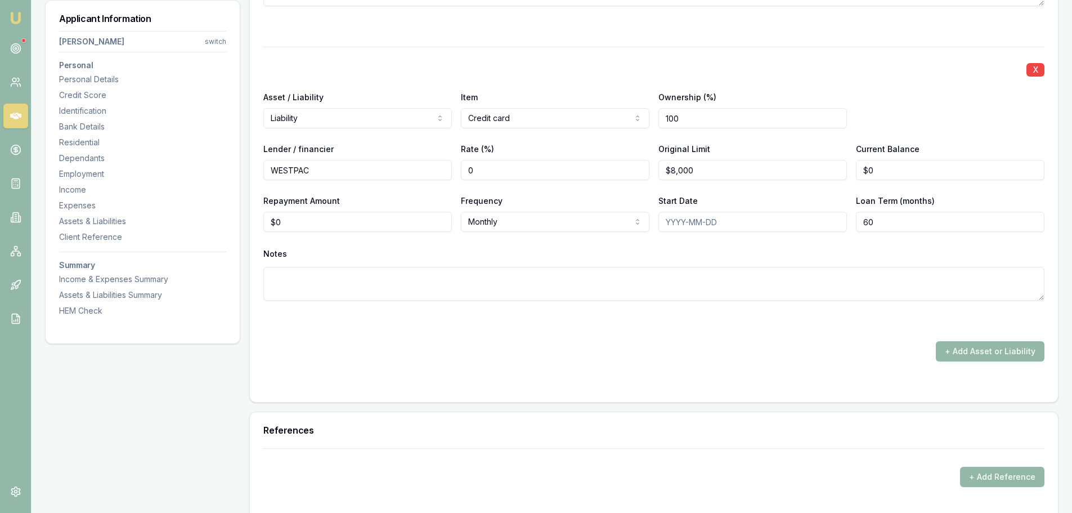
type input "WESTPAC"
click at [500, 356] on div "+ Add Asset or Liability" at bounding box center [653, 351] width 781 height 20
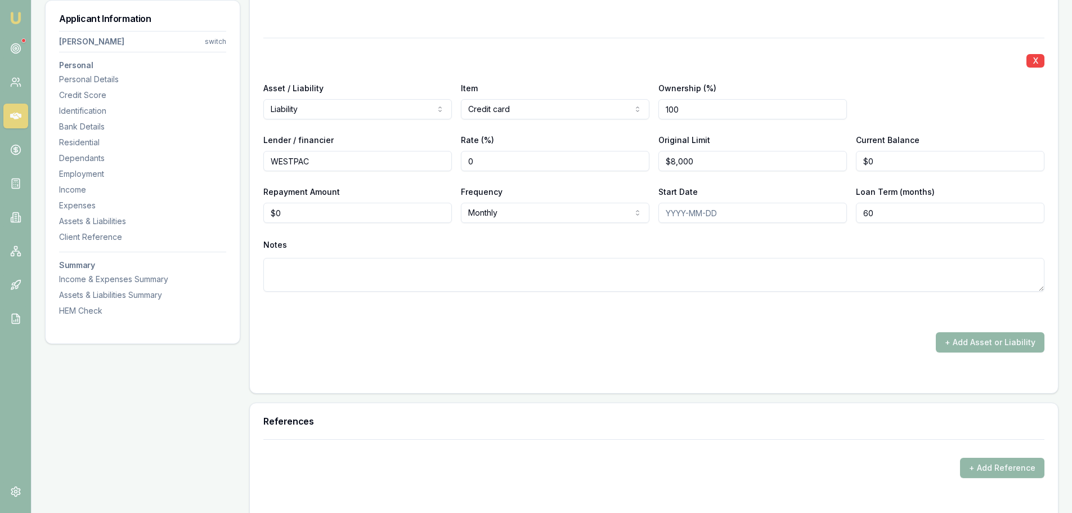
scroll to position [2927, 0]
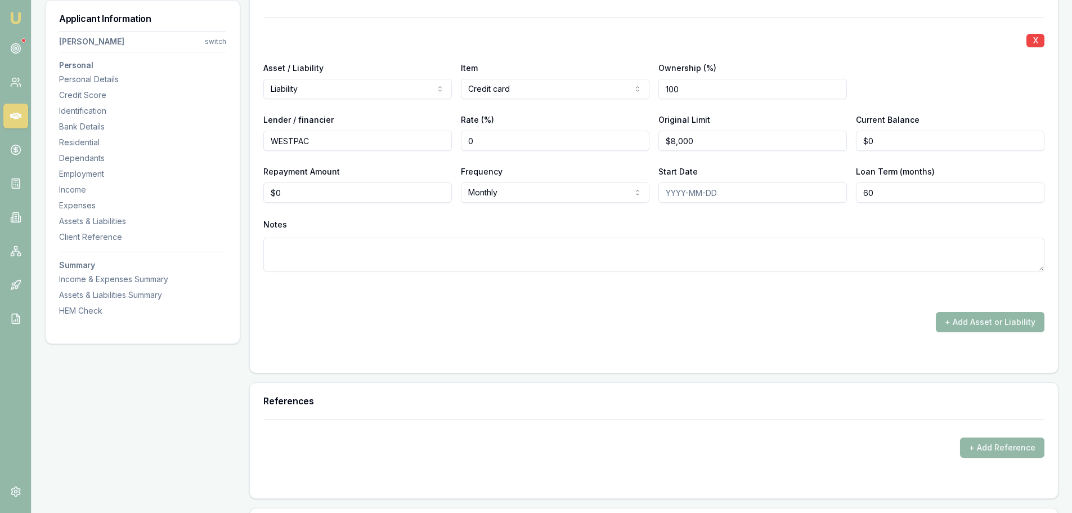
click at [952, 324] on button "+ Add Asset or Liability" at bounding box center [990, 322] width 109 height 20
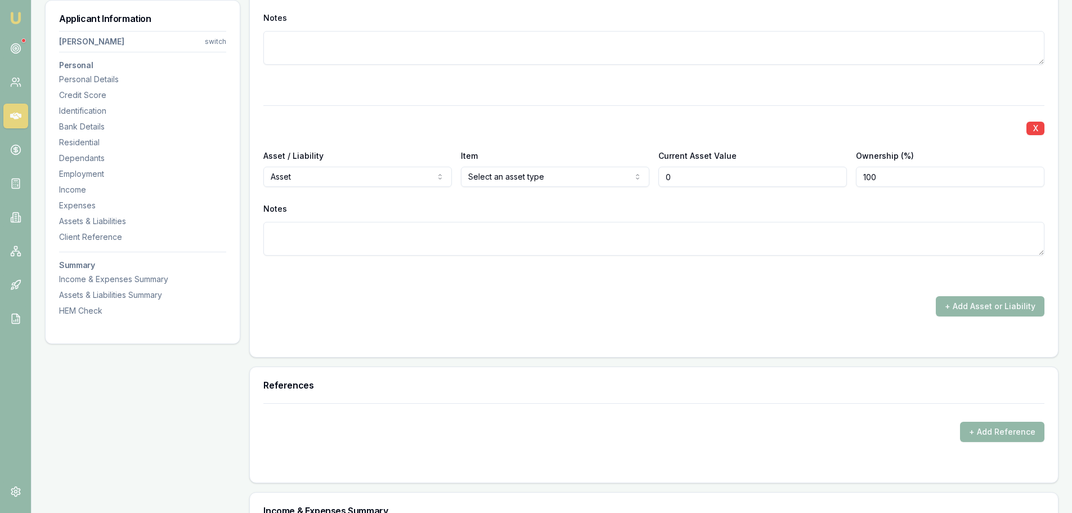
scroll to position [3152, 0]
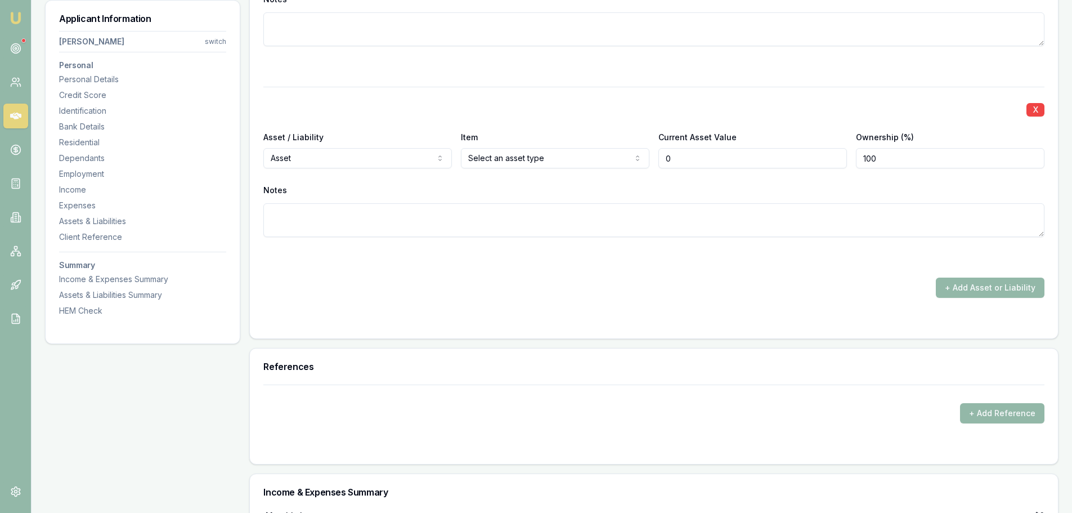
type input "$0"
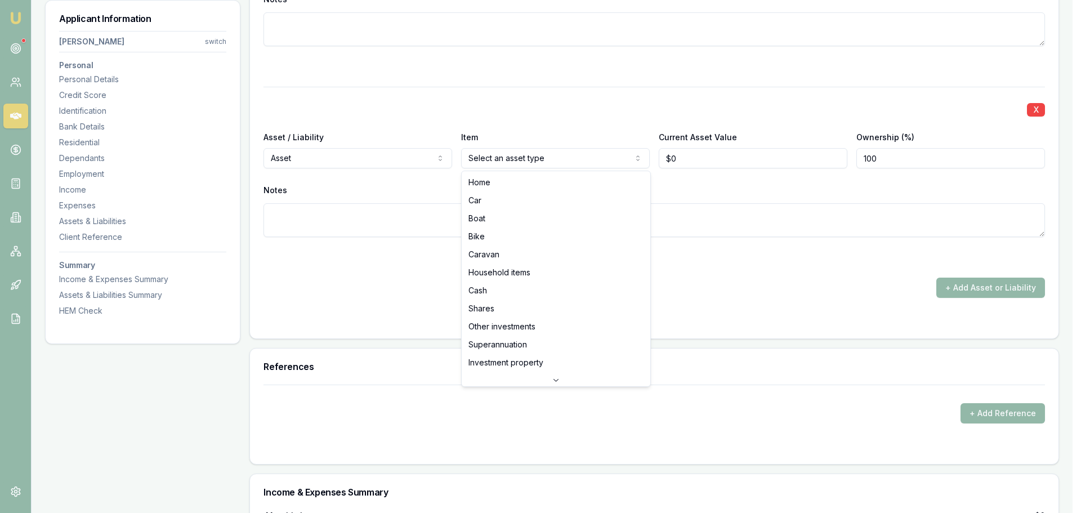
select select "CASH"
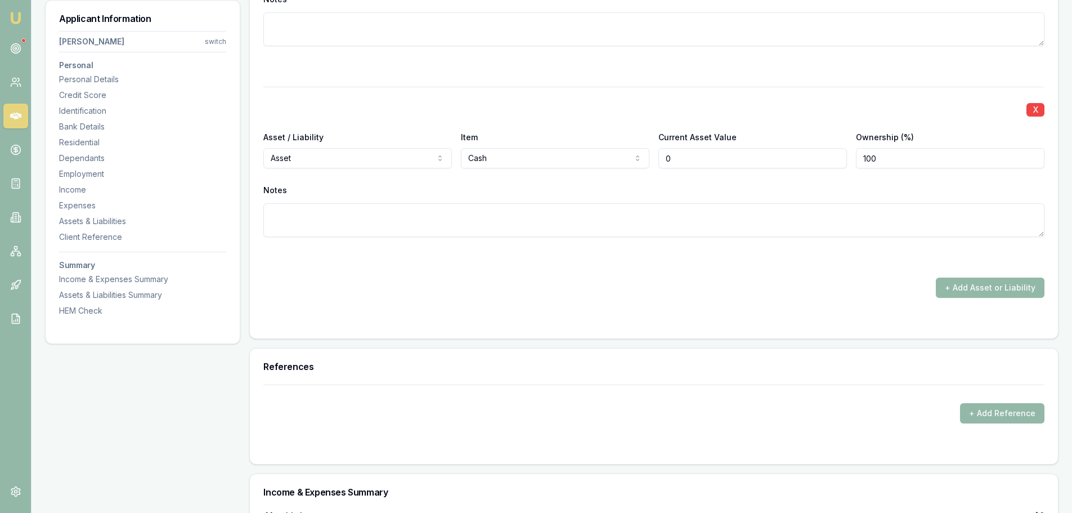
drag, startPoint x: 707, startPoint y: 155, endPoint x: 630, endPoint y: 161, distance: 77.3
click at [630, 161] on div "Asset / Liability Asset Asset Liability Item Cash Home Car Boat Bike Caravan Ho…" at bounding box center [653, 149] width 781 height 38
type input "$120,000"
click at [1019, 284] on button "+ Add Asset or Liability" at bounding box center [990, 288] width 109 height 20
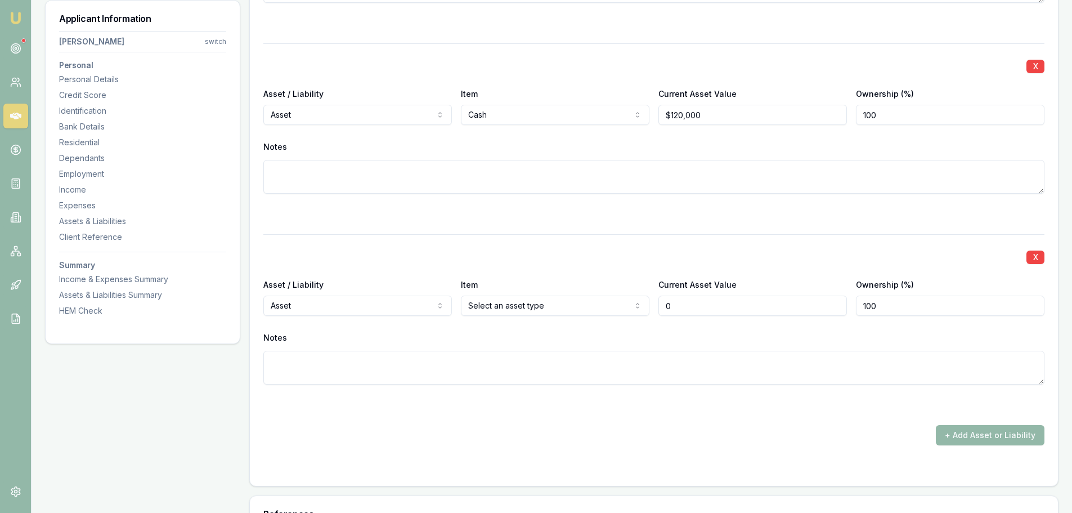
scroll to position [3209, 0]
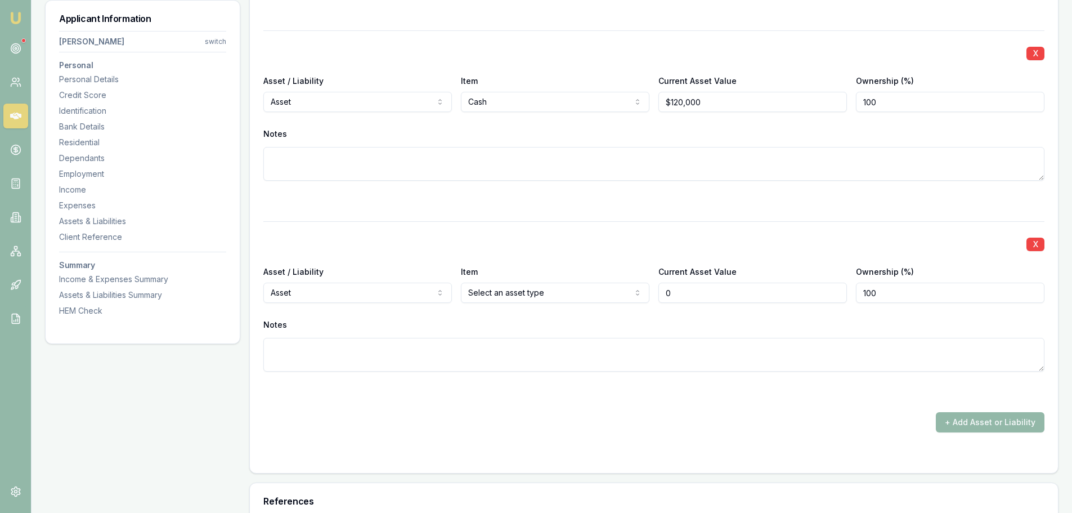
type input "$0"
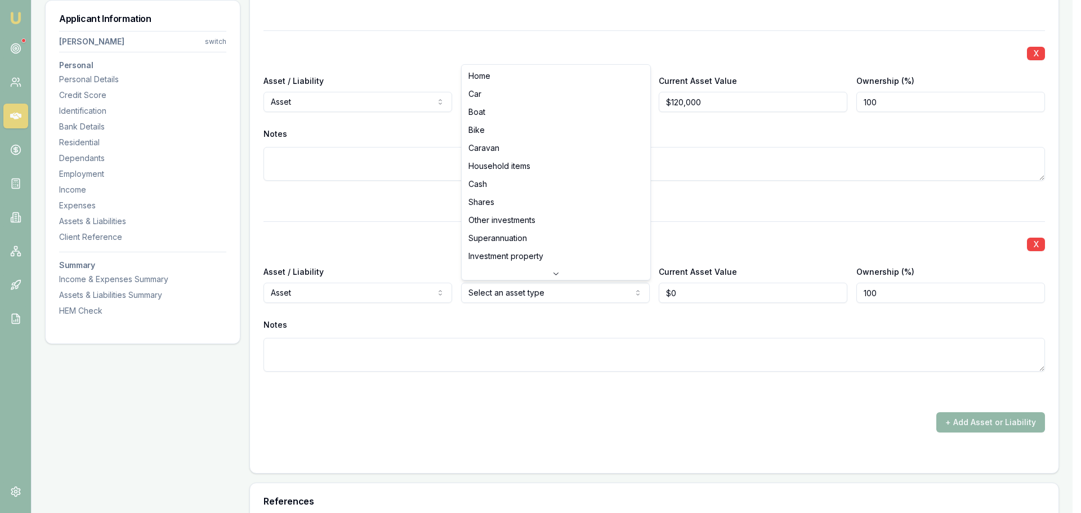
select select "HOUSEHOLD_ITEMS"
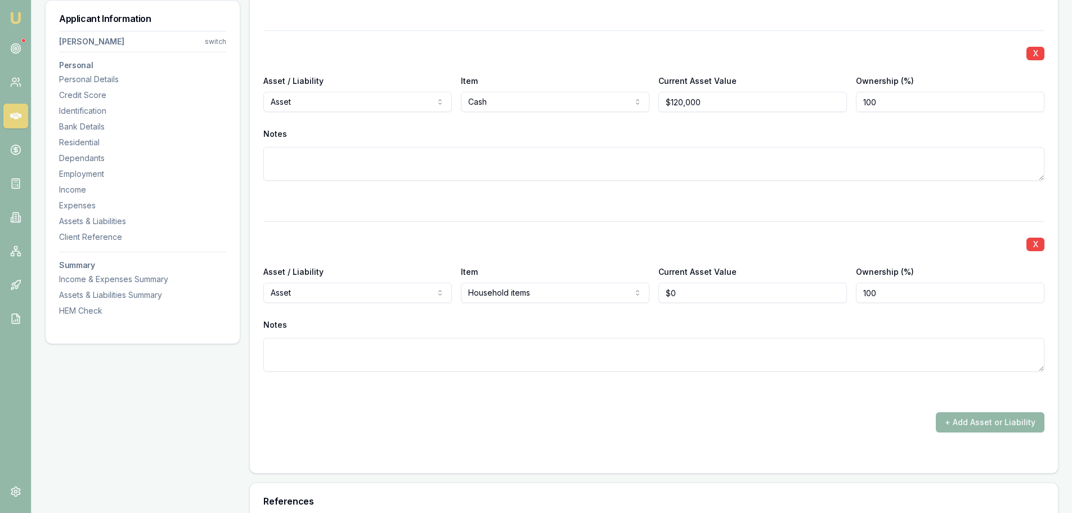
click at [448, 204] on div at bounding box center [653, 201] width 781 height 14
drag, startPoint x: 705, startPoint y: 292, endPoint x: 604, endPoint y: 287, distance: 100.9
click at [604, 287] on div "Asset / Liability Asset Asset Liability Item Household items Home Car Boat Bike…" at bounding box center [653, 284] width 781 height 38
type input "$200,000"
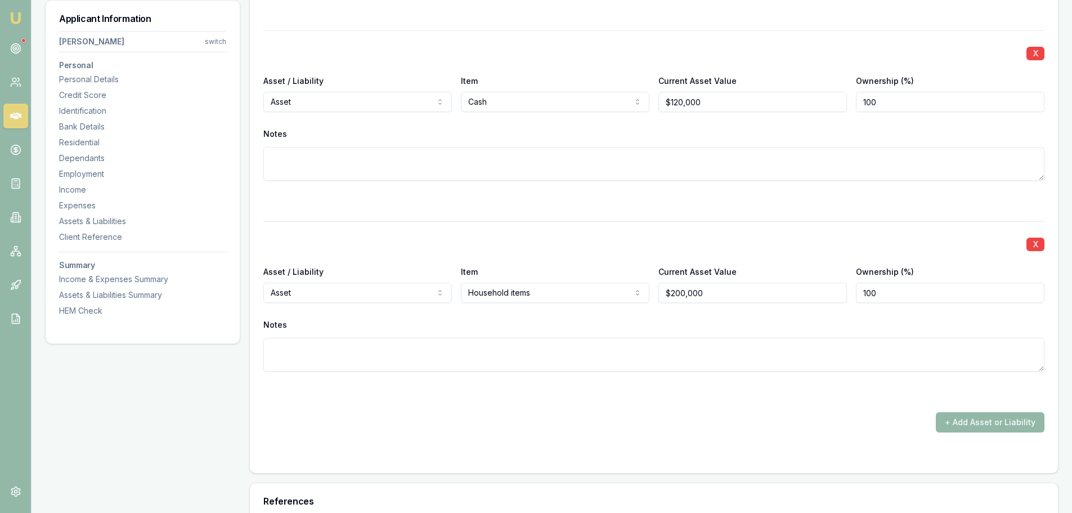
click at [969, 422] on button "+ Add Asset or Liability" at bounding box center [990, 422] width 109 height 20
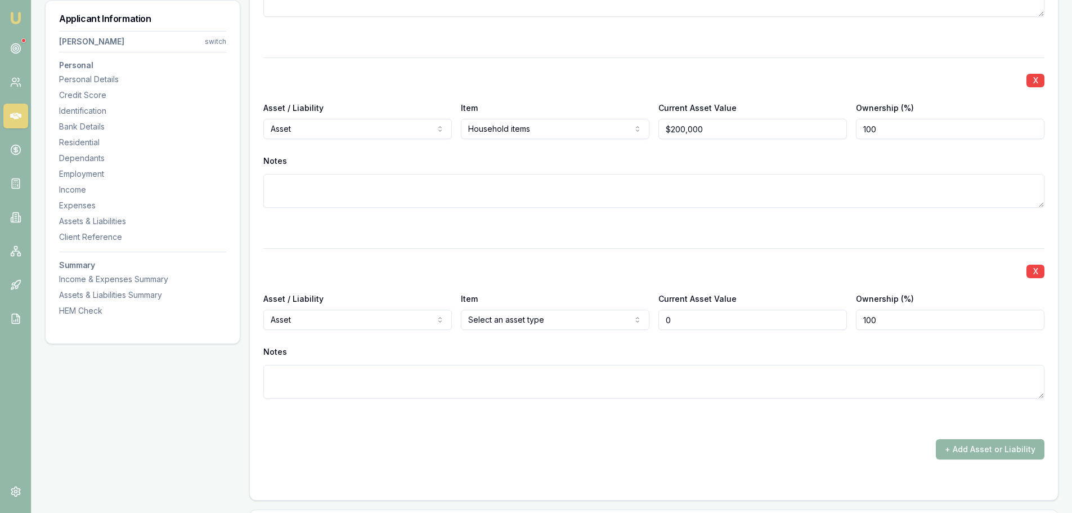
scroll to position [3377, 0]
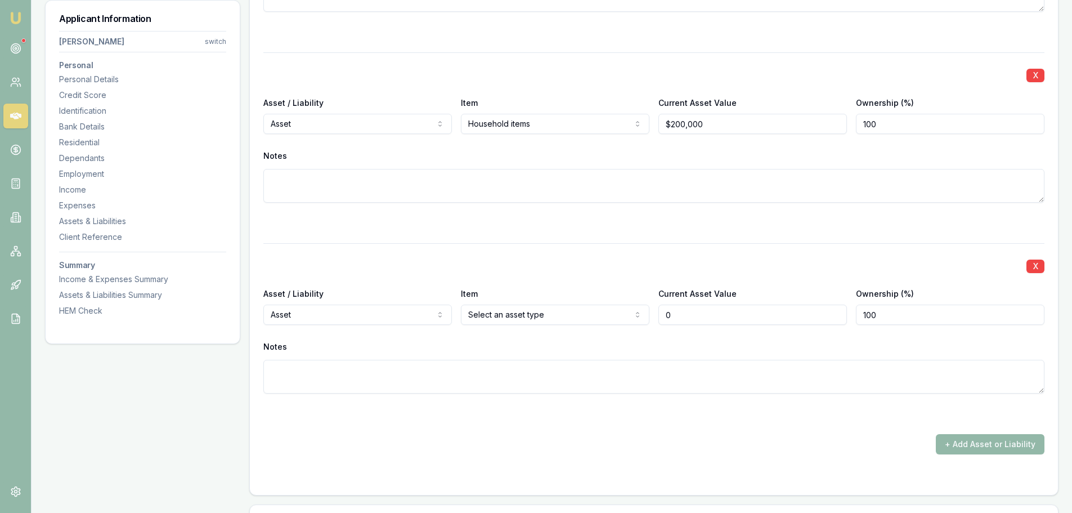
type input "$0"
click at [516, 229] on div at bounding box center [653, 223] width 781 height 14
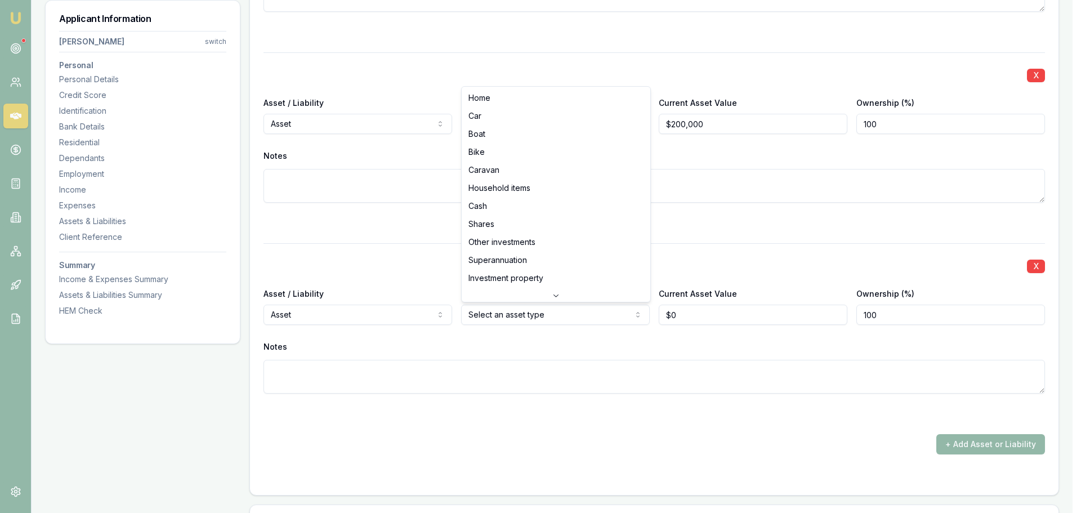
select select "CAR"
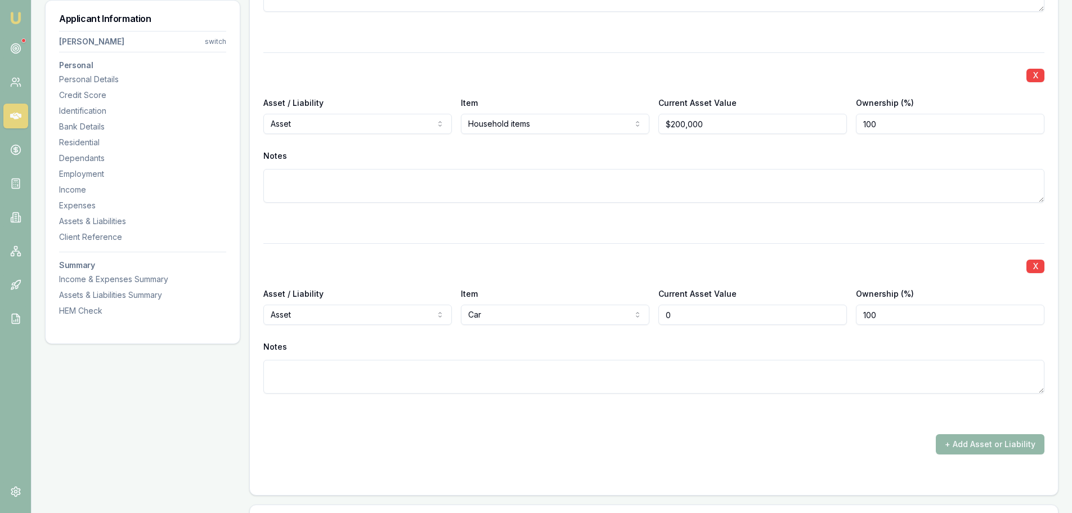
drag, startPoint x: 667, startPoint y: 307, endPoint x: 545, endPoint y: 278, distance: 125.1
click at [570, 280] on div "X Asset / Liability Asset Asset Liability Item Car Home Car Boat Bike Caravan H…" at bounding box center [653, 331] width 781 height 177
type input "$15,000"
click at [990, 442] on button "+ Add Asset or Liability" at bounding box center [990, 444] width 109 height 20
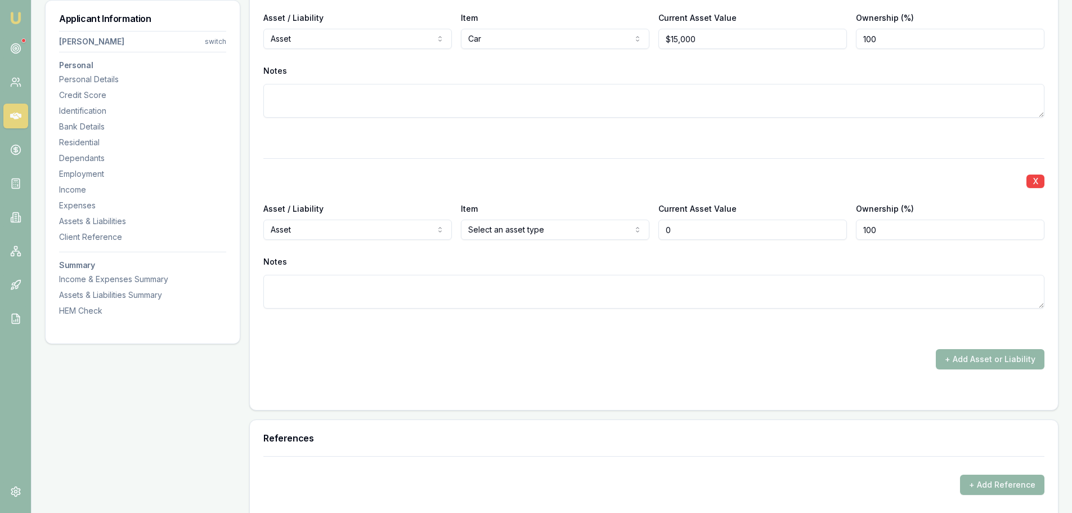
scroll to position [3662, 0]
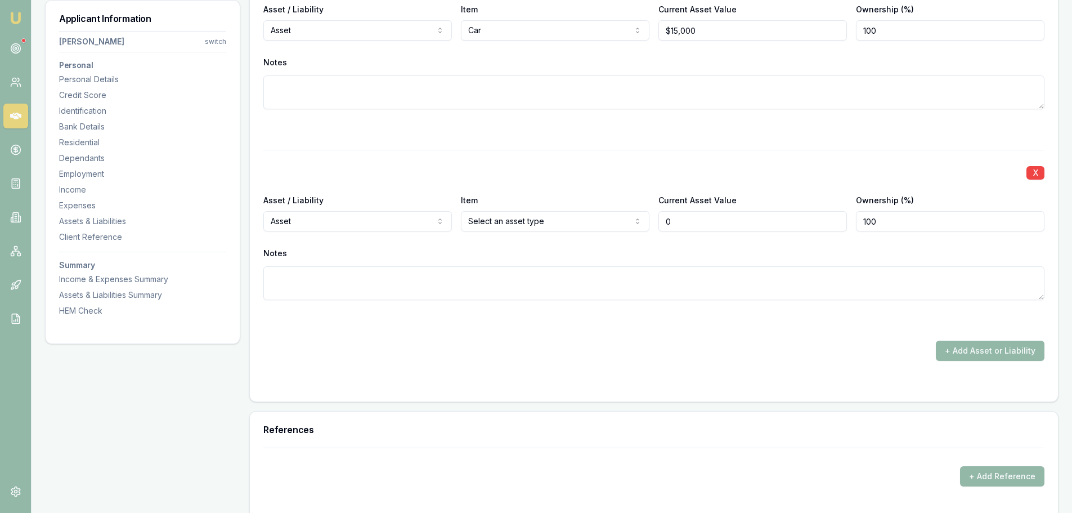
type input "$0"
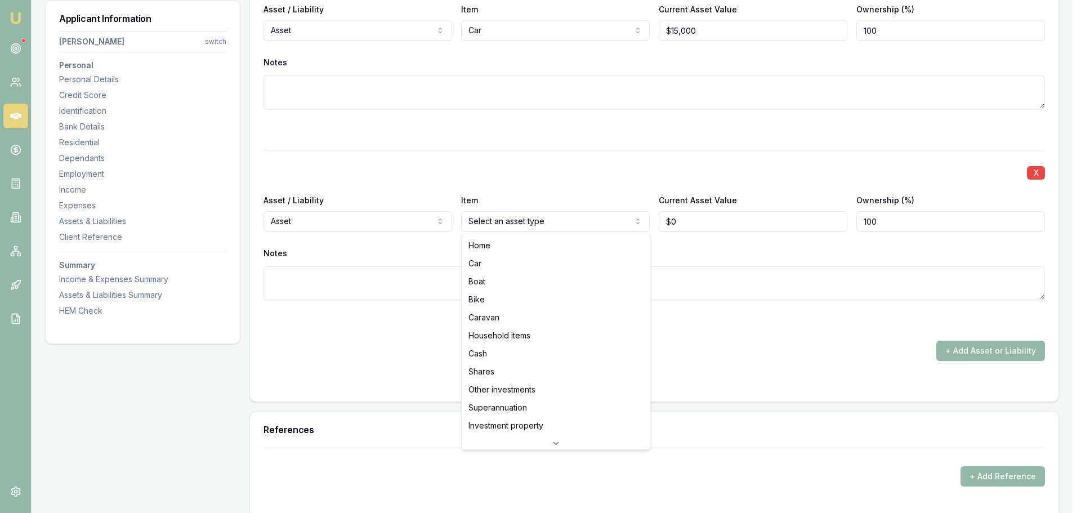
select select "CAR"
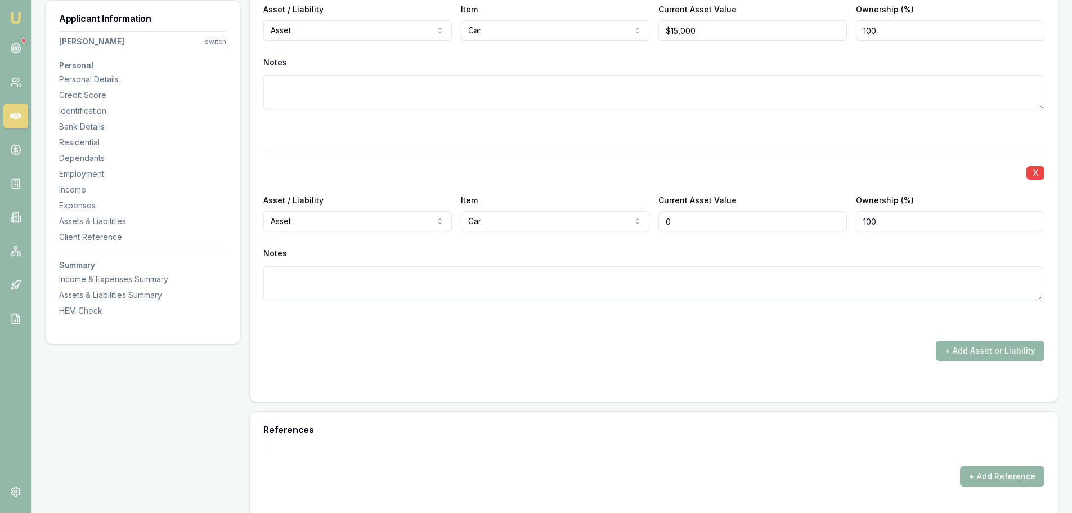
drag, startPoint x: 692, startPoint y: 226, endPoint x: 623, endPoint y: 218, distance: 69.1
click at [630, 219] on div "Asset / Liability Asset Asset Liability Item Car Home Car Boat Bike Caravan Hou…" at bounding box center [653, 212] width 781 height 38
type input "$0"
drag, startPoint x: 588, startPoint y: 281, endPoint x: 590, endPoint y: 258, distance: 23.7
click at [591, 281] on textarea at bounding box center [653, 283] width 781 height 34
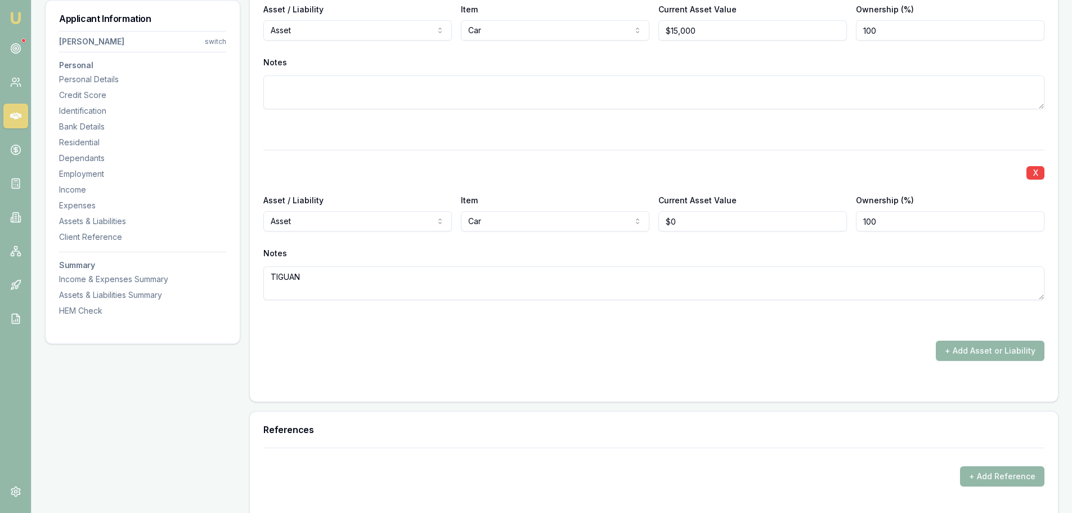
type textarea "TIGUAN"
drag, startPoint x: 708, startPoint y: 220, endPoint x: 411, endPoint y: 213, distance: 297.3
click at [502, 220] on div "Asset / Liability Asset Asset Liability Item Car Home Car Boat Bike Caravan Hou…" at bounding box center [653, 212] width 781 height 38
type input "$65,000"
click at [583, 126] on div at bounding box center [653, 130] width 781 height 14
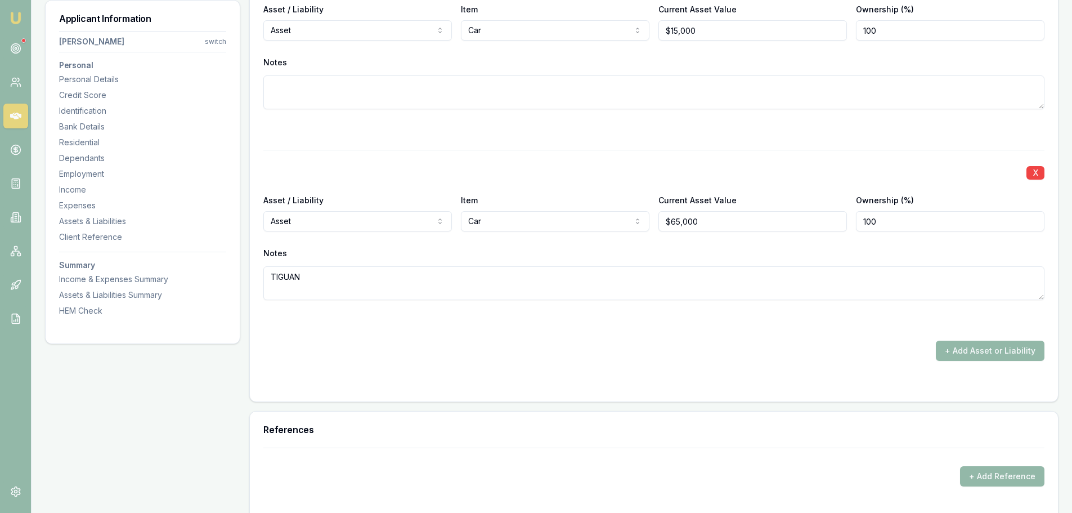
click at [863, 315] on div at bounding box center [653, 321] width 781 height 14
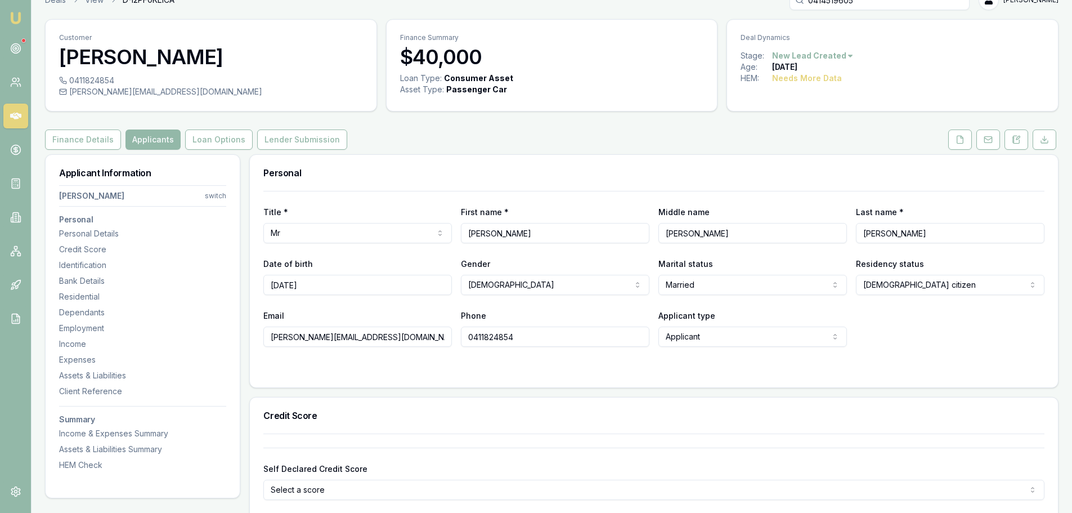
scroll to position [0, 0]
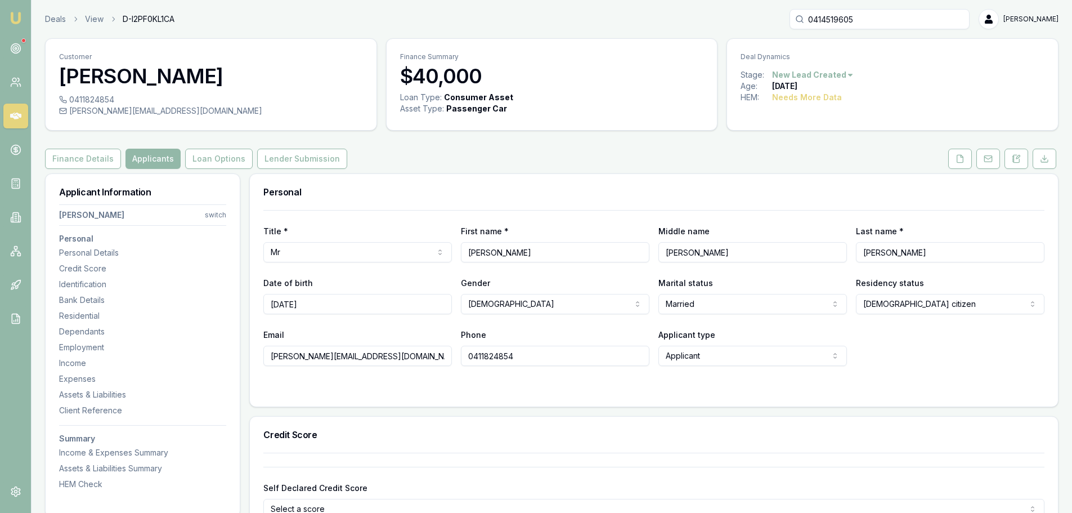
click at [525, 160] on div "Finance Details Applicants Loan Options Lender Submission" at bounding box center [552, 159] width 1014 height 20
click at [810, 155] on div "Finance Details Applicants Loan Options Lender Submission" at bounding box center [552, 159] width 1014 height 20
click at [965, 164] on button at bounding box center [960, 159] width 24 height 20
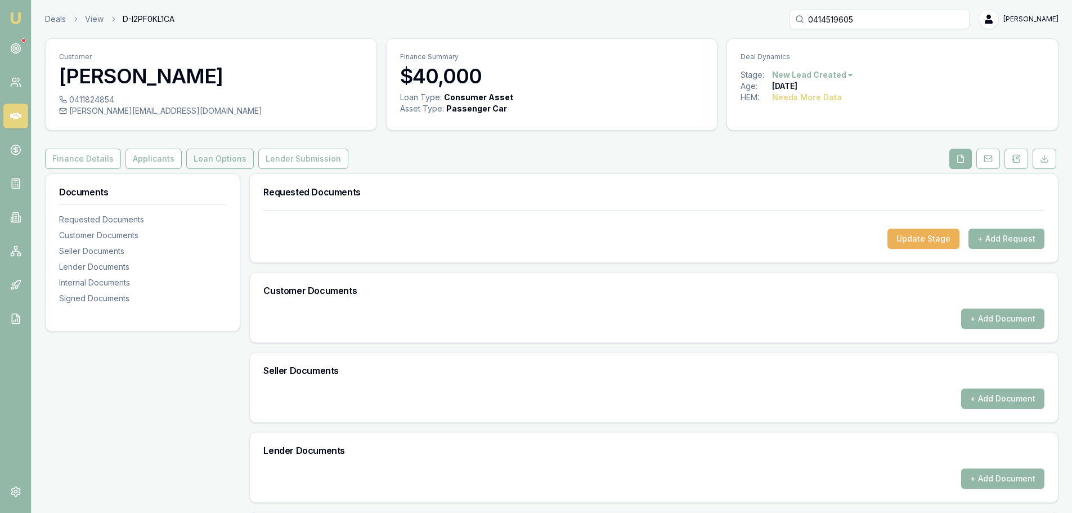
click at [216, 155] on button "Loan Options" at bounding box center [220, 159] width 68 height 20
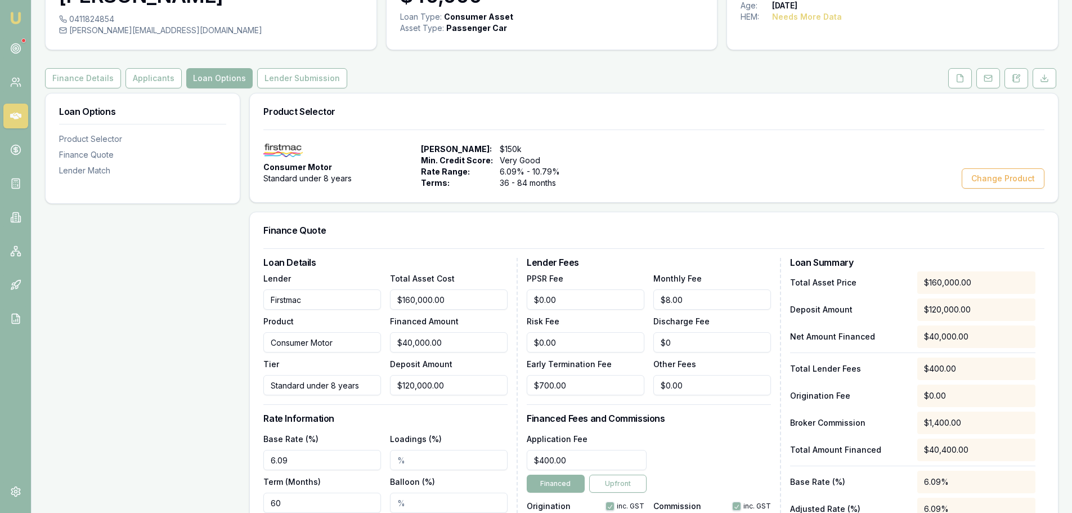
scroll to position [225, 0]
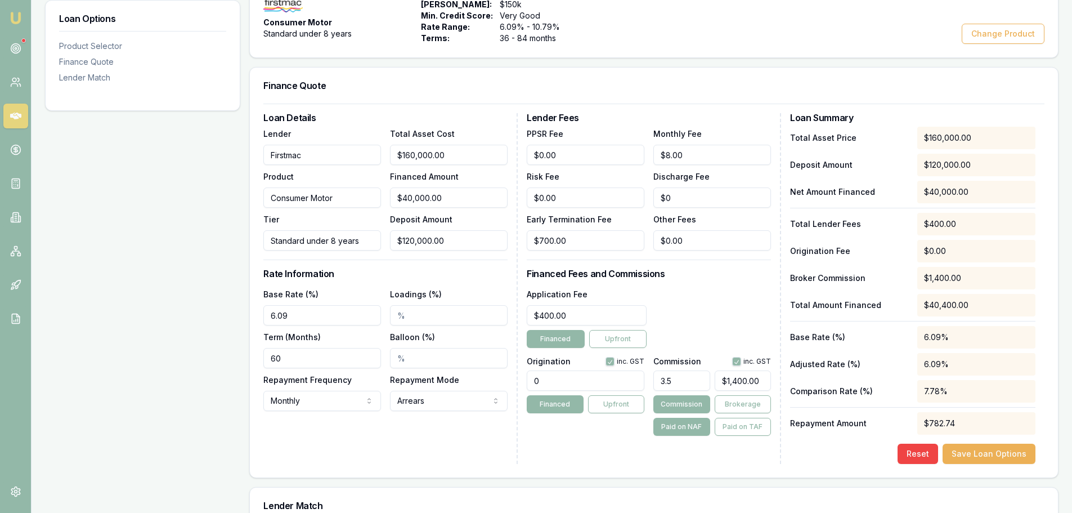
drag, startPoint x: 554, startPoint y: 383, endPoint x: 461, endPoint y: 377, distance: 93.1
click at [487, 381] on div "Loan Details Lender Firstmac Product Consumer Motor Tier Standard under 8 years…" at bounding box center [653, 288] width 781 height 351
type input "1210"
type input "400"
type input "1210.00"
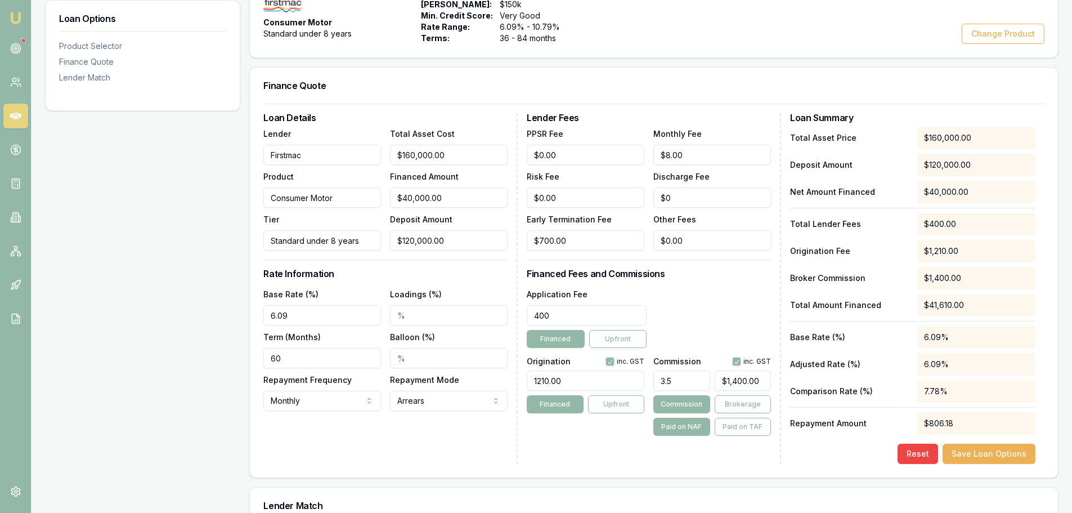
drag, startPoint x: 581, startPoint y: 313, endPoint x: 422, endPoint y: 309, distance: 159.4
click at [432, 320] on div "Loan Details Lender Firstmac Product Consumer Motor Tier Standard under 8 years…" at bounding box center [653, 288] width 781 height 351
type input "$499.00"
click at [728, 294] on div "Application Fee $499.00 Financed Upfront" at bounding box center [649, 317] width 244 height 61
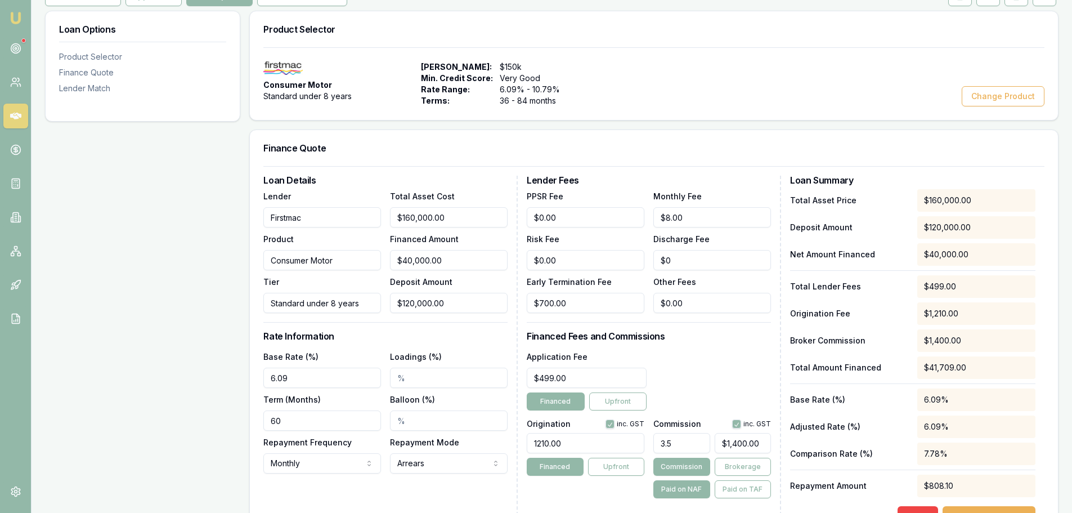
scroll to position [0, 0]
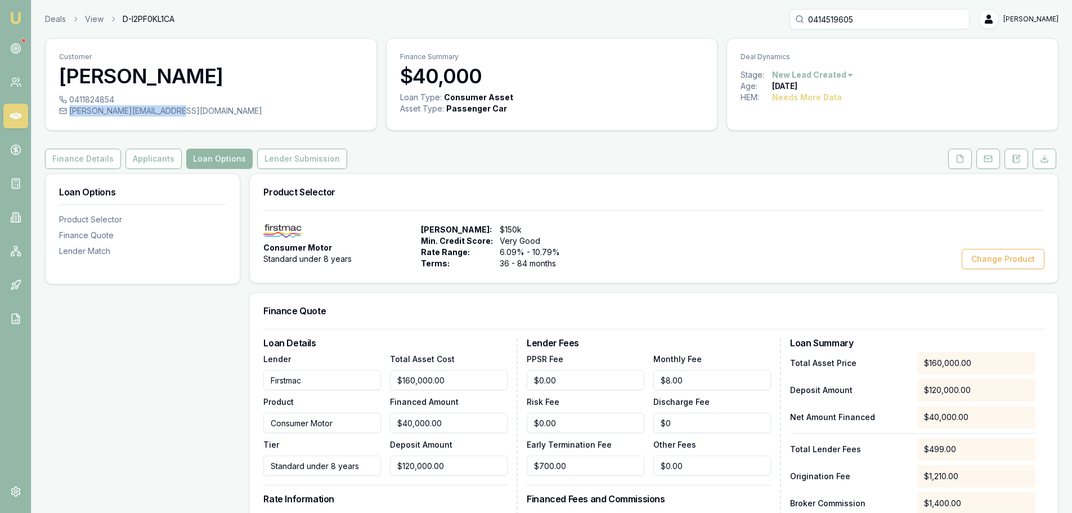
click at [177, 114] on div "david@mooneevalley.com.au" at bounding box center [211, 110] width 304 height 11
copy div "david@mooneevalley.com.au"
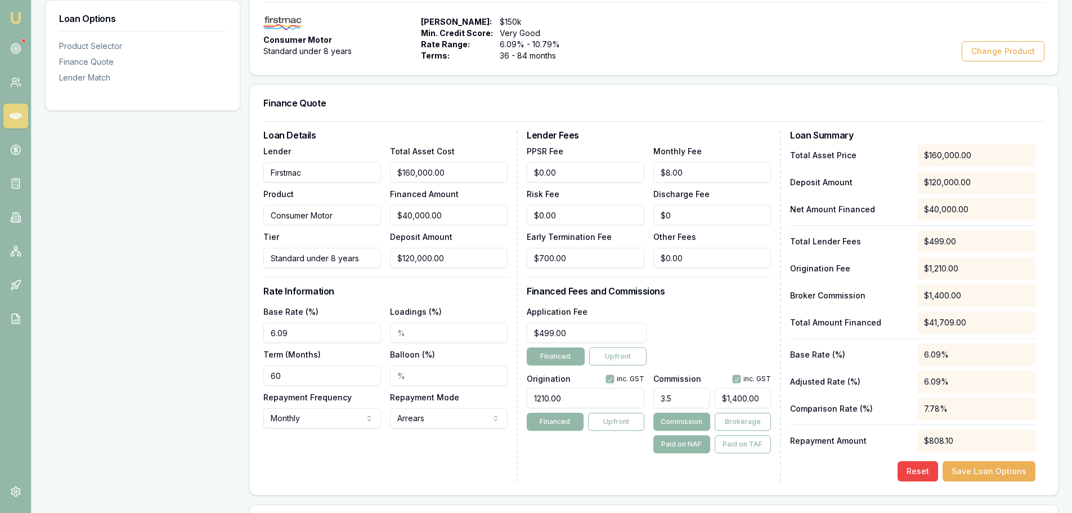
scroll to position [225, 0]
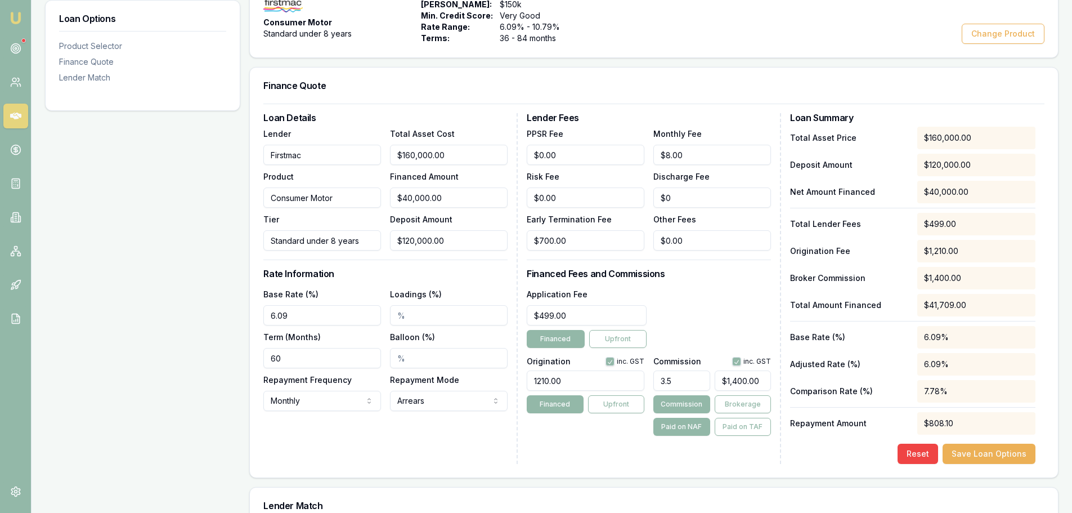
drag, startPoint x: 118, startPoint y: 311, endPoint x: 44, endPoint y: 302, distance: 73.7
click at [47, 302] on div "Loan Options Product Selector Finance Quote Lender Match Product Selector Consu…" at bounding box center [552, 376] width 1014 height 857
type input "5.85%"
drag, startPoint x: 415, startPoint y: 363, endPoint x: 271, endPoint y: 351, distance: 145.2
click at [279, 351] on div "Base Rate (%) 5.85% Loadings (%) Term (Months) 60 Balloon (%) Repayment Frequen…" at bounding box center [385, 349] width 244 height 124
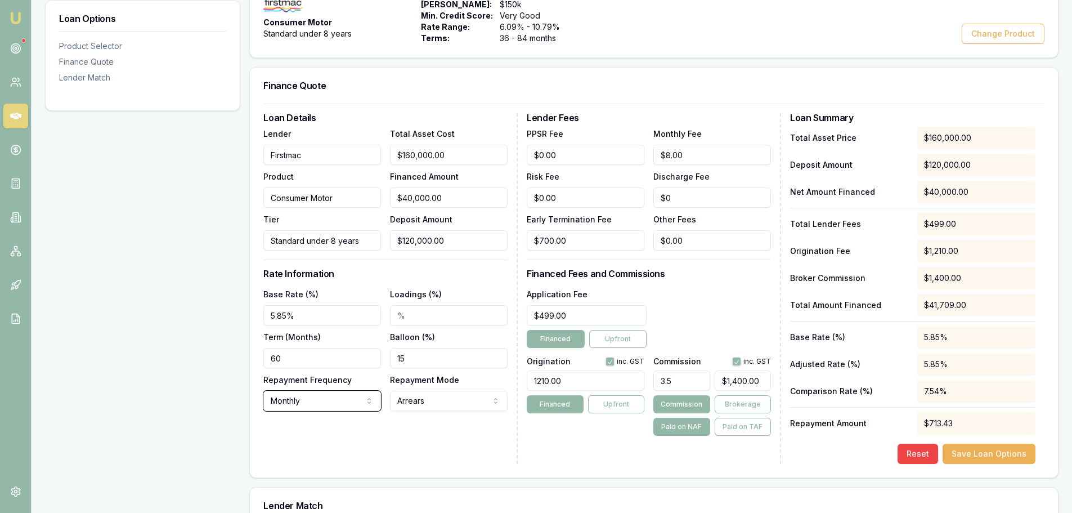
type input "15.00%"
drag, startPoint x: 571, startPoint y: 377, endPoint x: 215, endPoint y: 383, distance: 355.8
click at [215, 383] on div "Loan Options Product Selector Finance Quote Lender Match Product Selector Consu…" at bounding box center [552, 376] width 1014 height 857
type input "1495.00"
click at [709, 311] on div "Application Fee $499.00 Financed Upfront" at bounding box center [649, 317] width 244 height 61
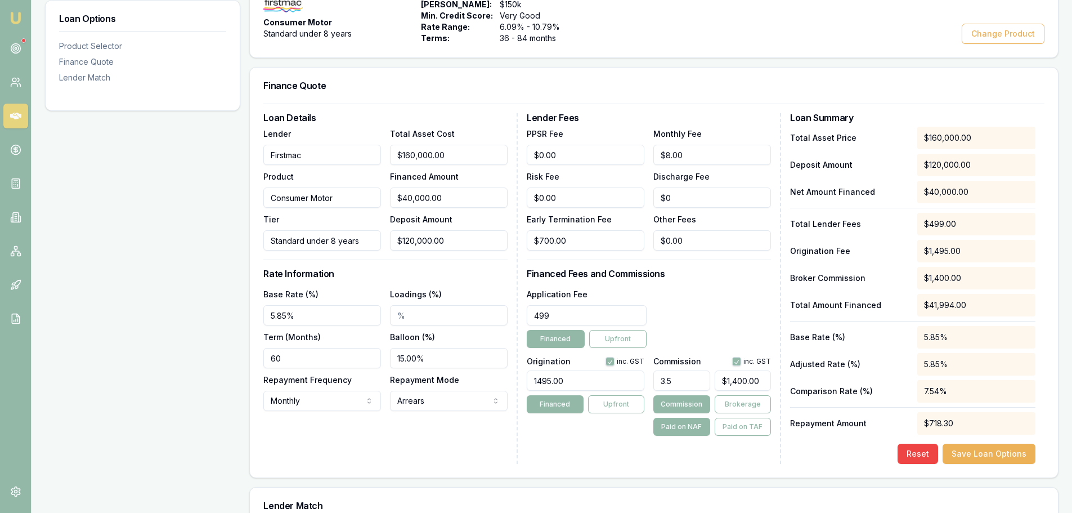
type input "$499.00"
click at [720, 292] on div "Application Fee $499.00 Financed Upfront" at bounding box center [649, 317] width 244 height 61
click at [729, 285] on div "Lender Fees PPSR Fee $0.00 Monthly Fee $8.00 Risk Fee $0.00 Discharge Fee $0 Ea…" at bounding box center [654, 288] width 254 height 351
click at [709, 290] on div "Application Fee $499.00 Financed Upfront" at bounding box center [649, 317] width 244 height 61
click at [691, 98] on div "Finance Quote" at bounding box center [654, 86] width 808 height 36
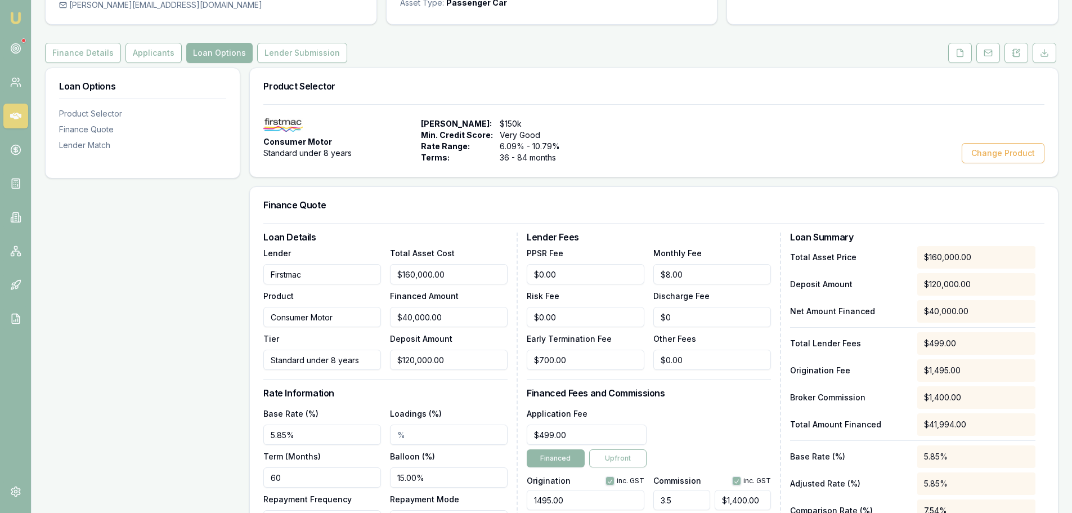
scroll to position [0, 0]
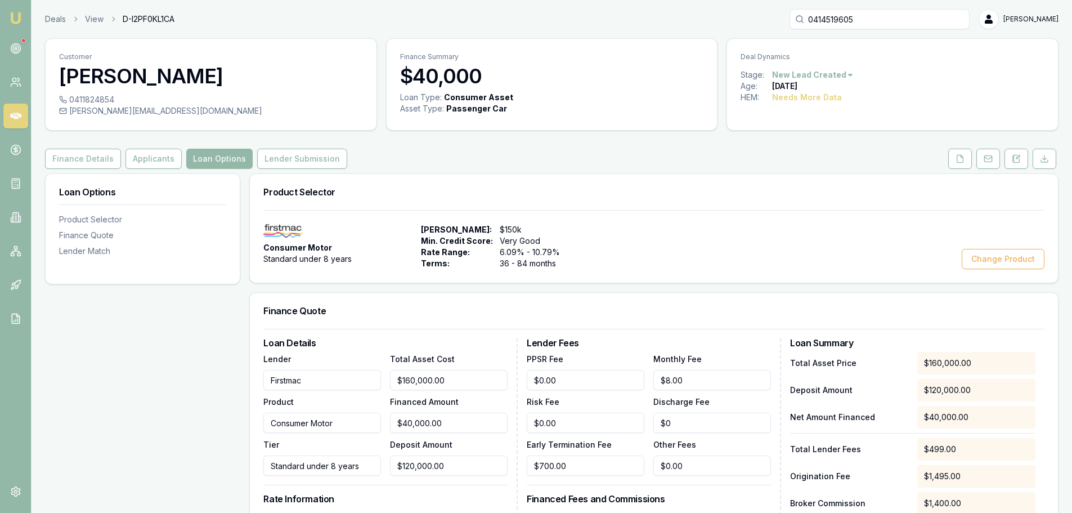
drag, startPoint x: 569, startPoint y: 186, endPoint x: 576, endPoint y: 190, distance: 8.3
click at [570, 186] on div "Product Selector" at bounding box center [654, 192] width 808 height 36
drag, startPoint x: 664, startPoint y: 165, endPoint x: 804, endPoint y: 182, distance: 141.2
click at [664, 165] on div "Finance Details Applicants Loan Options Lender Submission" at bounding box center [552, 159] width 1014 height 20
click at [959, 158] on icon at bounding box center [960, 158] width 9 height 9
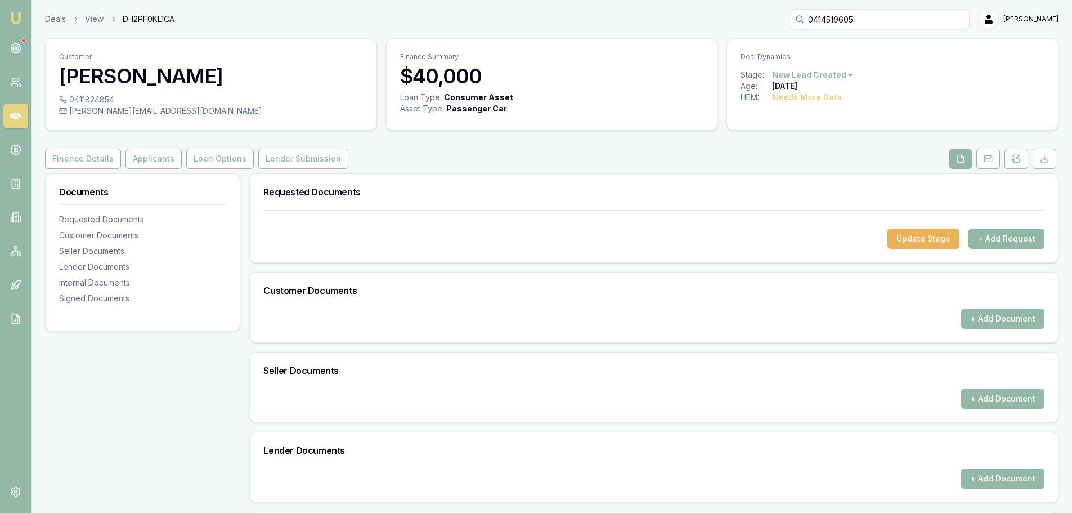
click at [1027, 239] on button "+ Add Request" at bounding box center [1007, 239] width 76 height 20
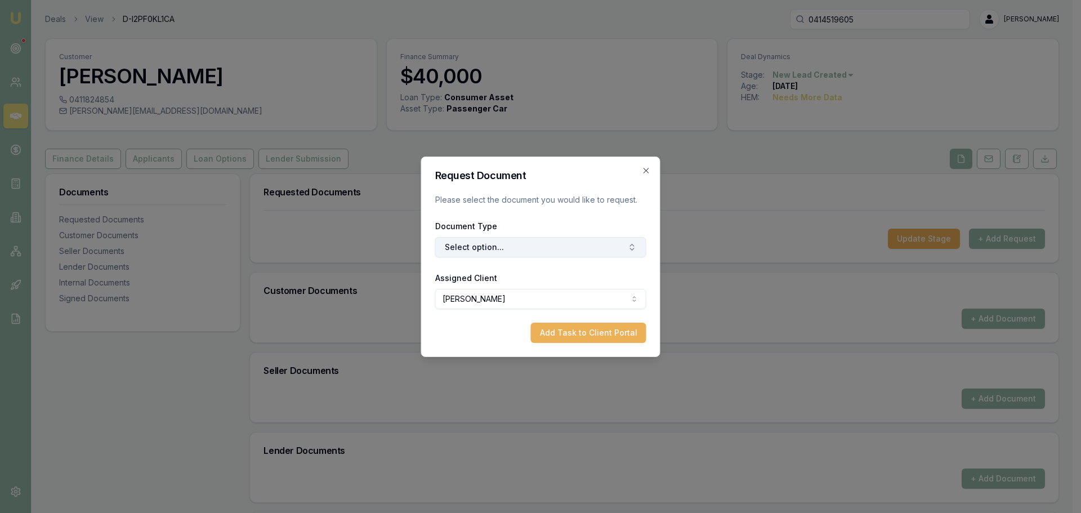
click at [495, 244] on button "Select option..." at bounding box center [540, 247] width 211 height 20
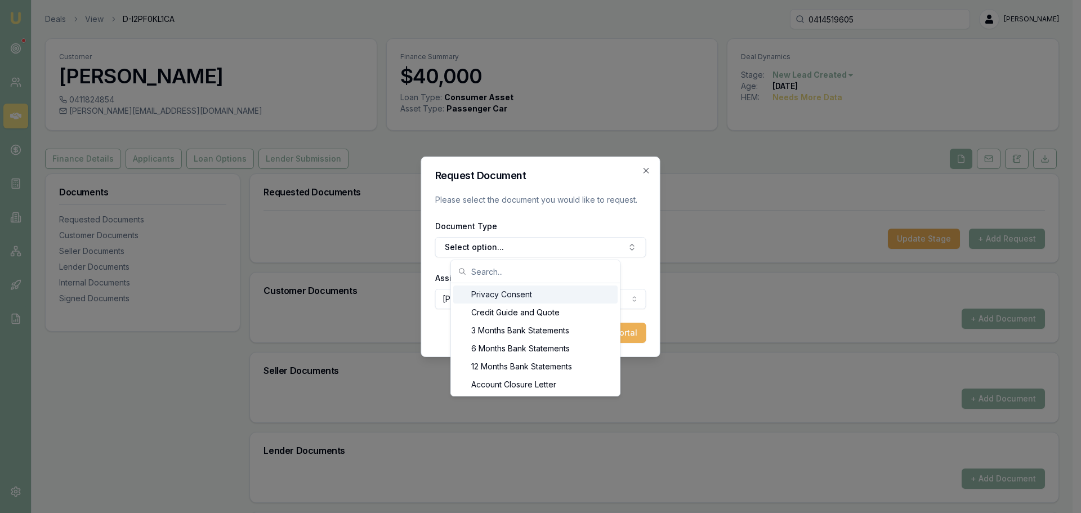
click at [498, 298] on div "Privacy Consent" at bounding box center [535, 294] width 164 height 18
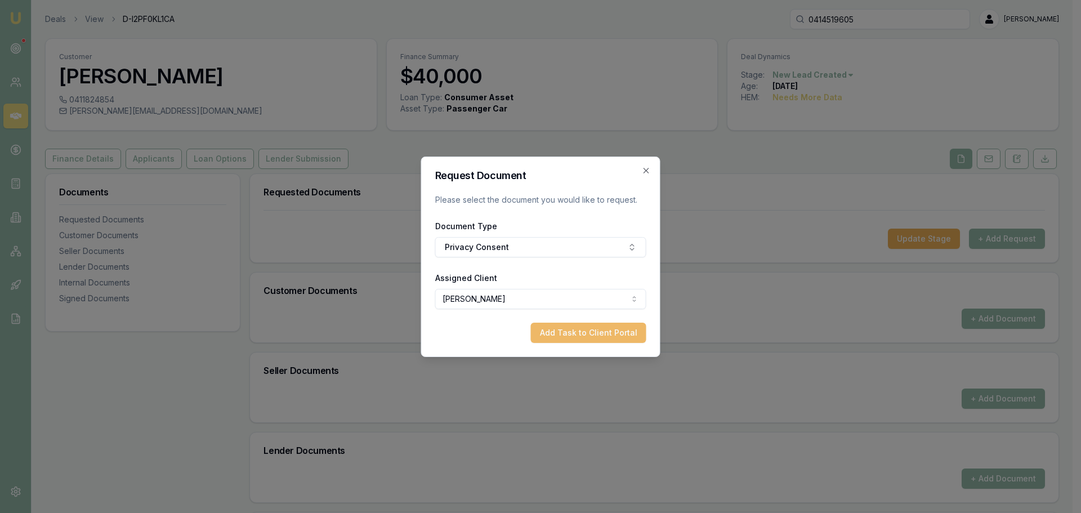
click at [555, 335] on button "Add Task to Client Portal" at bounding box center [588, 333] width 115 height 20
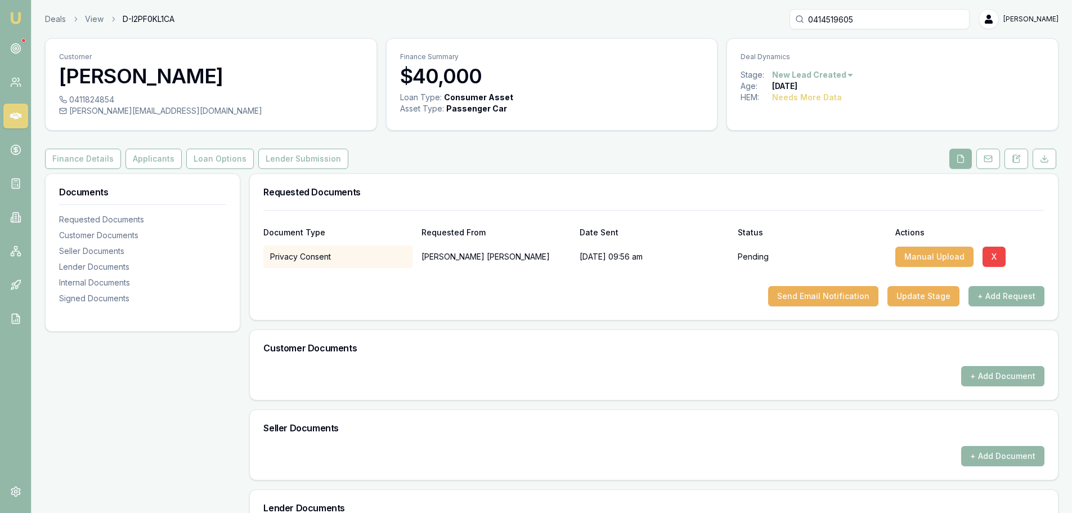
click at [1013, 298] on button "+ Add Request" at bounding box center [1007, 296] width 76 height 20
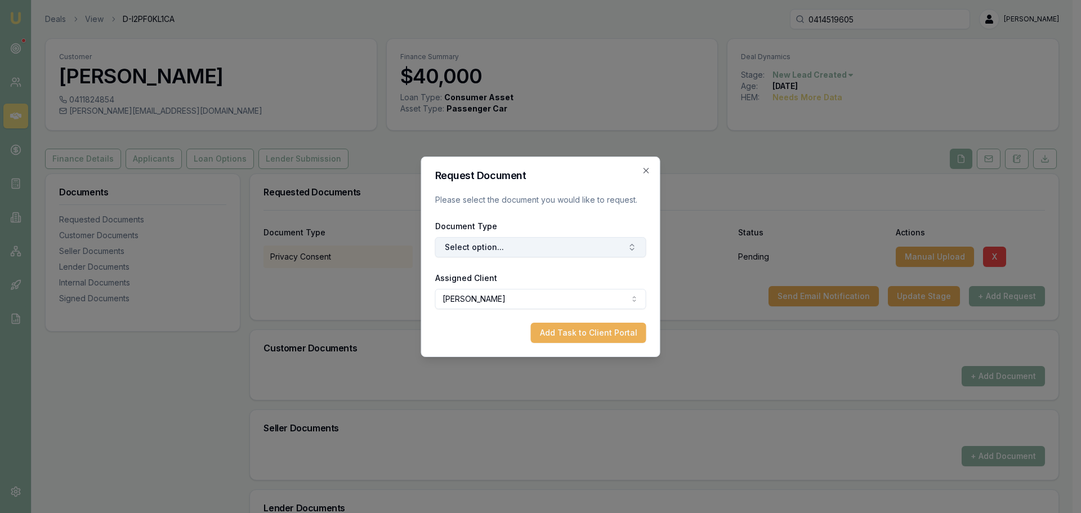
click at [580, 247] on button "Select option..." at bounding box center [540, 247] width 211 height 20
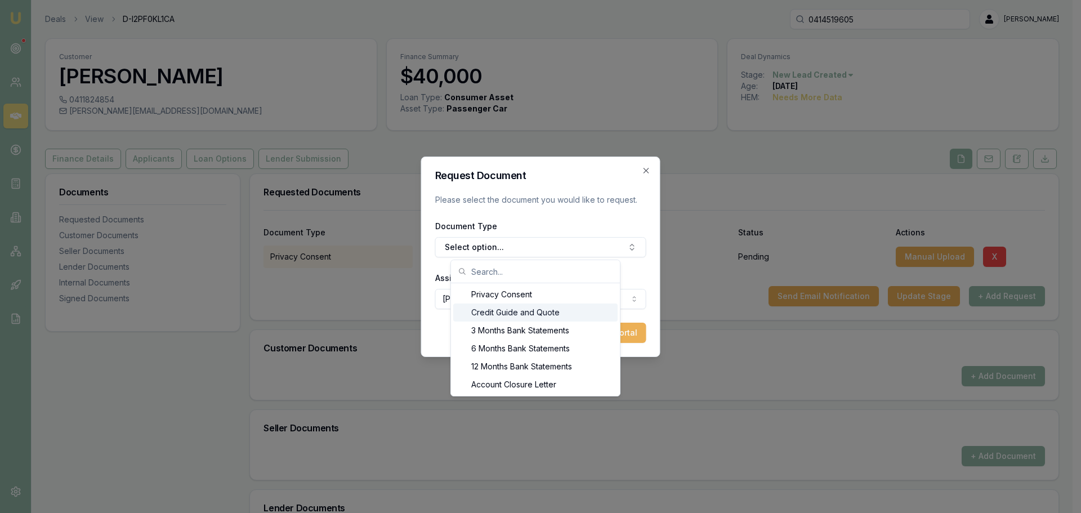
click at [499, 310] on div "Credit Guide and Quote" at bounding box center [535, 312] width 164 height 18
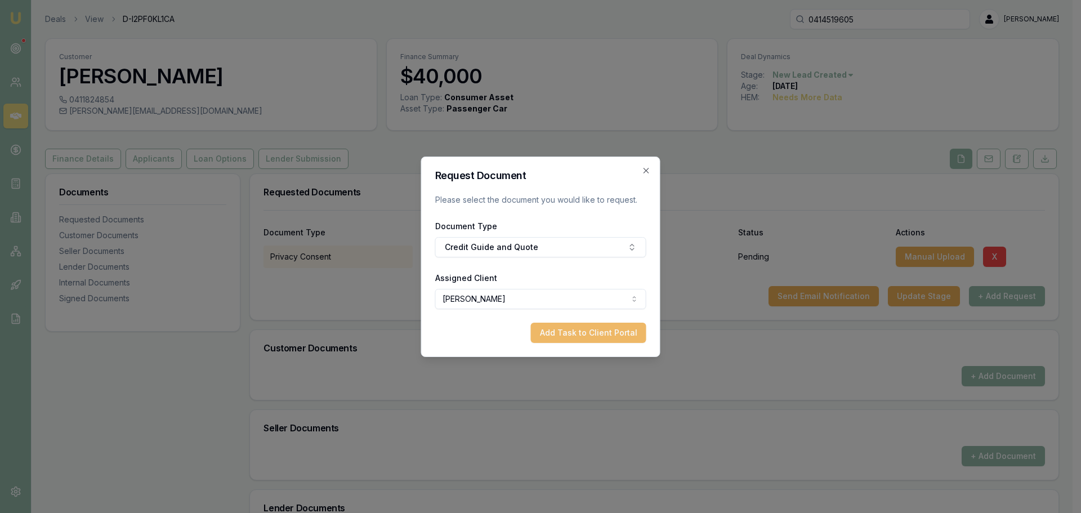
click at [609, 332] on button "Add Task to Client Portal" at bounding box center [588, 333] width 115 height 20
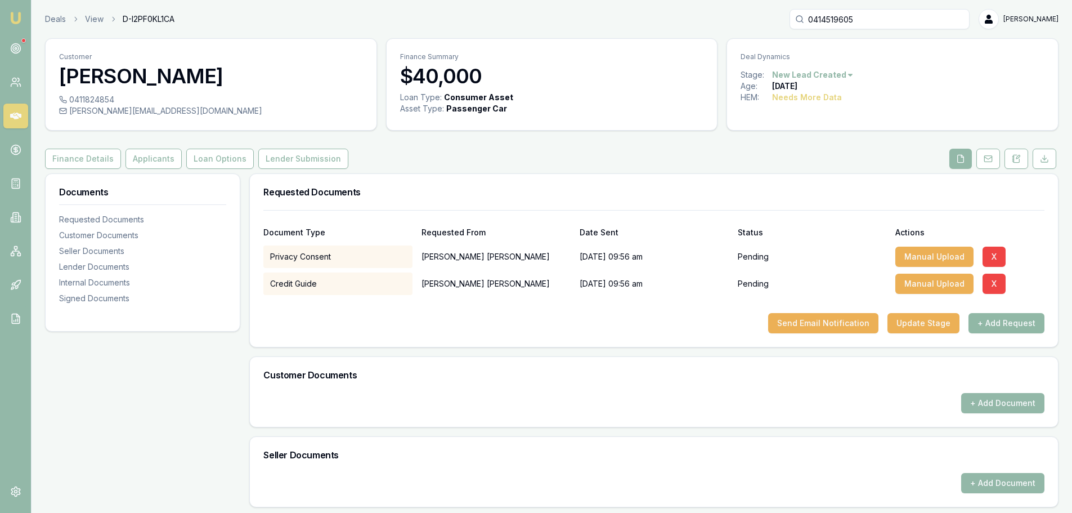
click at [989, 325] on button "+ Add Request" at bounding box center [1007, 323] width 76 height 20
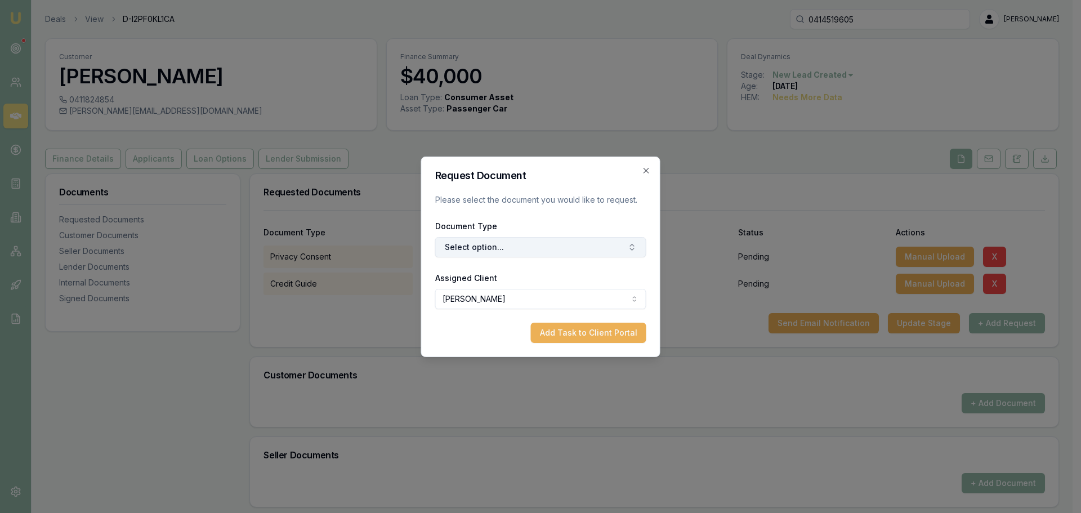
click at [505, 246] on button "Select option..." at bounding box center [540, 247] width 211 height 20
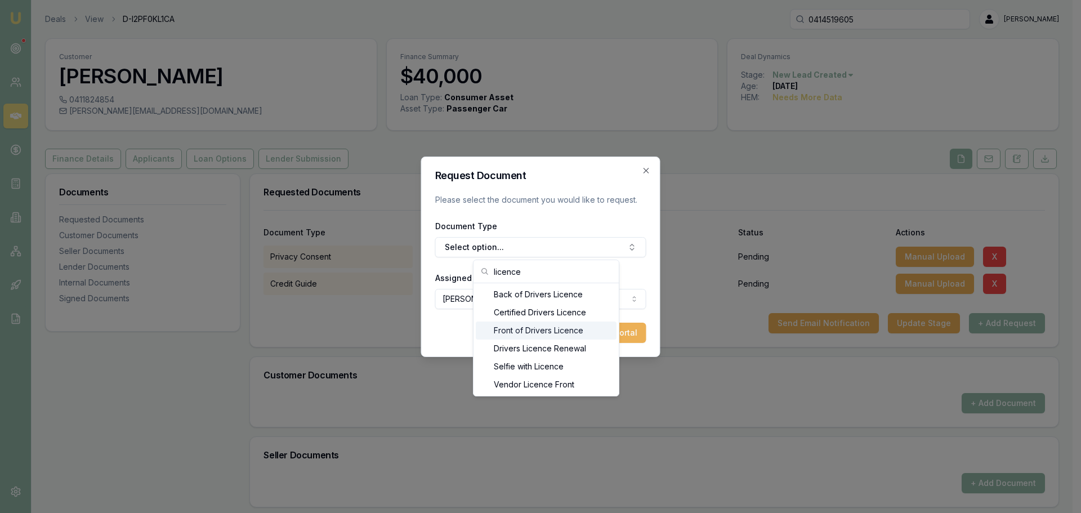
type input "licence"
click at [522, 330] on div "Front of Drivers Licence" at bounding box center [546, 330] width 141 height 18
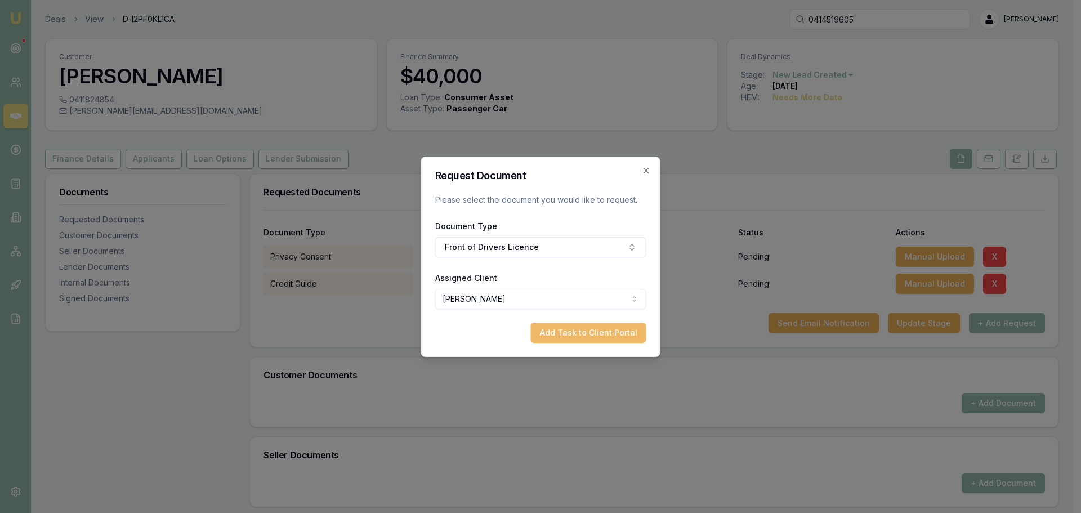
click at [583, 334] on button "Add Task to Client Portal" at bounding box center [588, 333] width 115 height 20
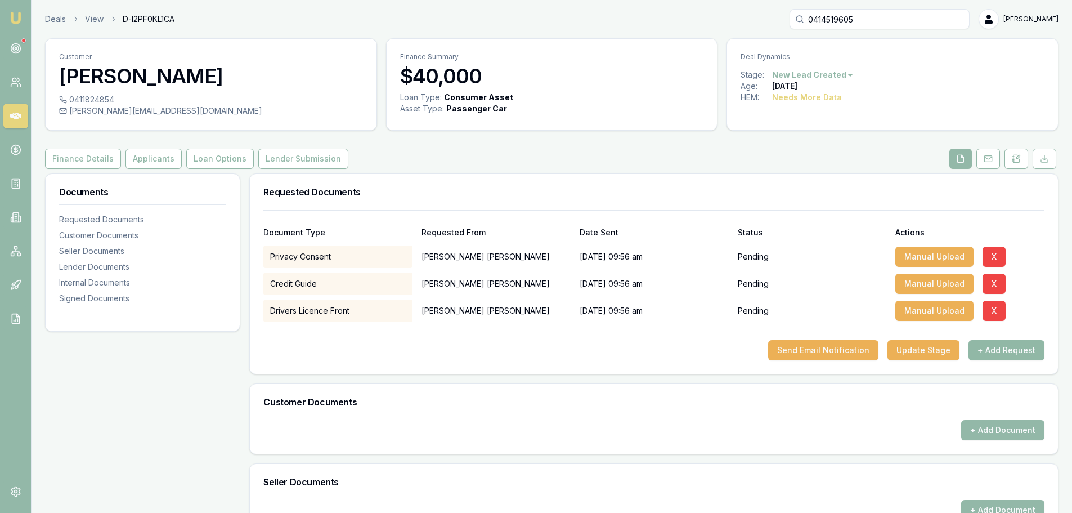
click at [994, 346] on button "+ Add Request" at bounding box center [1007, 350] width 76 height 20
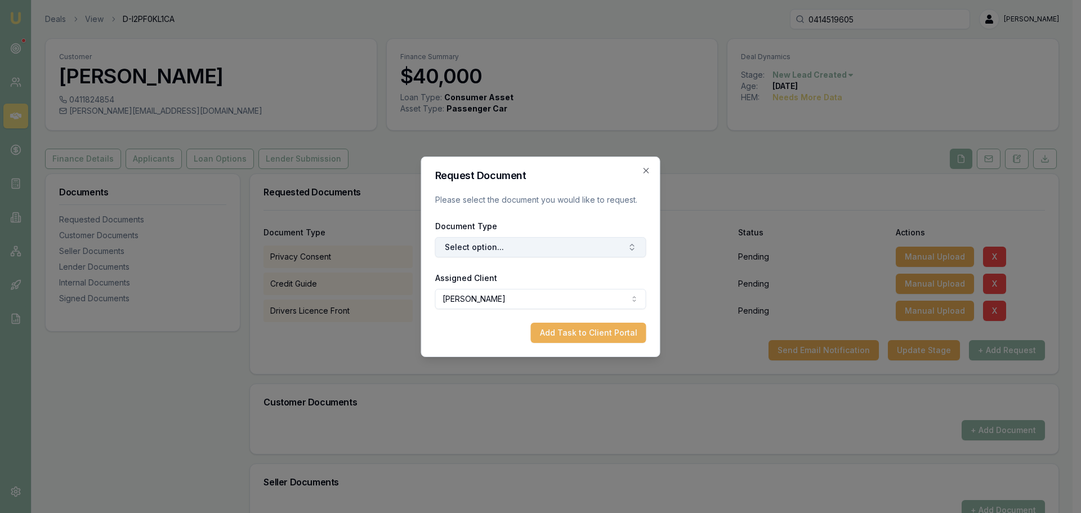
click at [539, 249] on button "Select option..." at bounding box center [540, 247] width 211 height 20
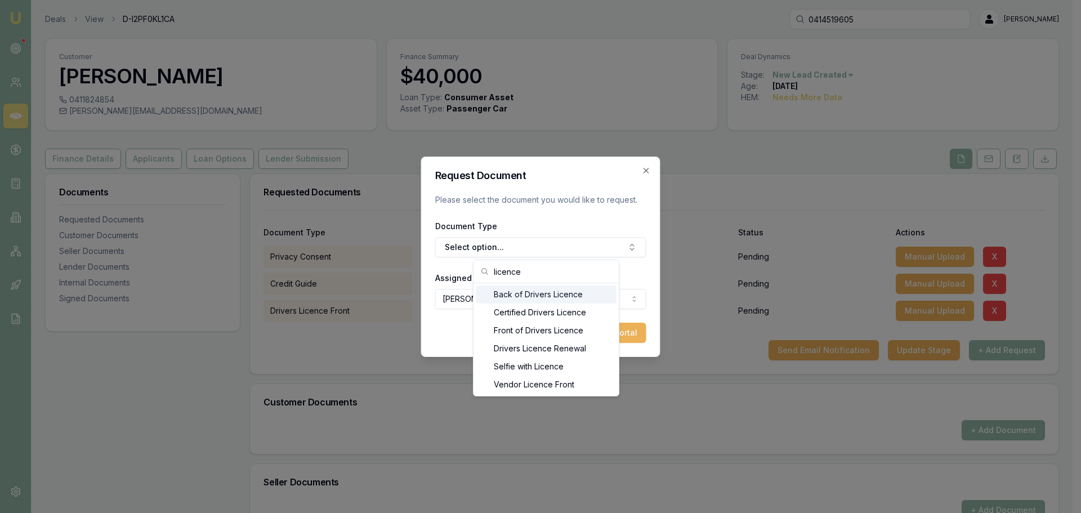
type input "licence"
click at [543, 294] on div "Back of Drivers Licence" at bounding box center [546, 294] width 141 height 18
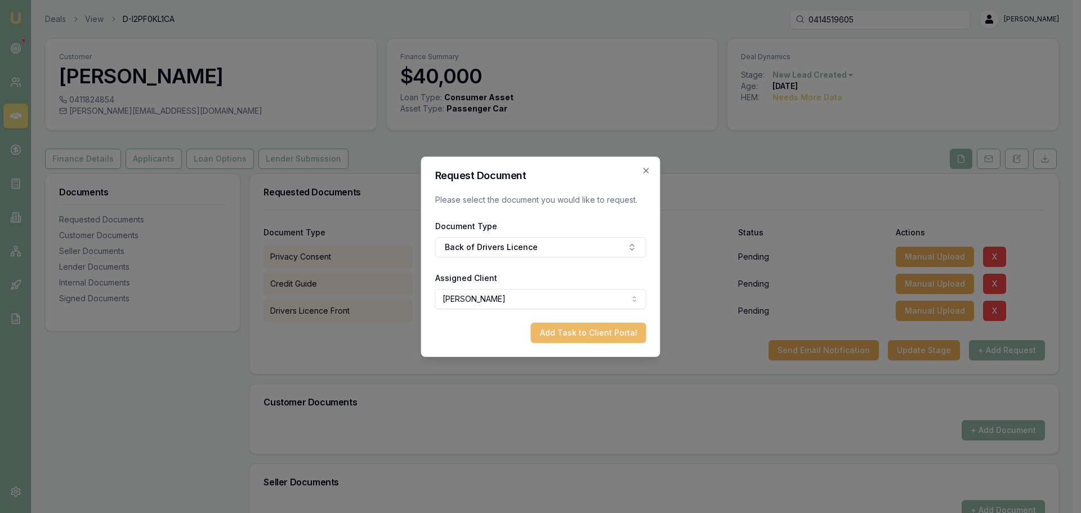
click at [584, 334] on button "Add Task to Client Portal" at bounding box center [588, 333] width 115 height 20
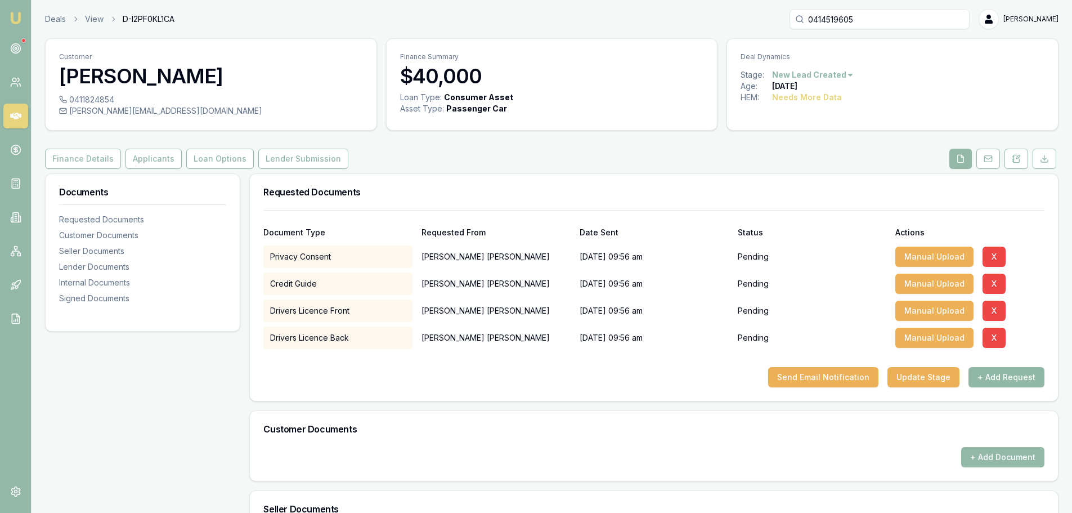
click at [1005, 372] on button "+ Add Request" at bounding box center [1007, 377] width 76 height 20
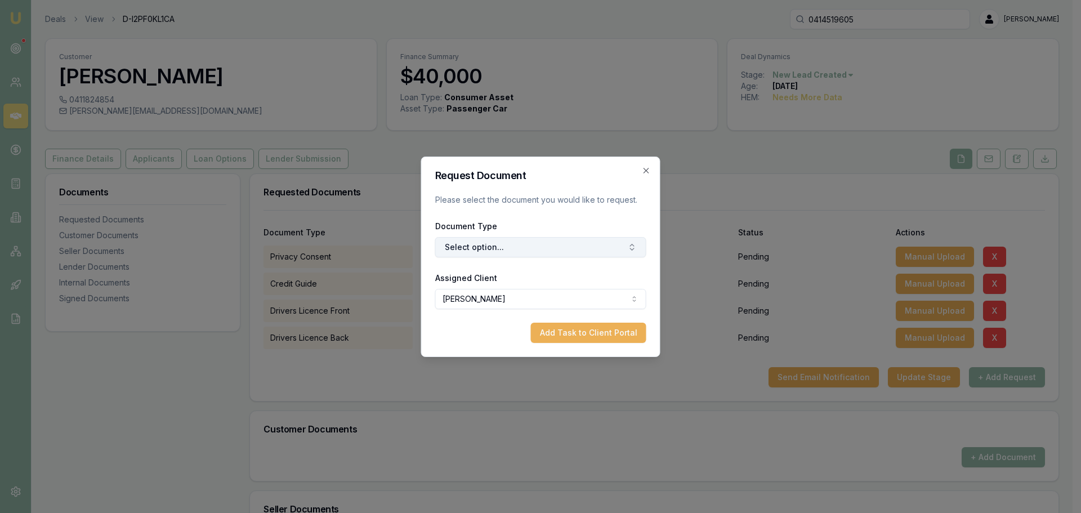
click at [529, 241] on button "Select option..." at bounding box center [540, 247] width 211 height 20
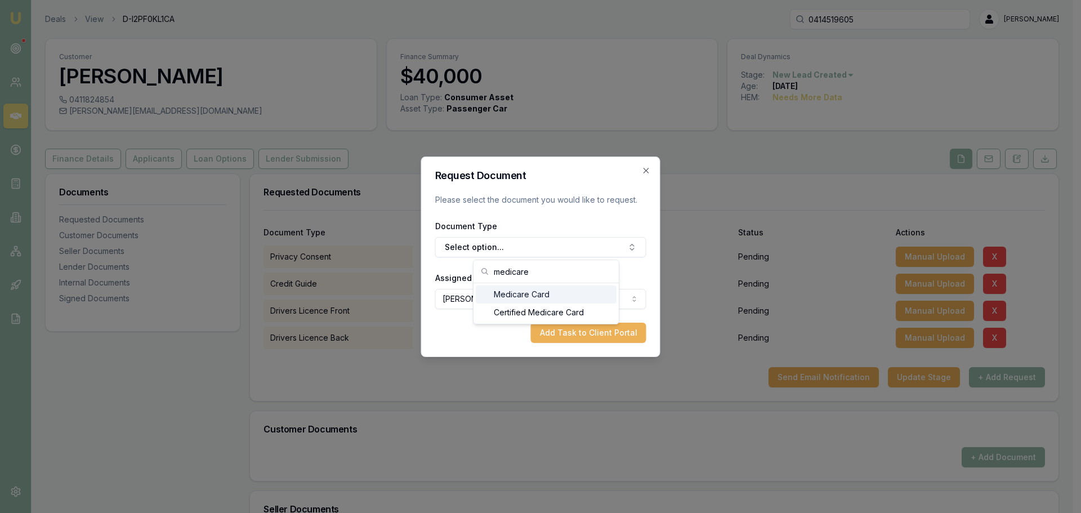
type input "medicare"
click at [534, 296] on div "Medicare Card" at bounding box center [546, 294] width 141 height 18
click at [585, 341] on button "Add Task to Client Portal" at bounding box center [588, 333] width 115 height 20
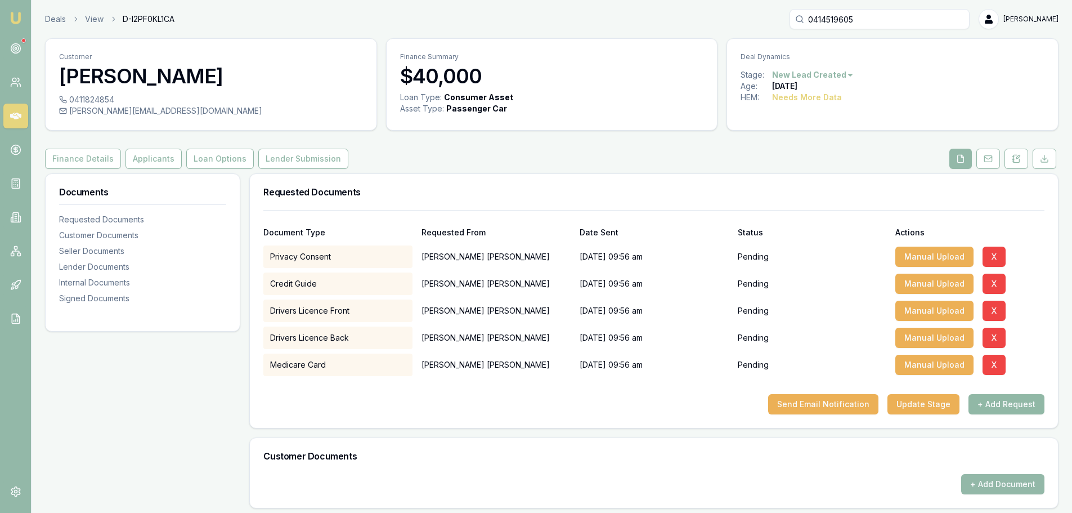
click at [1014, 400] on button "+ Add Request" at bounding box center [1007, 404] width 76 height 20
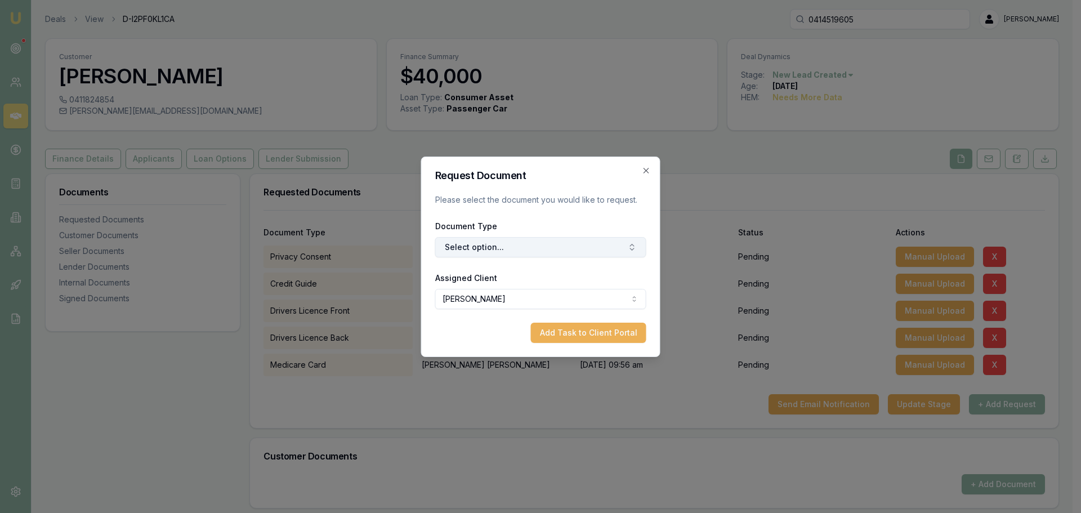
click at [489, 245] on button "Select option..." at bounding box center [540, 247] width 211 height 20
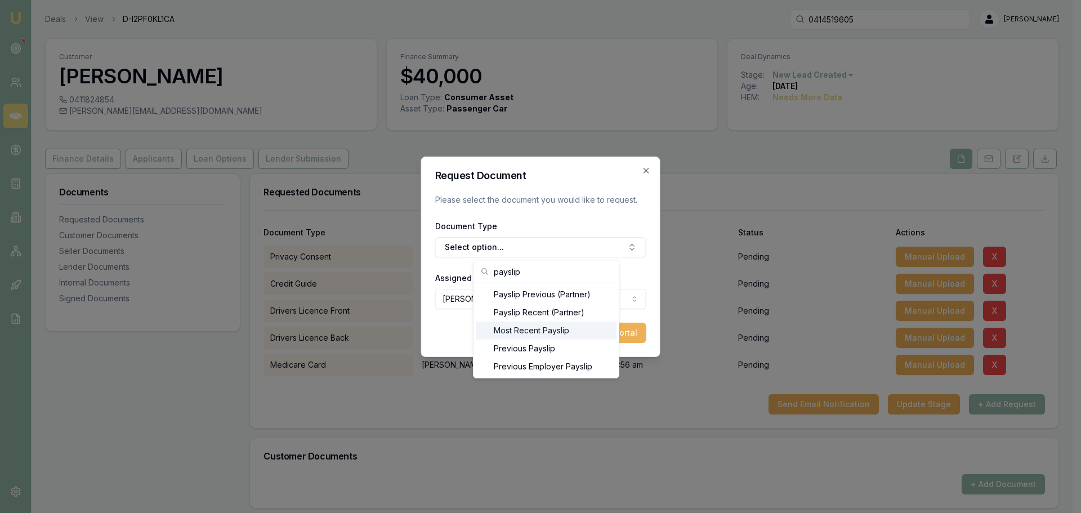
type input "payslip"
click at [527, 330] on div "Most Recent Payslip" at bounding box center [546, 330] width 141 height 18
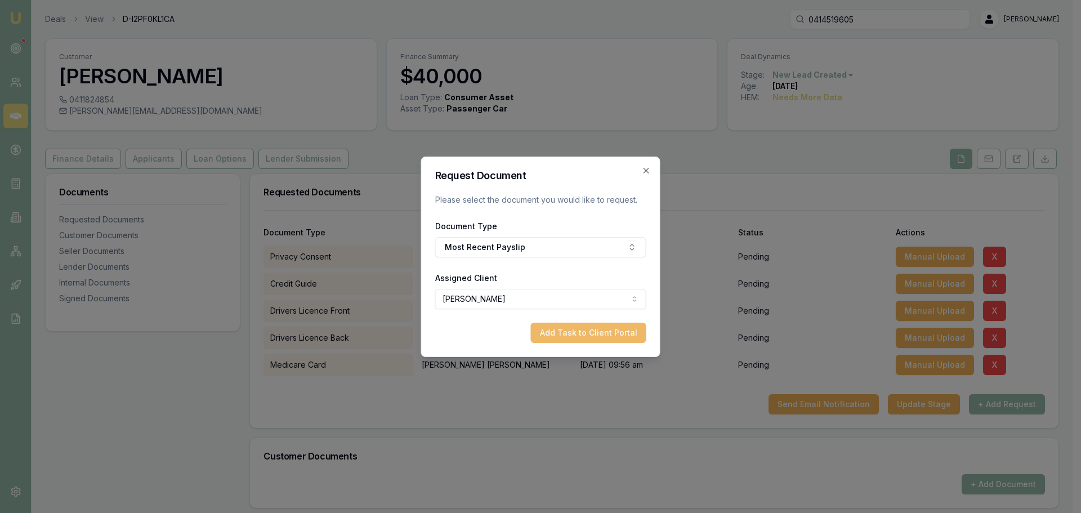
click at [569, 327] on button "Add Task to Client Portal" at bounding box center [588, 333] width 115 height 20
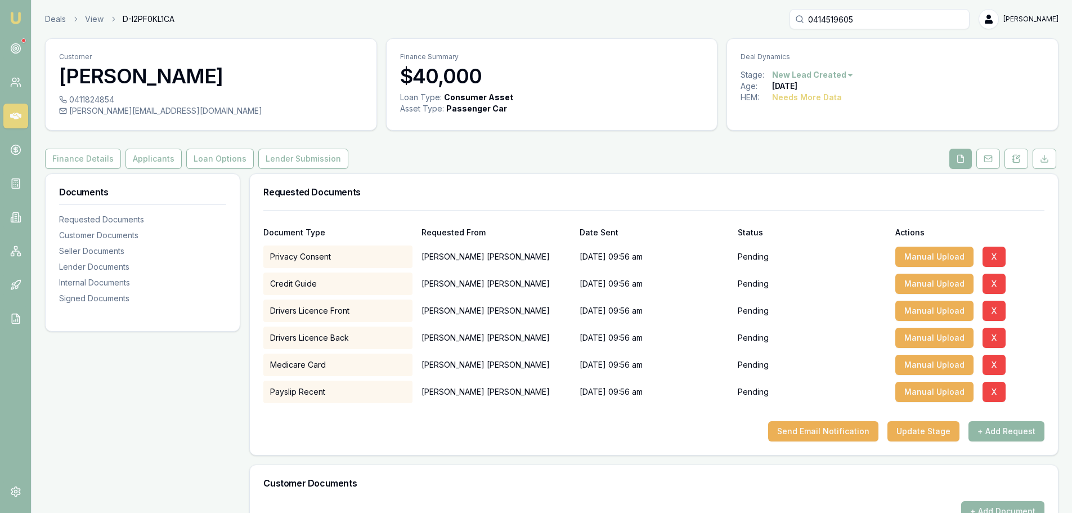
click at [989, 431] on button "+ Add Request" at bounding box center [1007, 431] width 76 height 20
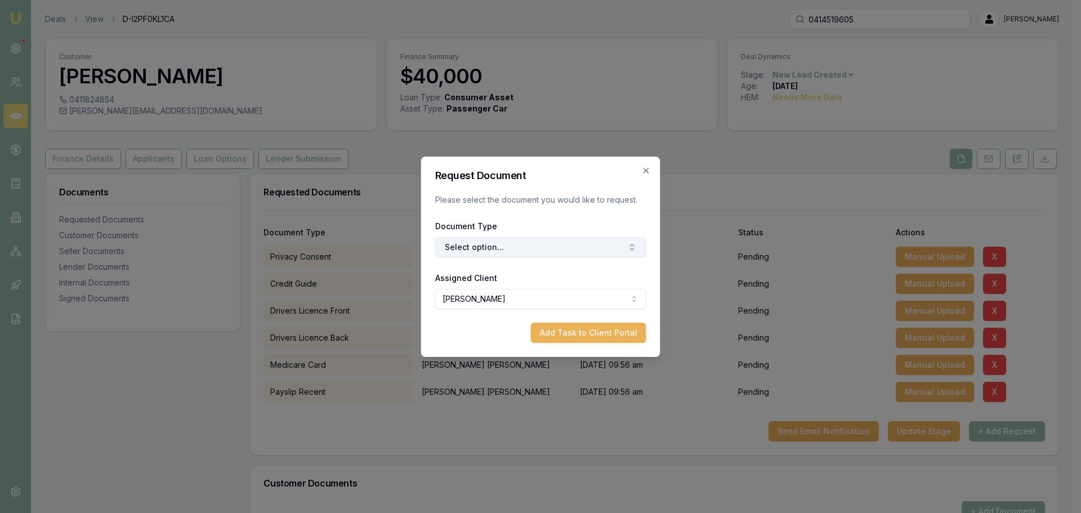
click at [493, 245] on button "Select option..." at bounding box center [540, 247] width 211 height 20
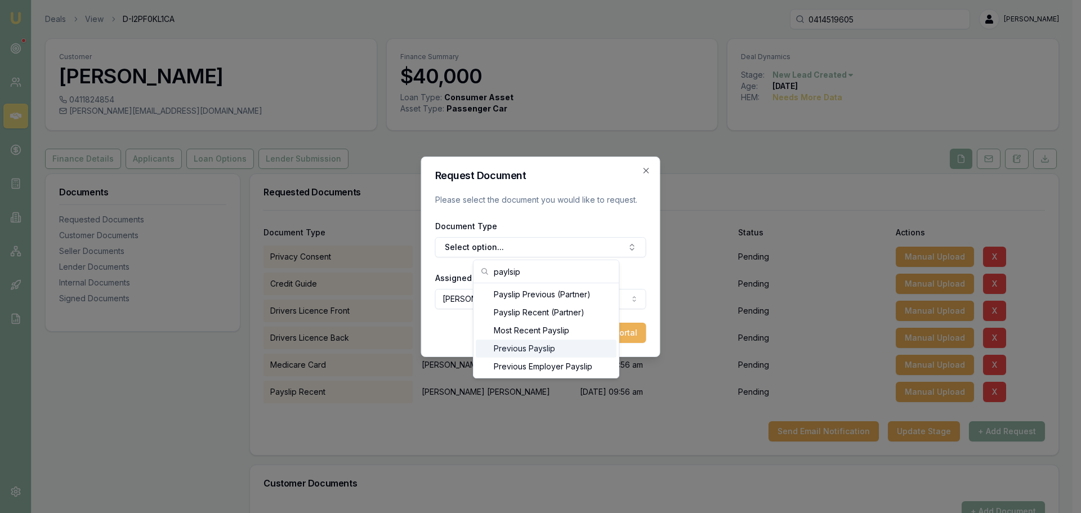
type input "paylsip"
click at [510, 348] on div "Previous Payslip" at bounding box center [546, 348] width 141 height 18
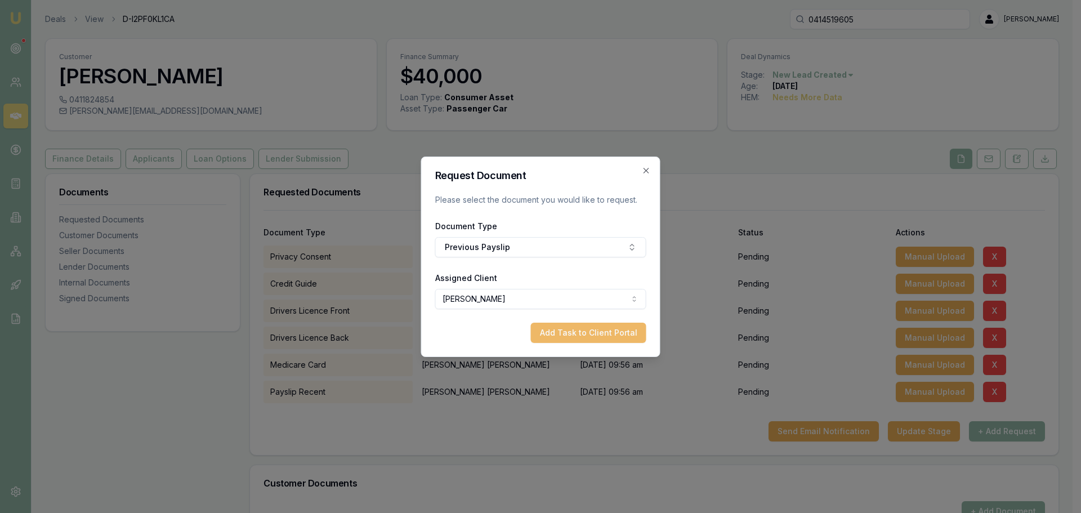
click at [574, 336] on button "Add Task to Client Portal" at bounding box center [588, 333] width 115 height 20
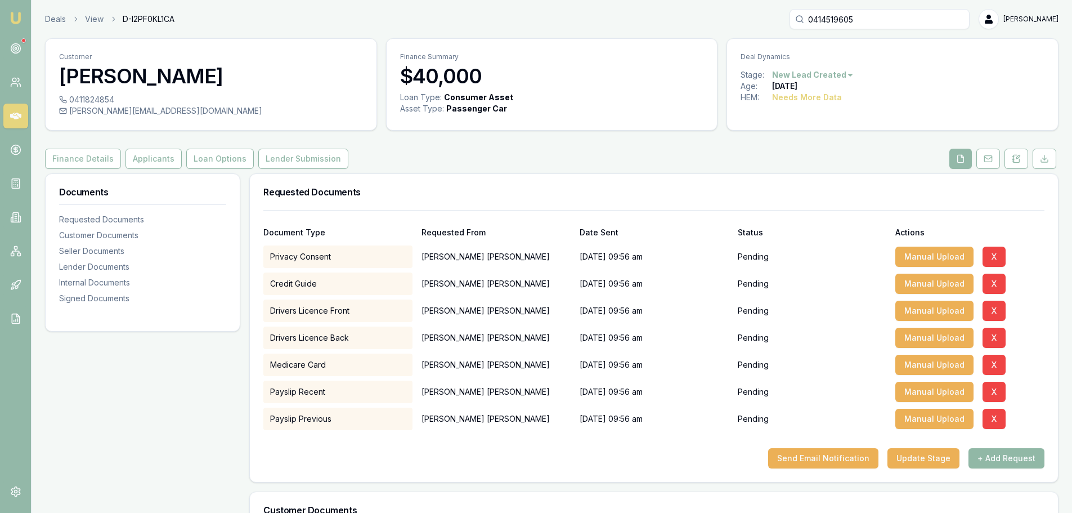
click at [1008, 459] on button "+ Add Request" at bounding box center [1007, 458] width 76 height 20
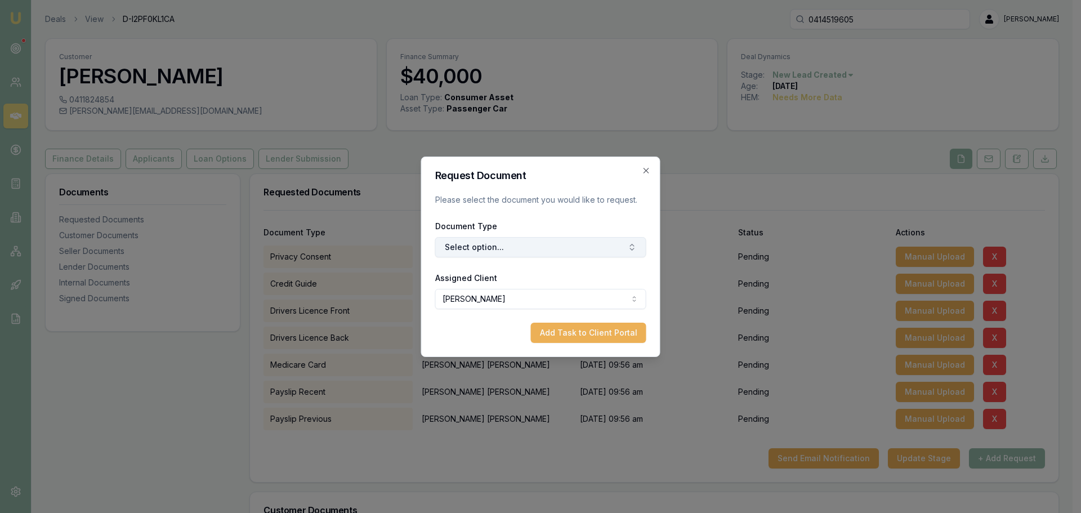
click at [456, 248] on button "Select option..." at bounding box center [540, 247] width 211 height 20
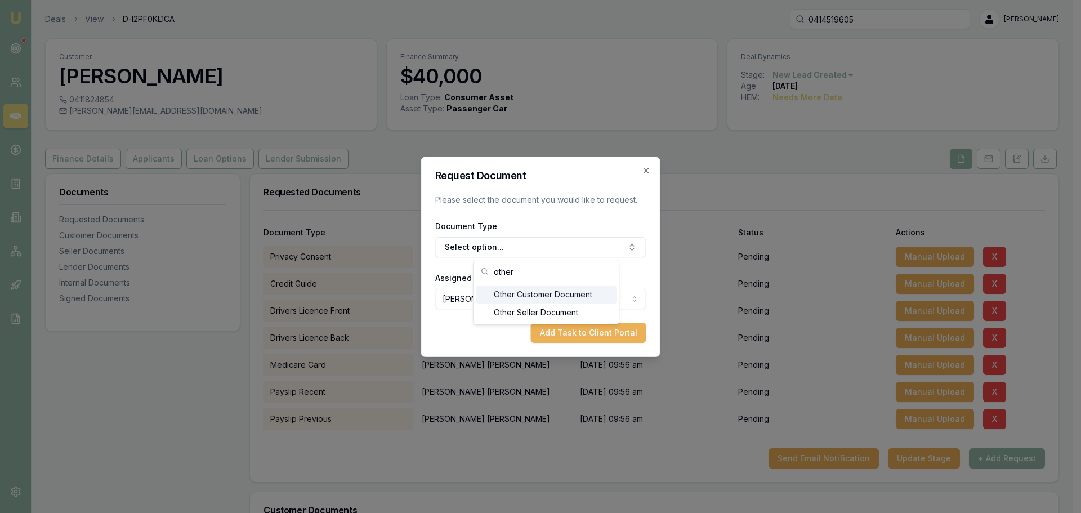
type input "other"
click at [503, 296] on div "Other Customer Document" at bounding box center [546, 294] width 141 height 18
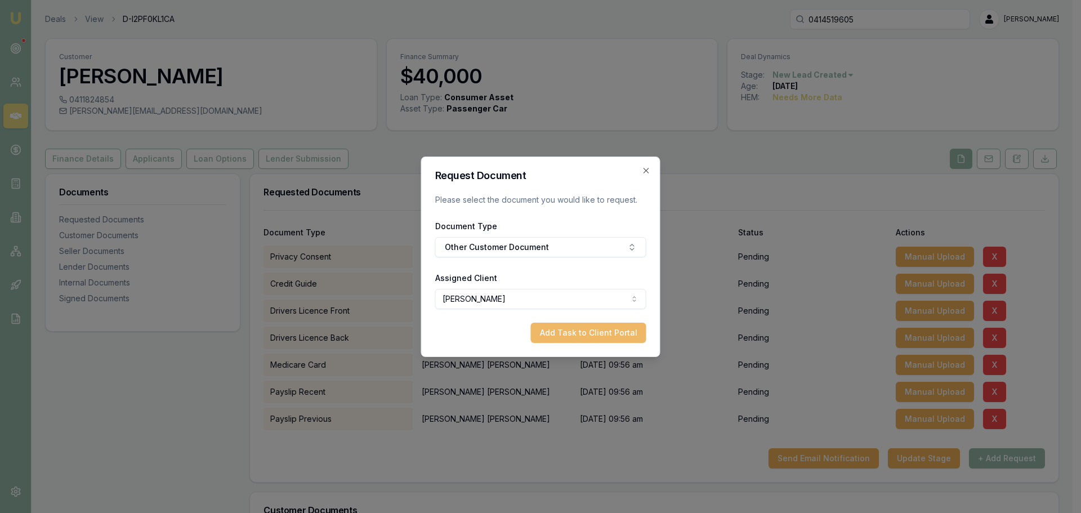
click at [567, 336] on button "Add Task to Client Portal" at bounding box center [588, 333] width 115 height 20
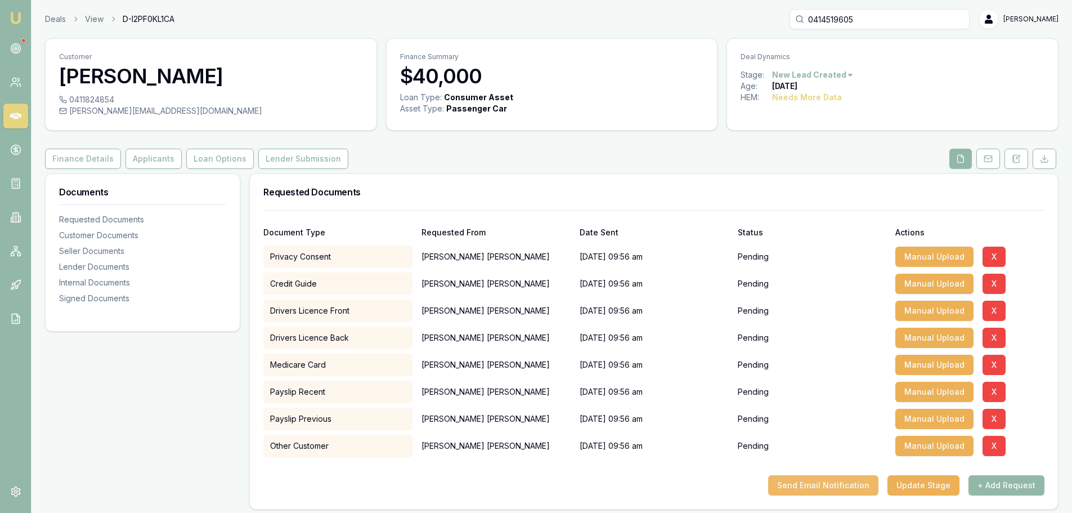
click at [858, 483] on button "Send Email Notification" at bounding box center [823, 485] width 110 height 20
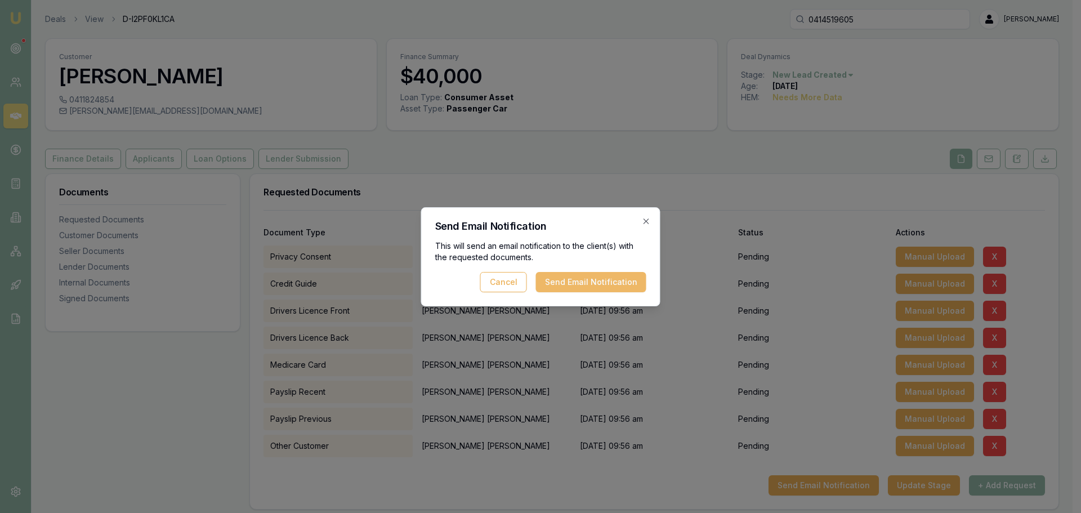
click at [572, 284] on button "Send Email Notification" at bounding box center [591, 282] width 110 height 20
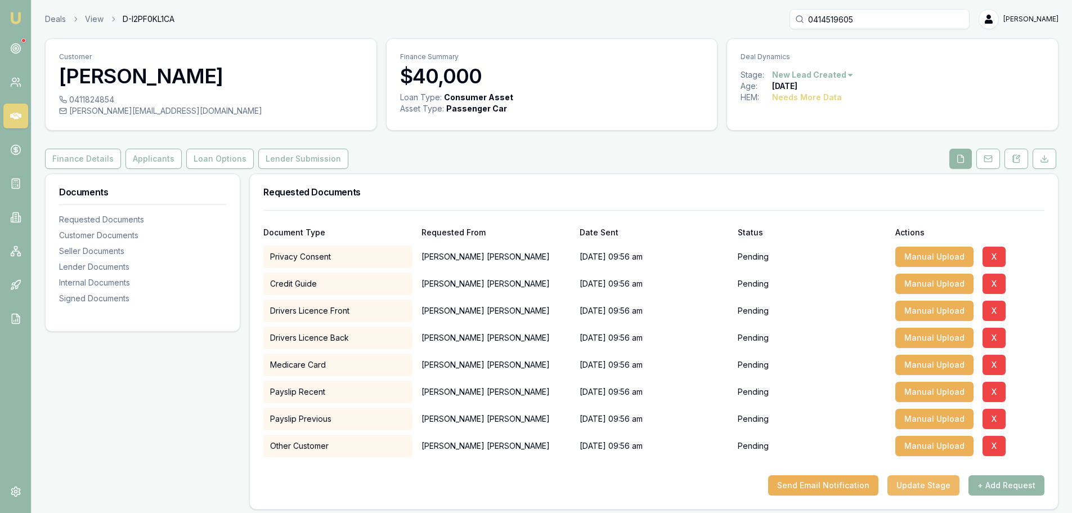
click at [942, 491] on button "Update Stage" at bounding box center [924, 485] width 72 height 20
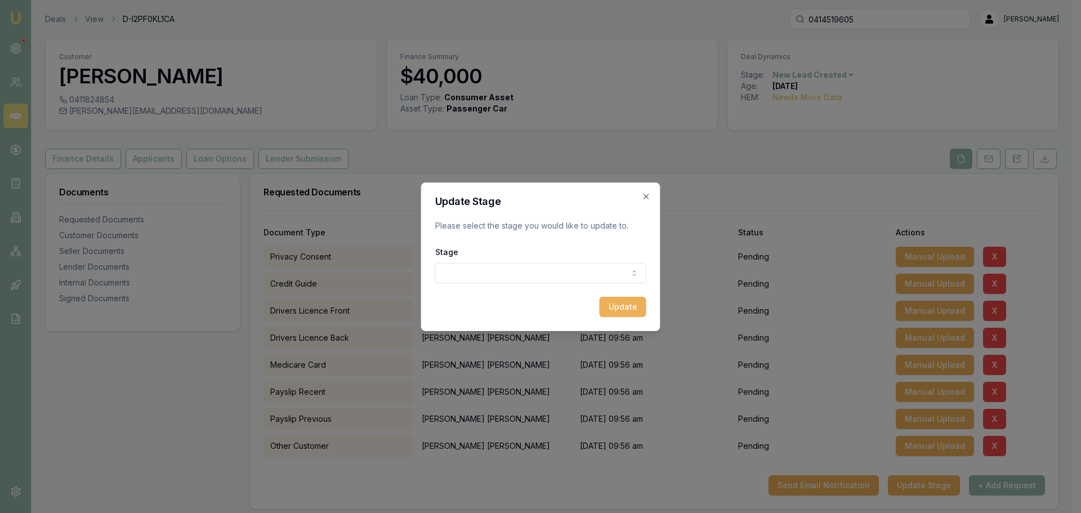
click at [487, 265] on body "Emu Broker Deals View D-I2PF0KL1CA 0414519605 Erin Shield Toggle Menu Customer …" at bounding box center [536, 256] width 1072 height 513
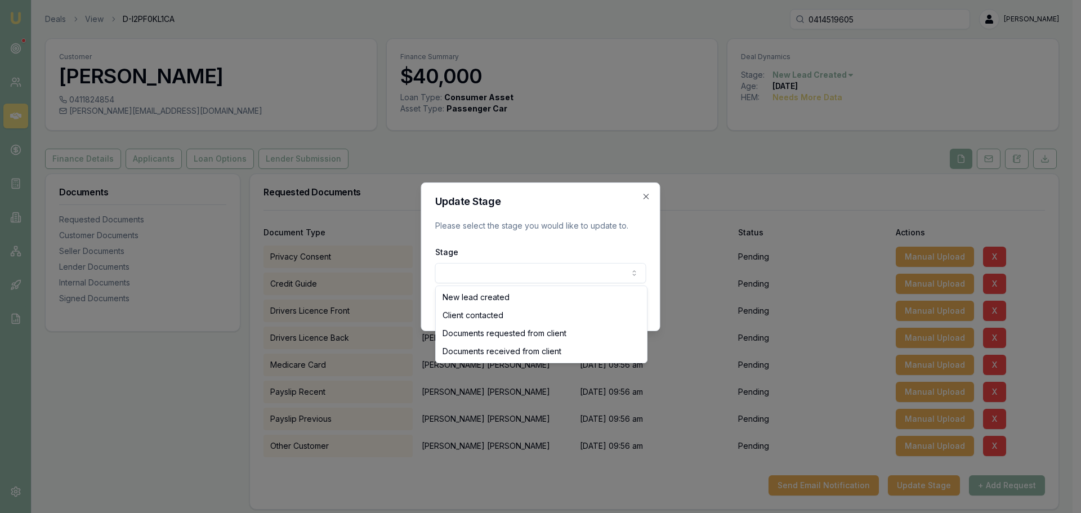
select select "DOCUMENTS_REQUESTED_FROM_CLIENT"
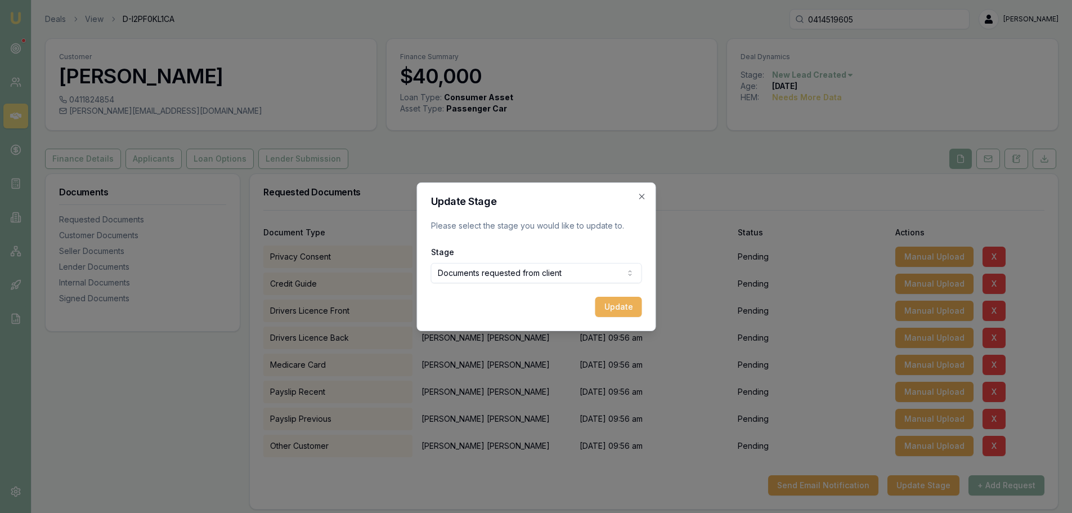
click at [624, 307] on button "Update" at bounding box center [618, 307] width 47 height 20
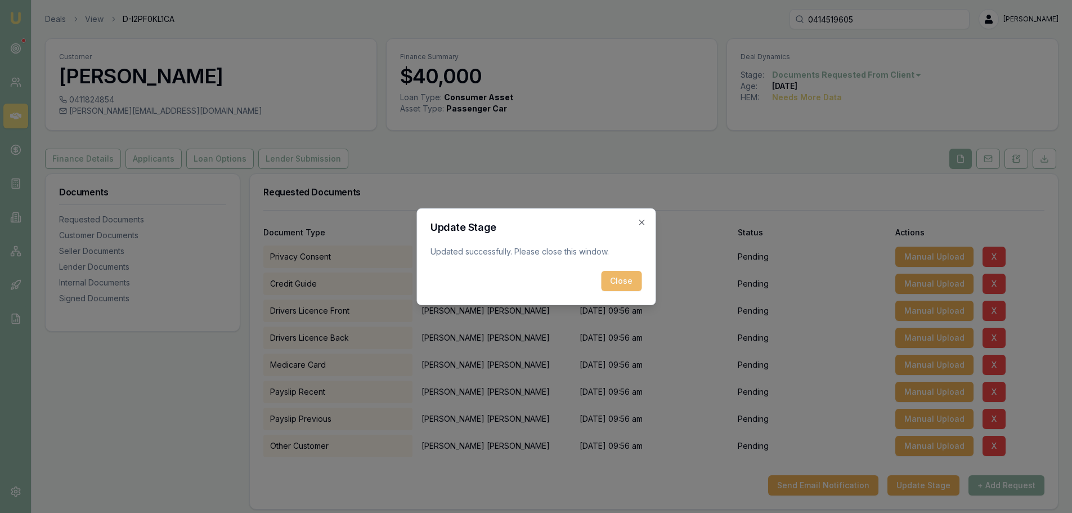
click at [627, 280] on button "Close" at bounding box center [621, 281] width 41 height 20
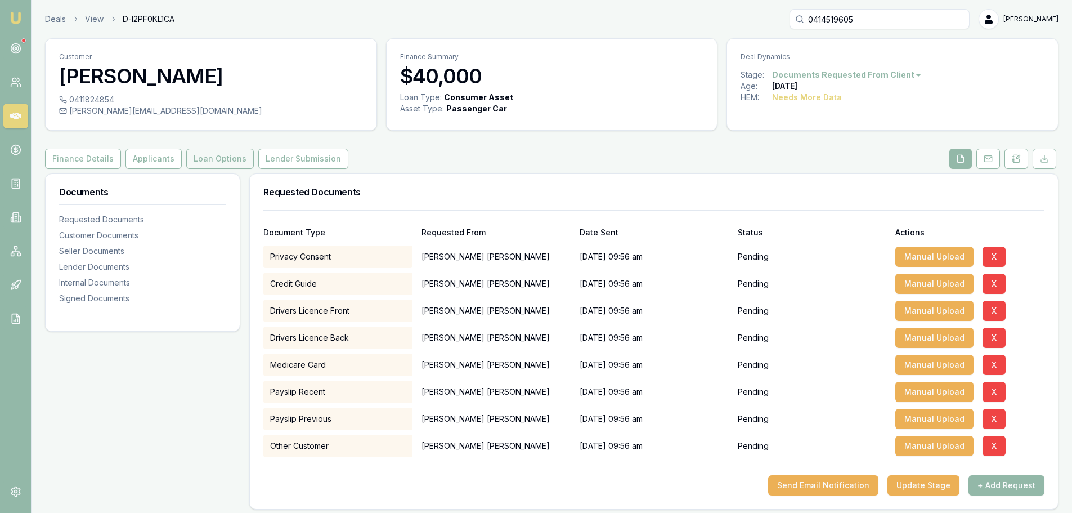
click at [228, 159] on button "Loan Options" at bounding box center [220, 159] width 68 height 20
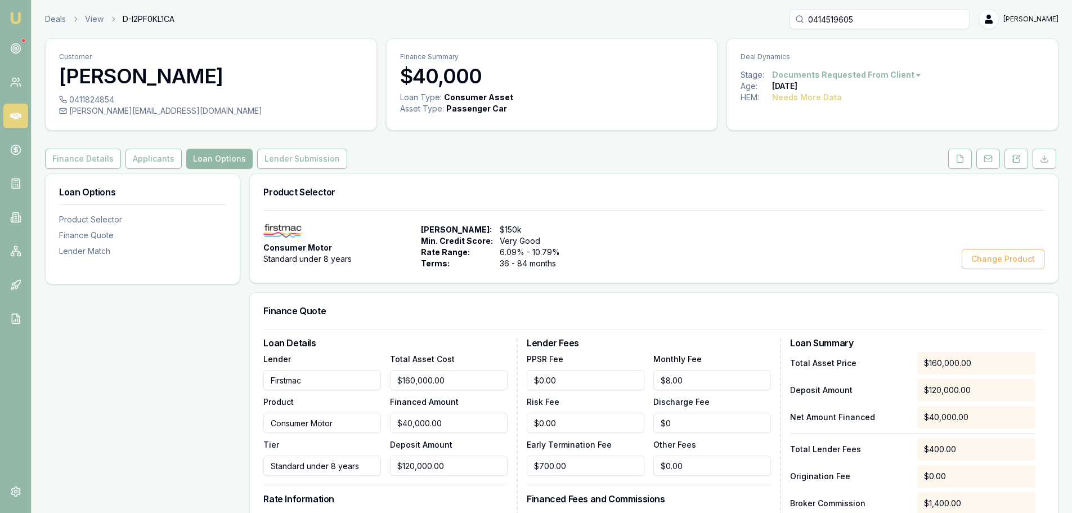
type input "120000"
drag, startPoint x: 207, startPoint y: 466, endPoint x: 2, endPoint y: 450, distance: 204.9
type input "$159,999.00"
type input "1"
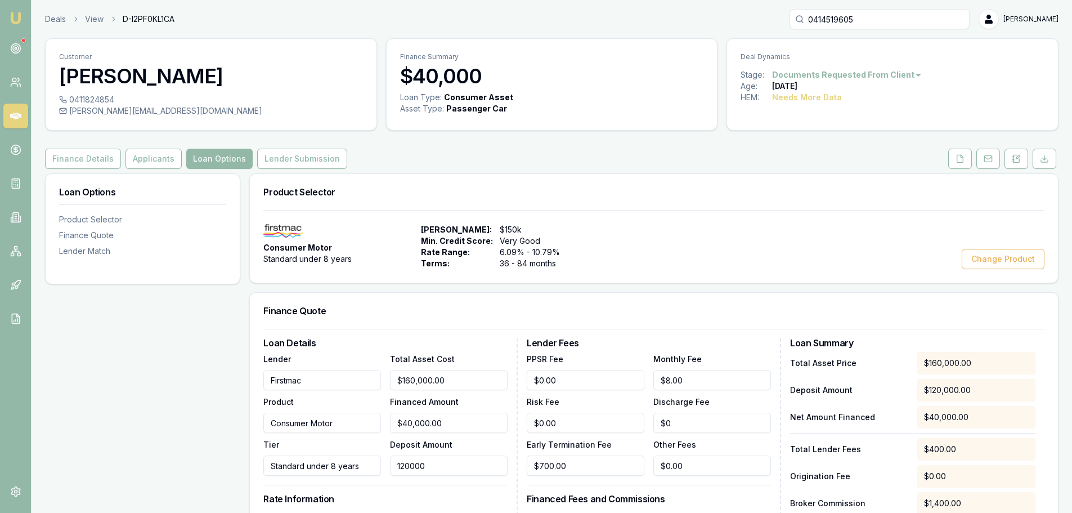
type input "$5,599.97"
type input "$159,987.00"
type input "13"
type input "$5,599.55"
type input "$159,870.00"
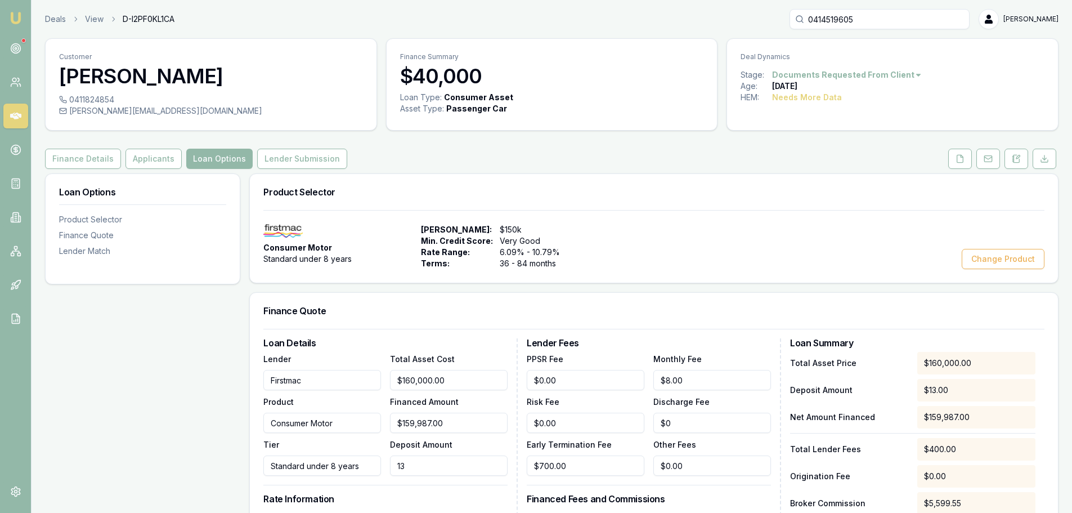
type input "130"
type input "$5,595.45"
type input "$158,700.00"
type input "1300"
type input "$5,554.50"
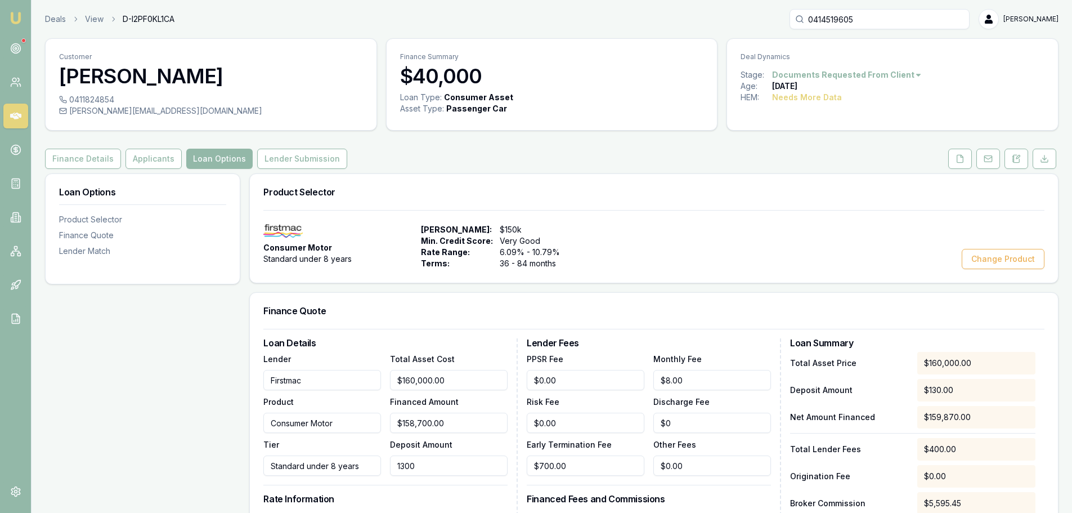
type input "$147,000.00"
type input "13000"
type input "$5,145.00"
type input "$30,000.00"
type input "130000"
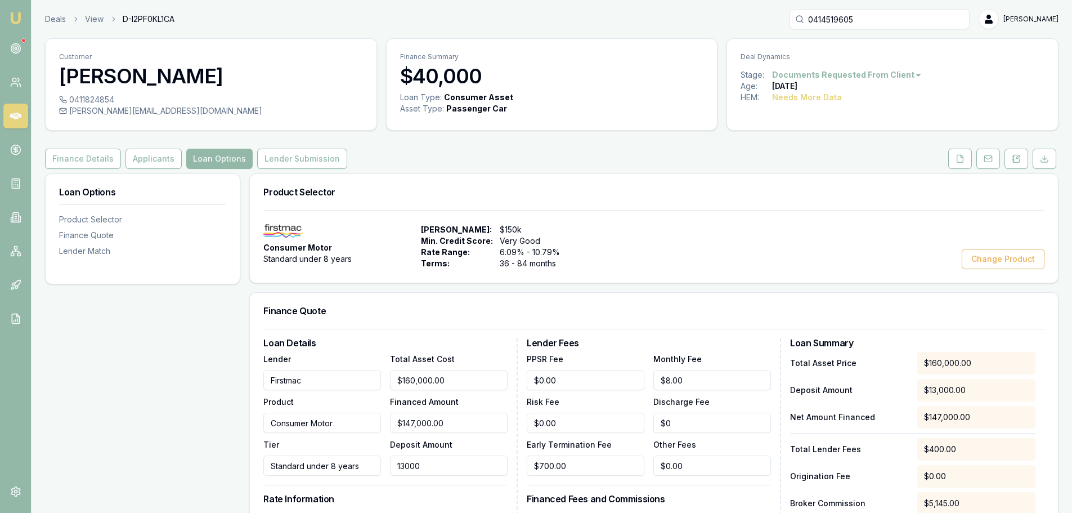
type input "$1,050.00"
type input "$130,000.00"
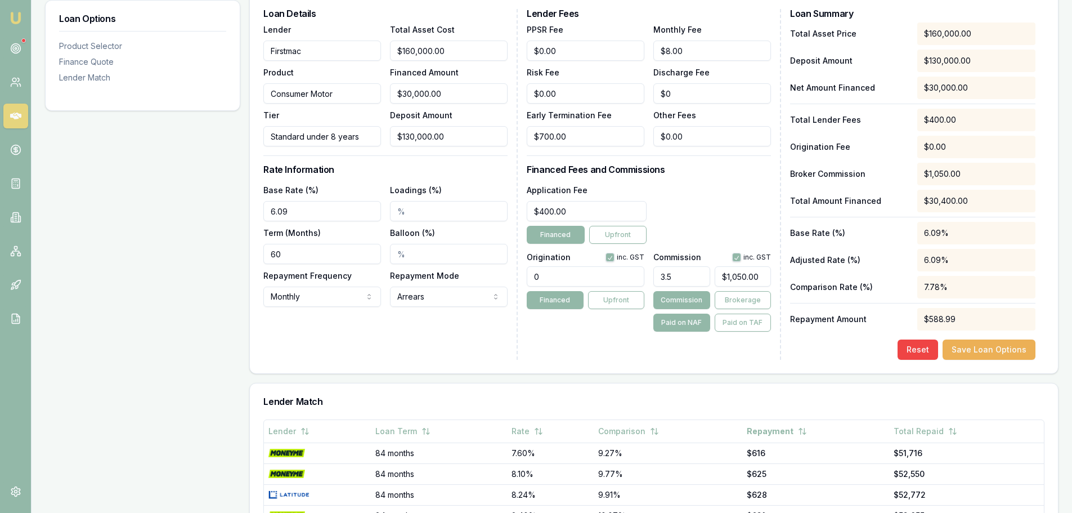
scroll to position [338, 0]
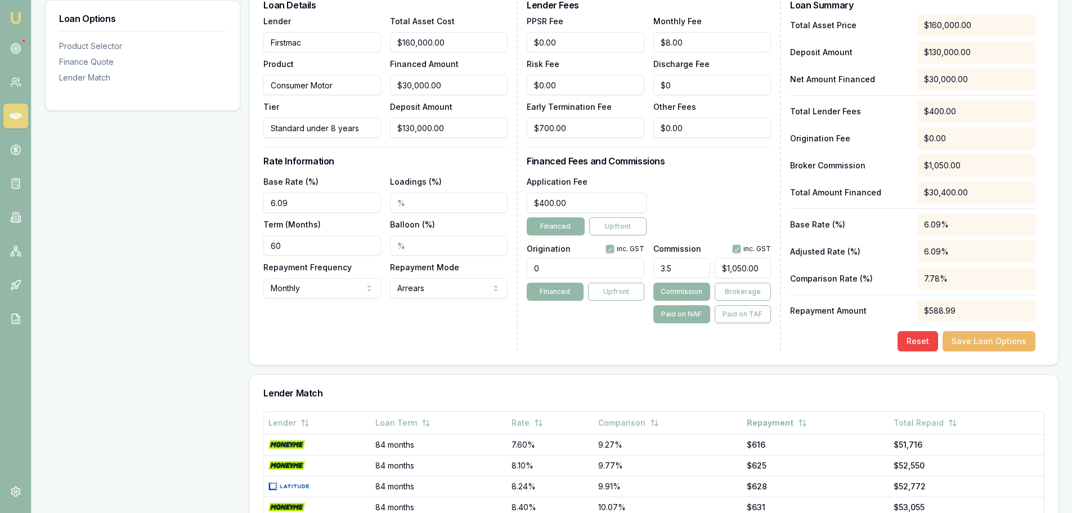
click at [1024, 344] on button "Save Loan Options" at bounding box center [989, 341] width 93 height 20
drag, startPoint x: 683, startPoint y: 265, endPoint x: 589, endPoint y: 269, distance: 94.7
click at [589, 269] on div "Origination inc. GST 0 Financed Upfront Commission inc. GST 3.5 $1,050.00 Commi…" at bounding box center [649, 281] width 244 height 83
type input "0"
type input "$0.00"
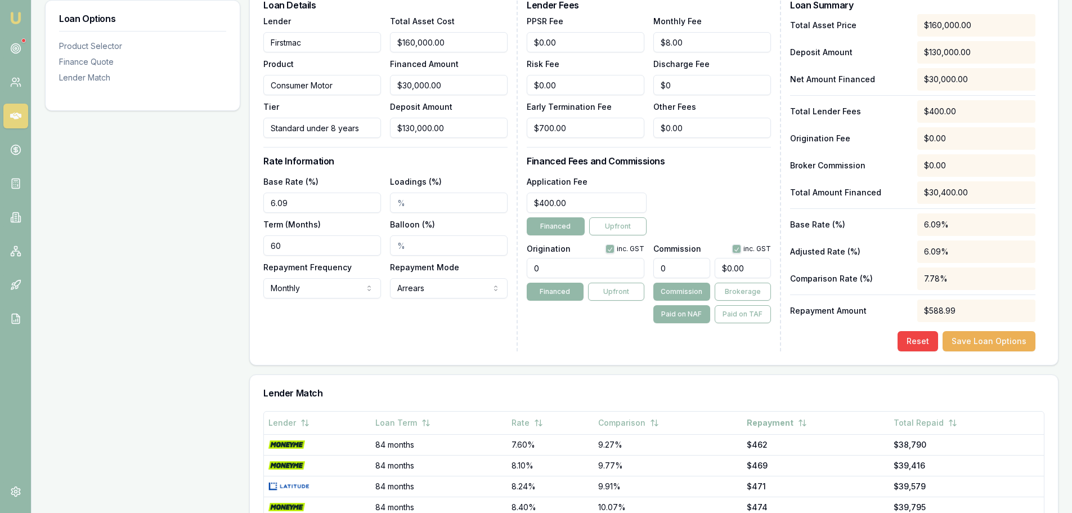
type input "0"
drag, startPoint x: 578, startPoint y: 263, endPoint x: 347, endPoint y: 262, distance: 230.8
click at [352, 262] on div "Loan Details Lender Firstmac Product Consumer Motor Tier Standard under 8 years…" at bounding box center [653, 176] width 781 height 351
type input "1210"
type input "400"
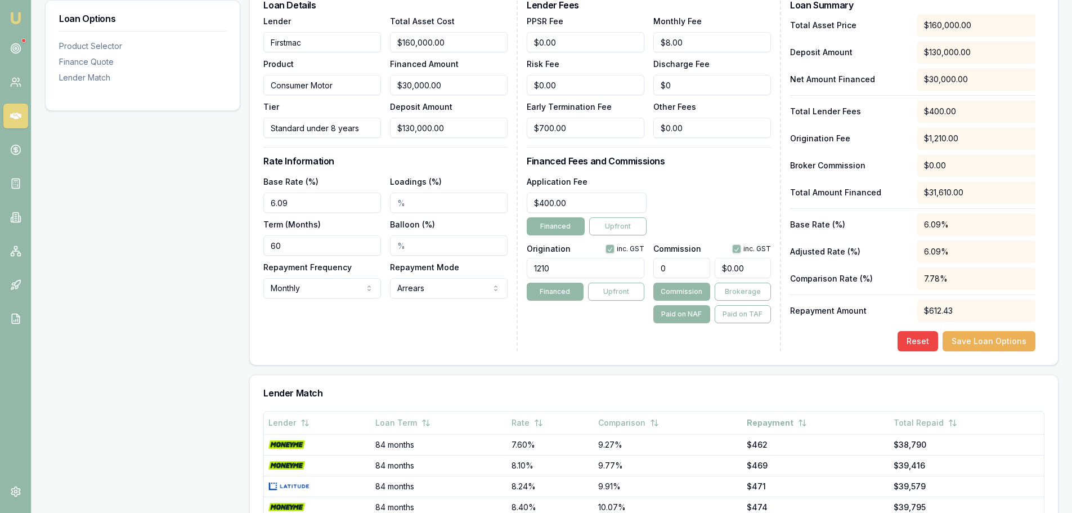
type input "1210.00"
drag, startPoint x: 572, startPoint y: 202, endPoint x: 330, endPoint y: 206, distance: 241.5
click at [378, 202] on div "Loan Details Lender Firstmac Product Consumer Motor Tier Standard under 8 years…" at bounding box center [653, 176] width 781 height 351
type input "$499.00"
click at [713, 171] on div "Lender Fees PPSR Fee $0.00 Monthly Fee $8.00 Risk Fee $0.00 Discharge Fee $0 Ea…" at bounding box center [654, 176] width 254 height 351
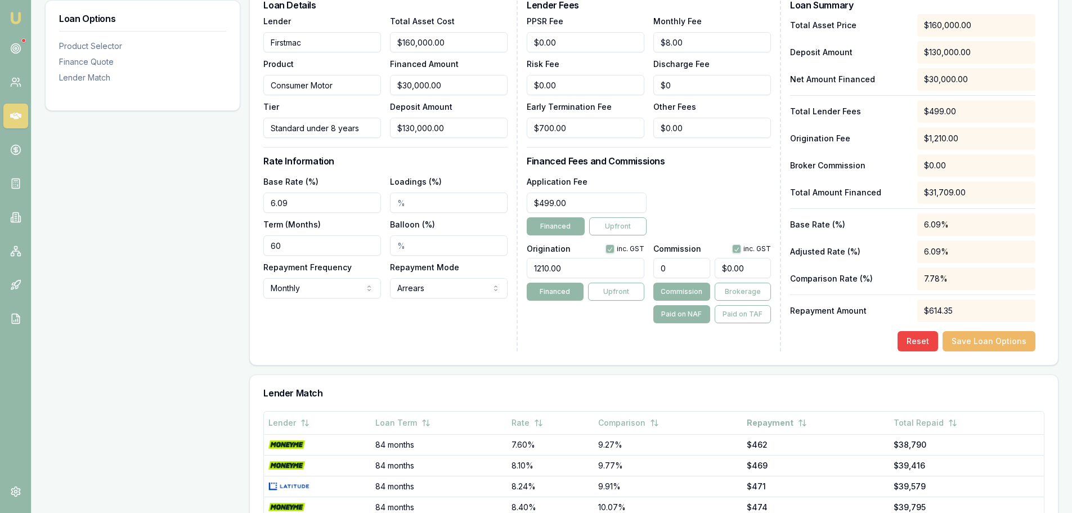
click at [999, 341] on button "Save Loan Options" at bounding box center [989, 341] width 93 height 20
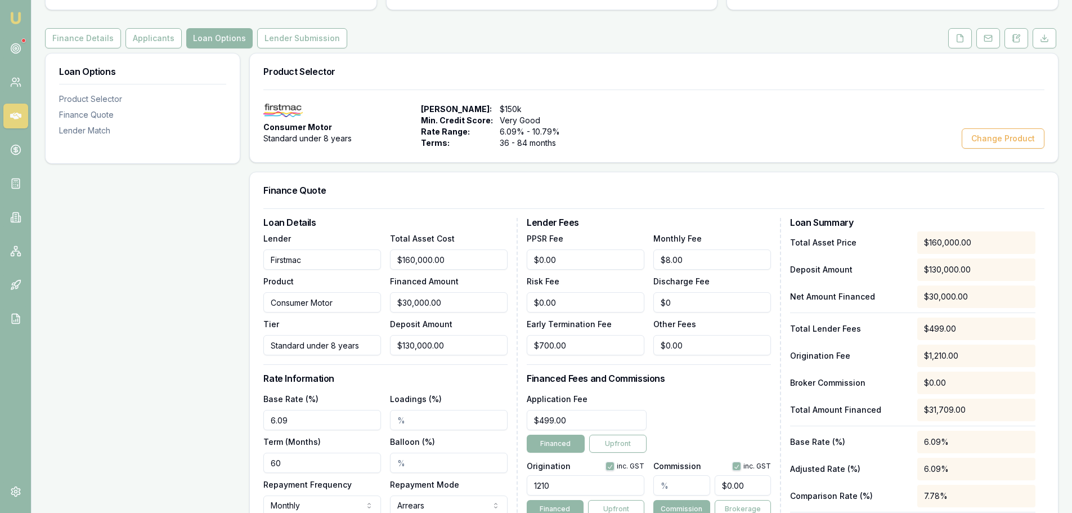
scroll to position [0, 0]
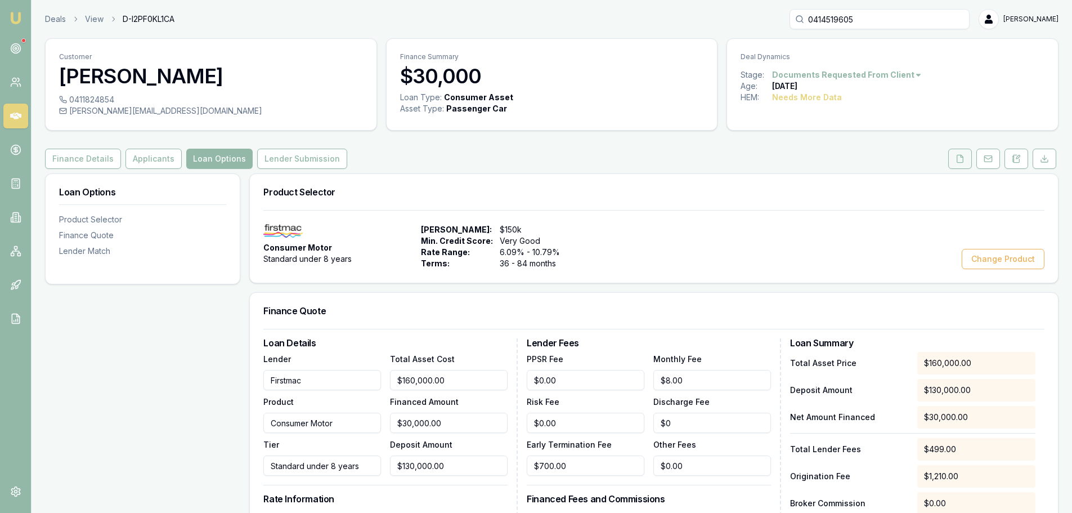
click at [962, 156] on icon at bounding box center [960, 158] width 9 height 9
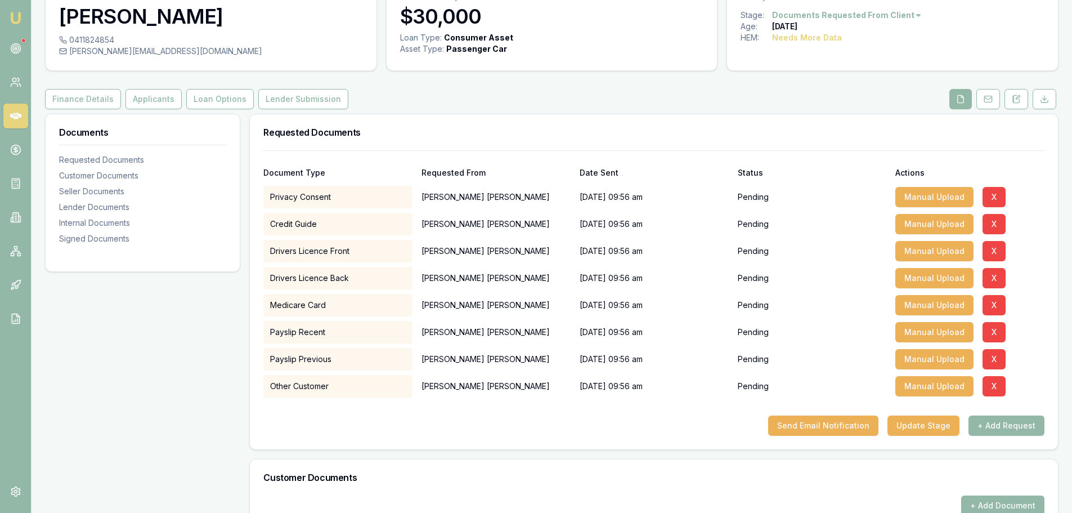
scroll to position [56, 0]
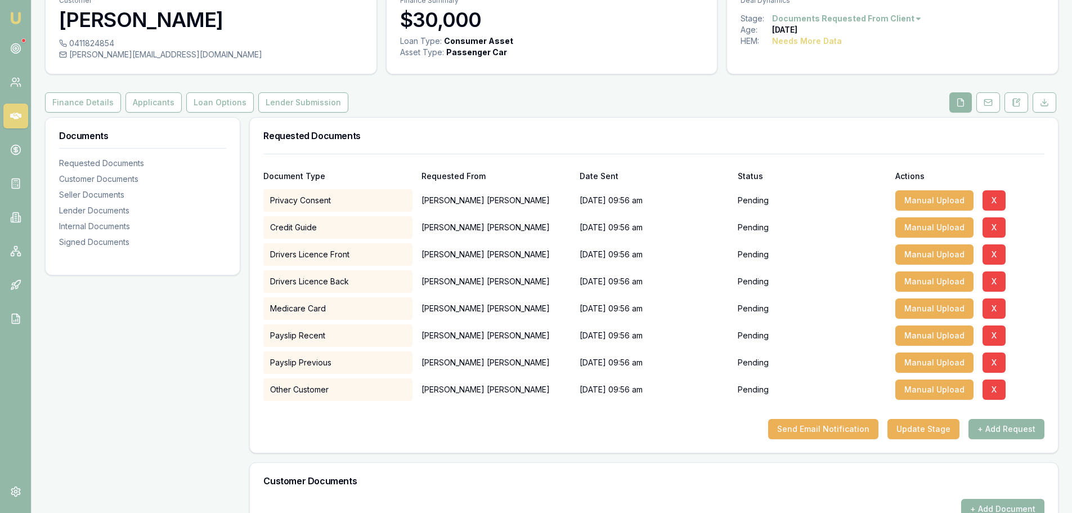
click at [11, 110] on link at bounding box center [15, 116] width 25 height 25
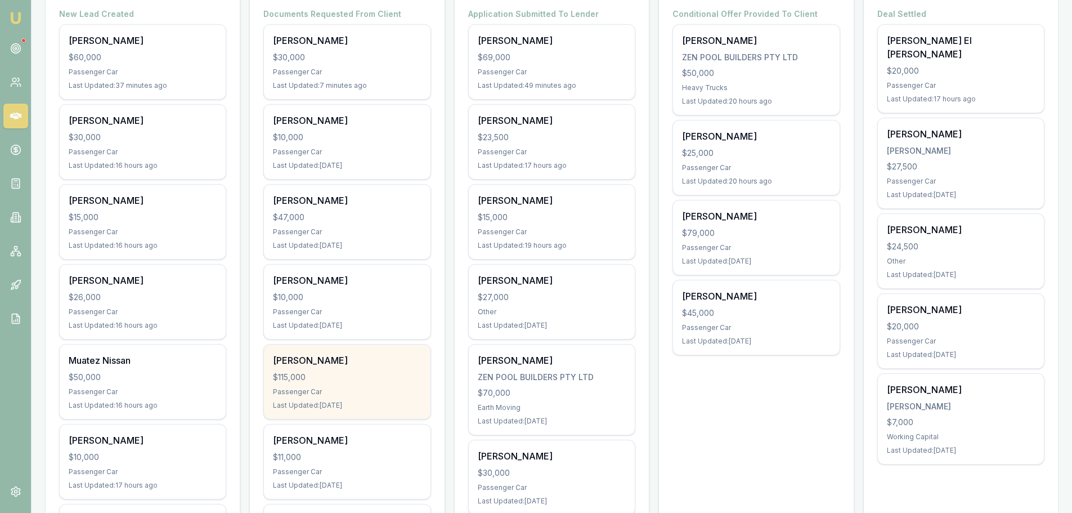
scroll to position [225, 0]
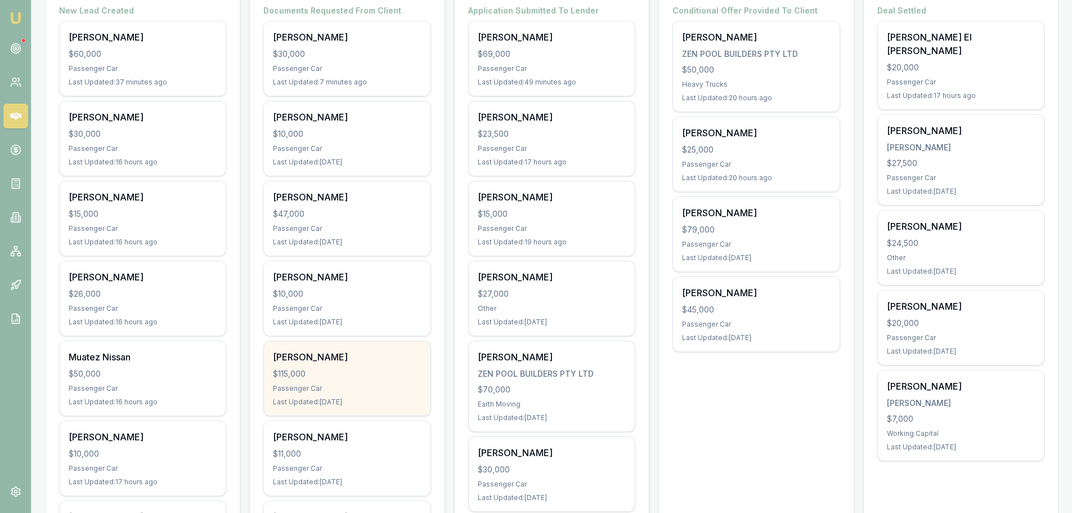
click at [369, 370] on div "$115,000" at bounding box center [347, 373] width 148 height 11
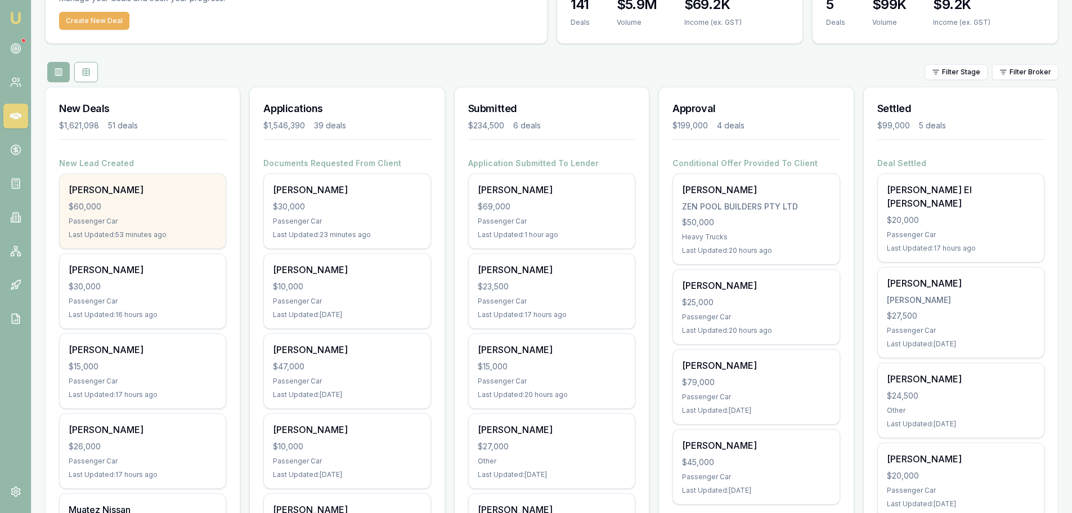
scroll to position [169, 0]
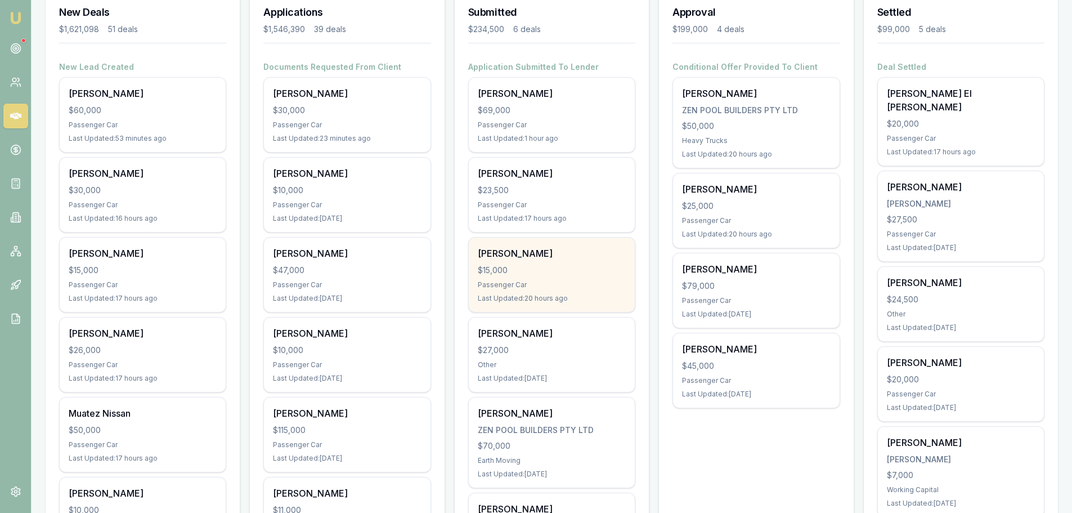
click at [551, 270] on div "$15,000" at bounding box center [552, 270] width 148 height 11
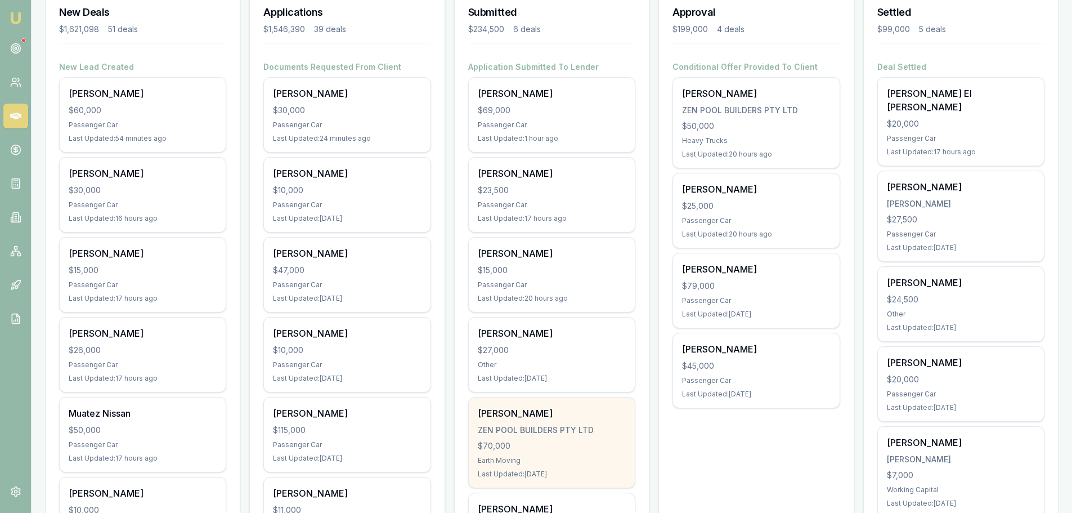
click at [531, 451] on div "KYLE THOMPSON ZEN POOL BUILDERS PTY LTD $70,000 Earth Moving Last Updated: 6 da…" at bounding box center [552, 442] width 166 height 90
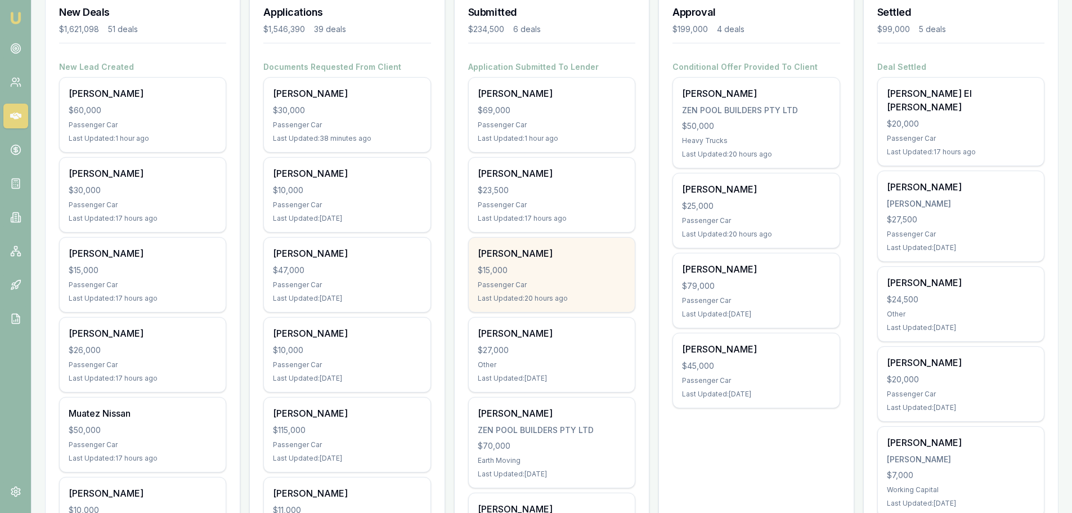
click at [531, 272] on div "$15,000" at bounding box center [552, 270] width 148 height 11
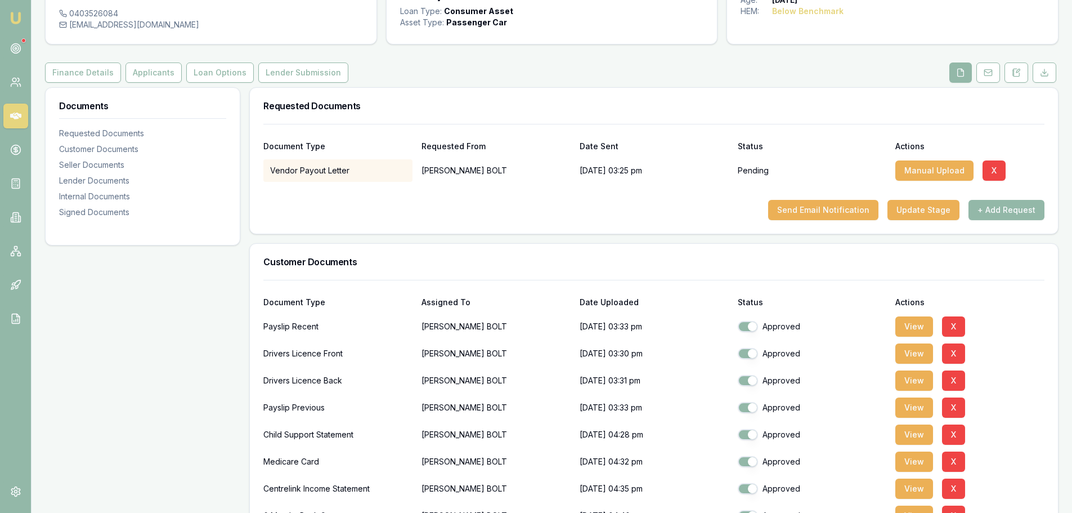
scroll to position [225, 0]
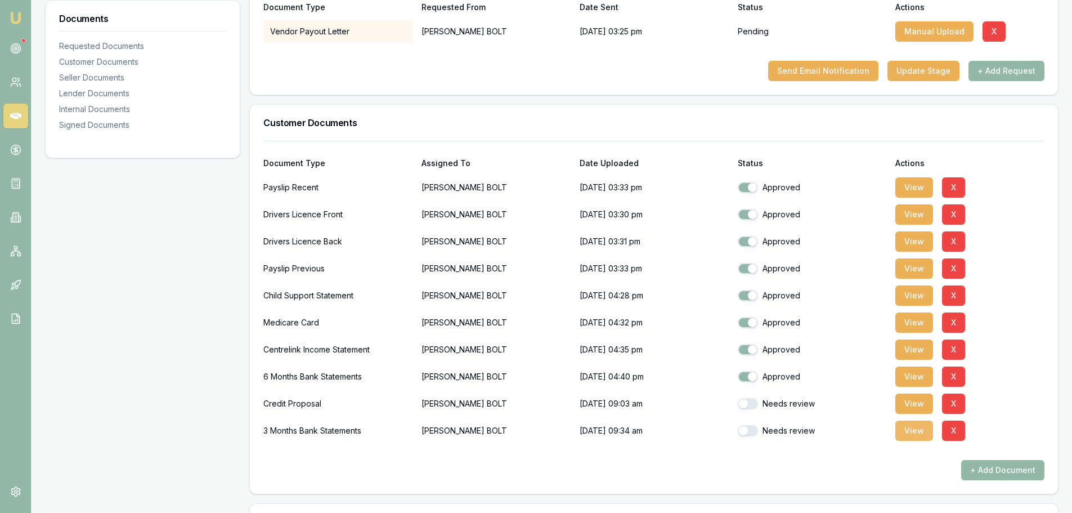
click at [909, 429] on button "View" at bounding box center [915, 430] width 38 height 20
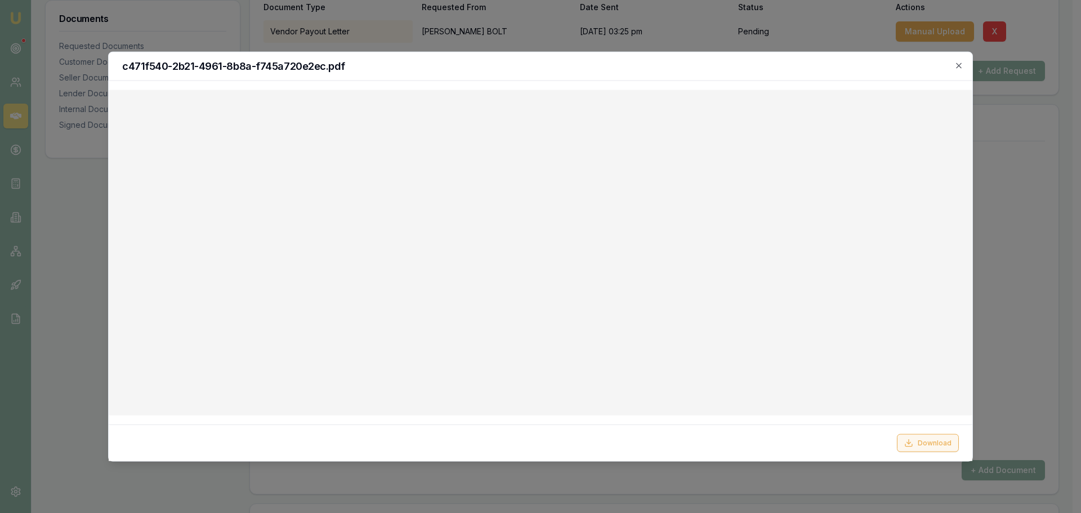
click at [923, 443] on button "Download" at bounding box center [928, 443] width 62 height 18
click at [960, 65] on icon "button" at bounding box center [958, 65] width 9 height 9
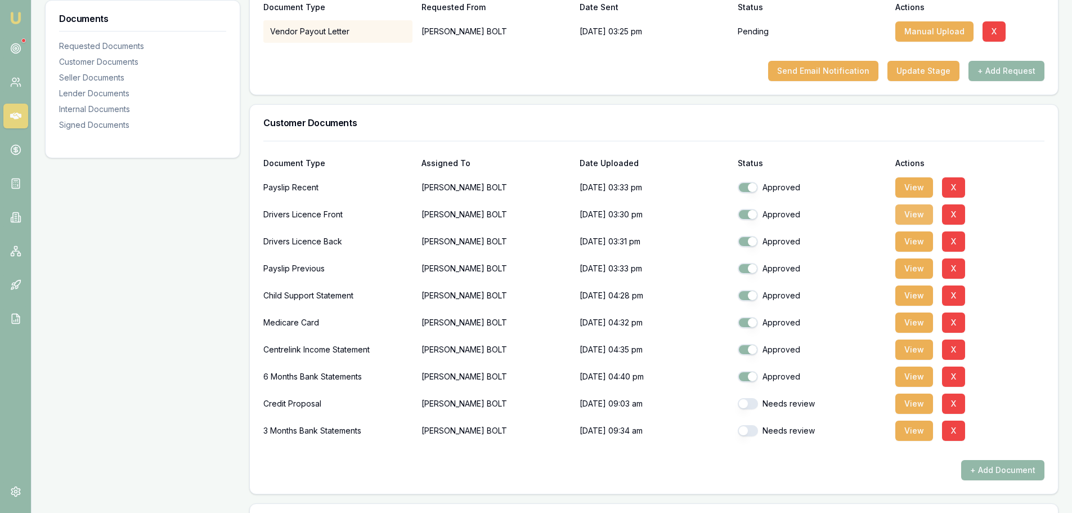
click at [912, 214] on button "View" at bounding box center [915, 214] width 38 height 20
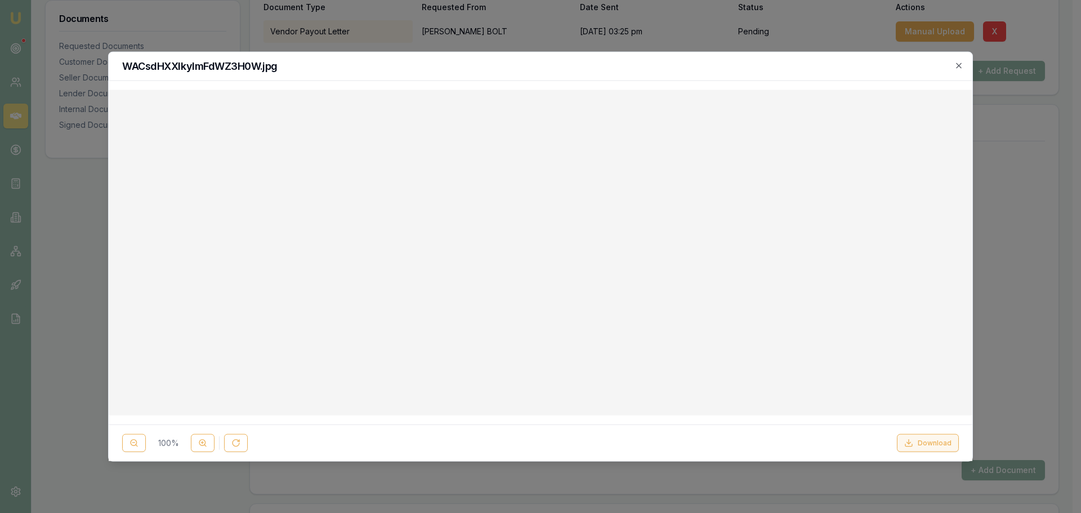
click at [921, 439] on button "Download" at bounding box center [928, 443] width 62 height 18
click at [925, 439] on button "Download" at bounding box center [928, 443] width 62 height 18
click at [804, 64] on h2 "WACsdHXXIkyImFdWZ3H0W.jpg" at bounding box center [540, 66] width 836 height 10
click at [954, 62] on icon "button" at bounding box center [958, 65] width 9 height 9
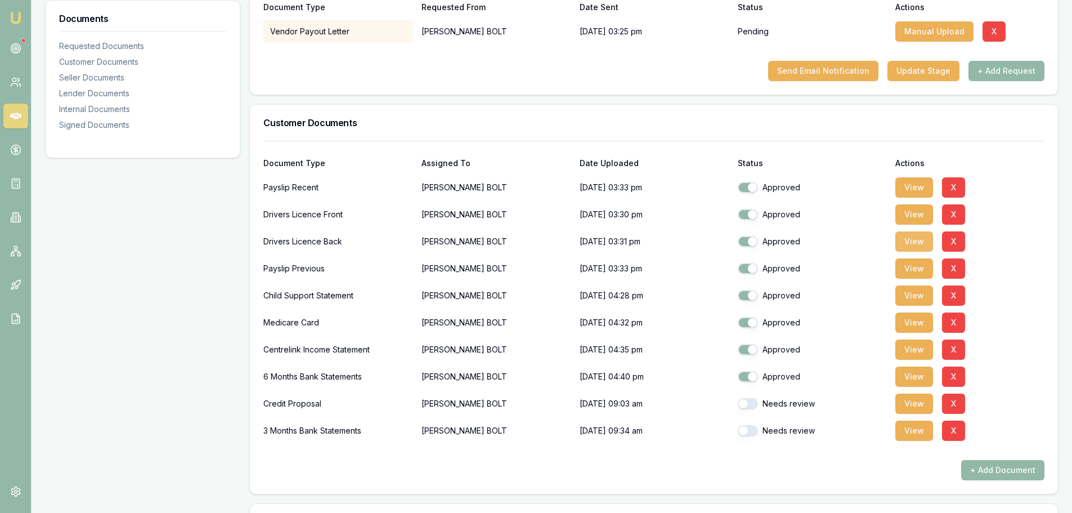
click at [911, 241] on button "View" at bounding box center [915, 241] width 38 height 20
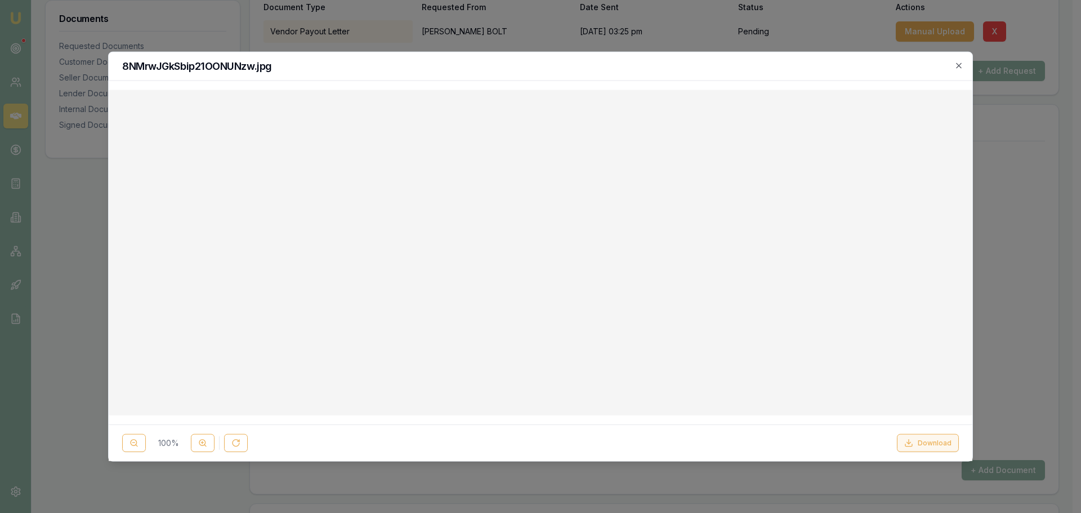
click at [939, 446] on button "Download" at bounding box center [928, 443] width 62 height 18
click at [960, 64] on icon "button" at bounding box center [958, 65] width 9 height 9
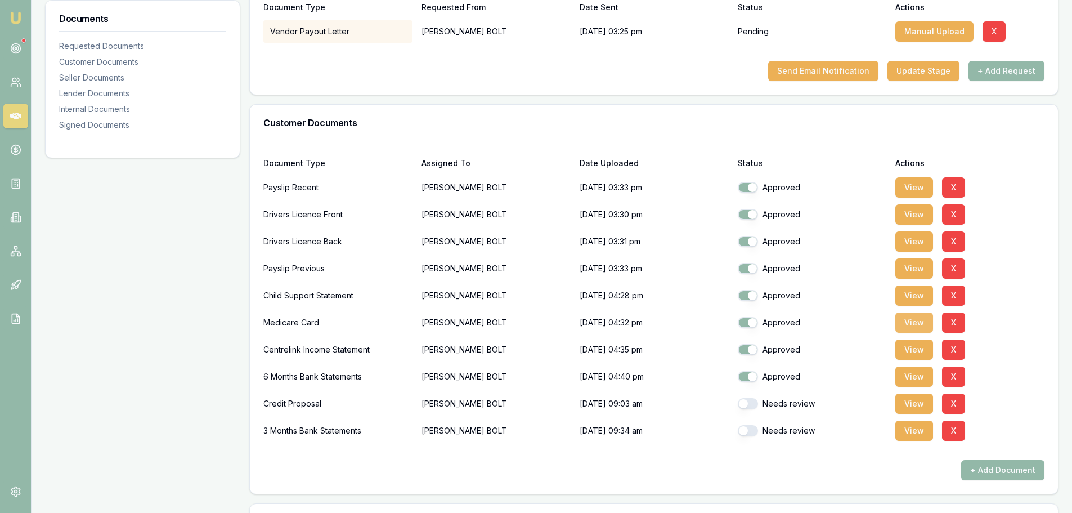
click at [918, 324] on button "View" at bounding box center [915, 322] width 38 height 20
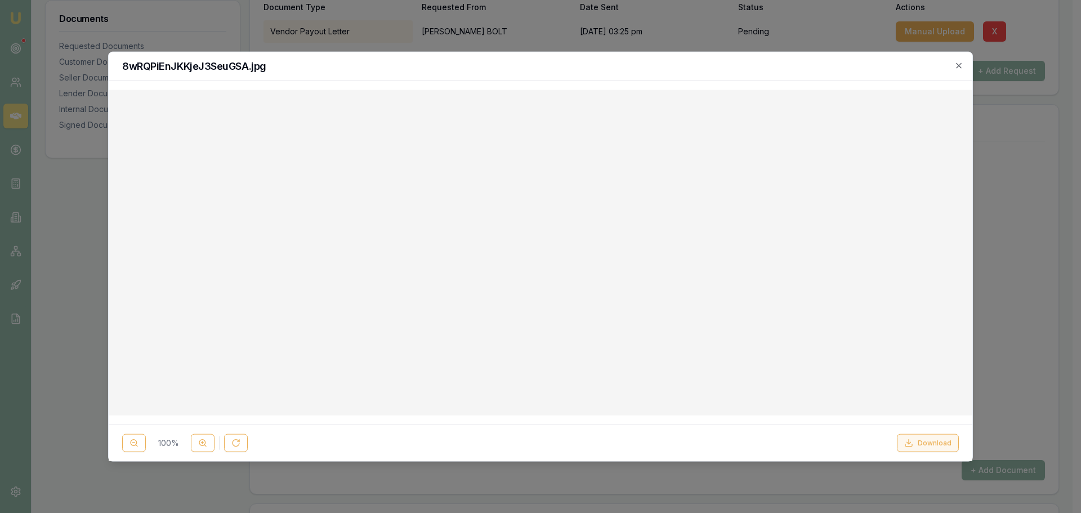
click at [927, 446] on button "Download" at bounding box center [928, 443] width 62 height 18
click at [761, 66] on h2 "8wRQPiEnJKKjeJ3SeuGSA.jpg" at bounding box center [540, 66] width 836 height 10
click at [959, 63] on icon "button" at bounding box center [958, 65] width 9 height 9
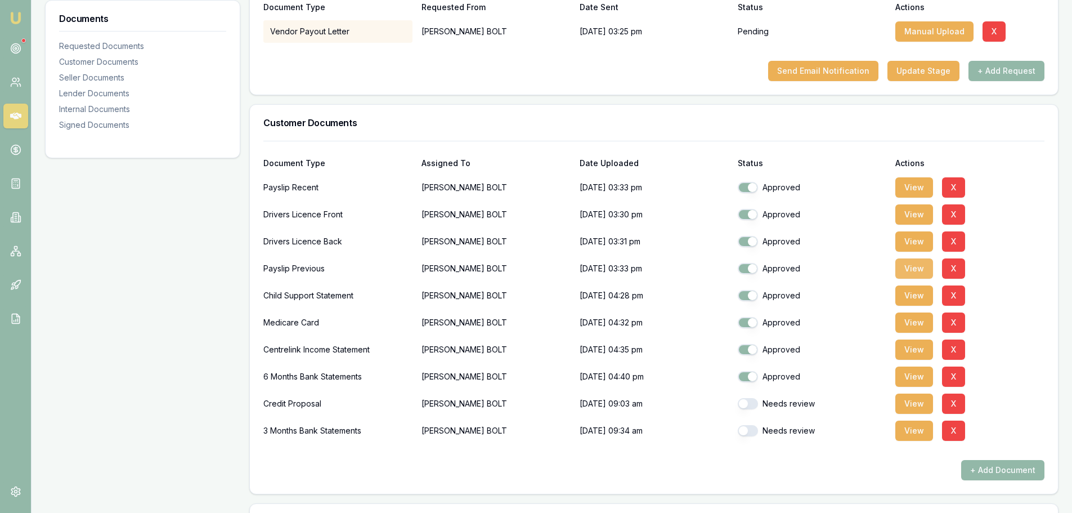
click at [916, 269] on button "View" at bounding box center [915, 268] width 38 height 20
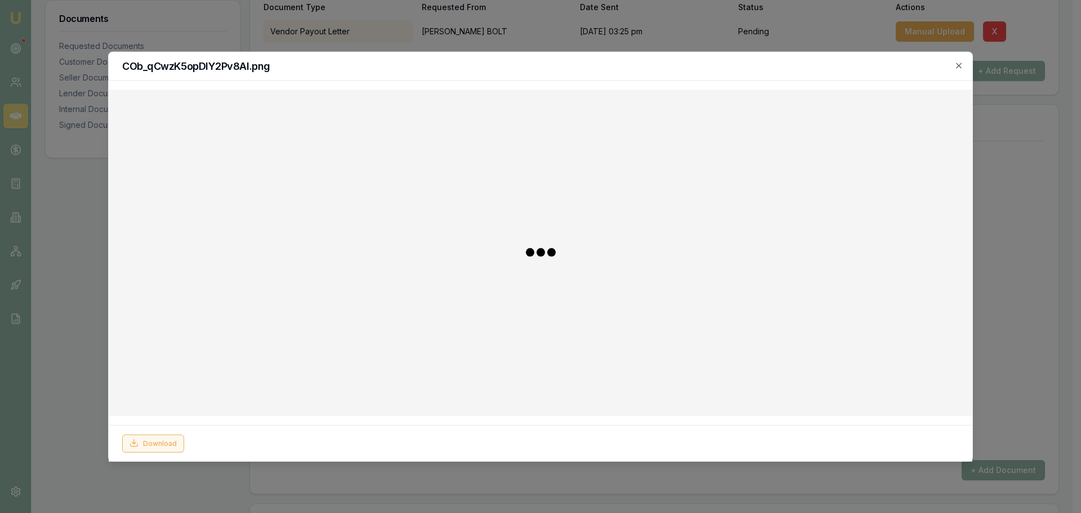
click at [171, 445] on button "Download" at bounding box center [153, 443] width 62 height 18
click at [745, 69] on h2 "COb_qCwzK5opDIY2Pv8AI.png" at bounding box center [540, 66] width 836 height 10
click at [958, 59] on div "COb_qCwzK5opDIY2Pv8AI.png" at bounding box center [540, 66] width 863 height 29
click at [959, 62] on icon "button" at bounding box center [958, 65] width 9 height 9
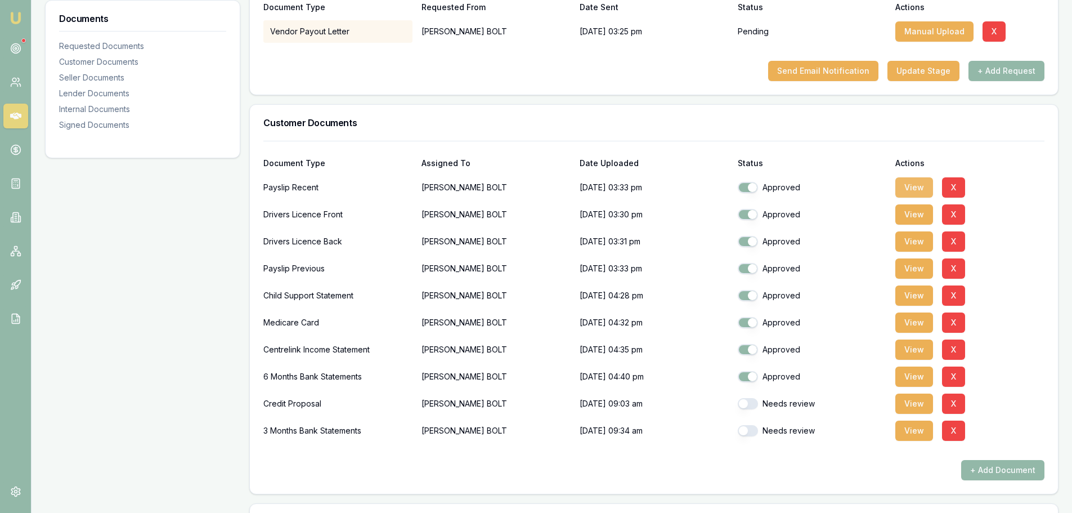
click at [916, 182] on button "View" at bounding box center [915, 187] width 38 height 20
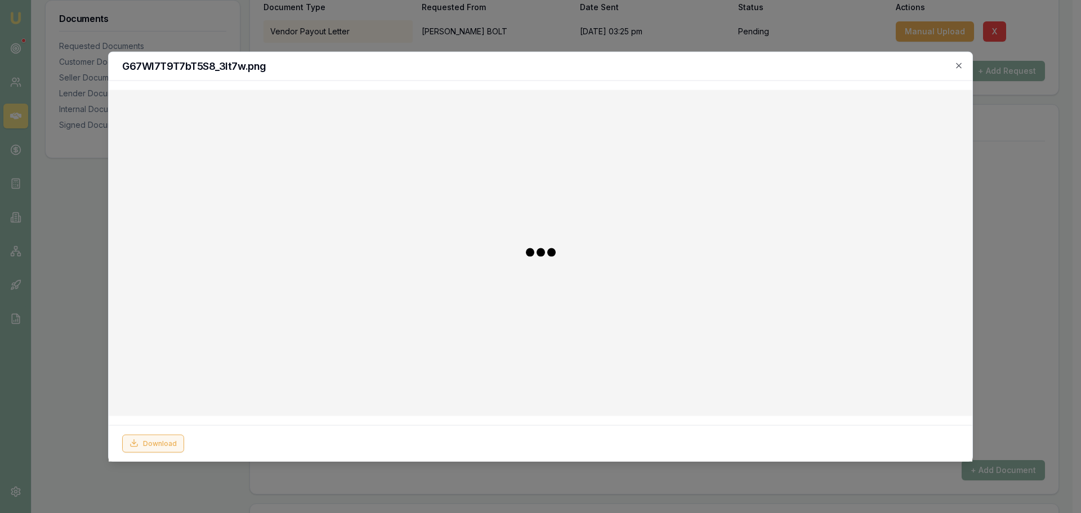
click at [164, 444] on div "Download" at bounding box center [540, 443] width 836 height 18
click at [912, 439] on icon at bounding box center [908, 443] width 9 height 9
click at [959, 67] on icon "button" at bounding box center [958, 65] width 9 height 9
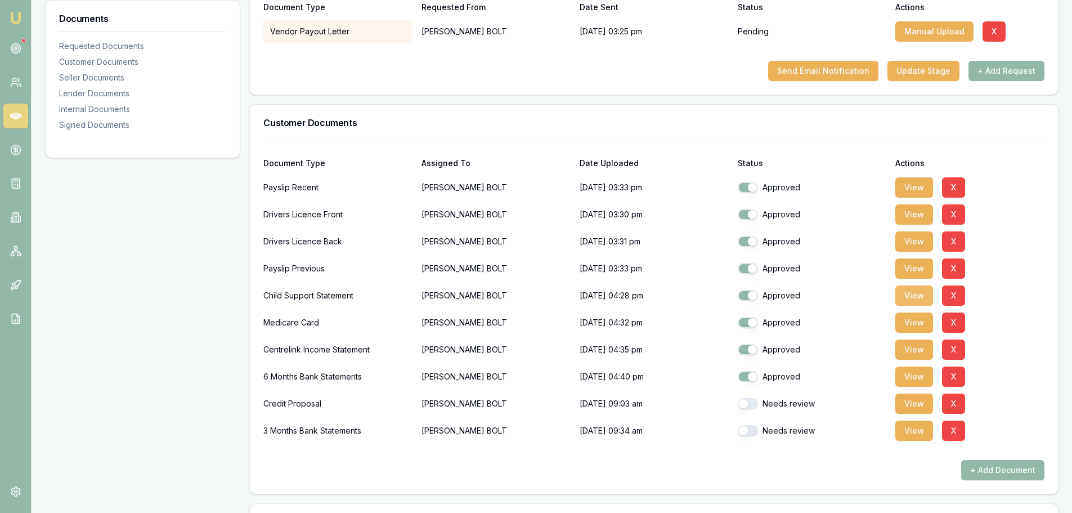
click at [915, 295] on button "View" at bounding box center [915, 295] width 38 height 20
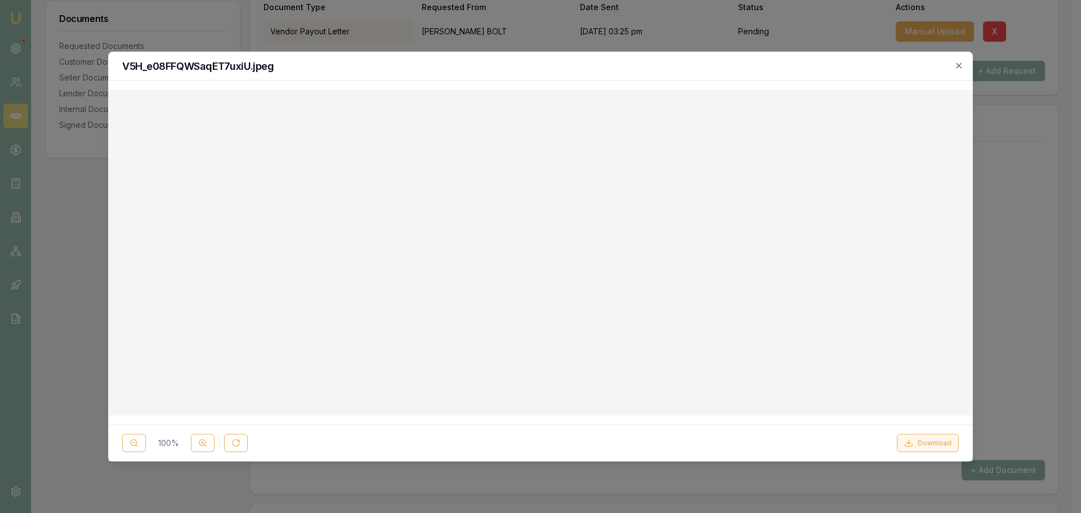
click at [925, 440] on button "Download" at bounding box center [928, 443] width 62 height 18
click at [749, 79] on div "V5H_e08FFQWSaqET7uxiU.jpeg" at bounding box center [540, 66] width 863 height 29
click at [961, 67] on icon "button" at bounding box center [958, 65] width 9 height 9
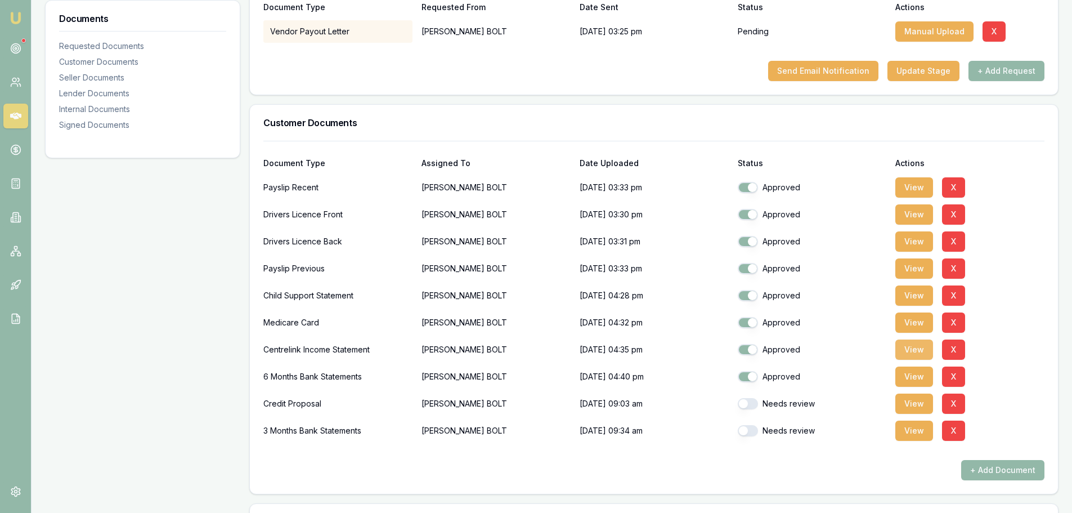
click at [915, 352] on button "View" at bounding box center [915, 349] width 38 height 20
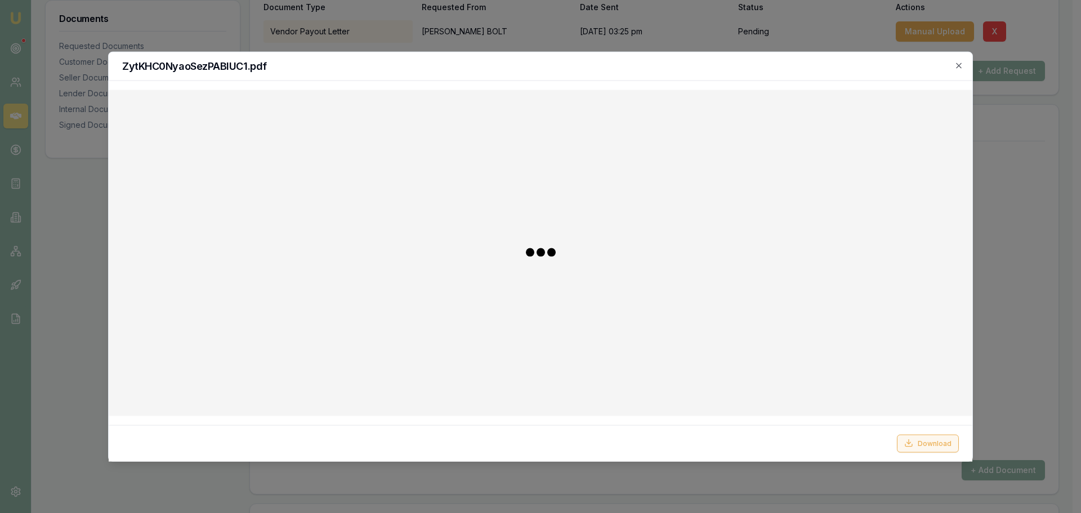
click at [924, 445] on button "Download" at bounding box center [928, 443] width 62 height 18
click at [960, 65] on icon "button" at bounding box center [958, 65] width 9 height 9
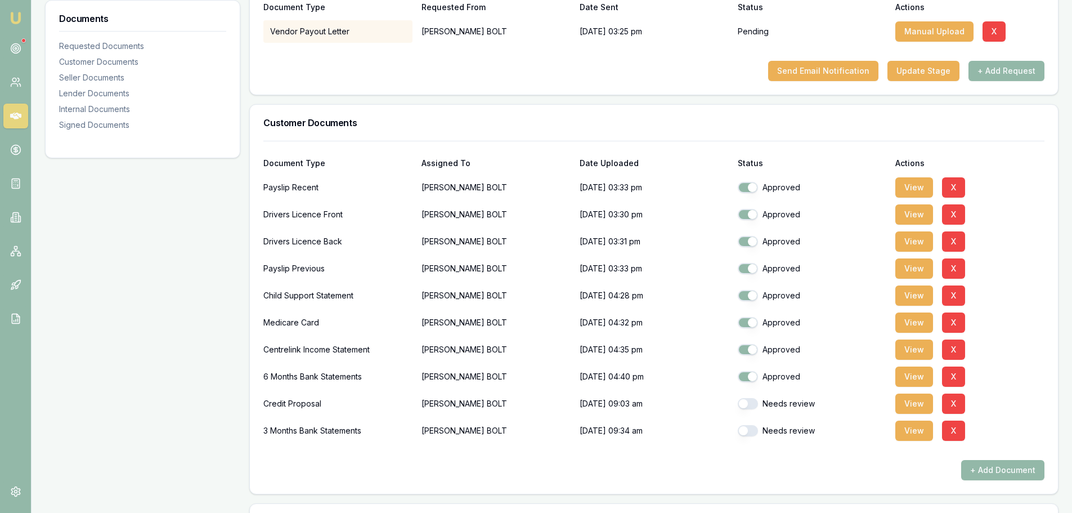
scroll to position [0, 0]
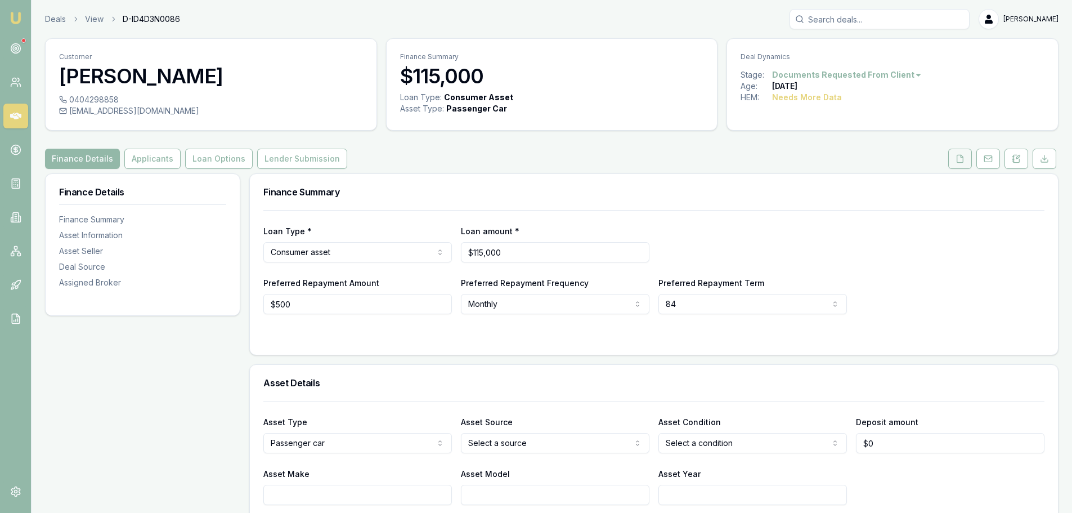
click at [955, 159] on button at bounding box center [960, 159] width 24 height 20
click at [1015, 158] on icon at bounding box center [1016, 158] width 9 height 9
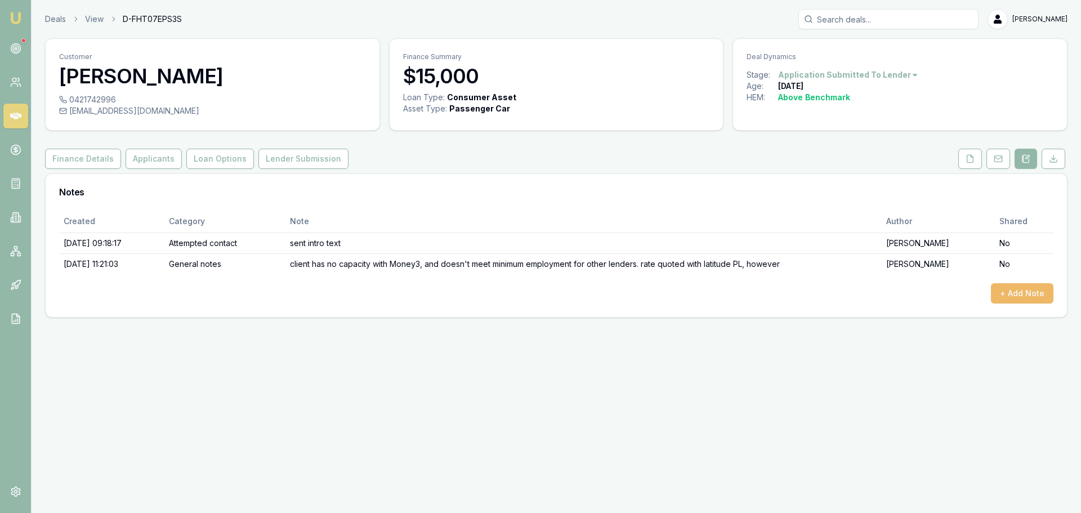
click at [1024, 292] on button "+ Add Note" at bounding box center [1022, 293] width 62 height 20
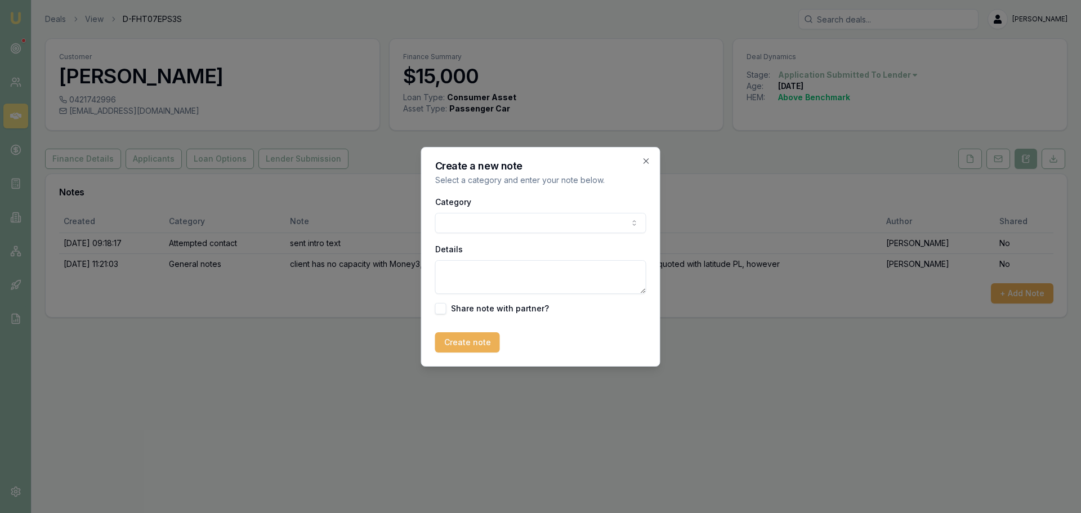
click at [534, 220] on body "Emu Broker Deals View D-FHT07EPS3S [PERSON_NAME] Toggle Menu Customer [PERSON_N…" at bounding box center [540, 256] width 1081 height 513
click at [514, 280] on textarea "Details" at bounding box center [540, 277] width 211 height 34
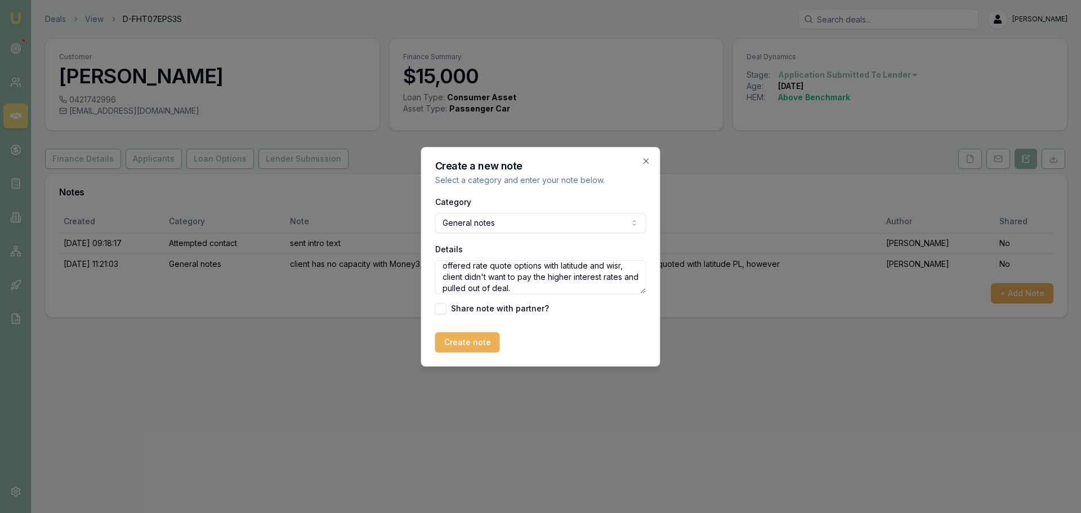
scroll to position [16, 0]
type textarea "offered rate quote options with latitude and wisr, client didn't want to pay th…"
click at [471, 349] on button "Create note" at bounding box center [467, 342] width 65 height 20
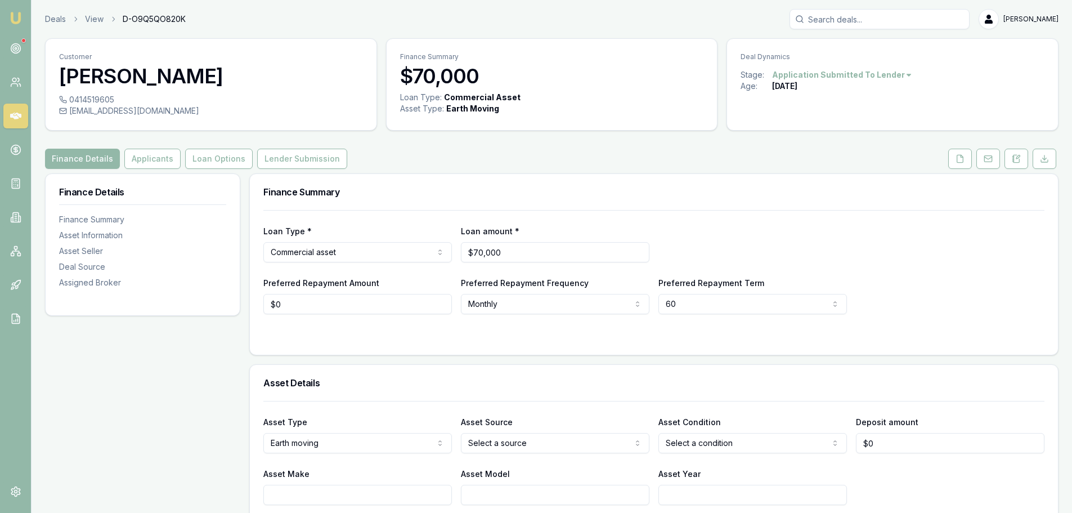
click at [567, 160] on div "Finance Details Applicants Loan Options Lender Submission" at bounding box center [552, 159] width 1014 height 20
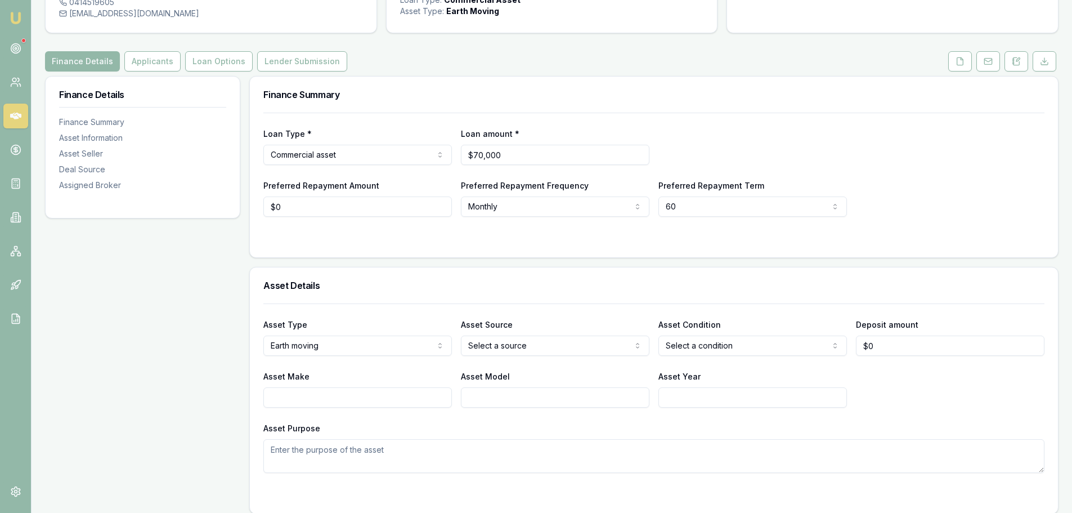
scroll to position [113, 0]
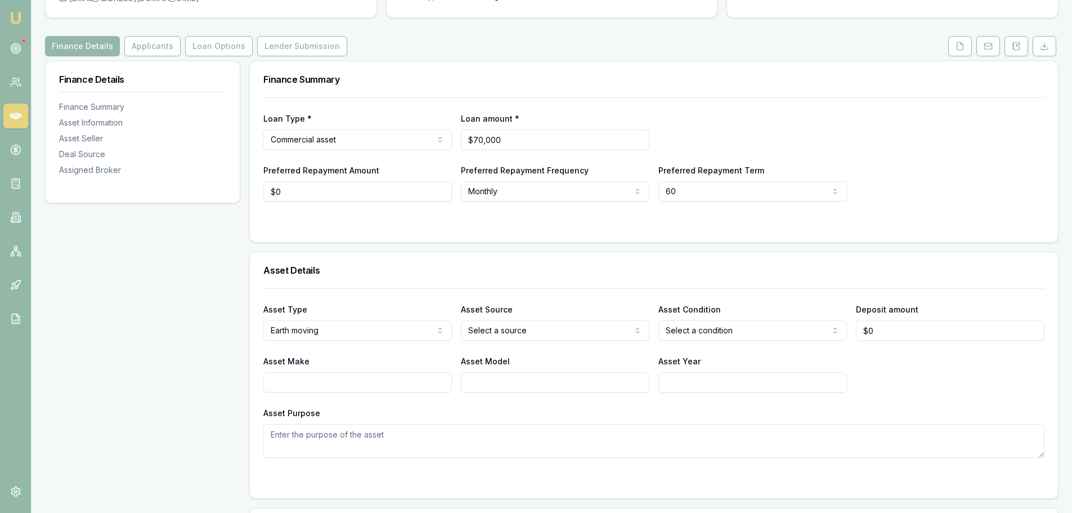
click at [566, 78] on h3 "Finance Summary" at bounding box center [653, 79] width 781 height 9
click at [15, 46] on icon at bounding box center [15, 48] width 11 height 11
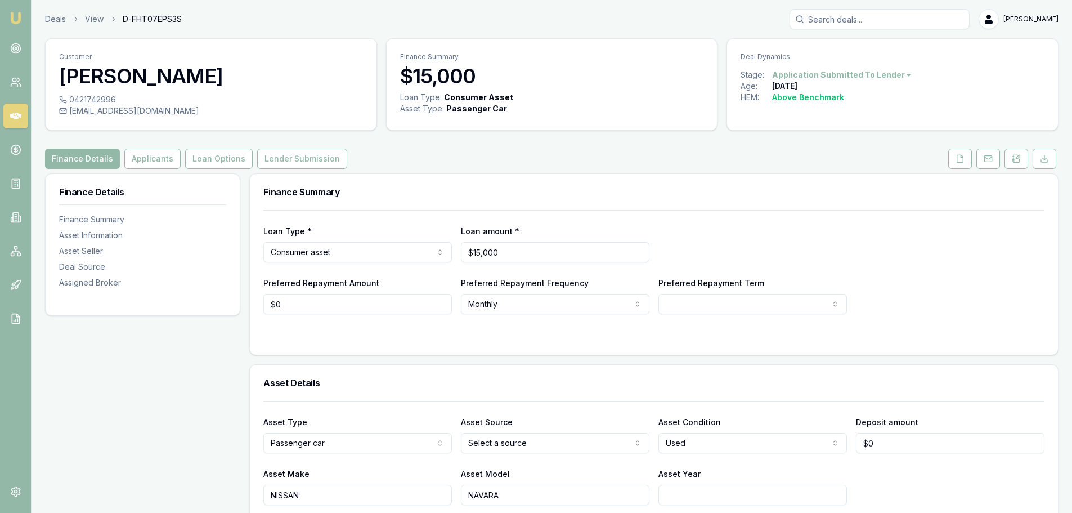
click at [869, 75] on html "Emu Broker Deals View D-FHT07EPS3S [PERSON_NAME] Shield Toggle Menu Customer [P…" at bounding box center [536, 256] width 1072 height 513
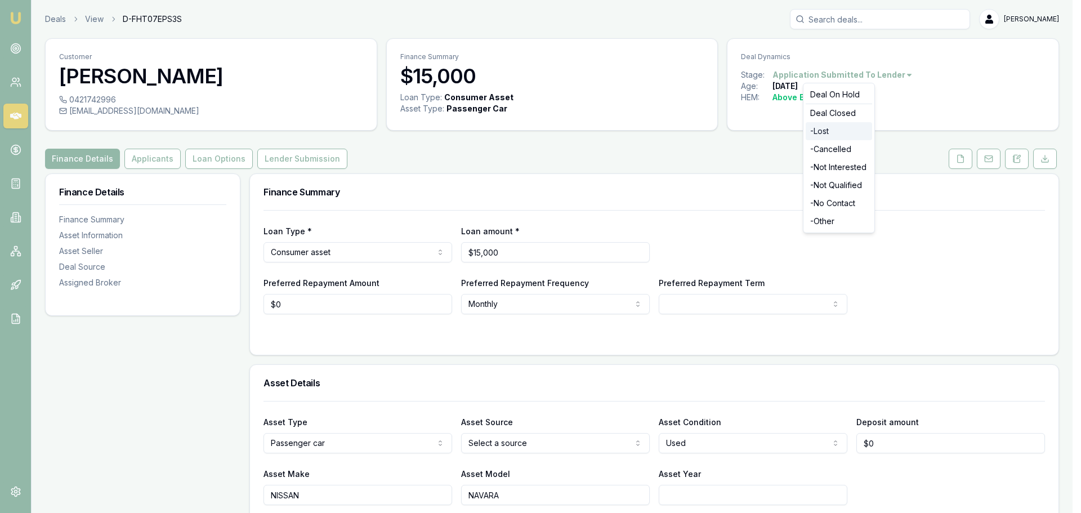
click at [829, 138] on div "- Lost" at bounding box center [839, 131] width 66 height 18
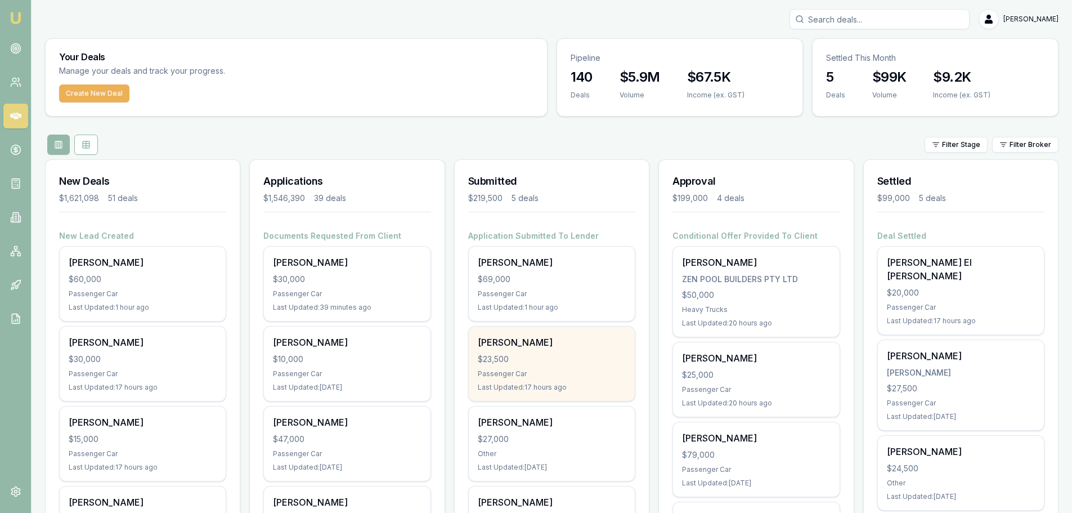
click at [536, 360] on div "$23,500" at bounding box center [552, 359] width 148 height 11
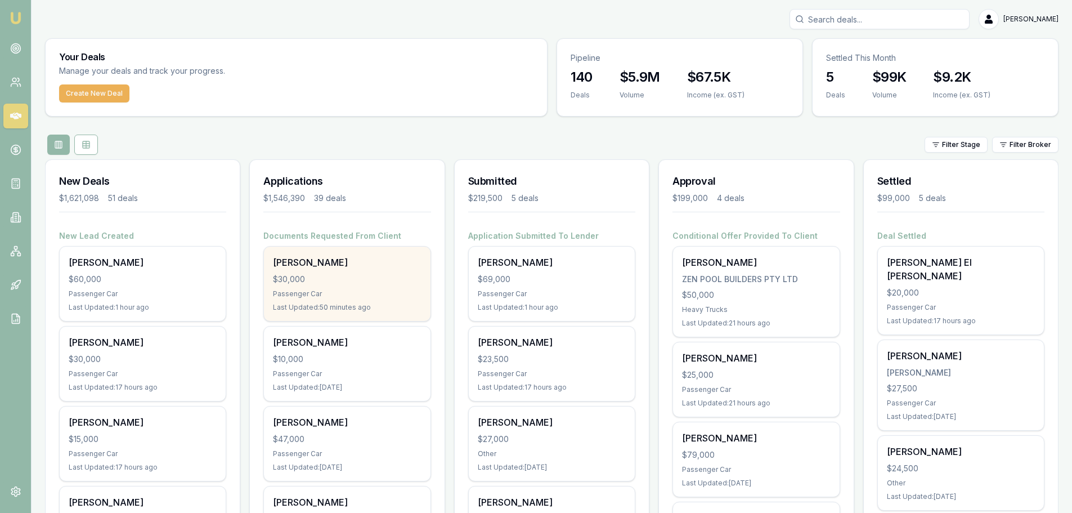
click at [368, 310] on div "Last Updated: 50 minutes ago" at bounding box center [347, 307] width 148 height 9
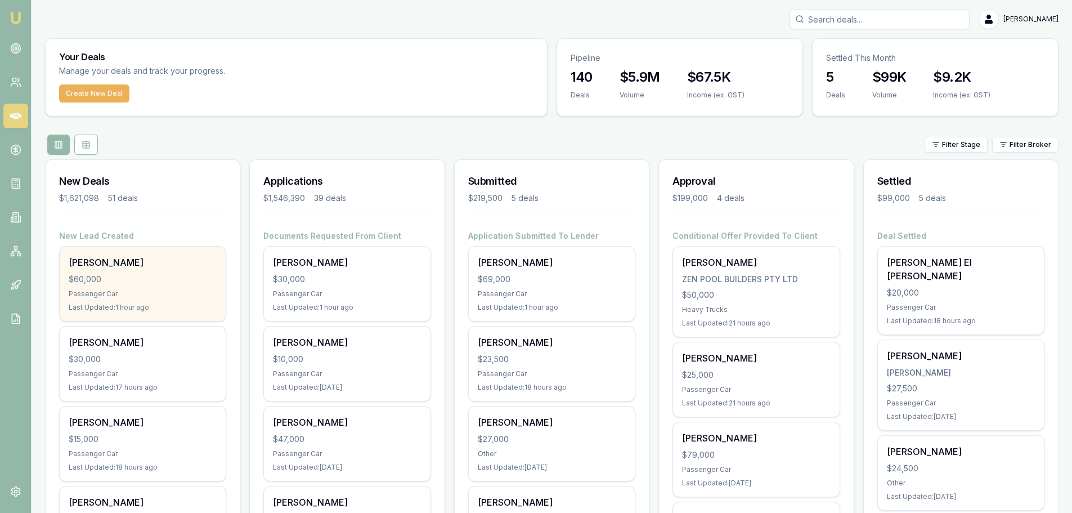
click at [118, 274] on div "$60,000" at bounding box center [143, 279] width 148 height 11
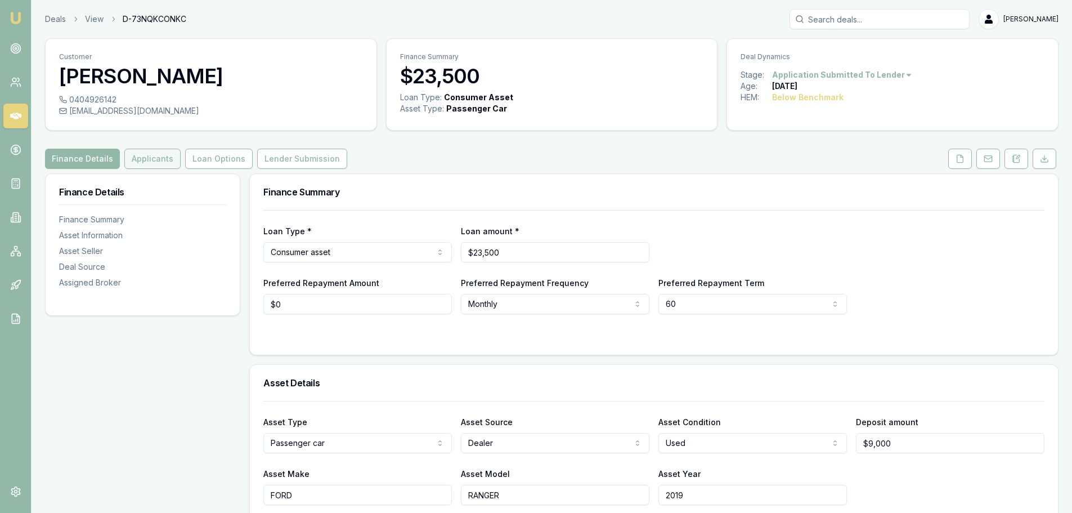
click at [137, 163] on button "Applicants" at bounding box center [152, 159] width 56 height 20
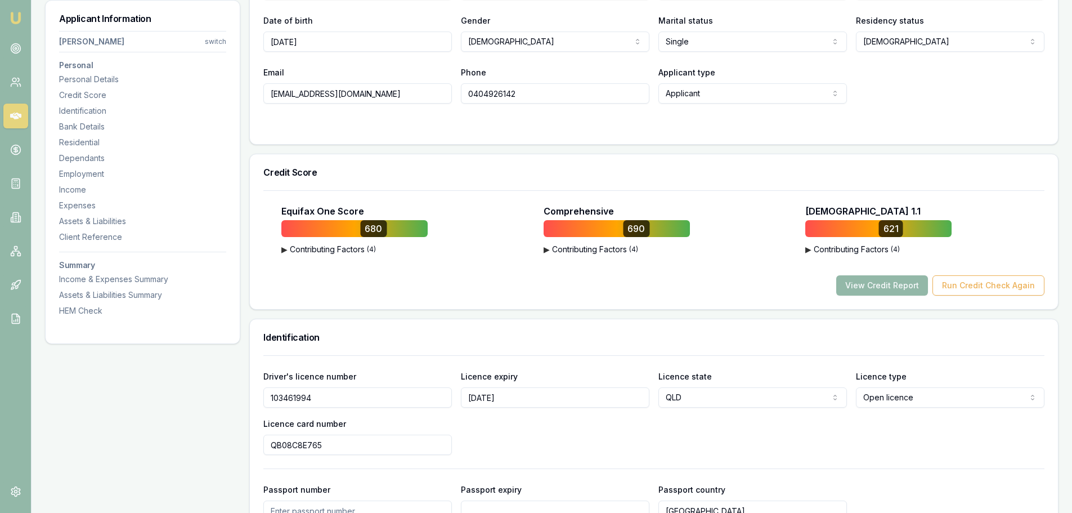
scroll to position [281, 0]
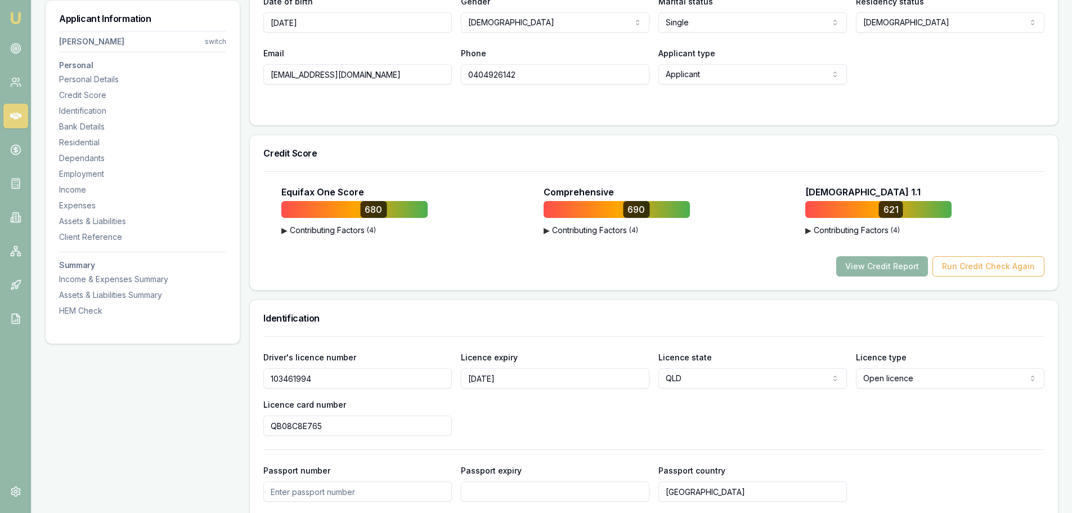
click at [876, 263] on button "View Credit Report" at bounding box center [882, 266] width 92 height 20
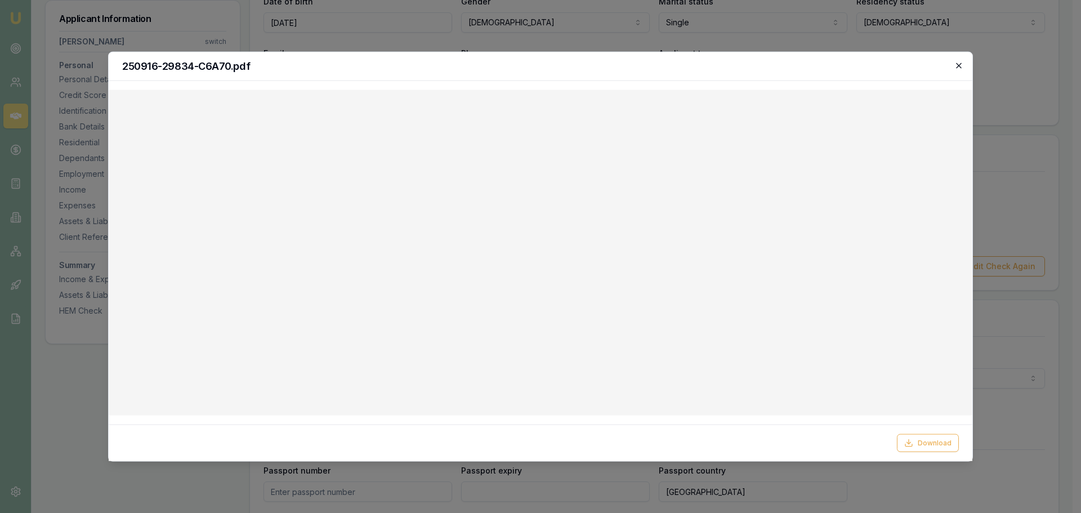
click at [962, 64] on icon "button" at bounding box center [958, 65] width 9 height 9
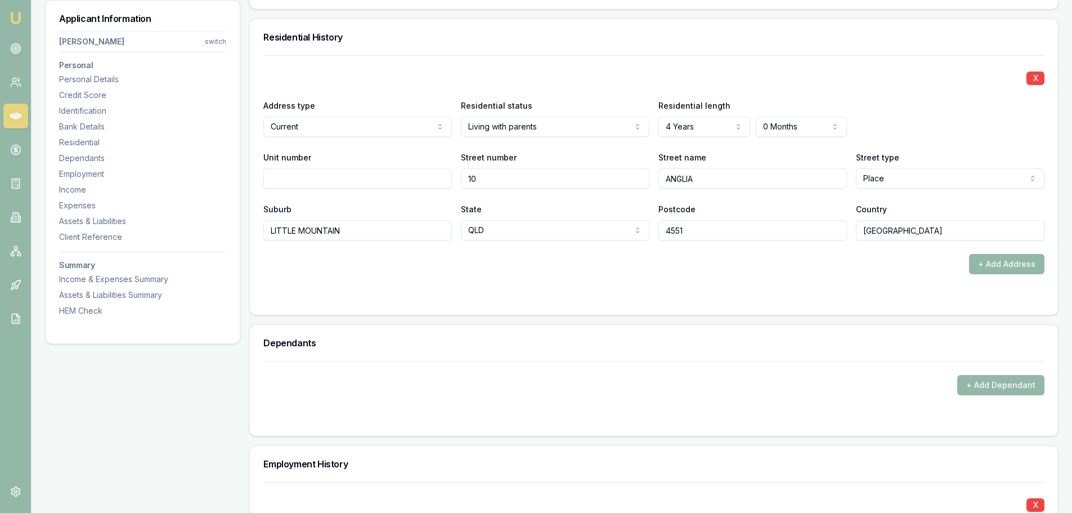
scroll to position [1126, 0]
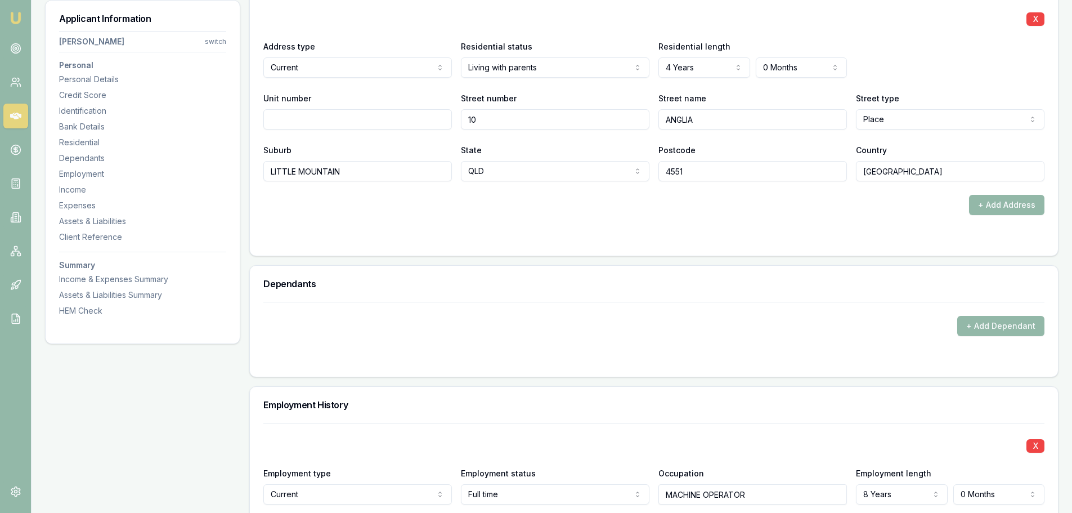
click at [453, 216] on form "X Address type Current Current Previous Residential status Living with parents …" at bounding box center [653, 119] width 781 height 246
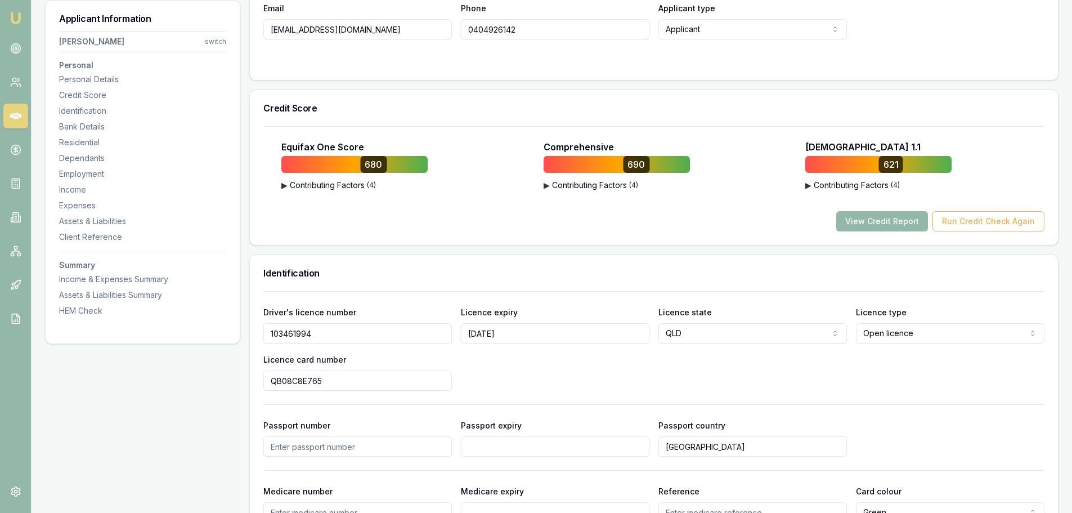
scroll to position [169, 0]
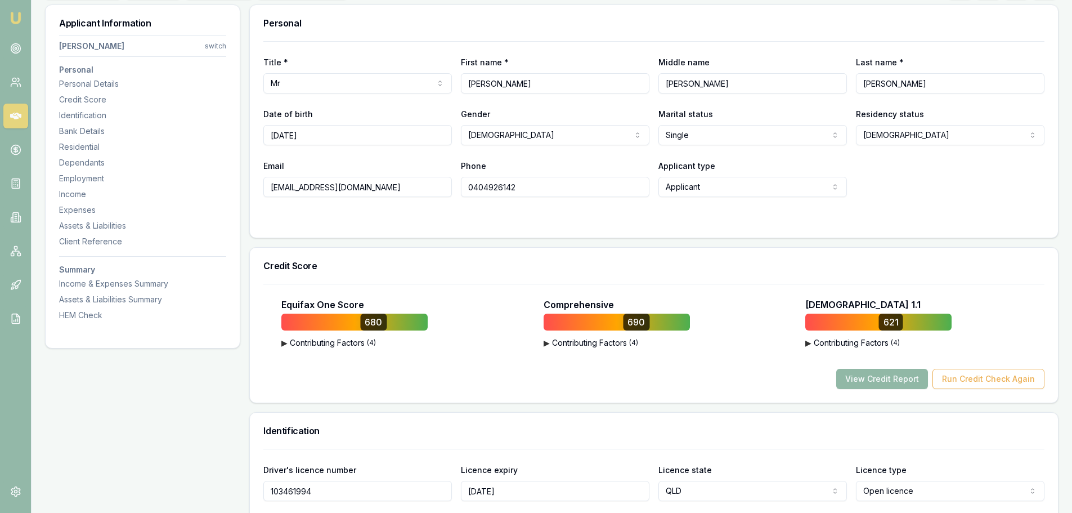
click at [880, 378] on button "View Credit Report" at bounding box center [882, 379] width 92 height 20
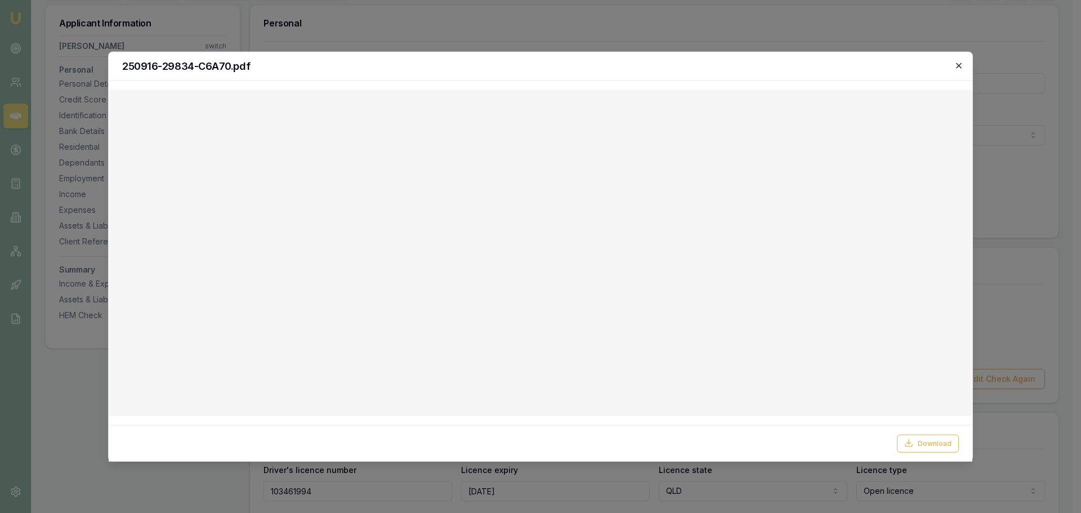
click at [959, 65] on icon "button" at bounding box center [958, 65] width 9 height 9
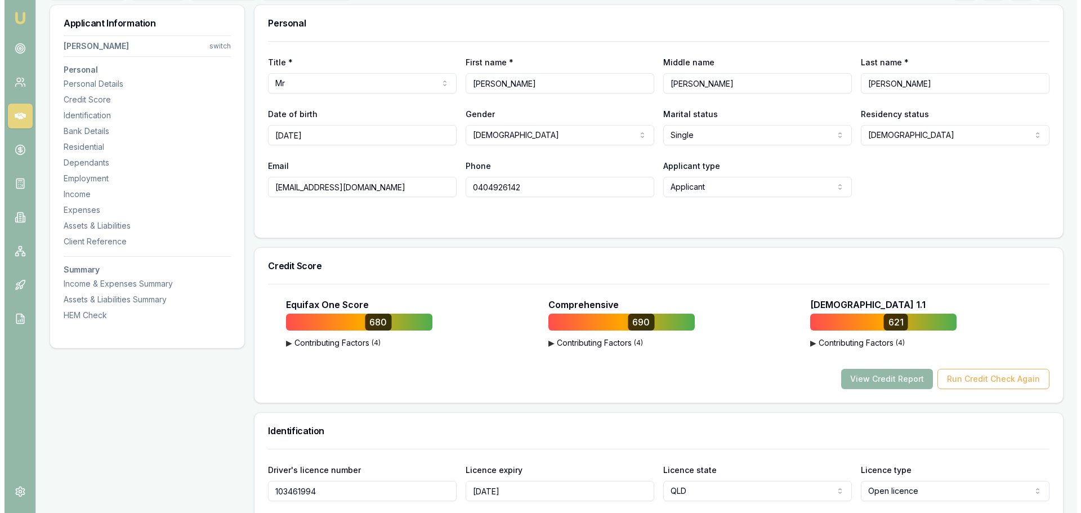
scroll to position [0, 0]
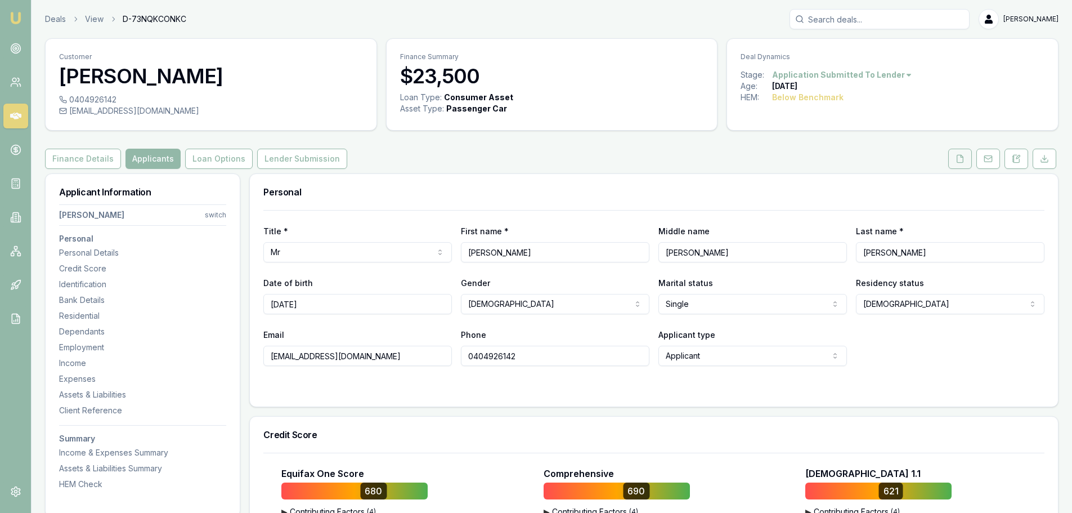
click at [967, 155] on button at bounding box center [960, 159] width 24 height 20
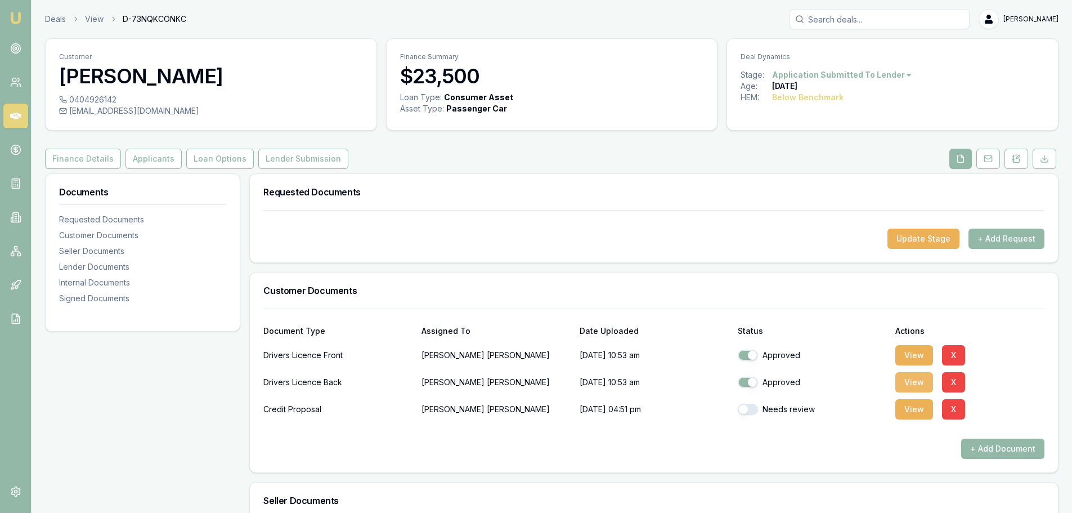
click at [912, 380] on button "View" at bounding box center [915, 382] width 38 height 20
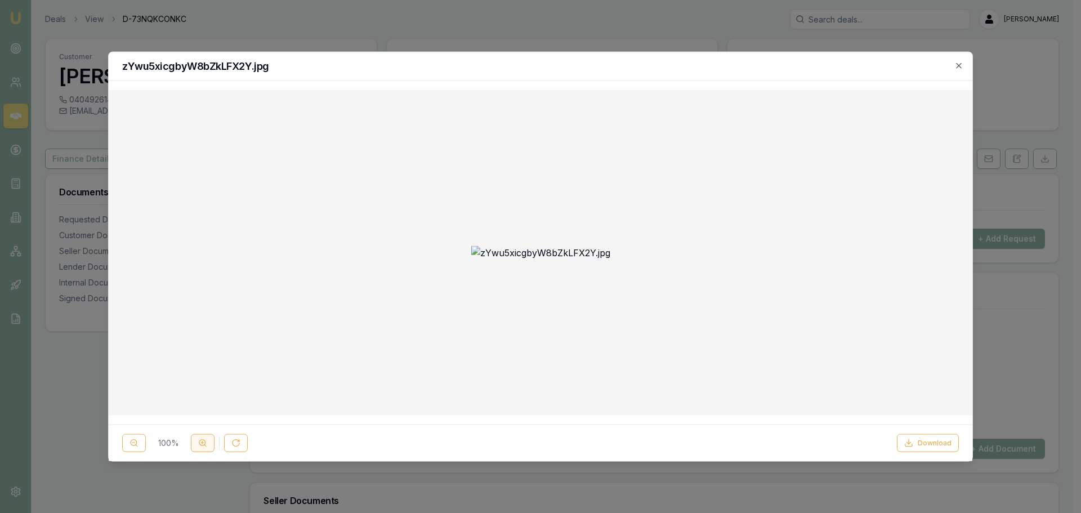
click at [198, 442] on button at bounding box center [203, 443] width 24 height 18
click at [198, 442] on icon at bounding box center [202, 443] width 9 height 9
click at [954, 69] on icon "button" at bounding box center [958, 65] width 9 height 9
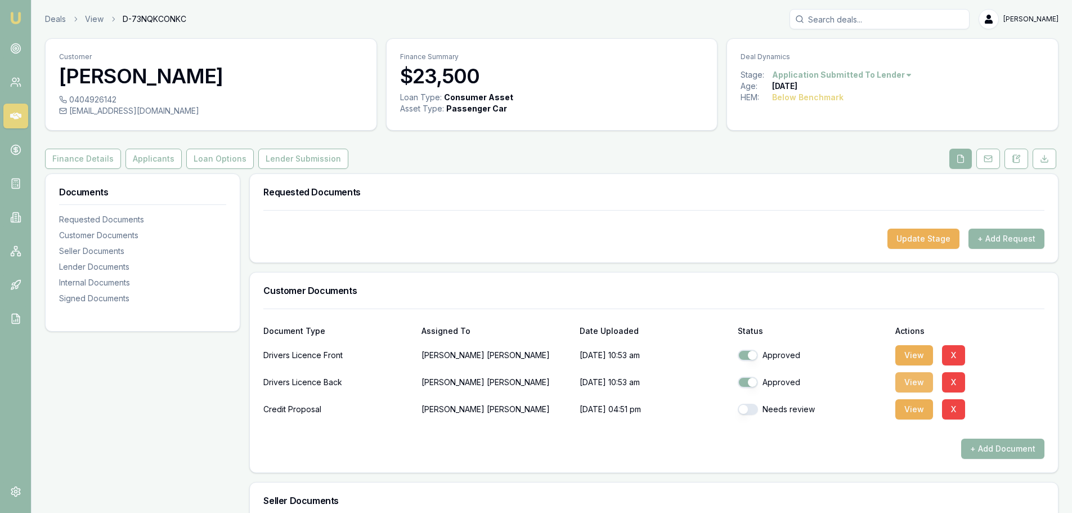
click at [916, 387] on button "View" at bounding box center [915, 382] width 38 height 20
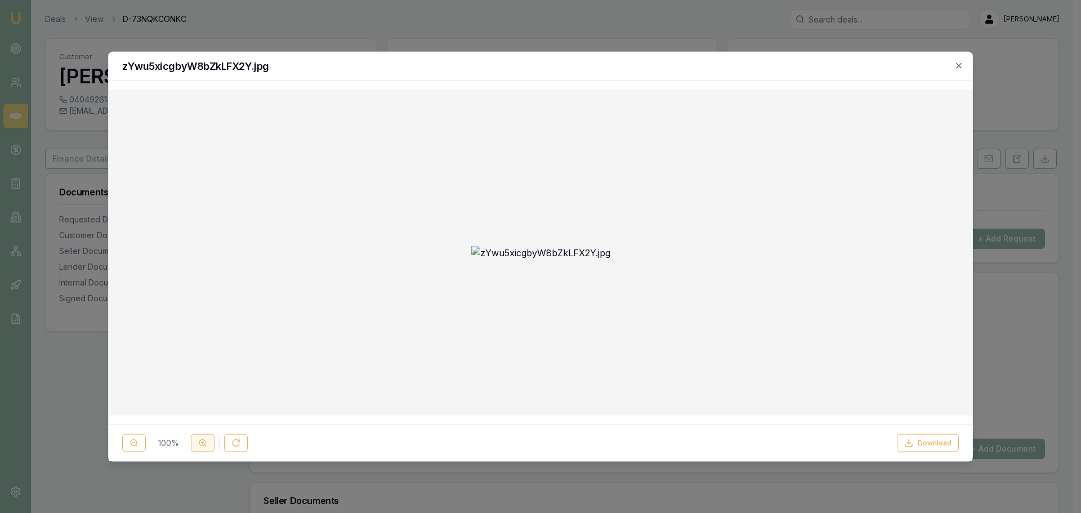
click at [203, 445] on circle at bounding box center [202, 443] width 6 height 6
click at [204, 445] on circle at bounding box center [202, 443] width 6 height 6
click at [960, 62] on icon "button" at bounding box center [958, 65] width 9 height 9
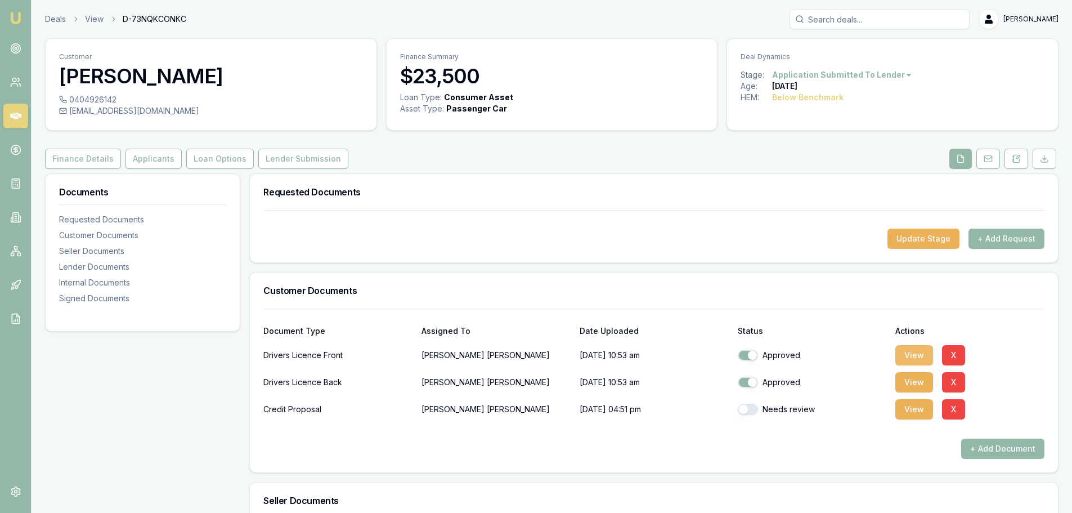
click at [913, 360] on button "View" at bounding box center [915, 355] width 38 height 20
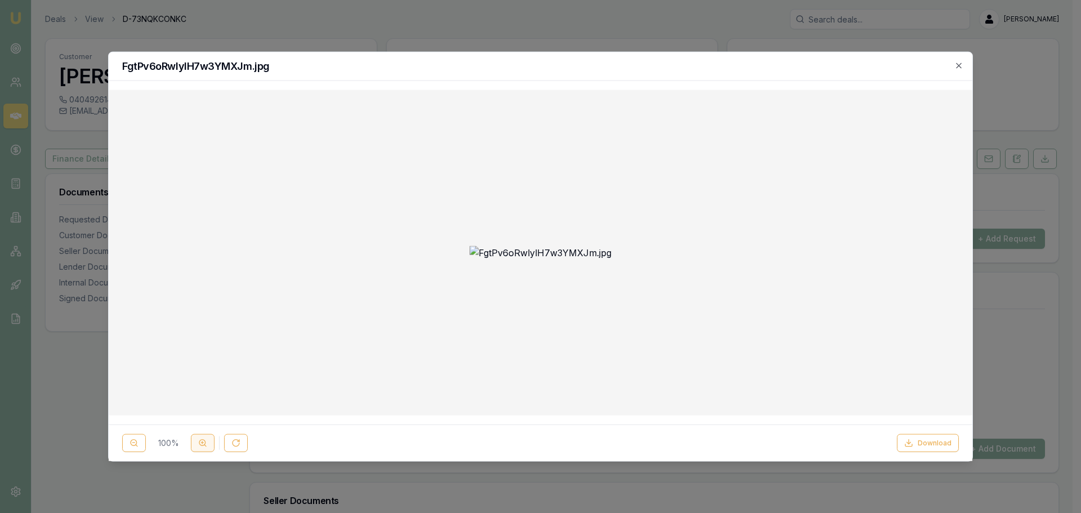
click at [202, 448] on button at bounding box center [203, 443] width 24 height 18
click at [959, 65] on icon "button" at bounding box center [958, 64] width 5 height 5
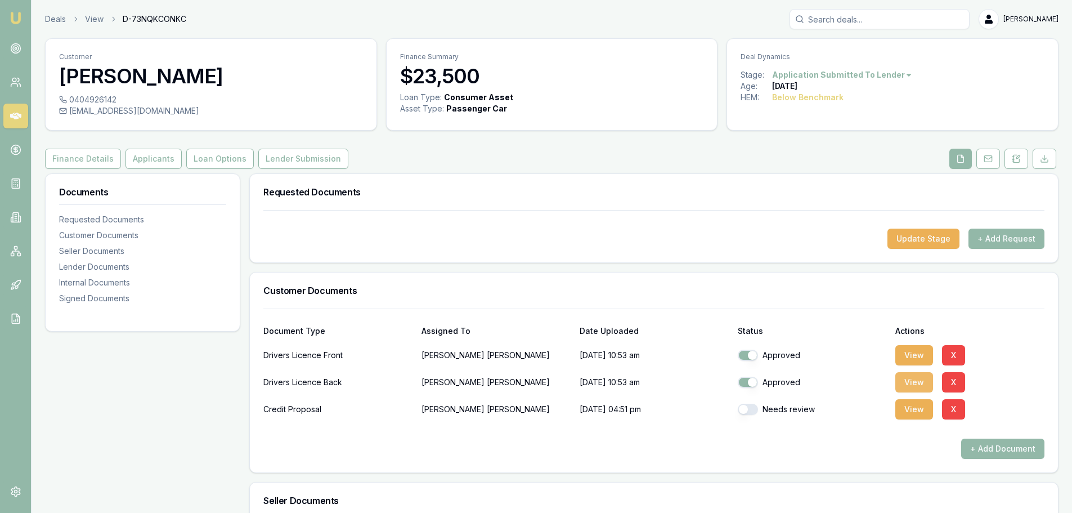
click at [921, 386] on button "View" at bounding box center [915, 382] width 38 height 20
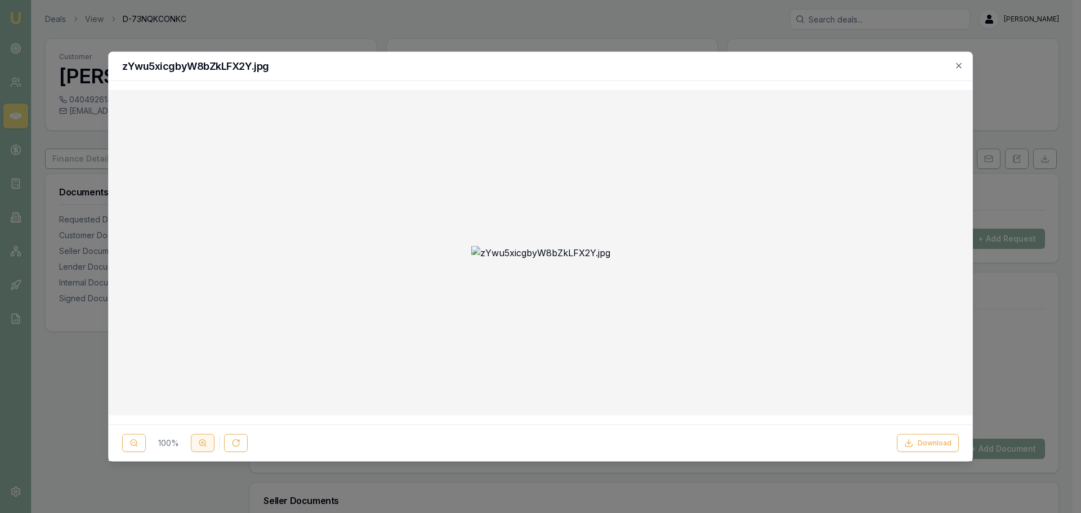
click at [198, 450] on button at bounding box center [203, 443] width 24 height 18
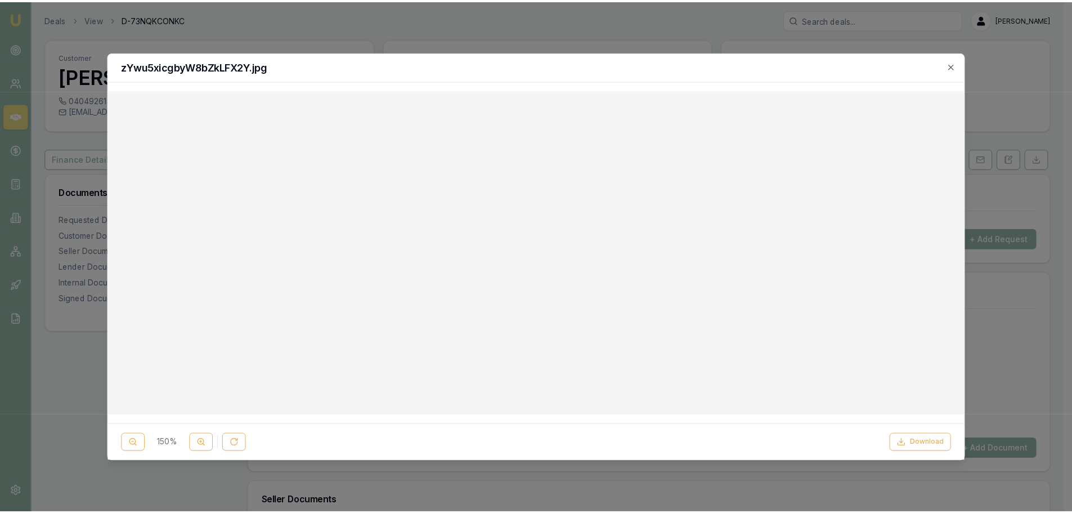
scroll to position [281, 0]
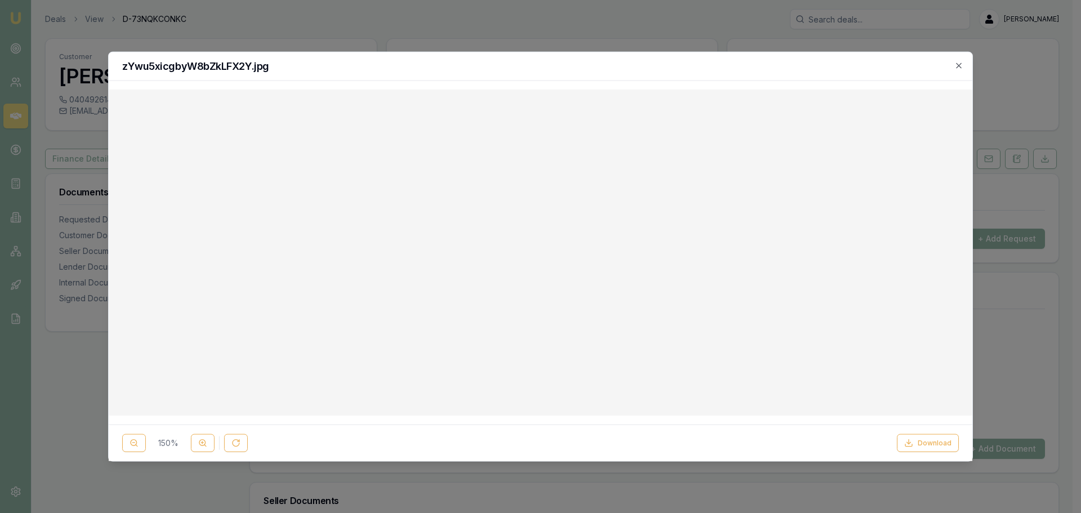
click at [965, 69] on div "zYwu5xicgbyW8bZkLFX2Y.jpg" at bounding box center [540, 66] width 863 height 29
click at [959, 65] on icon "button" at bounding box center [958, 65] width 9 height 9
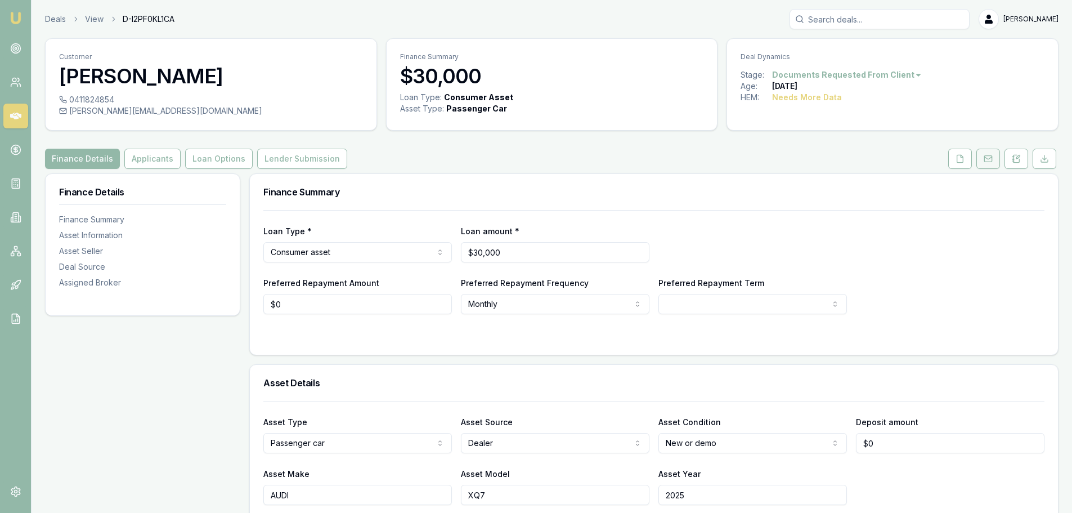
click at [984, 165] on button at bounding box center [989, 159] width 24 height 20
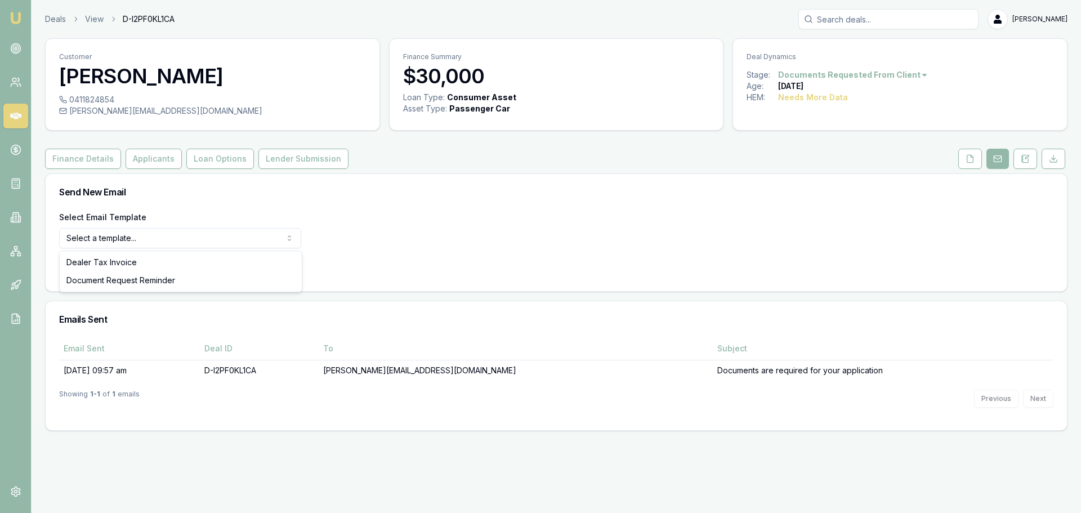
click at [222, 236] on html "Emu Broker Deals View D-I2PF0KL1CA [PERSON_NAME] Shield Toggle Menu Customer [P…" at bounding box center [540, 256] width 1081 height 513
select select "document-request-reminder"
click at [132, 267] on button "Use Email Template" at bounding box center [107, 267] width 96 height 20
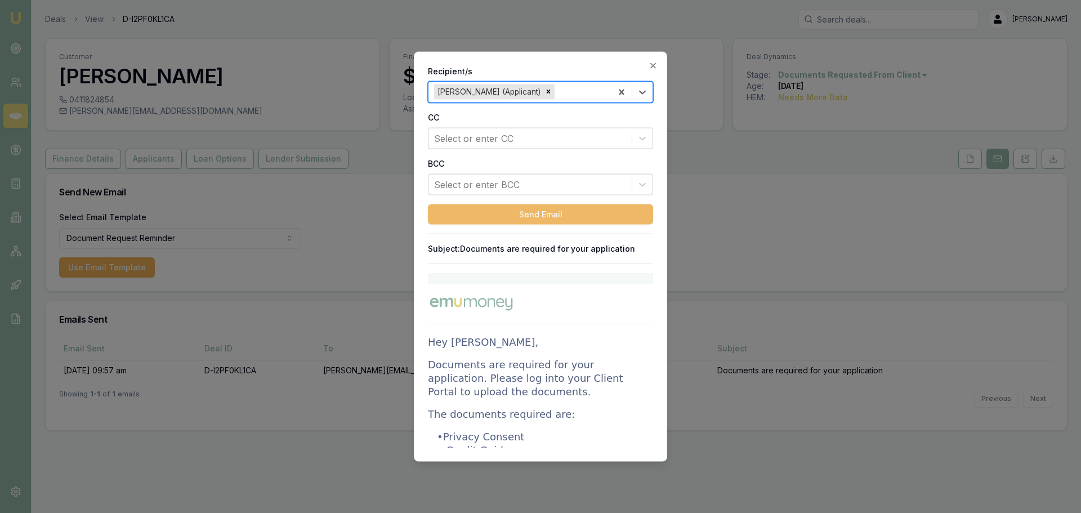
click at [565, 209] on button "Send Email" at bounding box center [540, 214] width 225 height 20
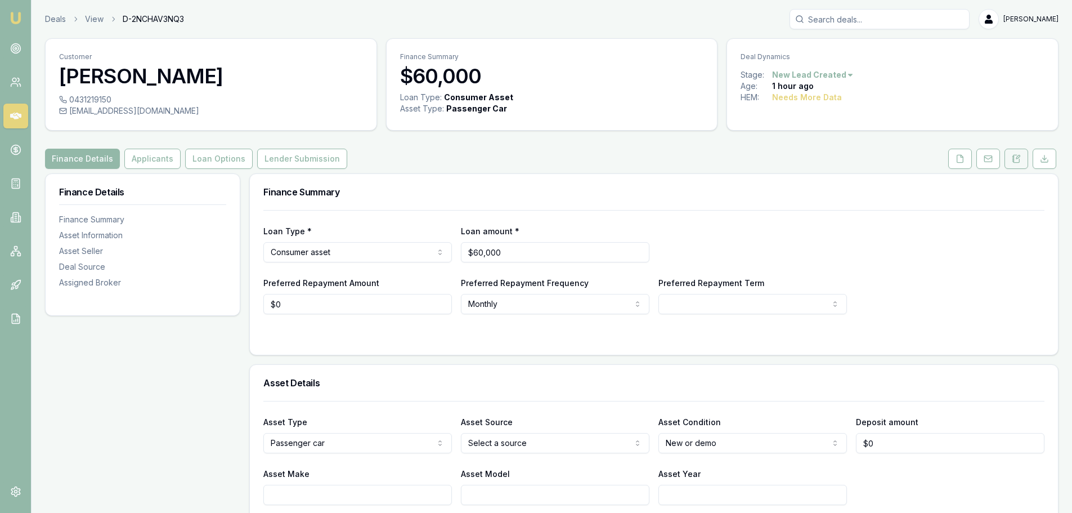
click at [1018, 164] on button at bounding box center [1017, 159] width 24 height 20
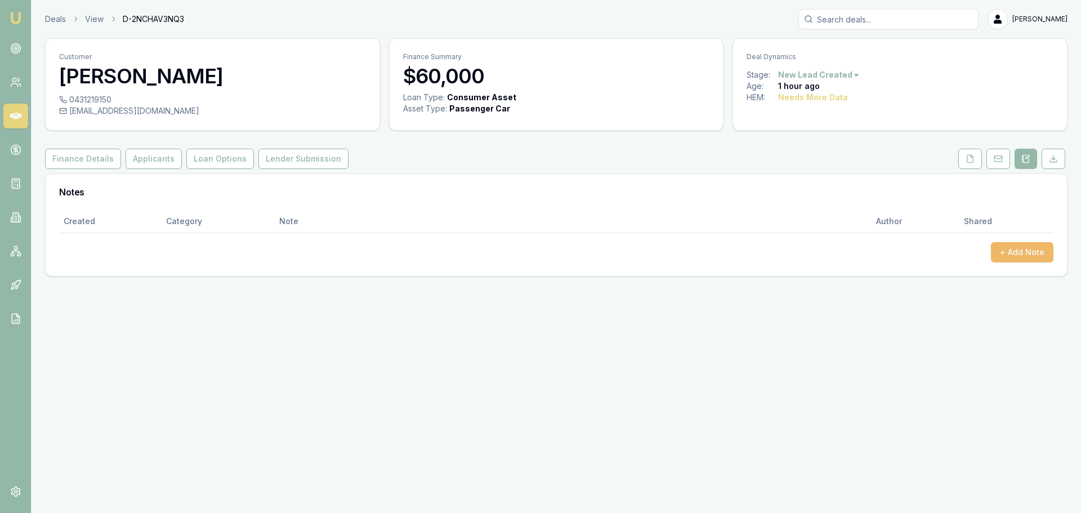
click at [1018, 251] on button "+ Add Note" at bounding box center [1022, 252] width 62 height 20
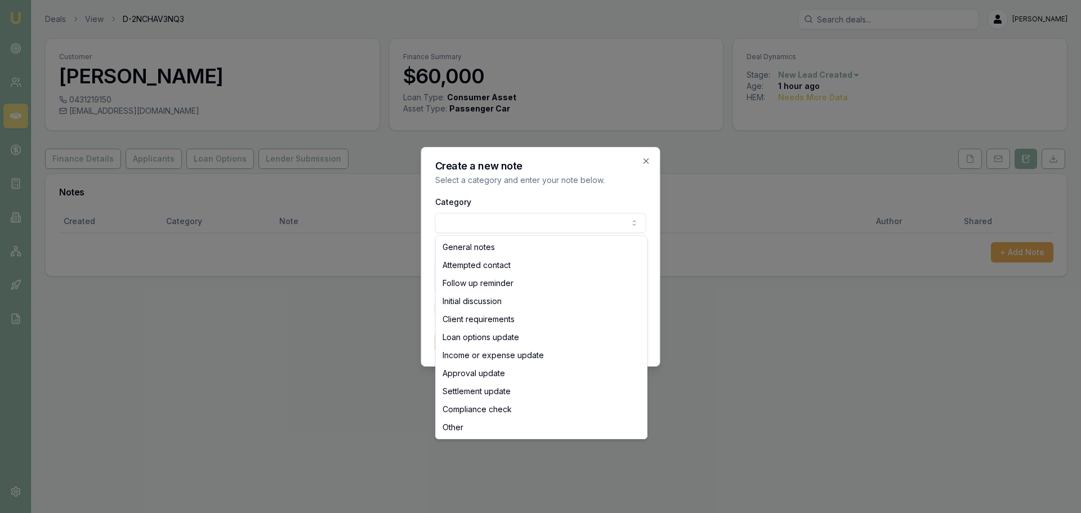
click at [459, 221] on body "Emu Broker Deals View D-2NCHAV3NQ3 [PERSON_NAME] Toggle Menu Customer [PERSON_N…" at bounding box center [540, 256] width 1081 height 513
select select "ATTEMPTED_CONTACT"
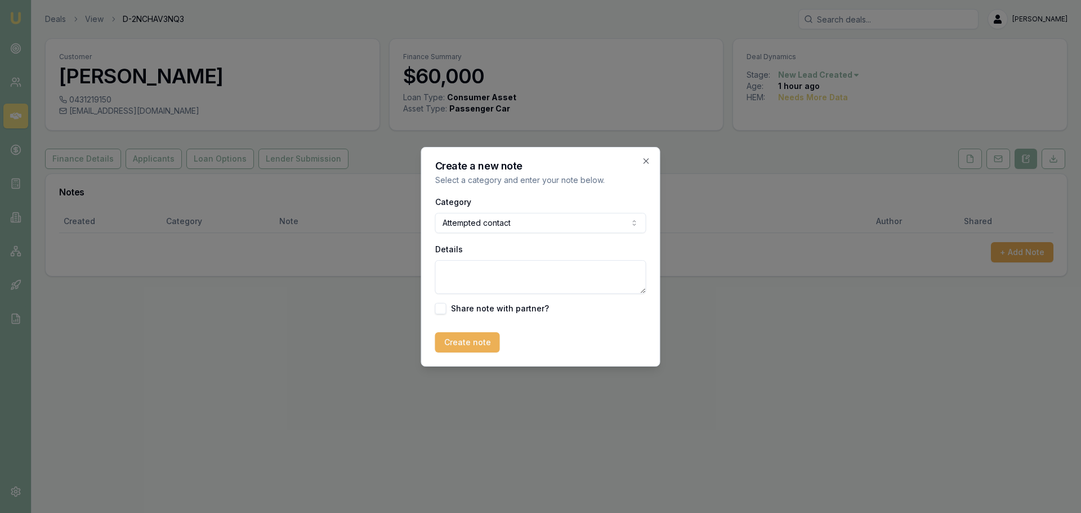
click at [455, 274] on textarea "Details" at bounding box center [540, 277] width 211 height 34
type textarea "sent intro text"
click at [464, 341] on button "Create note" at bounding box center [467, 342] width 65 height 20
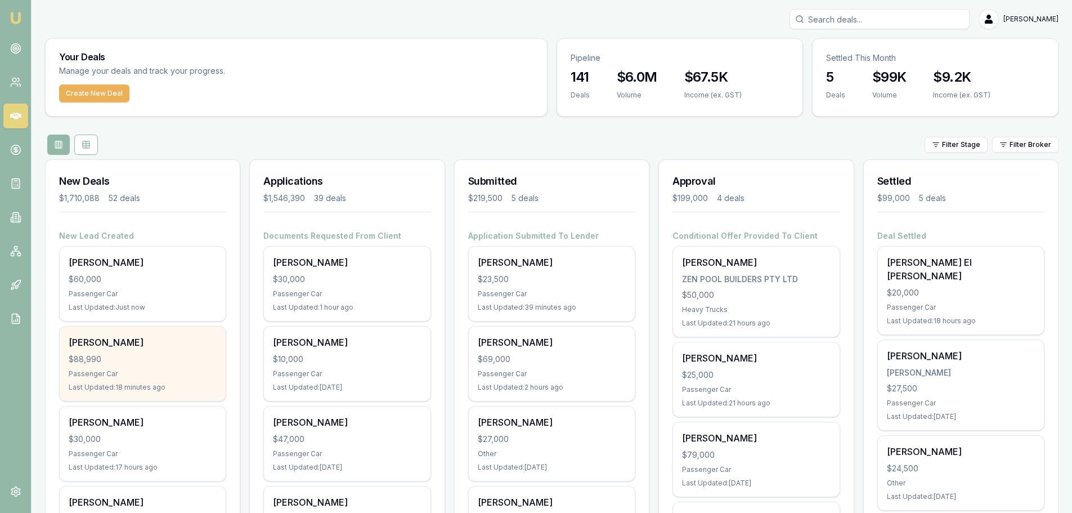
click at [101, 369] on div "Passenger Car" at bounding box center [143, 373] width 148 height 9
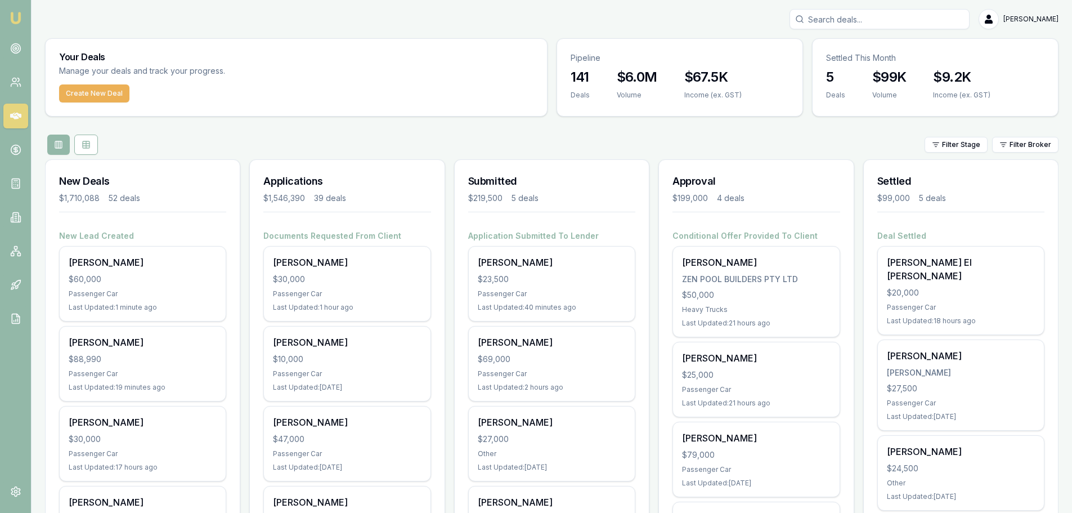
click at [311, 149] on div "Filter Stage Filter Broker" at bounding box center [552, 145] width 1014 height 20
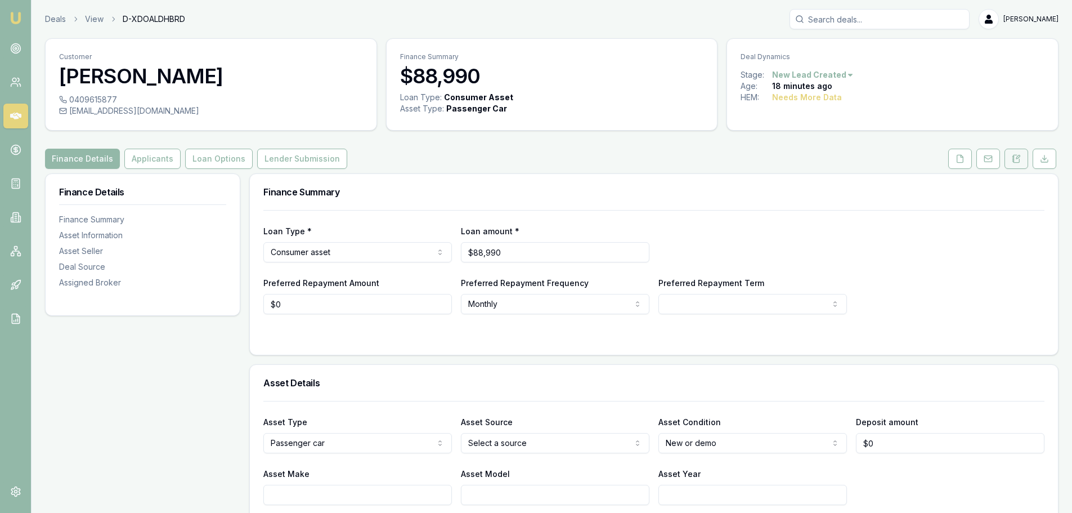
click at [1021, 158] on button at bounding box center [1017, 159] width 24 height 20
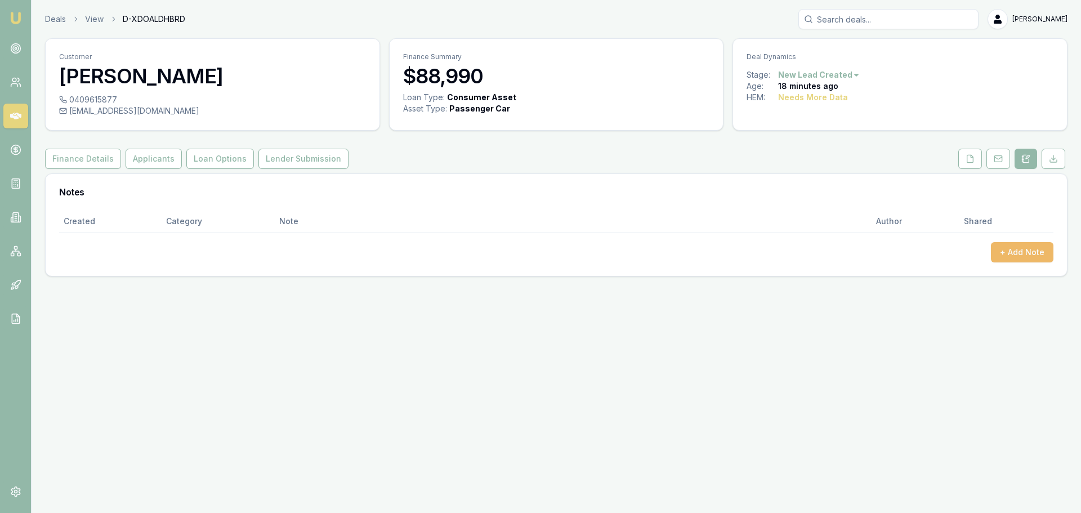
click at [1015, 255] on button "+ Add Note" at bounding box center [1022, 252] width 62 height 20
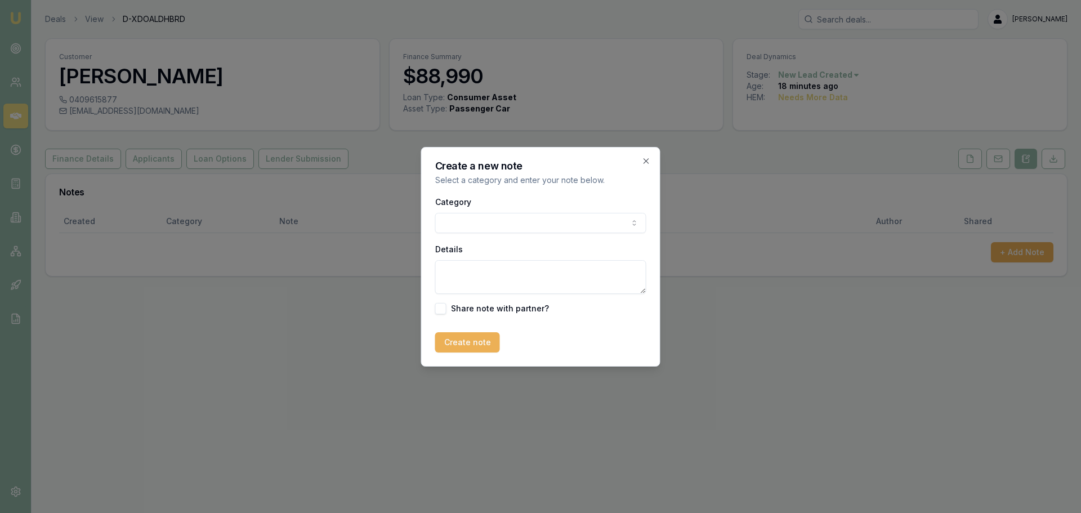
click at [594, 214] on body "Emu Broker Deals View D-XDOALDHBRD [PERSON_NAME] Toggle Menu Customer [PERSON_N…" at bounding box center [540, 256] width 1081 height 513
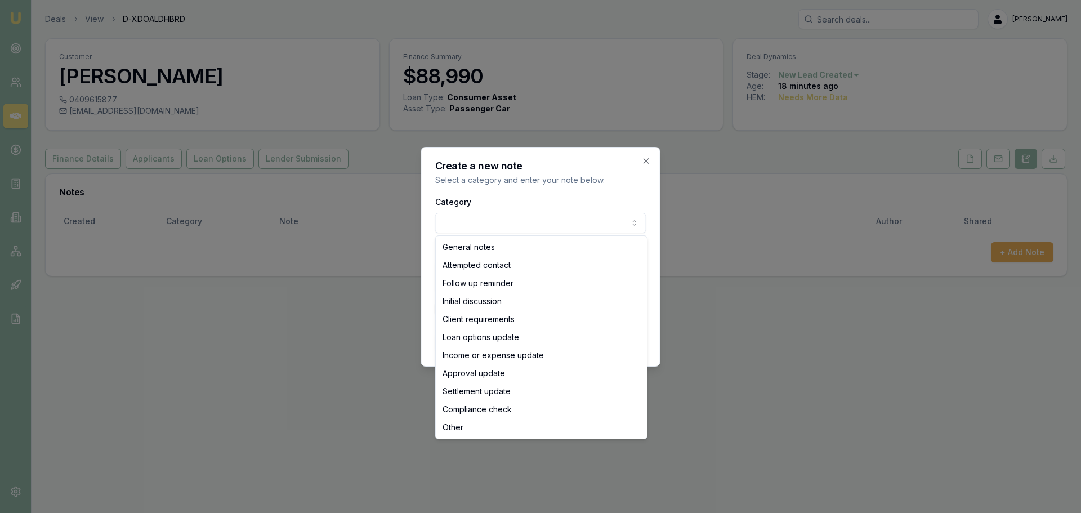
select select "ATTEMPTED_CONTACT"
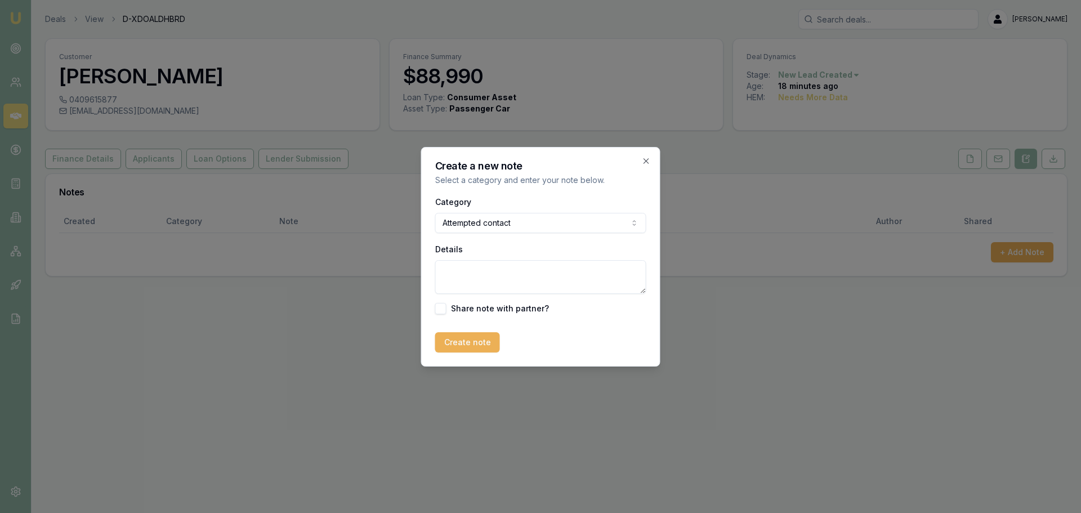
click at [509, 278] on textarea "Details" at bounding box center [540, 277] width 211 height 34
type textarea "sent intro text"
click at [462, 344] on button "Create note" at bounding box center [467, 342] width 65 height 20
